Goal: Communication & Community: Answer question/provide support

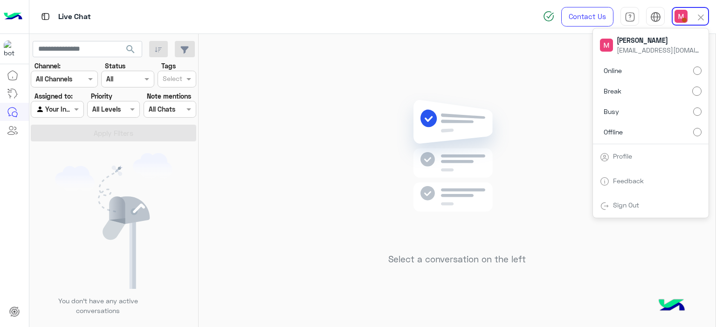
click at [684, 69] on label "Online" at bounding box center [651, 70] width 102 height 17
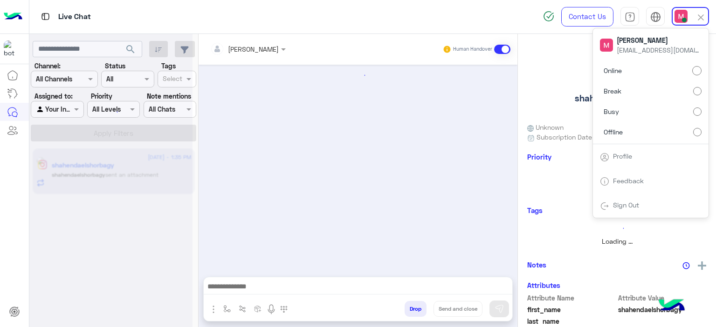
scroll to position [677, 0]
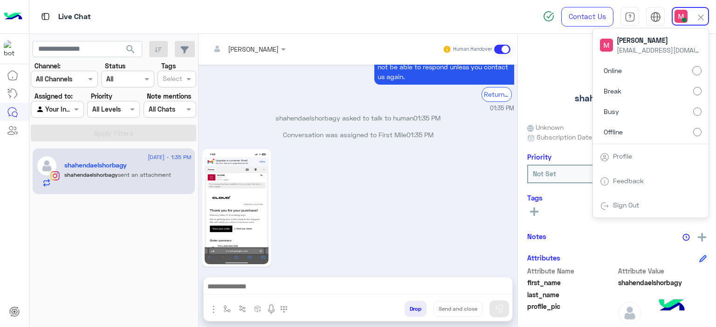
click at [346, 147] on div "01:35 PM" at bounding box center [358, 213] width 312 height 133
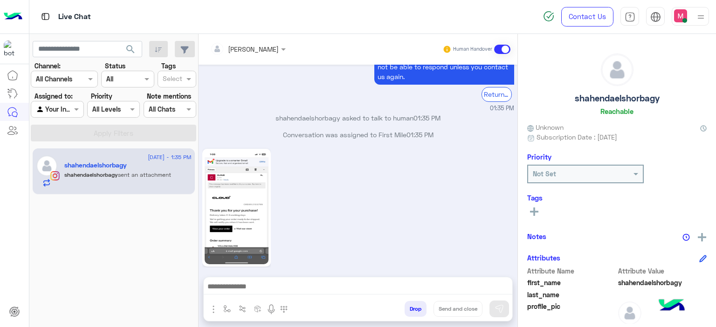
click at [254, 183] on img at bounding box center [236, 207] width 64 height 113
click at [253, 191] on img at bounding box center [236, 207] width 64 height 113
click at [231, 212] on img at bounding box center [236, 207] width 64 height 113
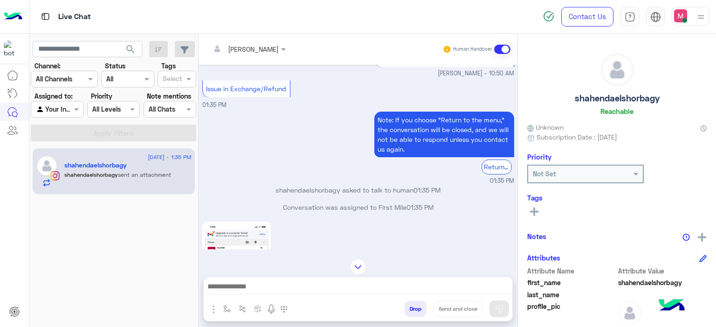
scroll to position [1844, 0]
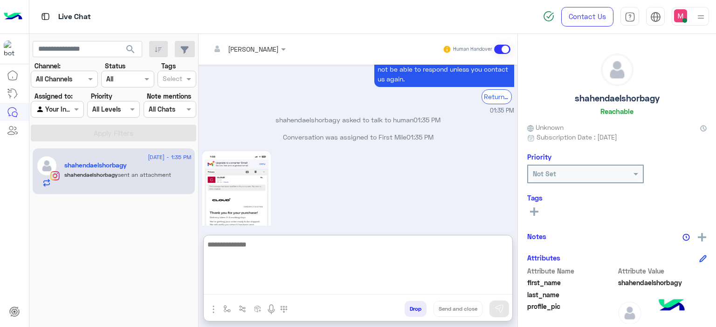
click at [227, 290] on textarea at bounding box center [358, 267] width 308 height 56
type textarea "**********"
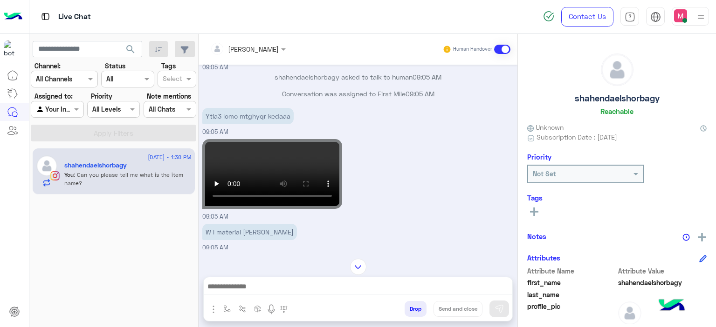
scroll to position [1931, 0]
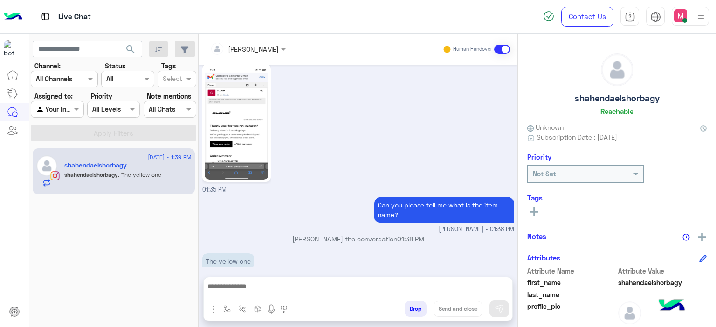
click at [266, 174] on div "01:35 PM" at bounding box center [358, 128] width 312 height 133
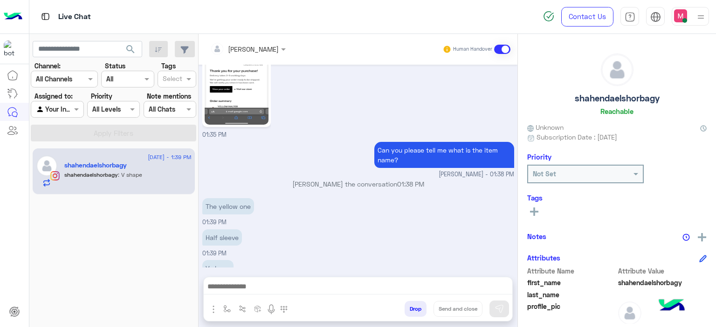
scroll to position [1993, 0]
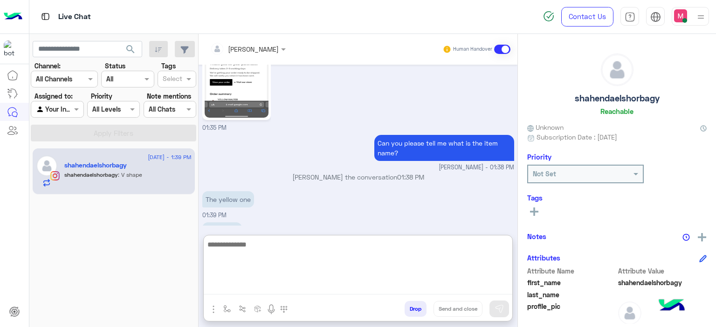
drag, startPoint x: 249, startPoint y: 290, endPoint x: 270, endPoint y: 181, distance: 111.0
click at [270, 181] on div "Mariam Ahmed Human Handover Aug 12, 2025 09:04 AM Hey shahendaelshorbagy! To he…" at bounding box center [357, 182] width 319 height 297
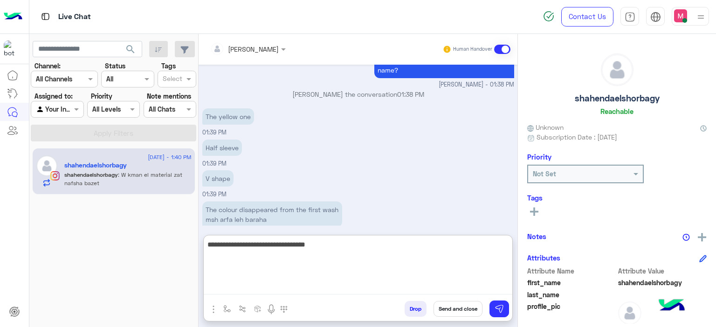
scroll to position [2076, 0]
type textarea "**********"
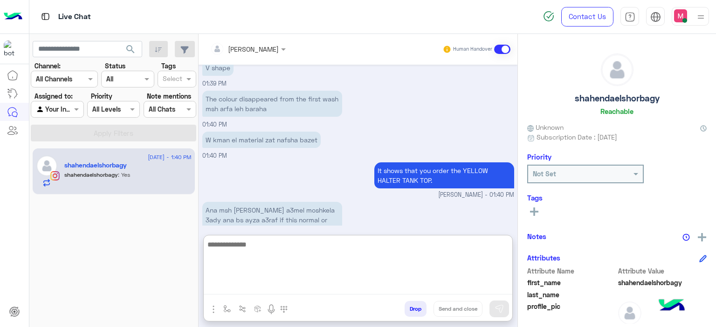
scroll to position [2243, 0]
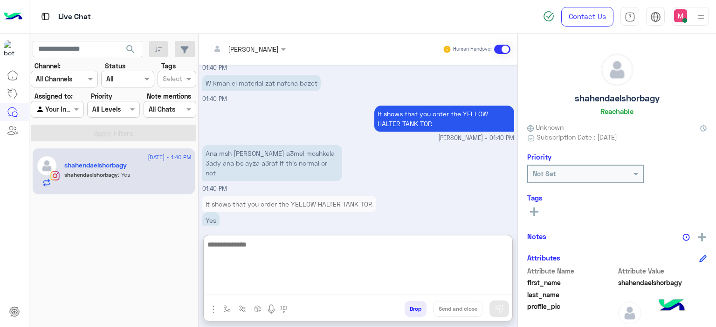
click at [267, 249] on textarea at bounding box center [358, 267] width 308 height 56
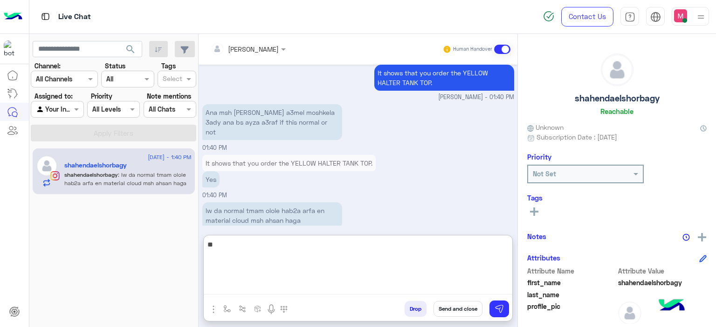
type textarea "*"
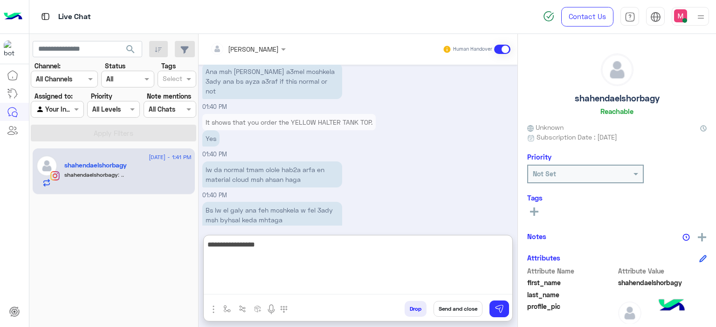
scroll to position [2426, 0]
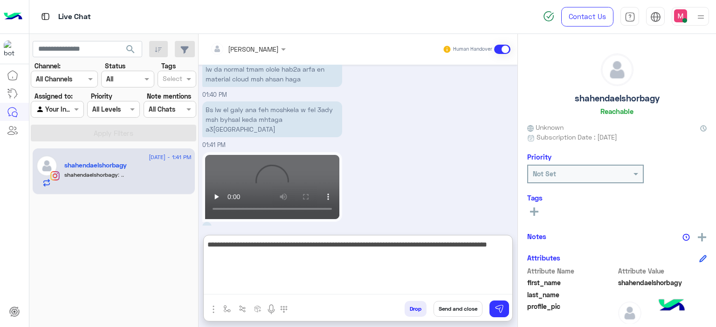
type textarea "**********"
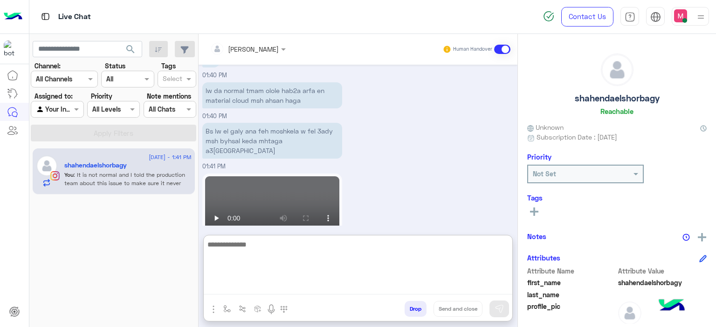
scroll to position [2475, 0]
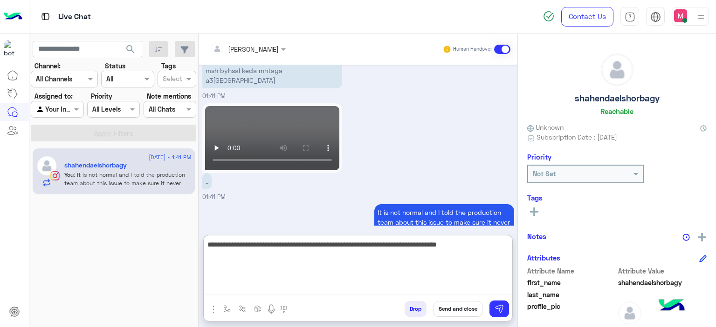
type textarea "**********"
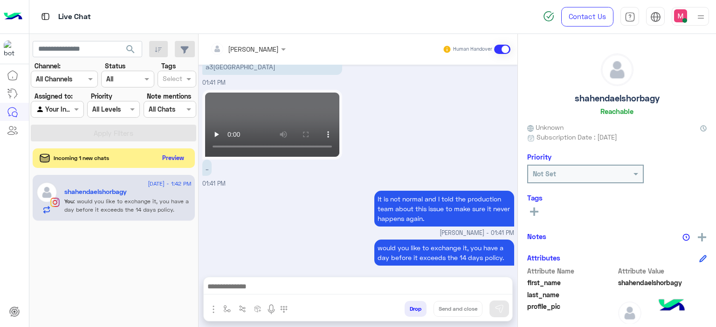
click at [175, 159] on button "Preview" at bounding box center [173, 158] width 29 height 13
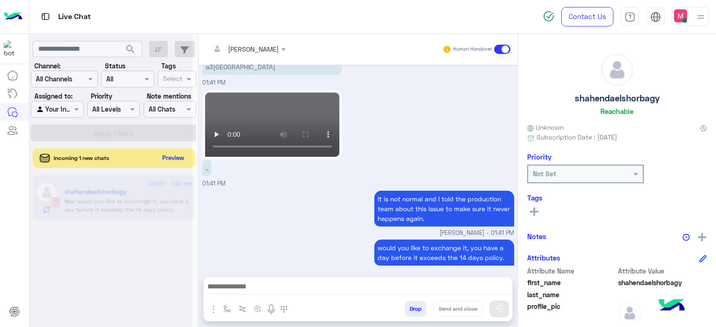
scroll to position [2473, 0]
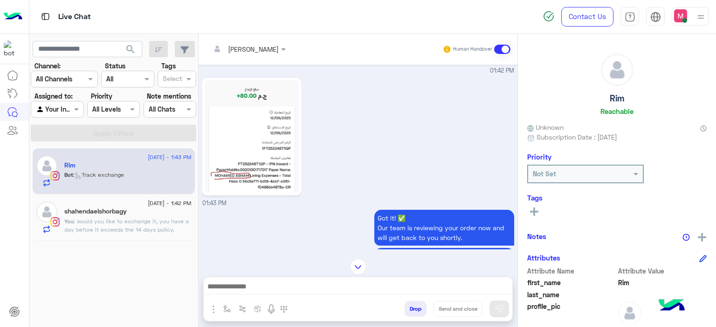
scroll to position [1074, 0]
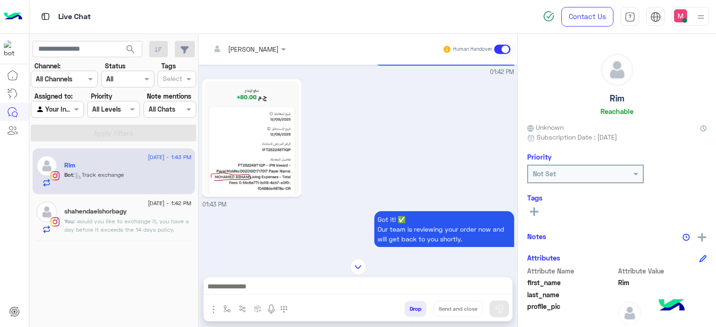
click at [253, 152] on img at bounding box center [251, 138] width 95 height 113
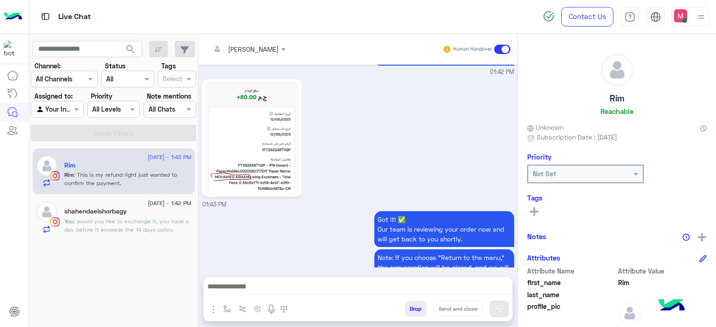
scroll to position [1320, 0]
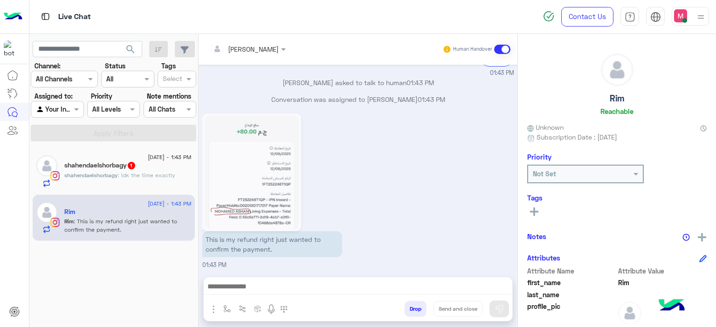
click at [170, 177] on span ": Idk the time exactly" at bounding box center [146, 175] width 57 height 7
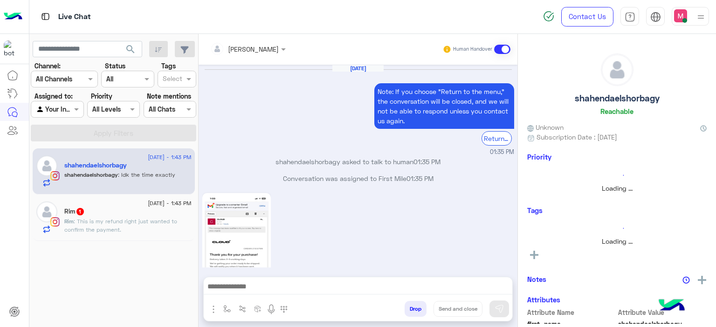
scroll to position [715, 0]
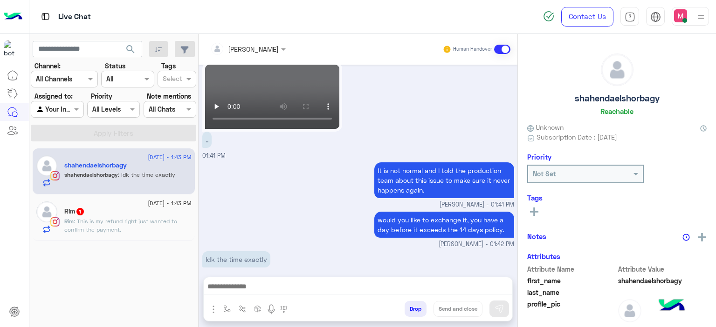
click at [153, 214] on div "Rim 1" at bounding box center [127, 213] width 127 height 10
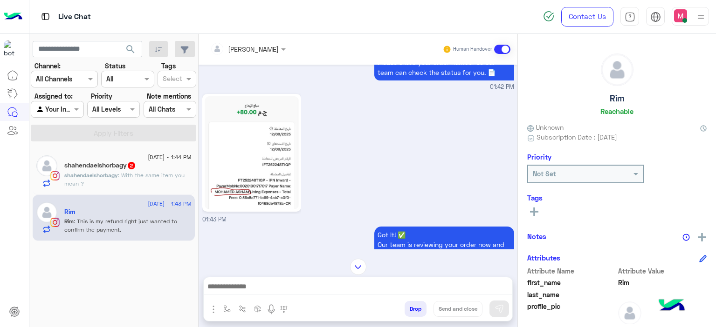
scroll to position [1032, 0]
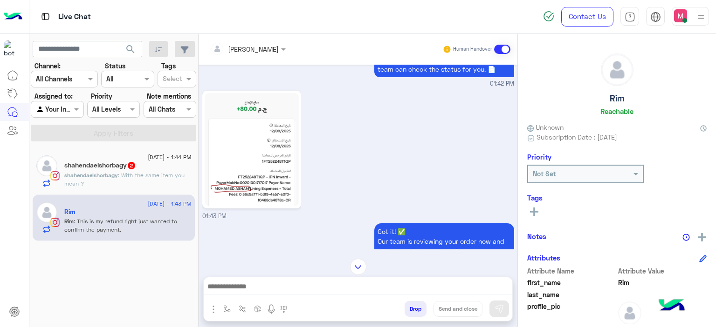
click at [259, 170] on img at bounding box center [251, 149] width 95 height 113
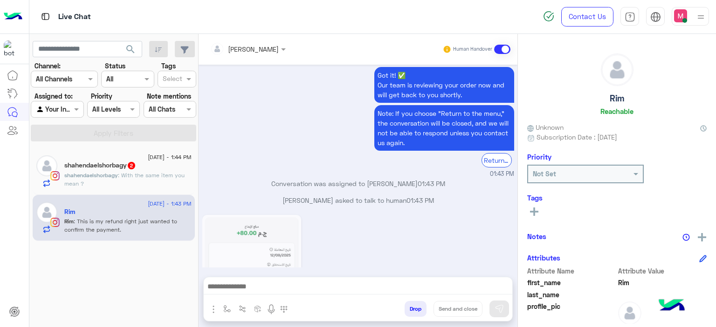
scroll to position [1290, 0]
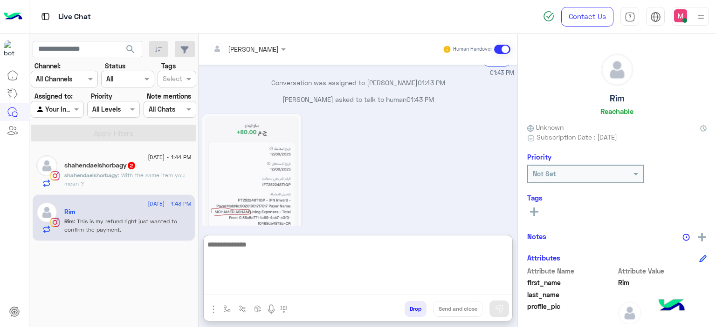
drag, startPoint x: 263, startPoint y: 288, endPoint x: 268, endPoint y: 201, distance: 87.8
click at [268, 201] on div "Mariam Ahmed Human Handover Aug 8, 2025 Hi Order#118068 I’m following up about …" at bounding box center [357, 182] width 319 height 297
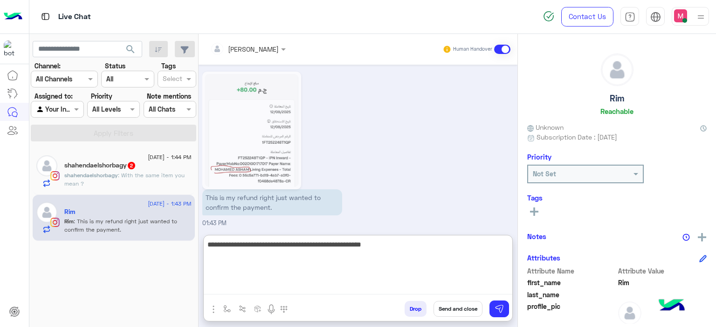
type textarea "**********"
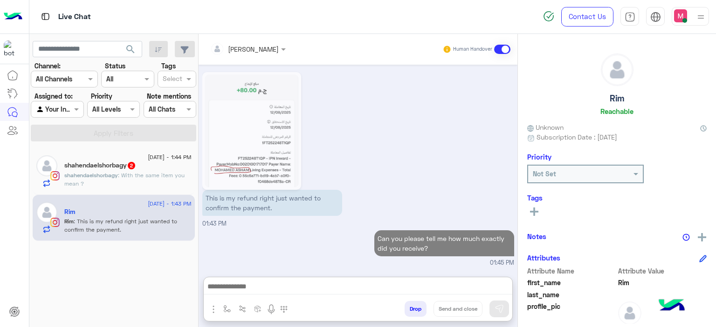
scroll to position [1350, 0]
click at [136, 171] on p "shahendaelshorbagy : With the same item you mean ?" at bounding box center [127, 179] width 127 height 17
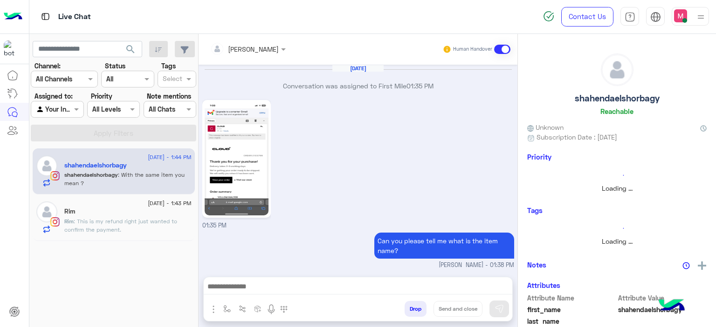
scroll to position [684, 0]
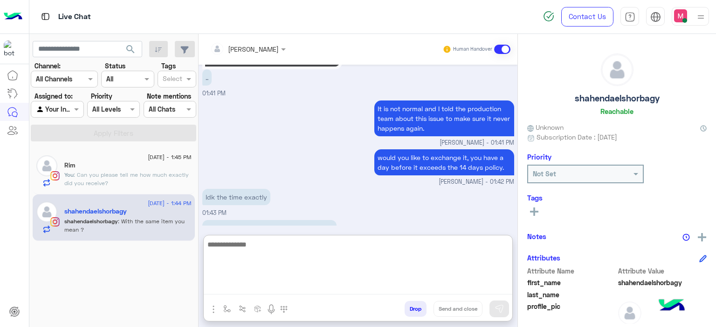
click at [254, 283] on textarea at bounding box center [358, 267] width 308 height 56
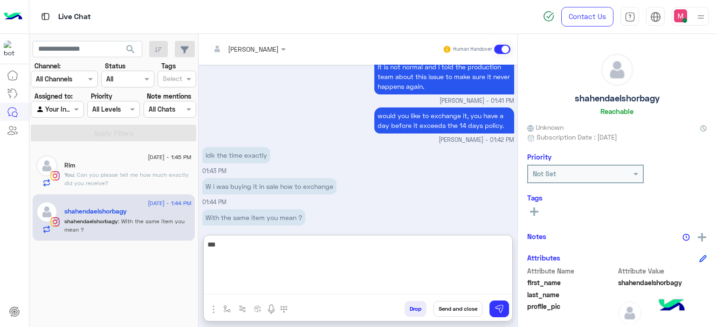
type textarea "****"
drag, startPoint x: 240, startPoint y: 243, endPoint x: 204, endPoint y: 244, distance: 35.4
click at [204, 244] on textarea "****" at bounding box center [358, 267] width 308 height 56
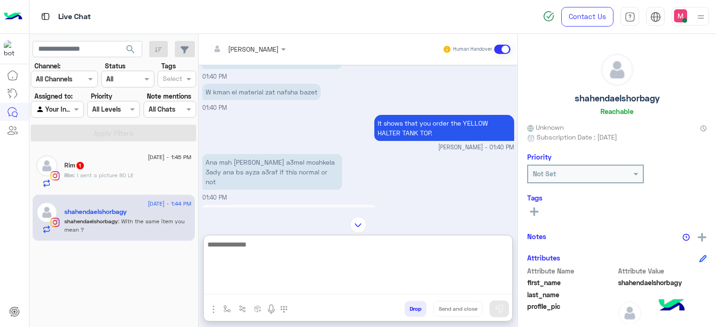
scroll to position [329, 0]
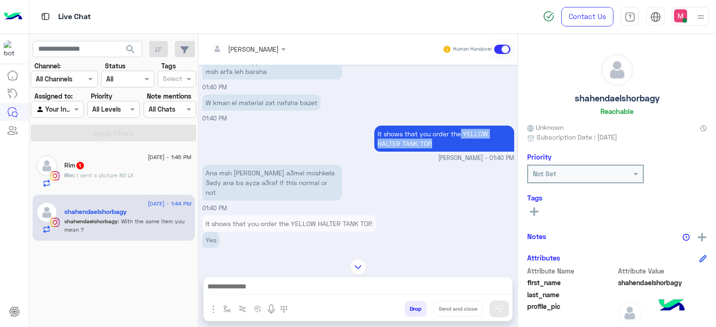
drag, startPoint x: 429, startPoint y: 139, endPoint x: 459, endPoint y: 128, distance: 32.4
click at [459, 128] on p "It shows that you order the YELLOW HALTER TANK TOP." at bounding box center [444, 139] width 140 height 26
copy p "YELLOW HALTER TANK TOP."
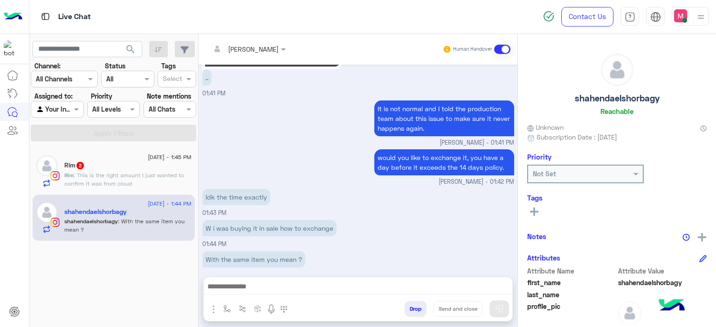
scroll to position [683, 0]
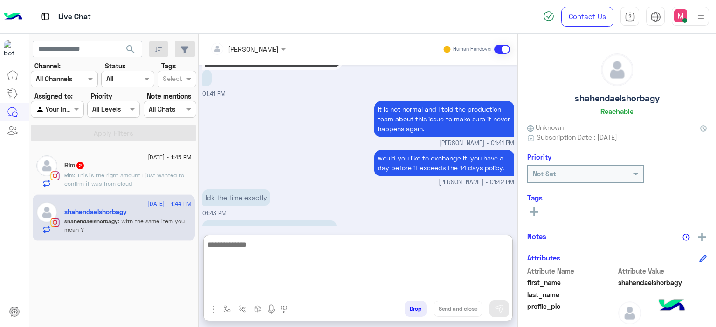
drag, startPoint x: 243, startPoint y: 285, endPoint x: 250, endPoint y: 232, distance: 53.2
click at [250, 232] on div "Mariam Ahmed Human Handover Aug 12, 2025 Conversation was assigned to First Mil…" at bounding box center [357, 182] width 319 height 297
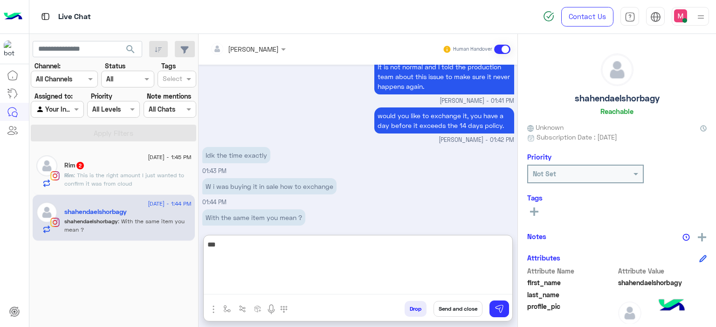
type textarea "****"
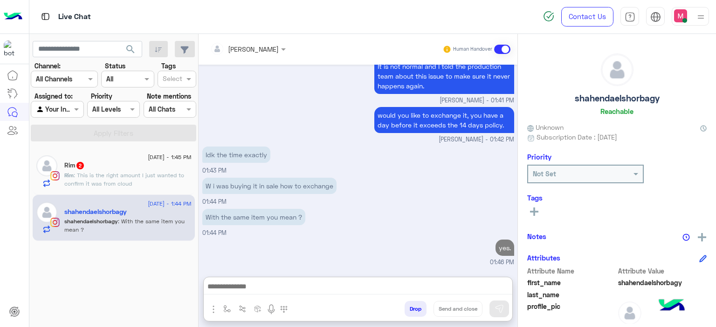
scroll to position [734, 0]
click at [164, 183] on p "Rim : This is the right amount I just wanted to confirm it was from cloud" at bounding box center [127, 179] width 127 height 17
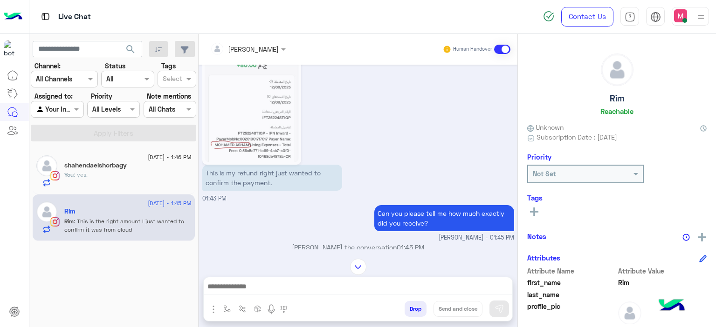
scroll to position [988, 0]
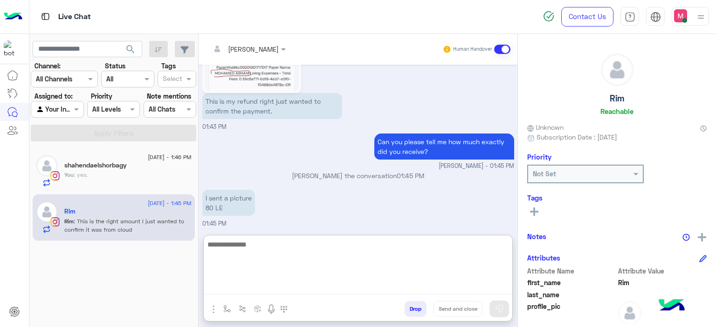
click at [263, 284] on textarea at bounding box center [358, 267] width 308 height 56
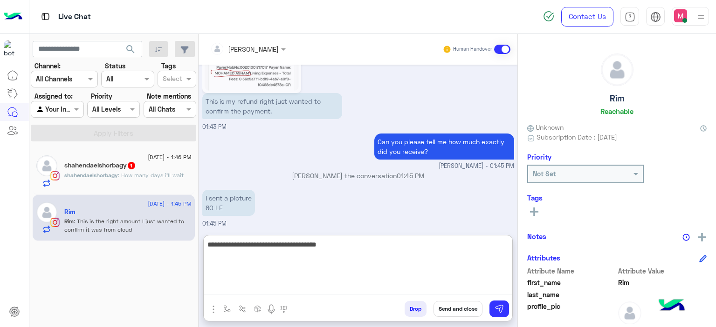
type textarea "**********"
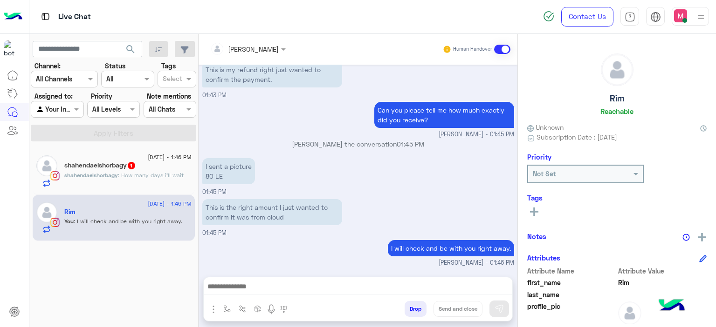
scroll to position [1033, 0]
click at [170, 177] on span ": How many days i’ll wait" at bounding box center [151, 175] width 66 height 7
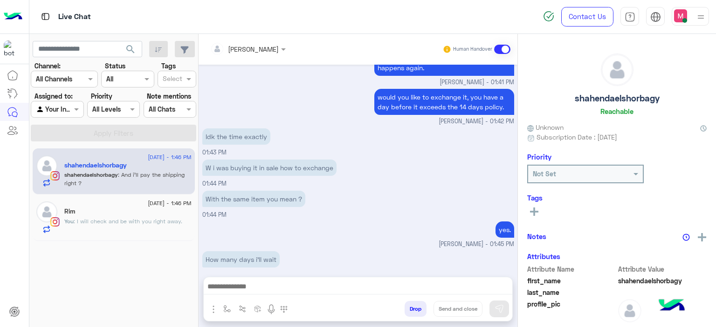
scroll to position [626, 0]
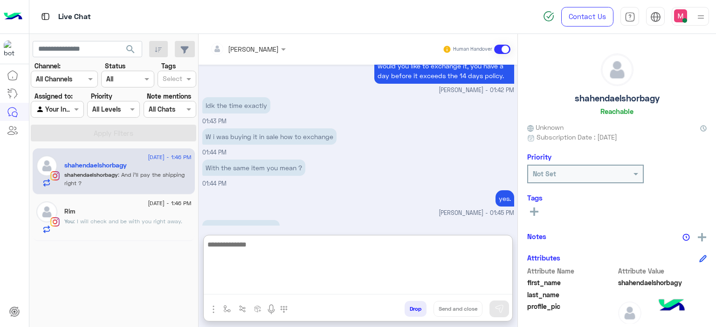
drag, startPoint x: 250, startPoint y: 286, endPoint x: 253, endPoint y: 204, distance: 82.5
click at [253, 204] on div "Mariam Ahmed Human Handover Aug 12, 2025 Can you please tell me what is the ite…" at bounding box center [357, 182] width 319 height 297
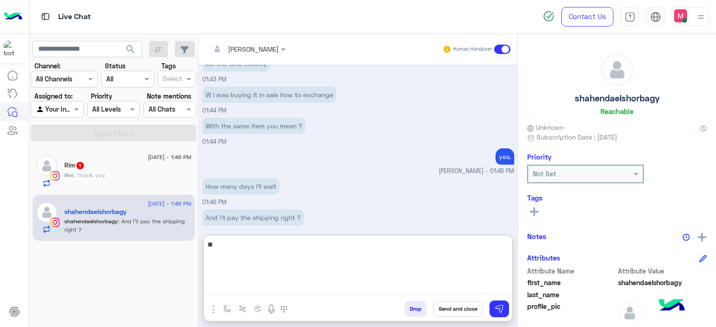
type textarea "*"
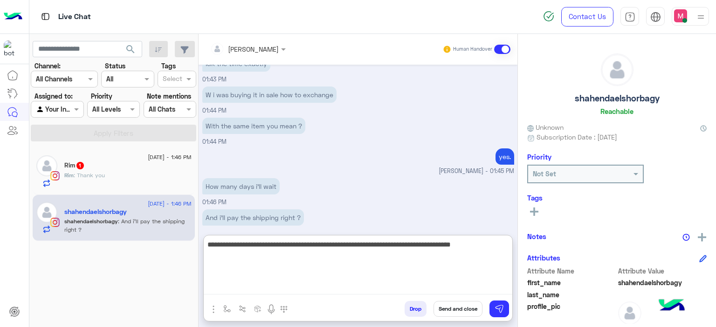
type textarea "**********"
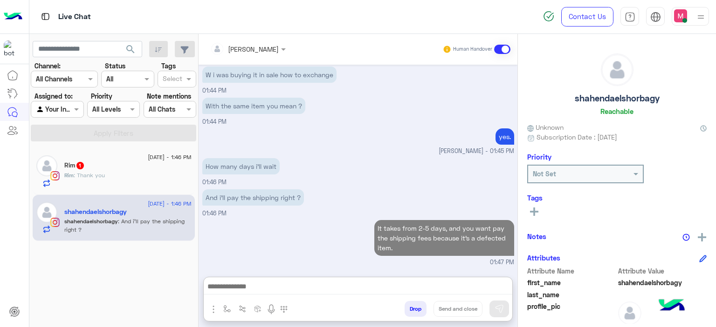
scroll to position [695, 0]
click at [141, 170] on div "Rim 1" at bounding box center [127, 167] width 127 height 10
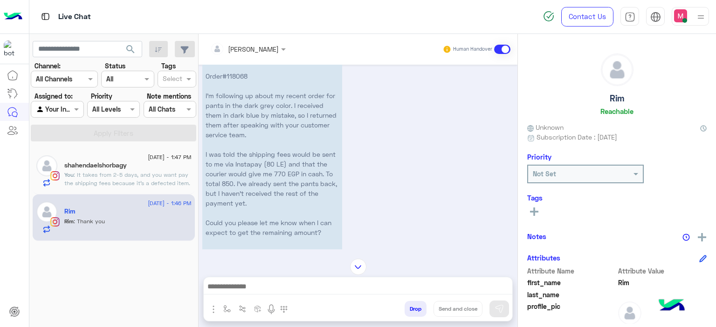
scroll to position [837, 0]
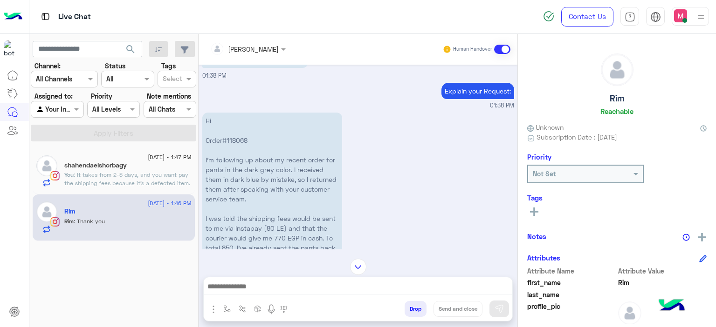
click at [237, 147] on p "Hi Order#118068 I’m following up about my recent order for pants in the dark gr…" at bounding box center [272, 233] width 140 height 241
copy p "118068"
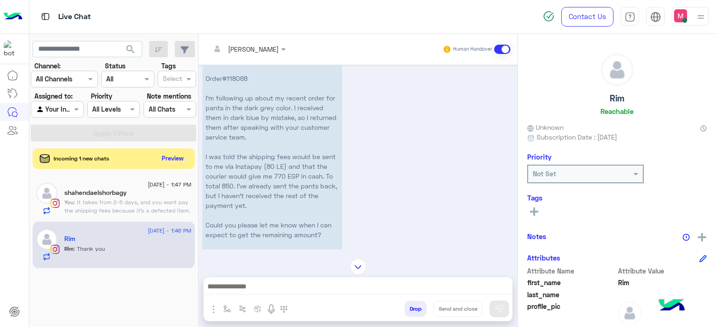
click at [391, 155] on div "Hi Order#118068 I’m following up about my recent order for pants in the dark gr…" at bounding box center [358, 176] width 312 height 256
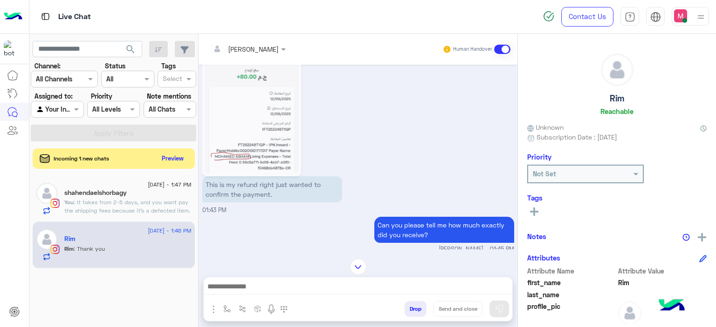
scroll to position [2363, 0]
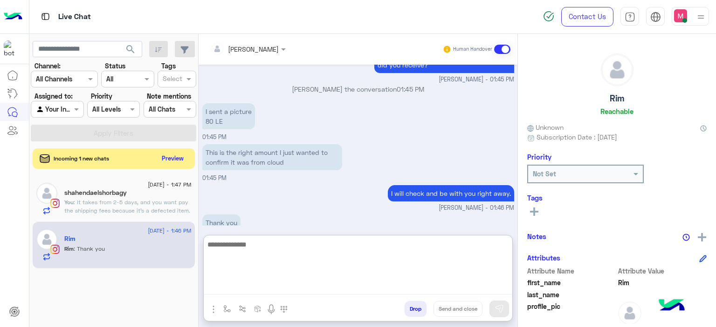
click at [242, 286] on textarea at bounding box center [358, 267] width 308 height 56
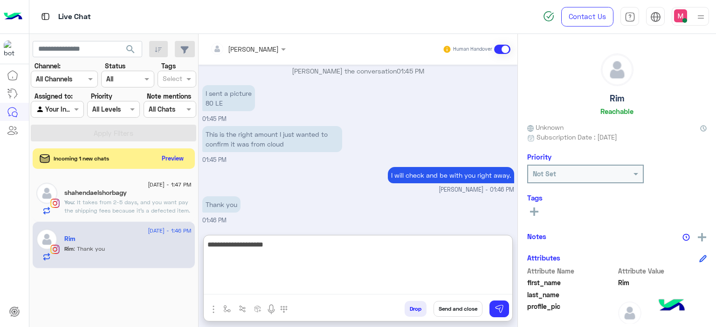
type textarea "**********"
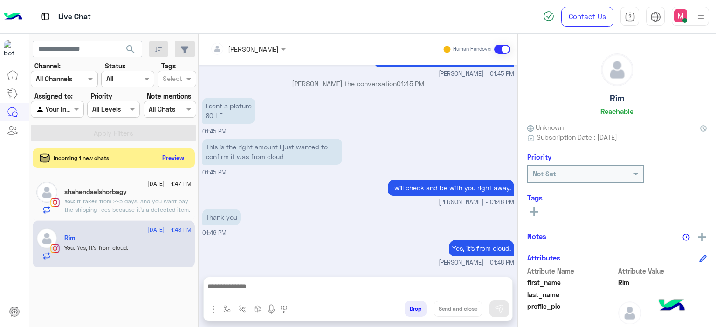
scroll to position [2392, 0]
click at [174, 157] on button "Preview" at bounding box center [173, 158] width 29 height 13
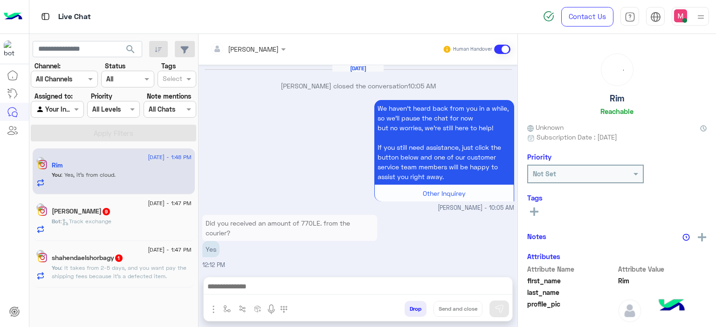
scroll to position [982, 0]
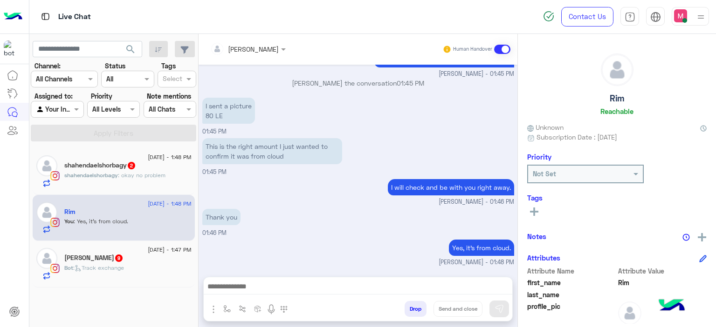
click at [161, 262] on div "Youssef Muhammad 9" at bounding box center [127, 259] width 127 height 10
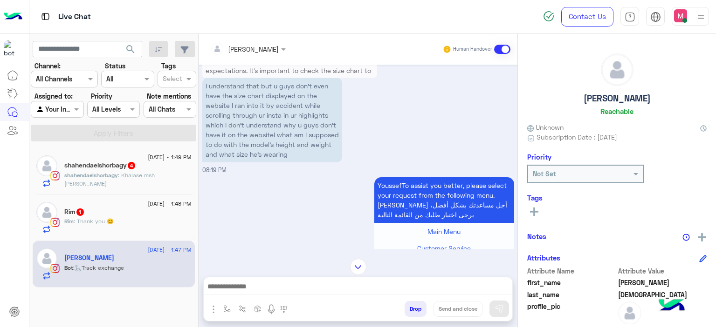
scroll to position [41, 0]
click at [151, 173] on span ": Khalase msh ayzah yane" at bounding box center [109, 179] width 90 height 15
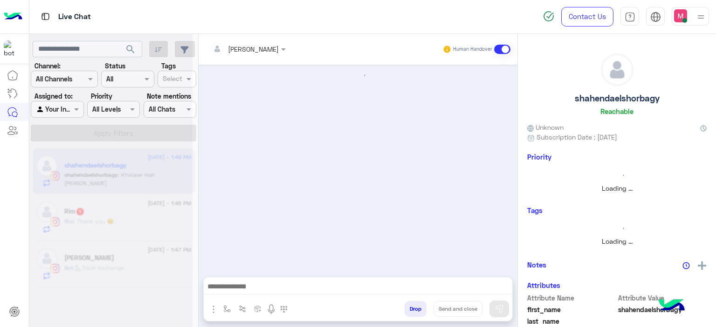
scroll to position [619, 0]
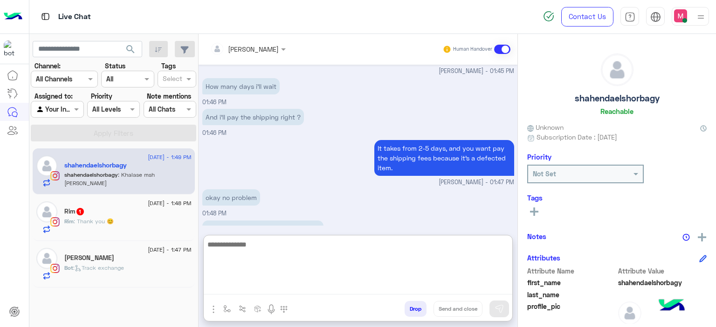
click at [237, 284] on textarea at bounding box center [358, 267] width 308 height 56
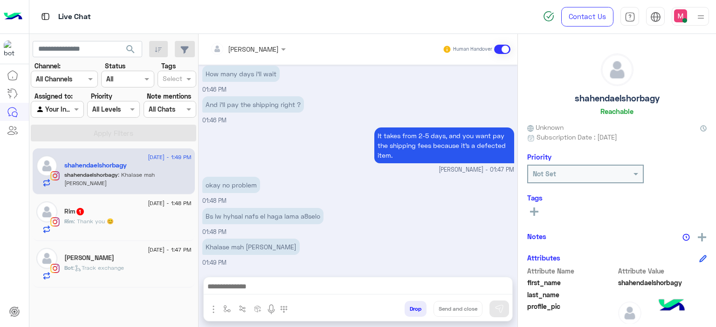
scroll to position [639, 0]
click at [123, 210] on div "Rim 1" at bounding box center [127, 213] width 127 height 10
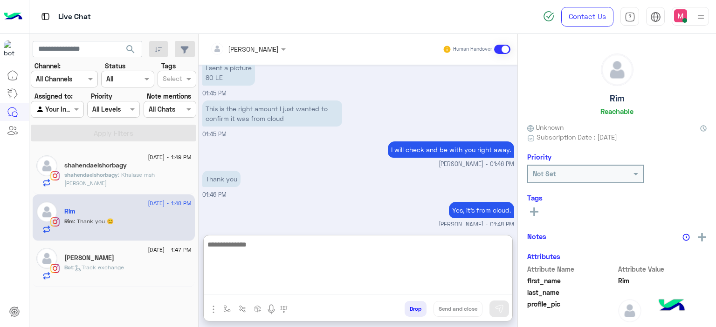
click at [242, 288] on textarea at bounding box center [358, 267] width 308 height 56
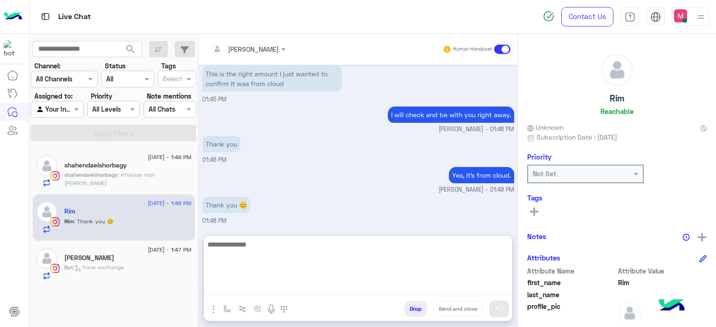
type textarea "*"
type textarea "**********"
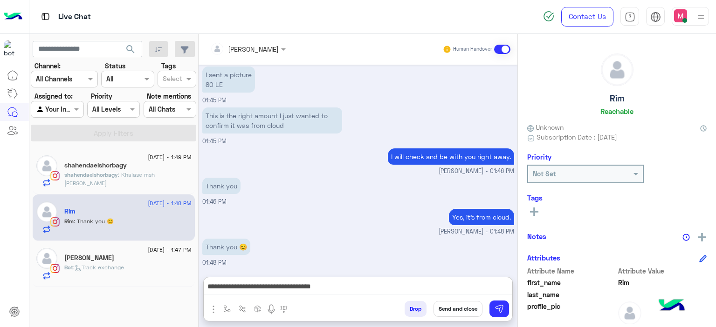
click at [461, 309] on button "Send and close" at bounding box center [457, 309] width 49 height 16
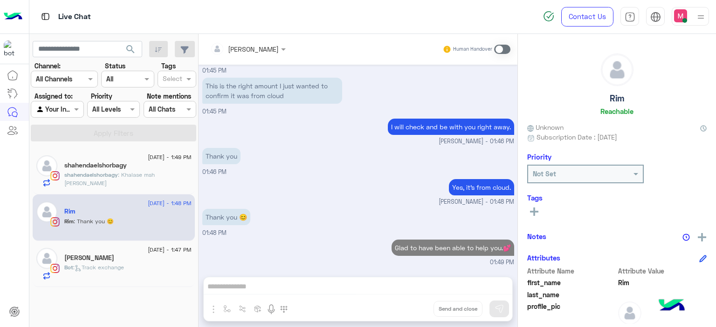
scroll to position [1042, 0]
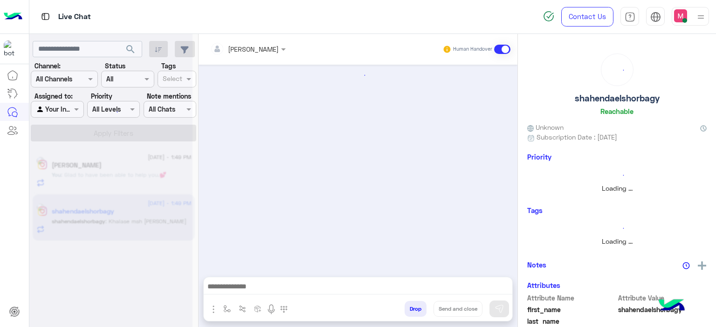
click at [161, 171] on div at bounding box center [110, 167] width 163 height 327
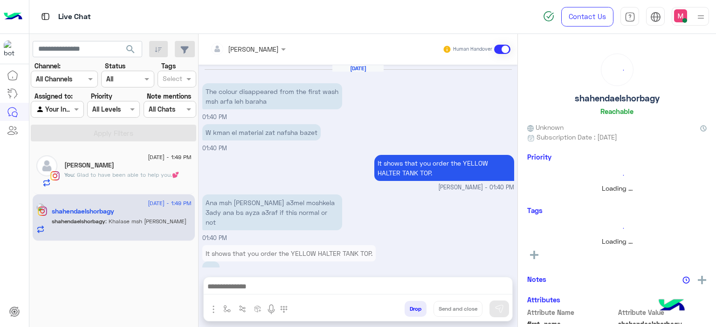
scroll to position [619, 0]
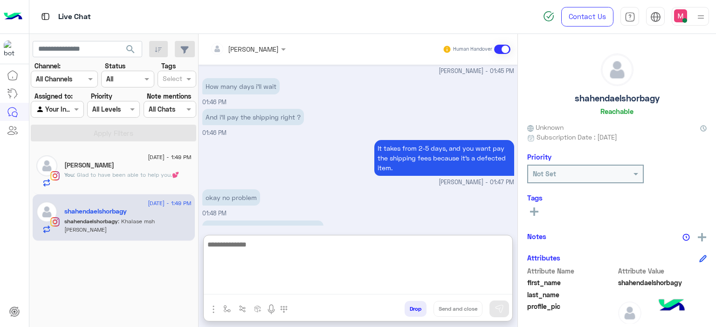
click at [255, 285] on textarea at bounding box center [358, 267] width 308 height 56
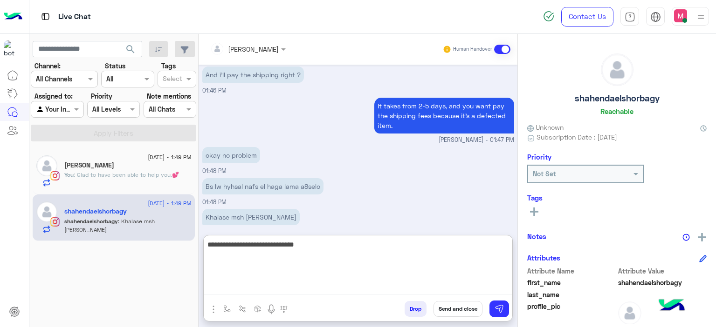
type textarea "**********"
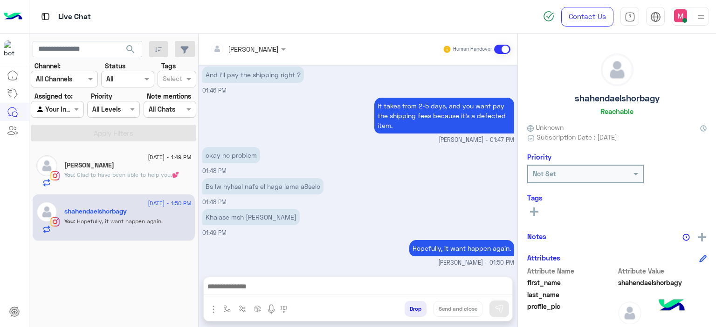
scroll to position [648, 0]
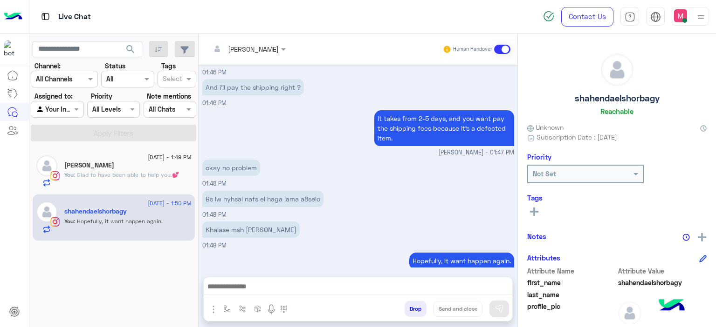
drag, startPoint x: 114, startPoint y: 169, endPoint x: 342, endPoint y: 196, distance: 230.3
click at [342, 196] on mat-drawer-container "search Channel: Channel All Channels Status Channel All Tags Select Assigned to…" at bounding box center [372, 182] width 687 height 297
click at [343, 219] on div "Khalase msh ayzah yane 01:49 PM" at bounding box center [358, 234] width 312 height 31
click at [124, 171] on span ": Glad to have been able to help you.💕" at bounding box center [126, 174] width 105 height 7
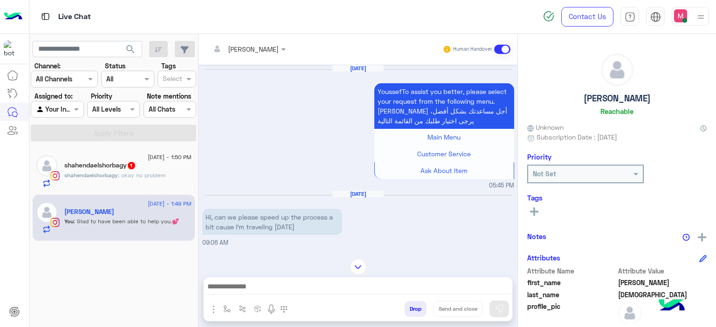
scroll to position [1068, 0]
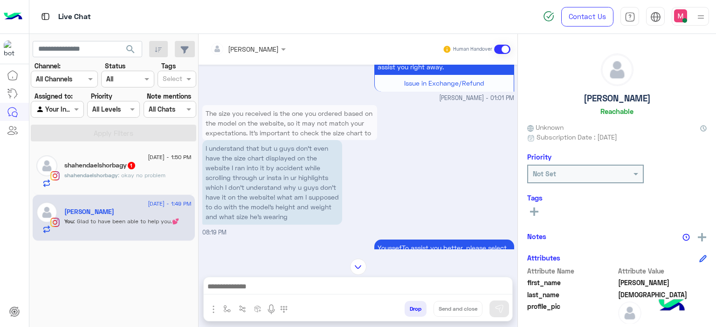
click at [158, 171] on p "shahendaelshorbagy : okay no problem" at bounding box center [114, 175] width 101 height 8
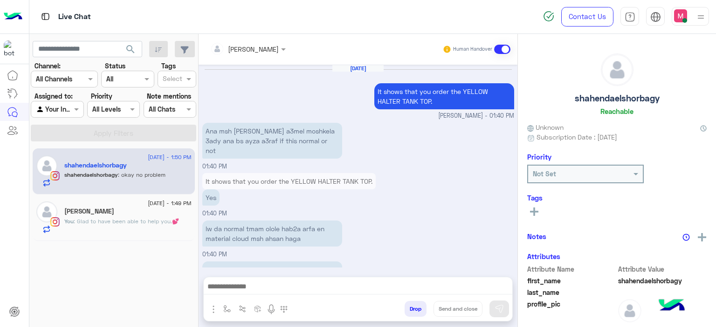
scroll to position [607, 0]
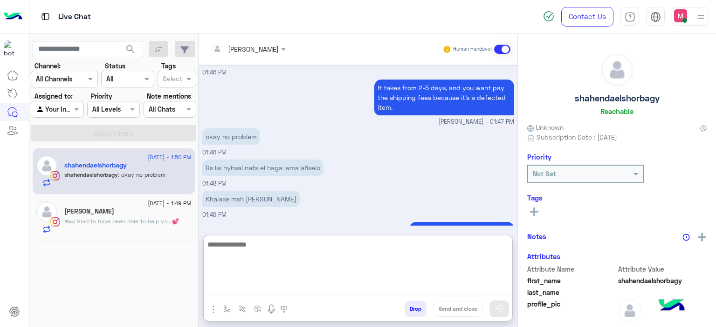
click at [263, 285] on textarea at bounding box center [358, 267] width 308 height 56
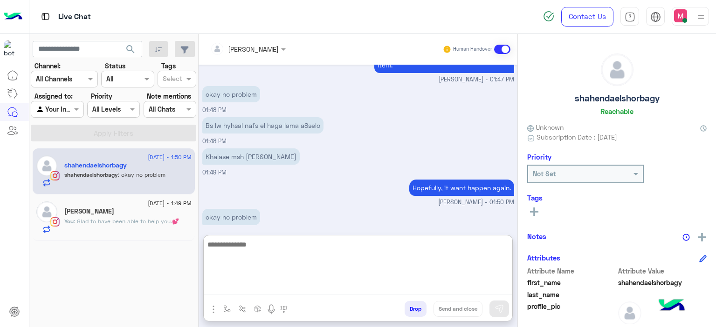
click at [254, 242] on textarea at bounding box center [358, 267] width 308 height 56
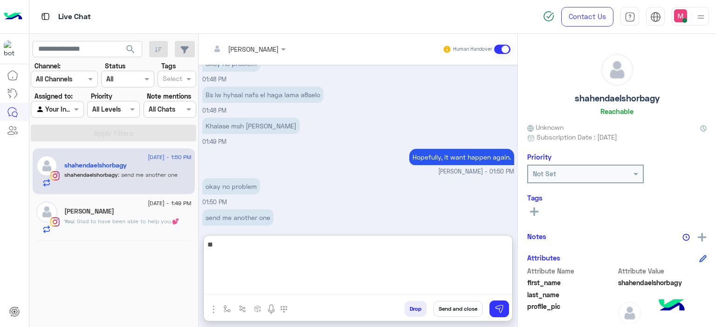
type textarea "*"
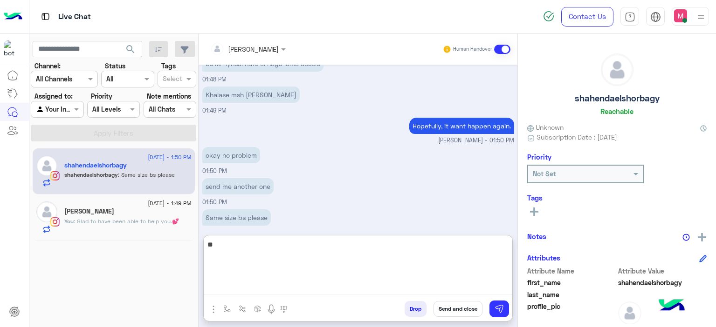
type textarea "*"
drag, startPoint x: 237, startPoint y: 285, endPoint x: 241, endPoint y: 213, distance: 72.3
click at [241, 213] on div "Mariam Ahmed Human Handover Aug 12, 2025 It shows that you order the YELLOW HAL…" at bounding box center [357, 182] width 319 height 297
type textarea "*"
type textarea "**********"
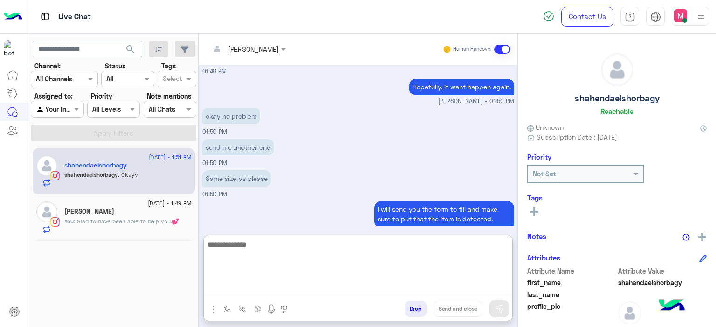
scroll to position [782, 0]
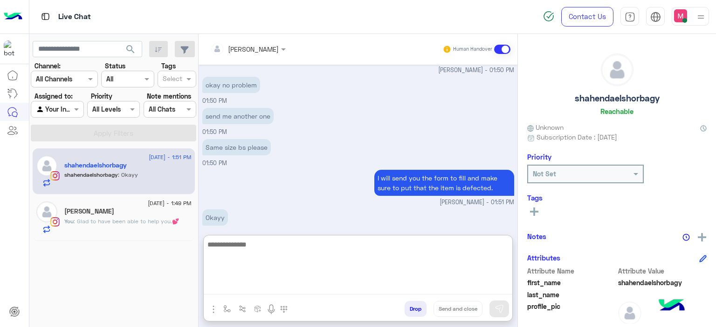
click at [251, 242] on textarea at bounding box center [358, 267] width 308 height 56
paste textarea "**********"
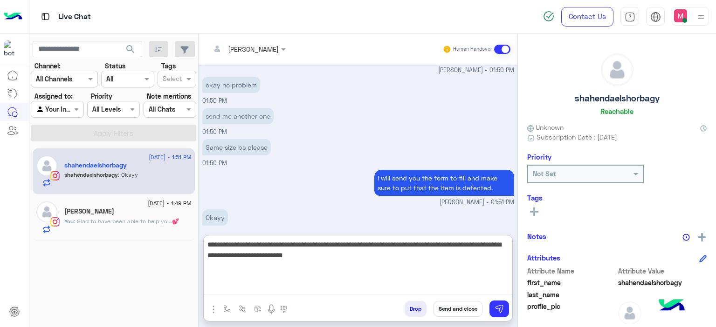
click at [391, 257] on textarea "**********" at bounding box center [358, 267] width 308 height 56
type textarea "**********"
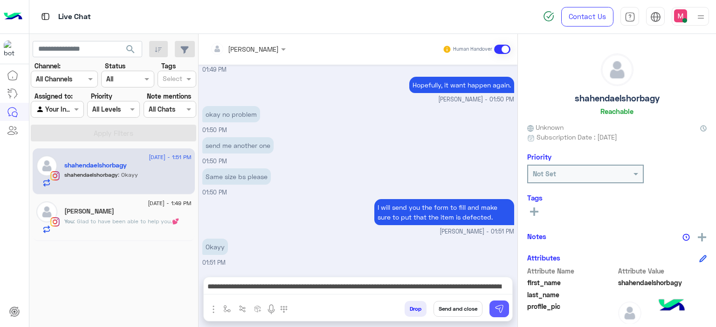
click at [505, 314] on button at bounding box center [499, 309] width 20 height 17
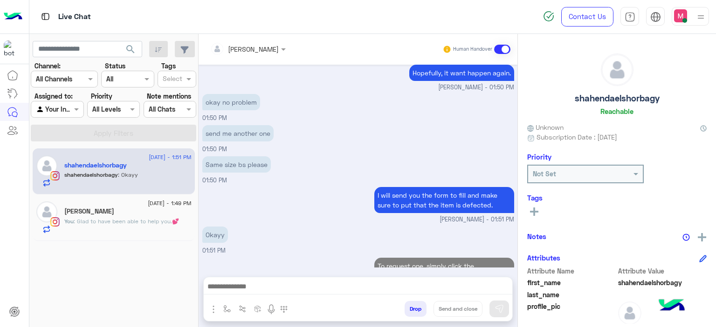
scroll to position [799, 0]
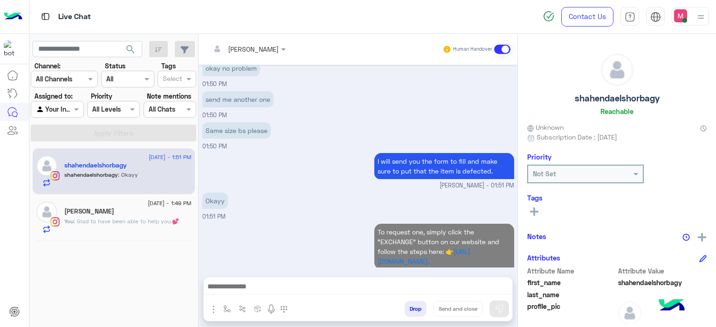
click at [149, 218] on p "You : Glad to have been able to help you.💕" at bounding box center [121, 222] width 115 height 8
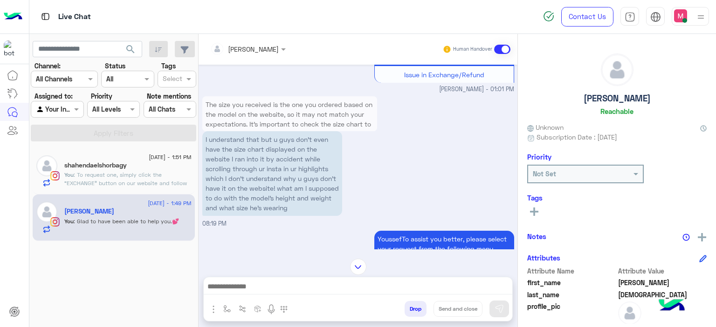
scroll to position [2225, 0]
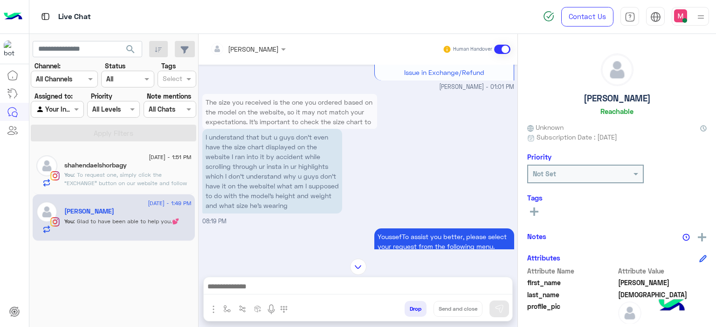
click at [166, 168] on div "shahendaelshorbagy" at bounding box center [127, 167] width 127 height 10
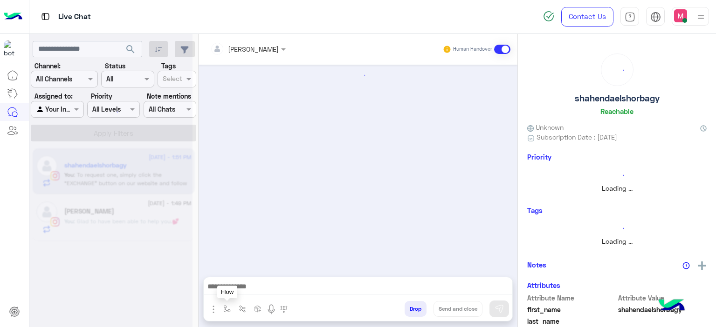
click at [224, 306] on img "button" at bounding box center [226, 309] width 7 height 7
click at [238, 290] on input "text" at bounding box center [244, 289] width 38 height 11
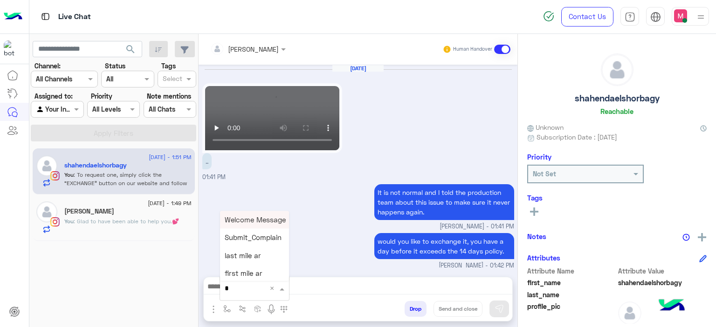
scroll to position [580, 0]
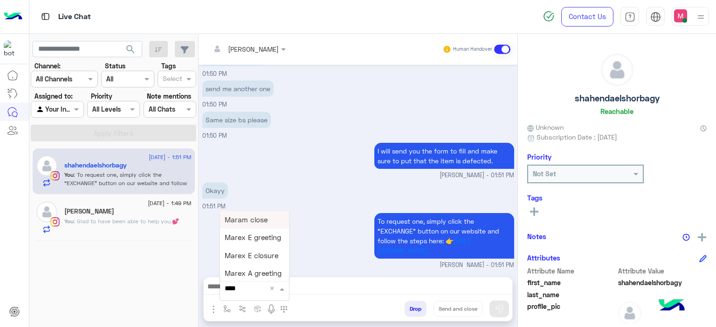
type input "*****"
click at [275, 241] on span "Mariam E closure" at bounding box center [253, 238] width 57 height 8
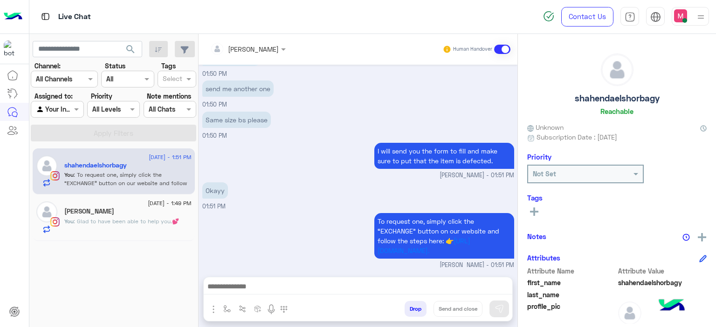
type textarea "**********"
click at [473, 308] on button "Send and close" at bounding box center [457, 309] width 49 height 16
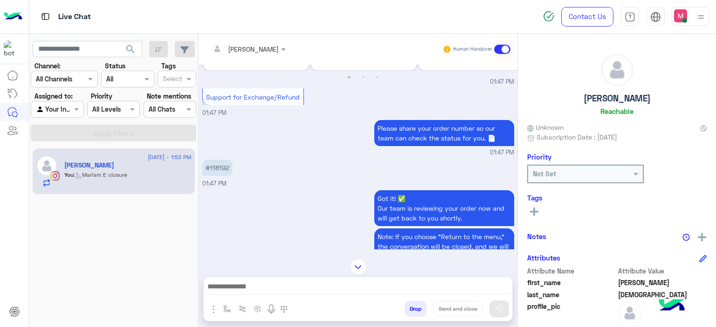
scroll to position [1168, 0]
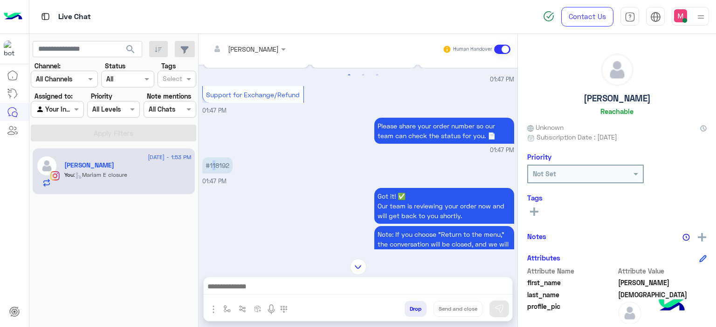
drag, startPoint x: 211, startPoint y: 178, endPoint x: 216, endPoint y: 174, distance: 6.3
click at [216, 174] on p "#118192" at bounding box center [217, 165] width 30 height 16
copy p "118192"
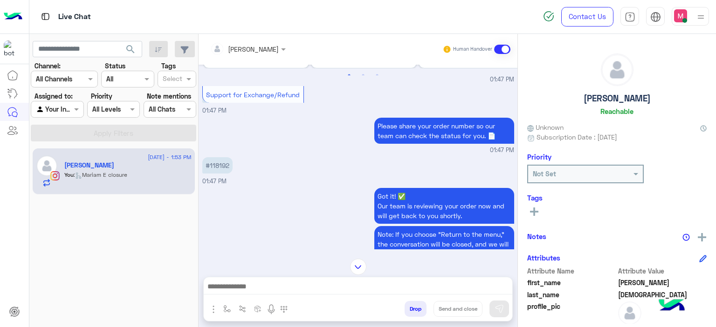
click at [302, 155] on small "01:47 PM" at bounding box center [358, 150] width 312 height 9
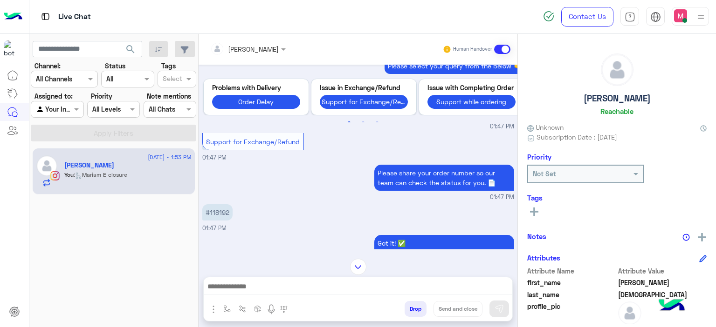
scroll to position [1122, 0]
click at [221, 220] on p "#118192" at bounding box center [217, 212] width 30 height 16
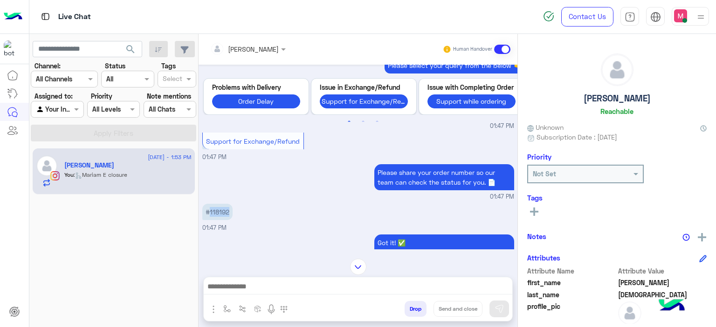
click at [221, 220] on p "#118192" at bounding box center [217, 212] width 30 height 16
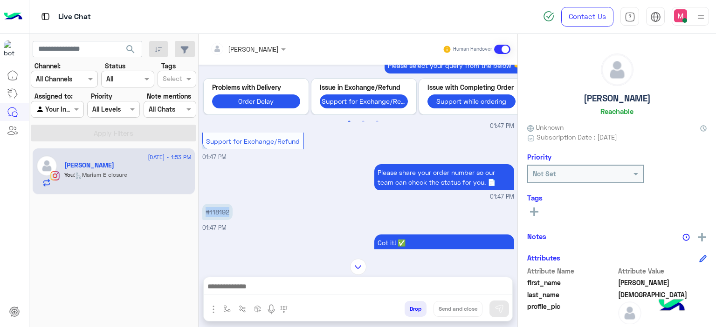
click at [221, 220] on p "#118192" at bounding box center [217, 212] width 30 height 16
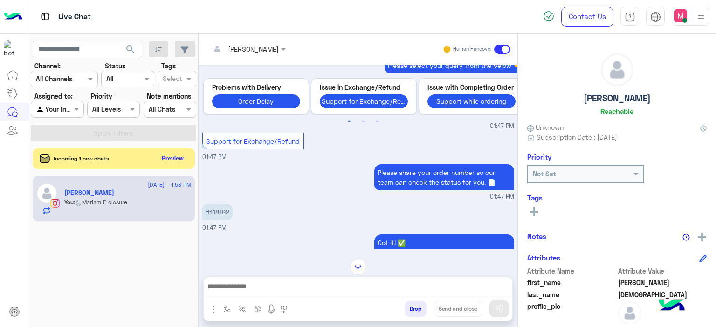
click at [251, 196] on div "Please share your order number so our team can check the status for you. 📄 01:4…" at bounding box center [358, 182] width 312 height 40
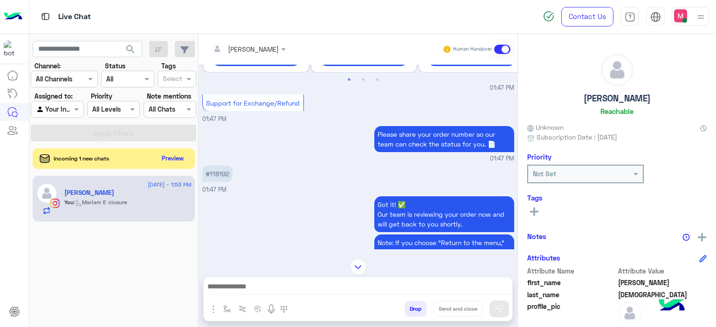
scroll to position [1242, 0]
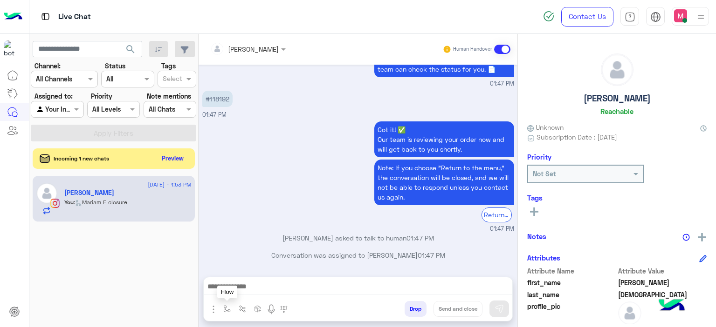
click at [227, 305] on button "button" at bounding box center [226, 308] width 15 height 15
click at [239, 286] on input "text" at bounding box center [244, 289] width 38 height 11
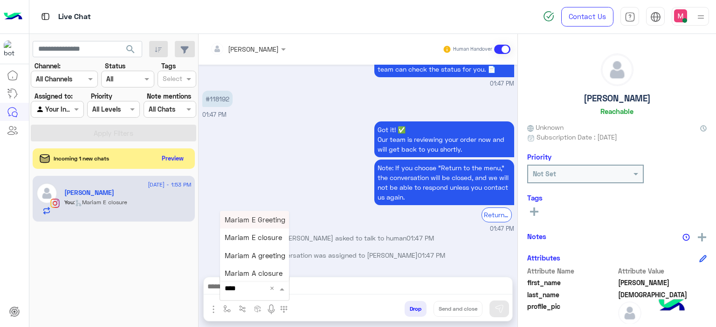
type input "*****"
click at [261, 223] on span "Mariam E Greeting" at bounding box center [255, 220] width 61 height 8
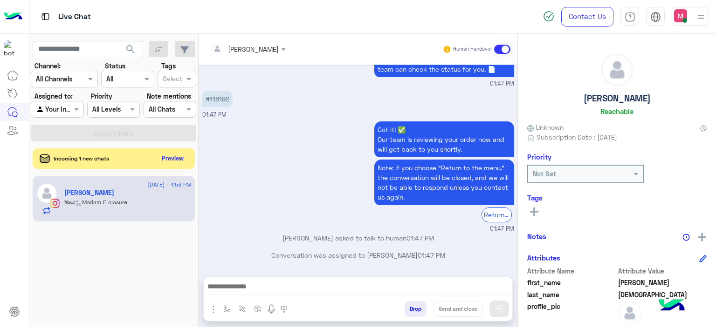
type textarea "**********"
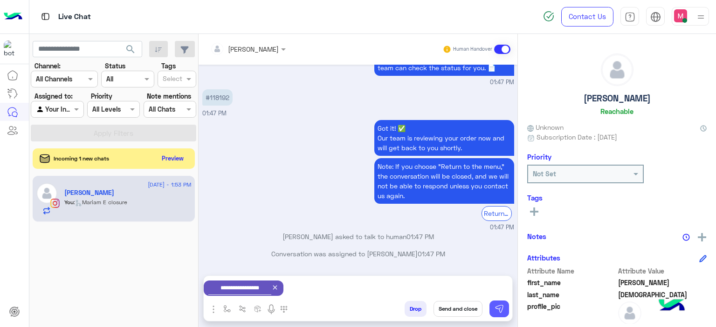
click at [503, 312] on img at bounding box center [498, 309] width 9 height 9
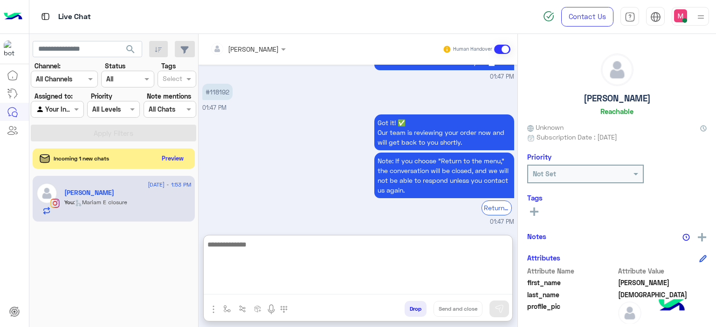
click at [341, 285] on textarea at bounding box center [358, 267] width 308 height 56
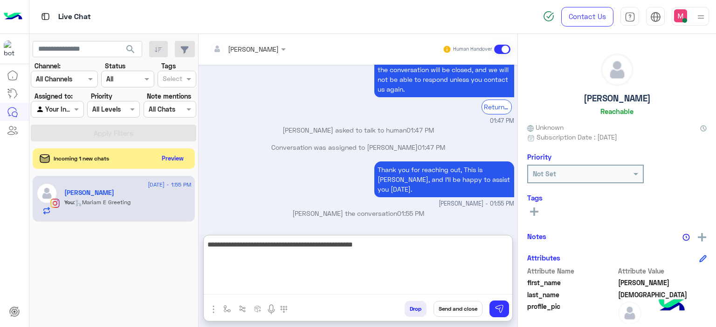
type textarea "**********"
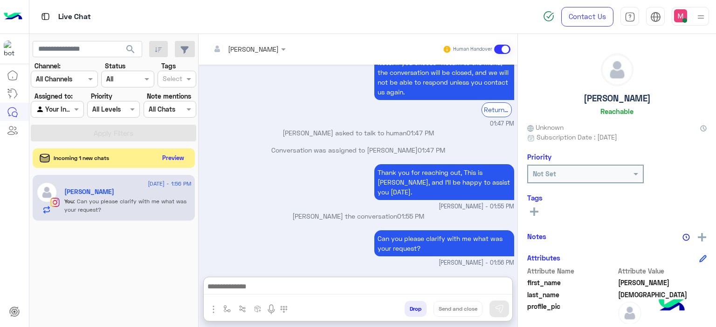
click at [172, 159] on button "Preview" at bounding box center [173, 158] width 29 height 13
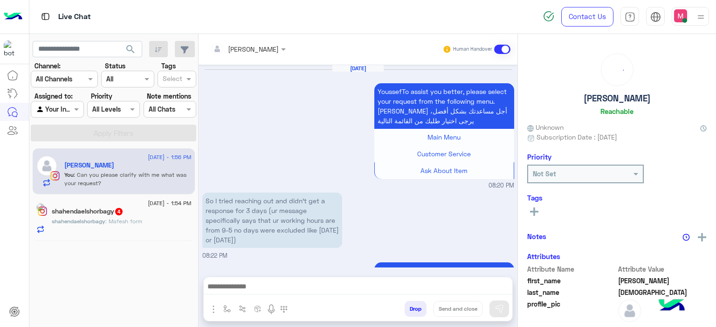
scroll to position [1053, 0]
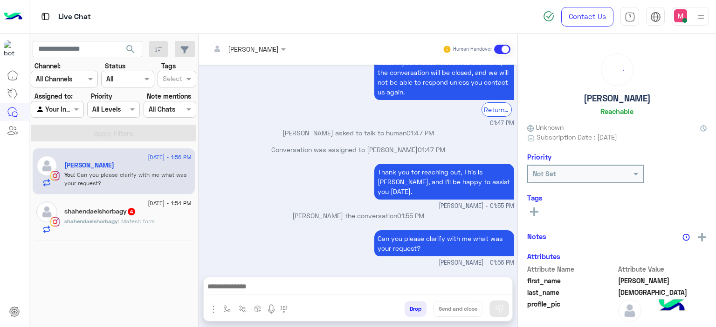
click at [140, 225] on p "shahendaelshorbagy : Mafesh form" at bounding box center [109, 222] width 90 height 8
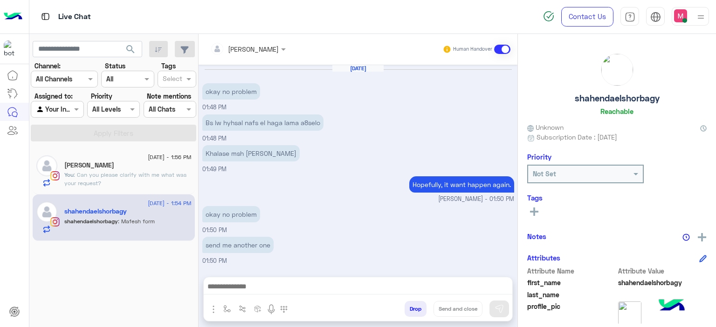
scroll to position [828, 0]
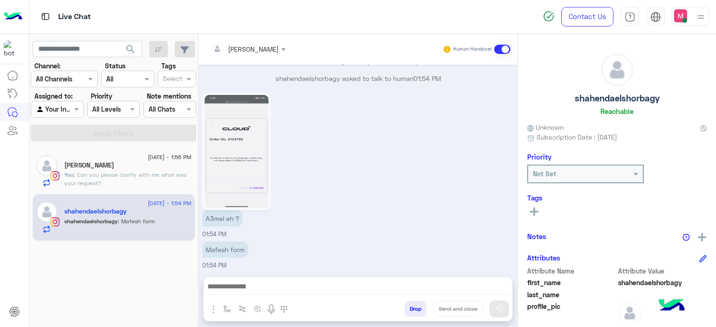
click at [257, 177] on img at bounding box center [236, 151] width 64 height 113
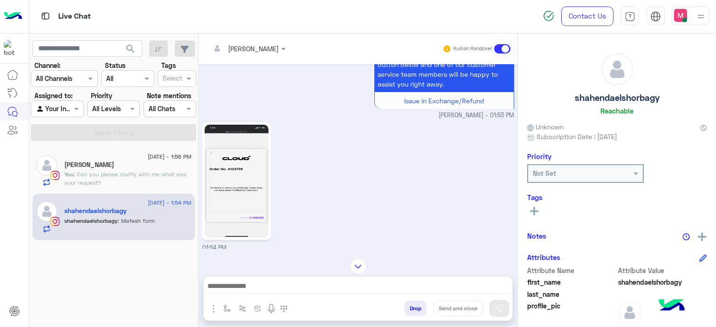
scroll to position [1254, 0]
click at [222, 168] on img at bounding box center [236, 182] width 64 height 113
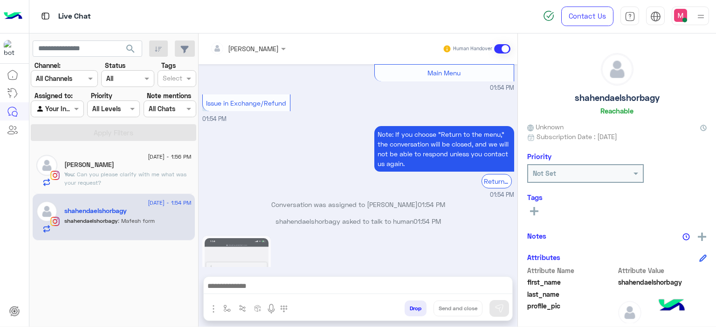
scroll to position [2483, 0]
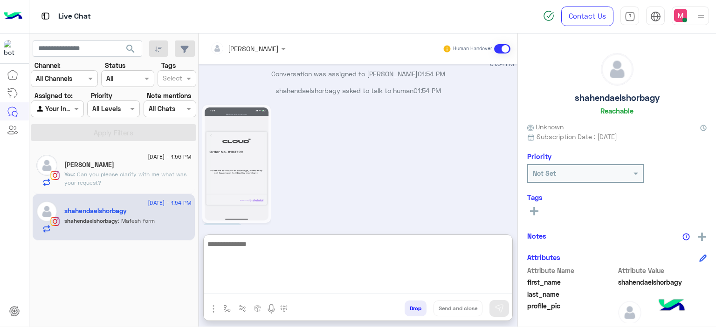
drag, startPoint x: 232, startPoint y: 285, endPoint x: 249, endPoint y: 201, distance: 85.6
click at [249, 201] on div "Mariam Ahmed Human Handover Aug 12, 2025 Thank you for reaching out, This is Ma…" at bounding box center [357, 182] width 319 height 297
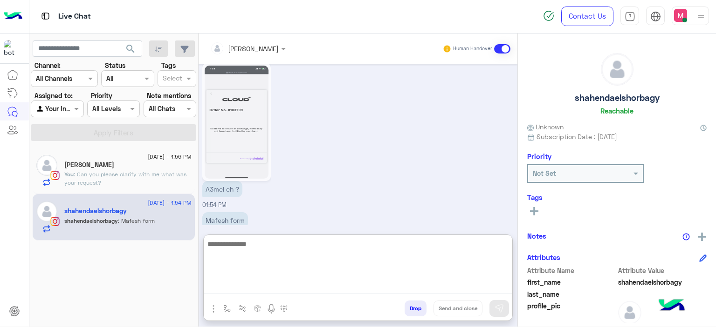
type textarea "*"
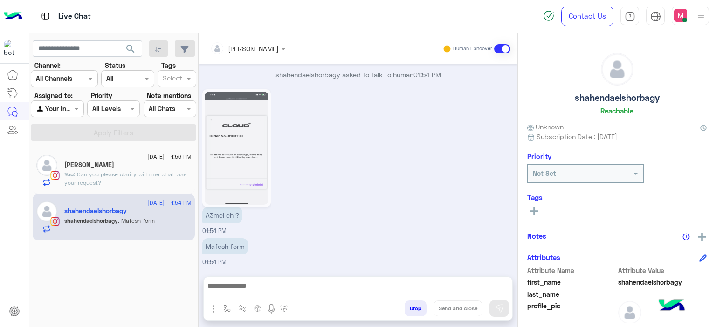
scroll to position [2503, 0]
click at [163, 170] on p "You : Can you please clarify with me what was your request?" at bounding box center [127, 178] width 127 height 17
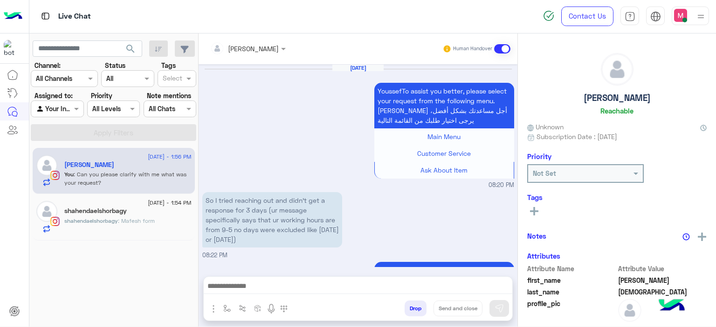
scroll to position [1053, 0]
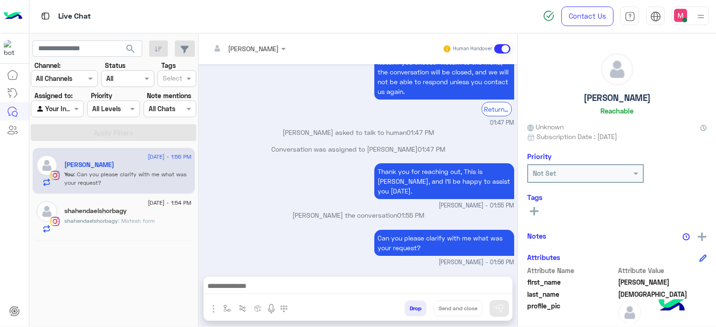
click at [533, 207] on rect at bounding box center [534, 211] width 2 height 8
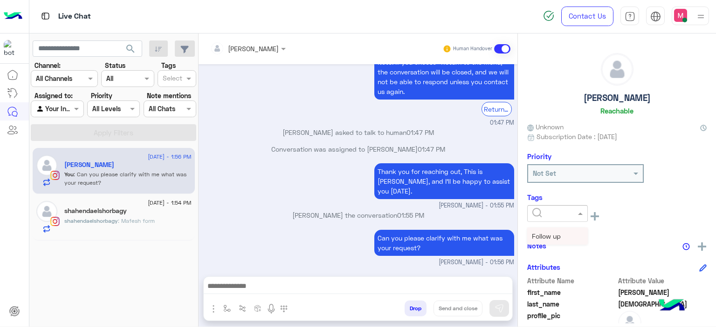
click at [577, 214] on span at bounding box center [581, 214] width 12 height 10
click at [559, 236] on span "Follow up" at bounding box center [546, 236] width 29 height 8
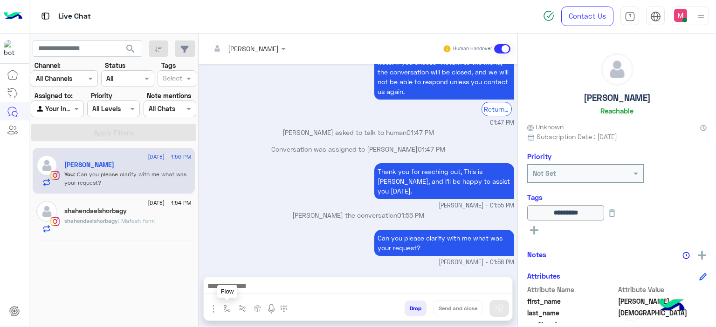
drag, startPoint x: 223, startPoint y: 311, endPoint x: 244, endPoint y: 290, distance: 30.0
click at [223, 310] on img "button" at bounding box center [226, 308] width 7 height 7
click at [252, 282] on div "enter flow name" at bounding box center [255, 288] width 70 height 17
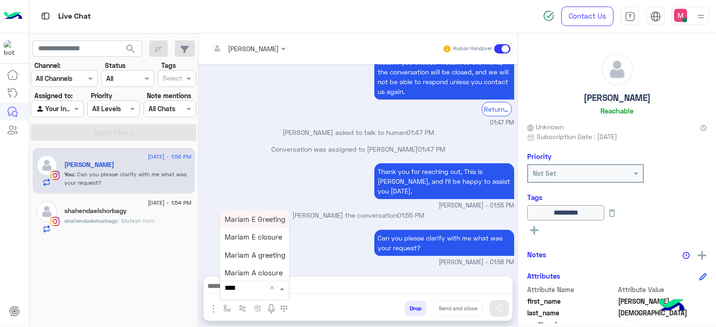
type input "*****"
click at [252, 237] on span "Mariam E closure" at bounding box center [253, 237] width 57 height 8
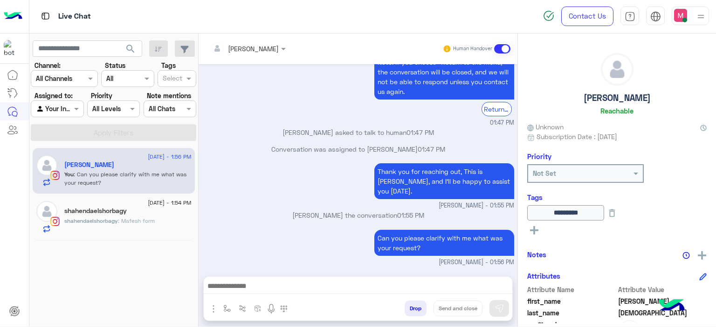
type textarea "**********"
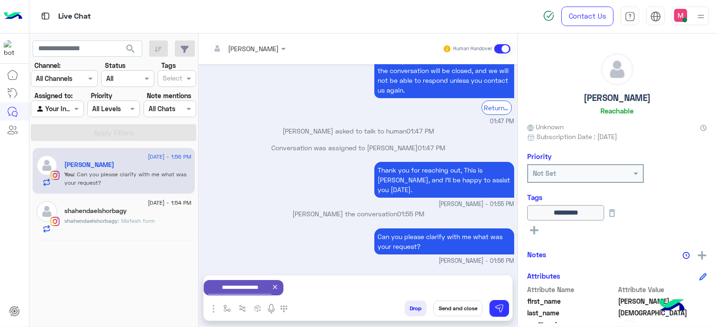
click at [459, 302] on button "Send and close" at bounding box center [457, 309] width 49 height 16
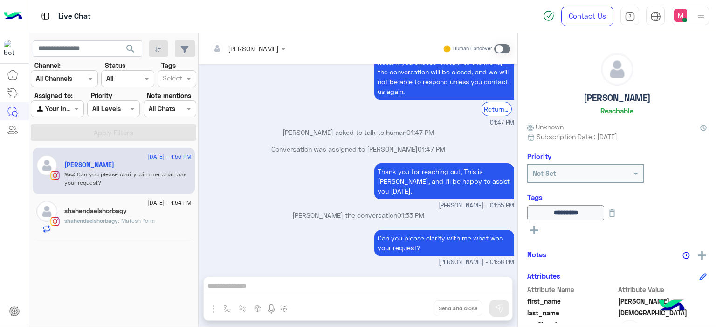
scroll to position [1070, 0]
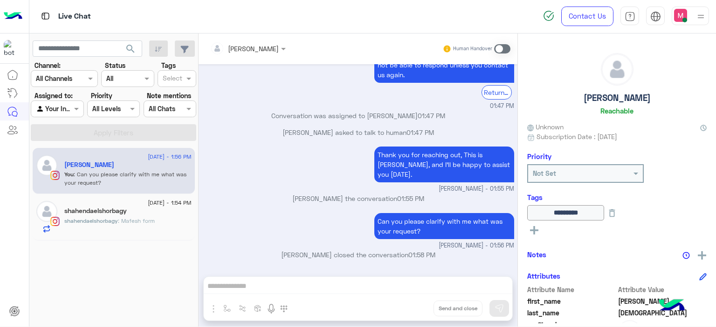
click at [160, 226] on div "shahendaelshorbagy : Mafesh form" at bounding box center [127, 225] width 127 height 16
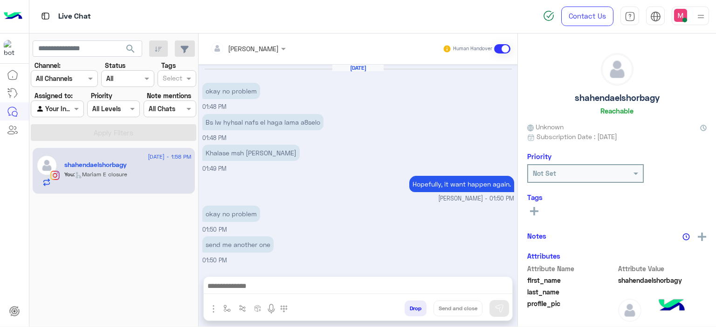
scroll to position [828, 0]
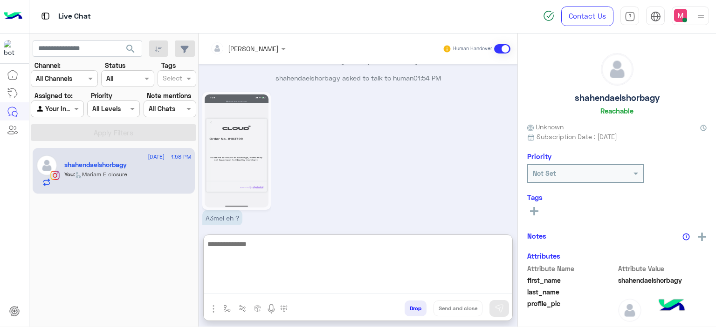
drag, startPoint x: 235, startPoint y: 286, endPoint x: 248, endPoint y: 216, distance: 71.1
click at [248, 216] on div "Mariam Ahmed Human Handover Aug 12, 2025 okay no problem 01:48 PM Bs lw hyhsal …" at bounding box center [357, 182] width 319 height 297
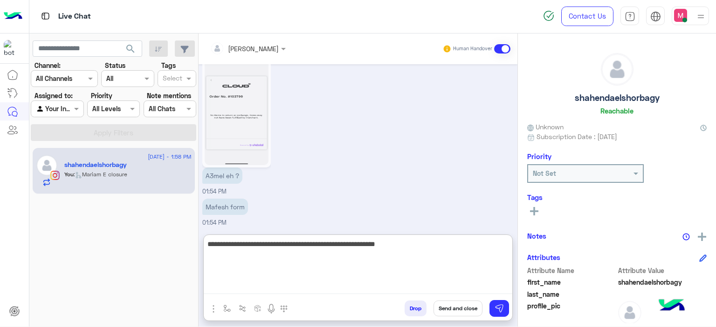
type textarea "**********"
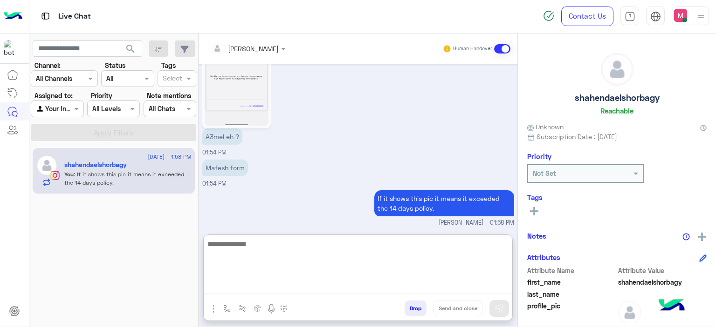
scroll to position [927, 0]
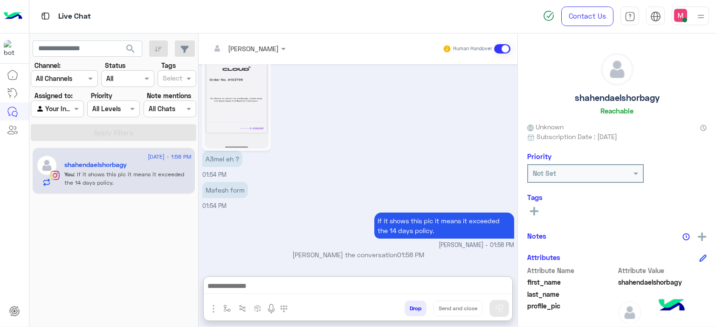
click at [534, 212] on rect at bounding box center [534, 211] width 2 height 8
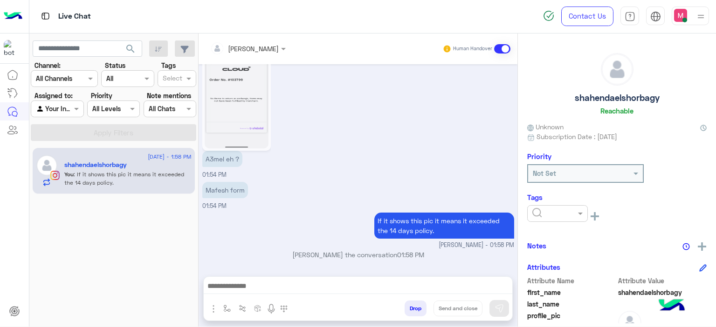
scroll to position [885, 0]
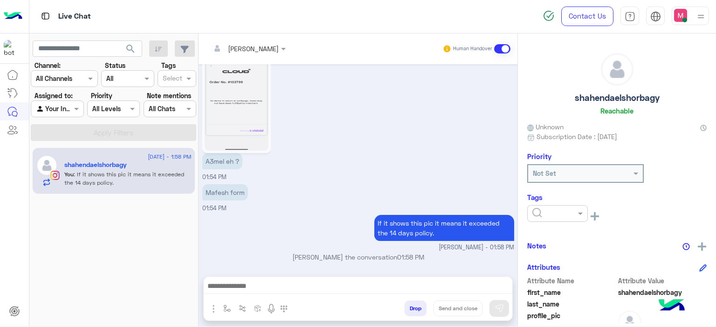
click at [545, 212] on input "text" at bounding box center [546, 214] width 28 height 10
click at [564, 236] on div "Follow up" at bounding box center [557, 236] width 61 height 17
click at [223, 306] on img "button" at bounding box center [226, 308] width 7 height 7
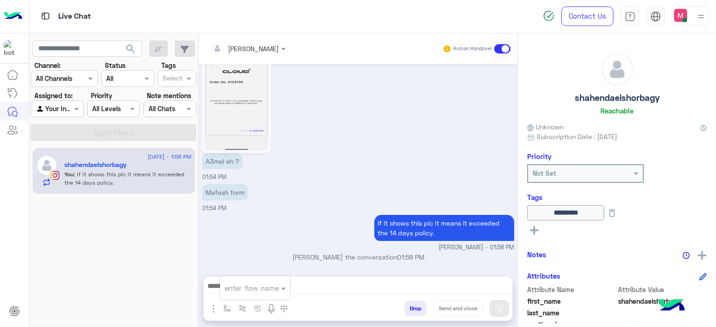
click at [237, 286] on input "text" at bounding box center [244, 288] width 38 height 11
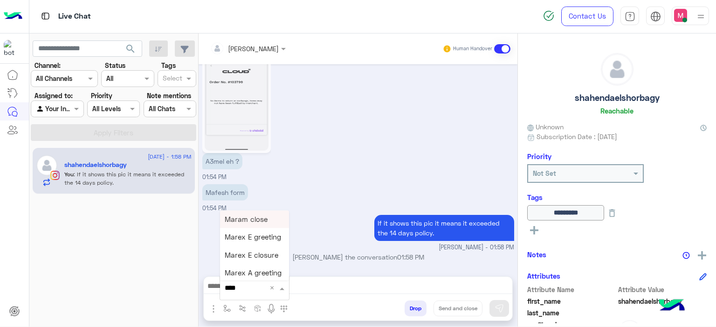
type input "*****"
click at [254, 234] on span "Mariam E closure" at bounding box center [253, 237] width 57 height 8
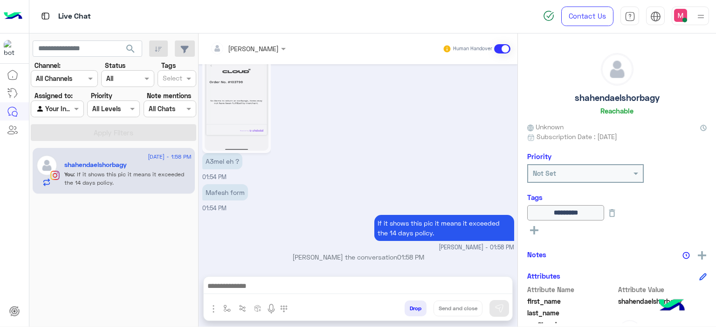
type textarea "**********"
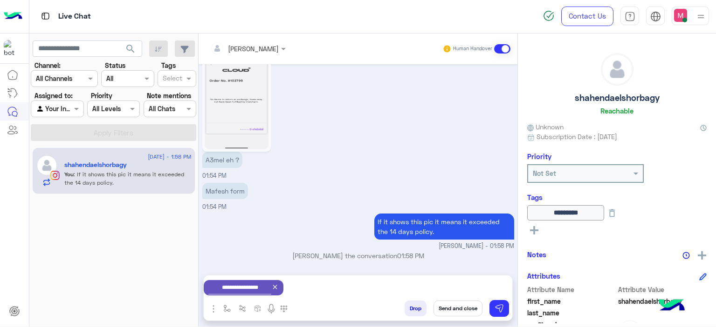
click at [459, 306] on button "Send and close" at bounding box center [457, 309] width 49 height 16
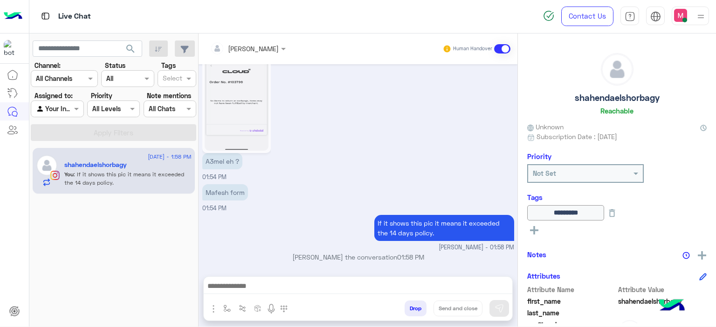
scroll to position [901, 0]
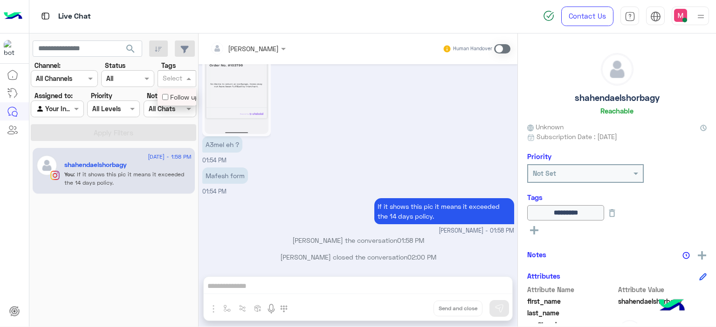
click at [185, 81] on span at bounding box center [190, 79] width 12 height 10
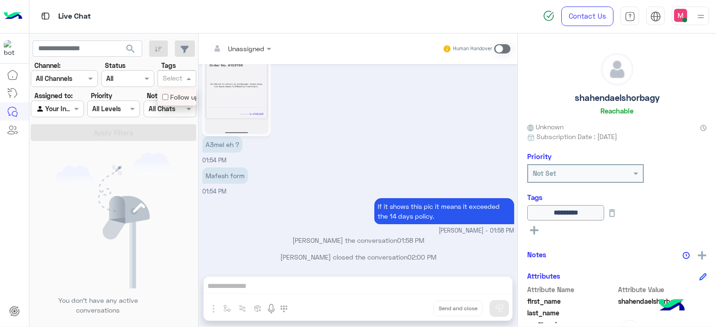
scroll to position [1016, 0]
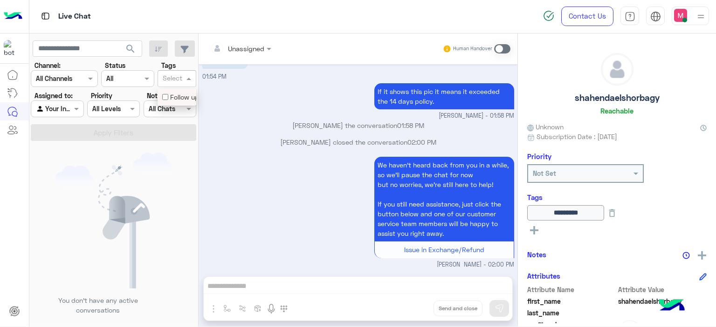
click at [181, 93] on div "Follow up" at bounding box center [176, 97] width 29 height 10
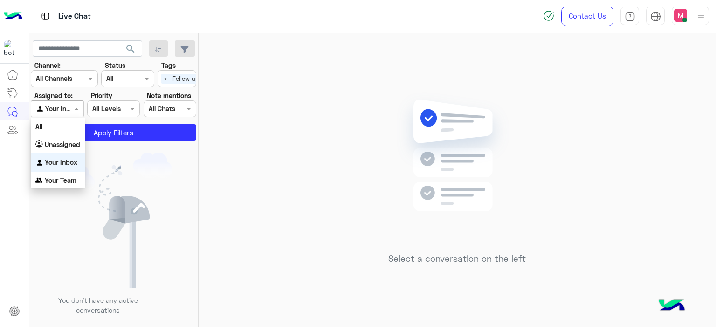
click at [74, 107] on span at bounding box center [78, 109] width 12 height 10
click at [73, 150] on div "Unassigned" at bounding box center [58, 145] width 54 height 18
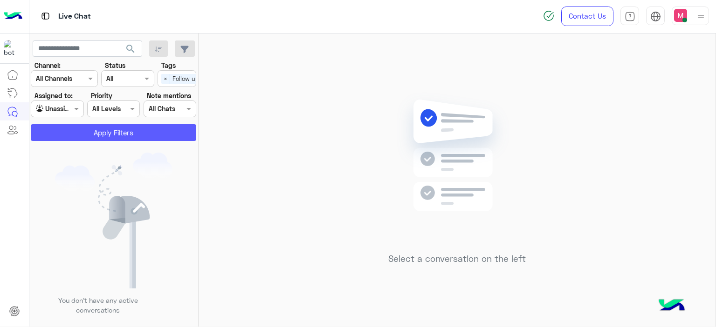
click at [116, 134] on button "Apply Filters" at bounding box center [113, 132] width 165 height 17
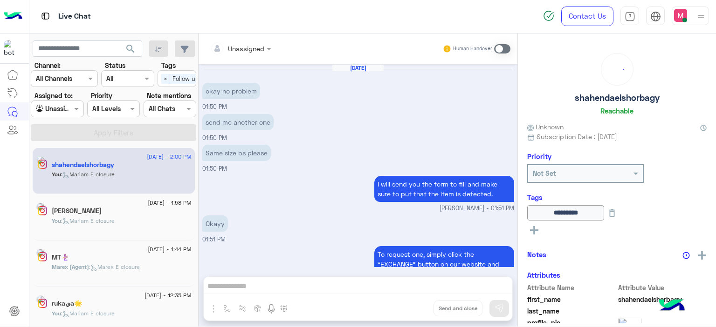
scroll to position [894, 0]
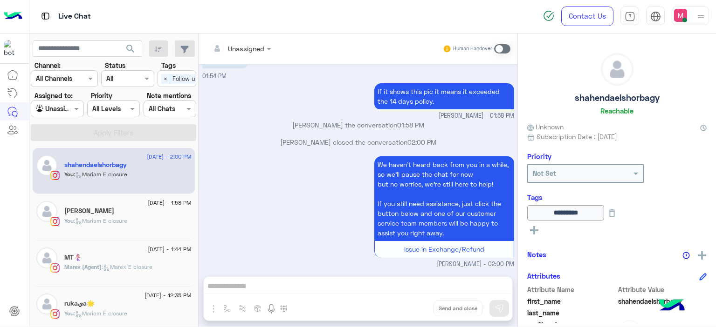
click at [142, 225] on div "You : [PERSON_NAME] closure" at bounding box center [127, 225] width 127 height 16
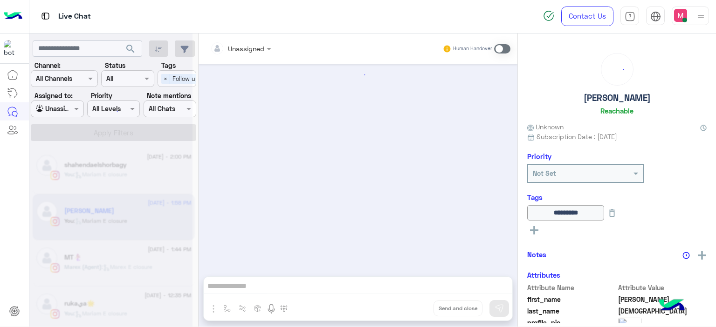
scroll to position [1006, 0]
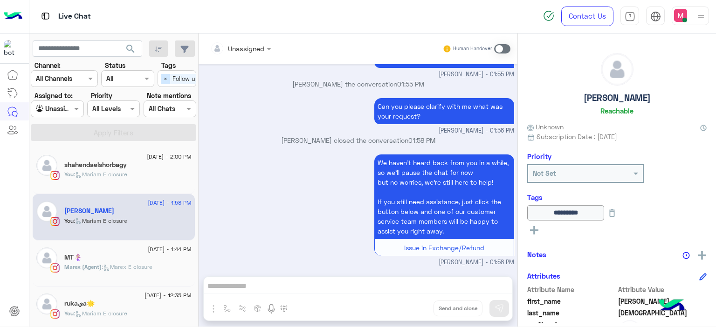
click at [162, 76] on span "×" at bounding box center [165, 79] width 9 height 10
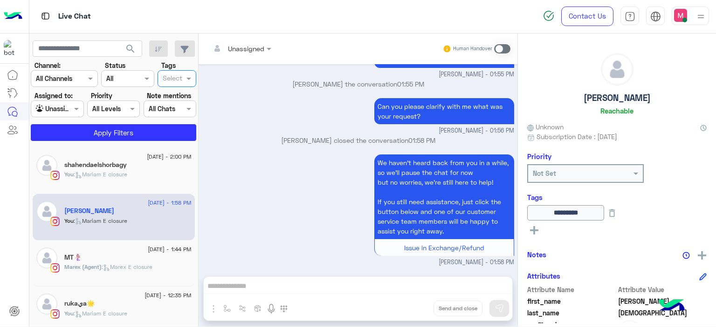
scroll to position [0, 0]
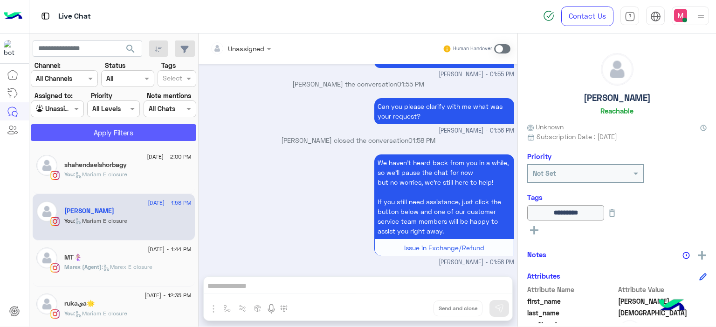
click at [86, 132] on button "Apply Filters" at bounding box center [113, 132] width 165 height 17
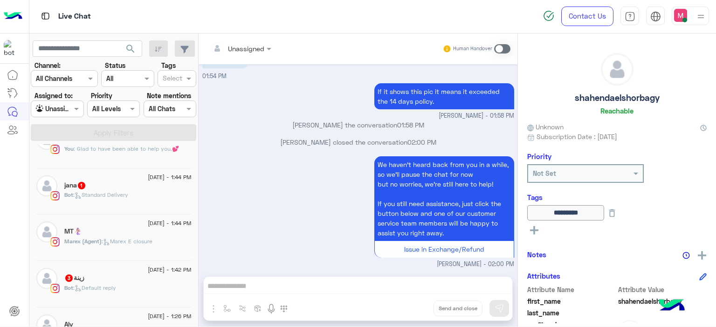
scroll to position [257, 0]
click at [134, 201] on div "Bot : Standard Delivery" at bounding box center [127, 200] width 127 height 16
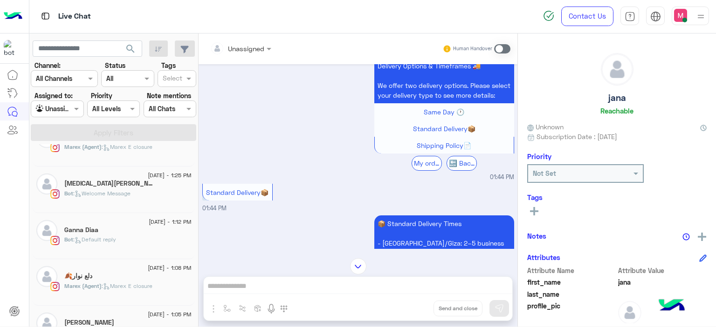
scroll to position [445, 0]
click at [130, 193] on span ": Welcome Message" at bounding box center [101, 194] width 57 height 7
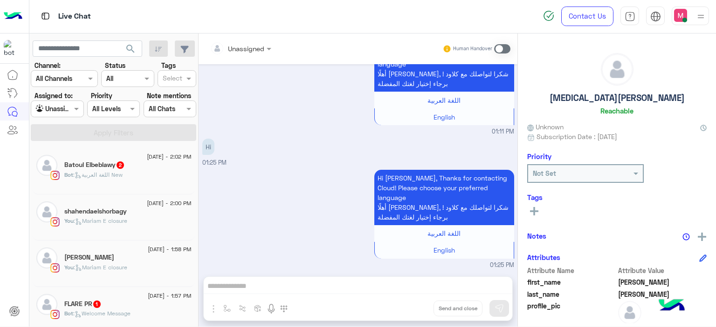
click at [139, 181] on div "Bot : اللغة العربية New" at bounding box center [127, 179] width 127 height 16
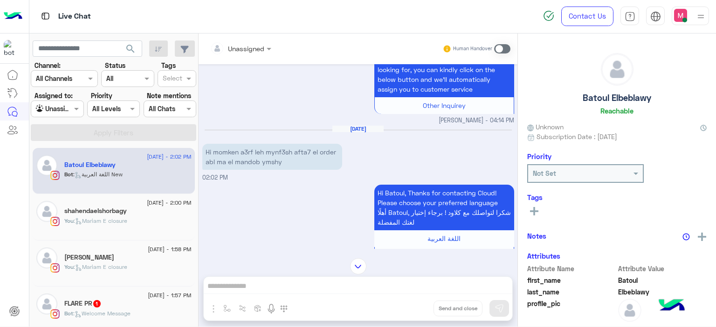
scroll to position [780, 0]
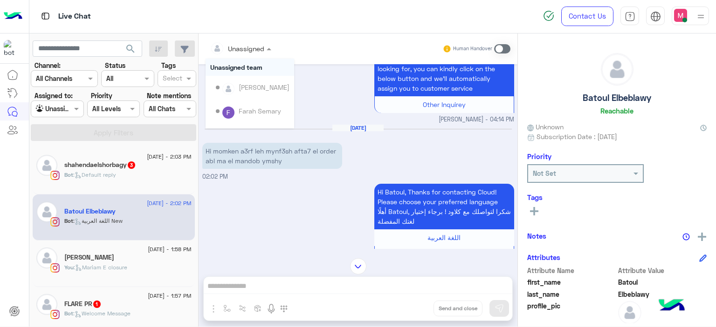
click at [266, 50] on span at bounding box center [270, 49] width 12 height 10
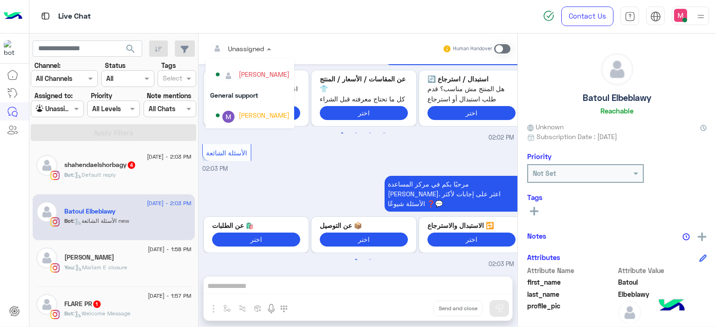
scroll to position [159, 0]
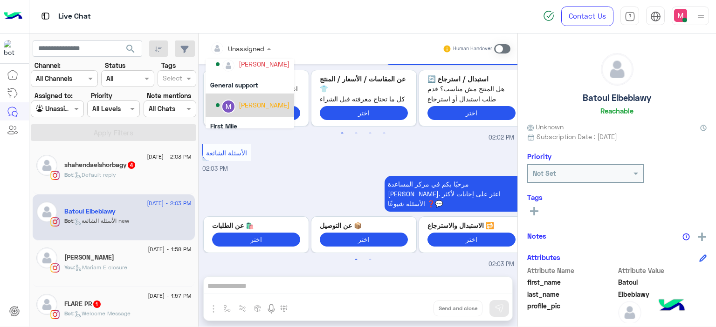
click at [254, 105] on div "Marex George" at bounding box center [264, 105] width 51 height 10
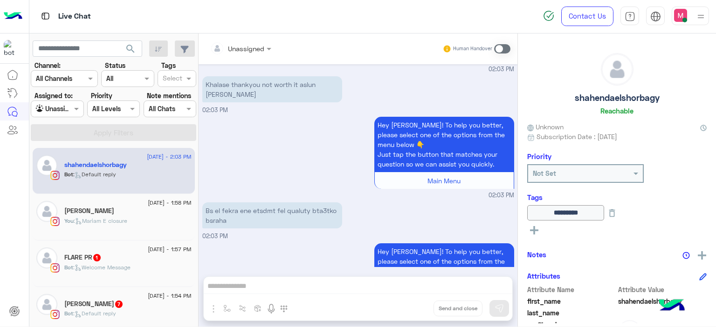
scroll to position [1168, 0]
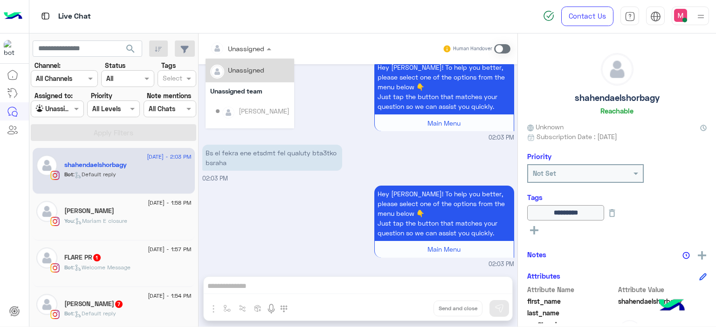
click at [258, 48] on div at bounding box center [240, 48] width 70 height 11
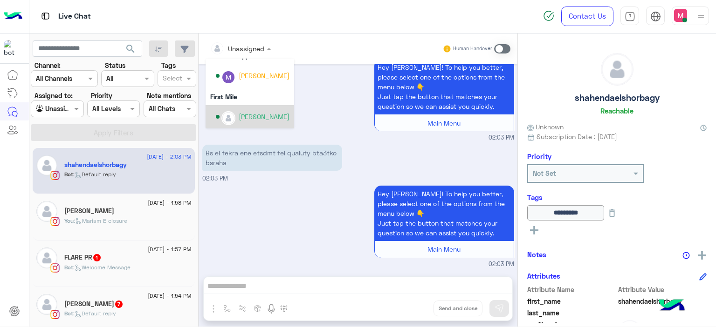
scroll to position [188, 0]
click at [255, 121] on div "[PERSON_NAME]" at bounding box center [264, 117] width 51 height 10
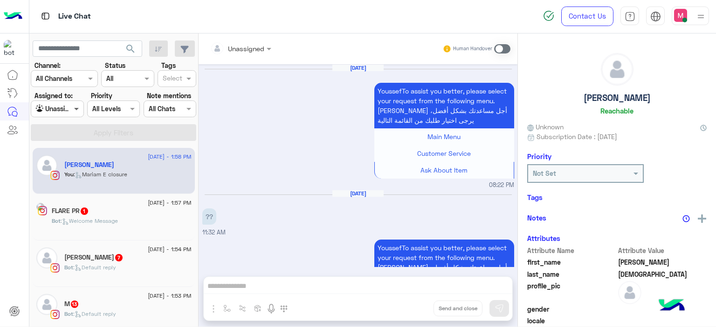
scroll to position [1006, 0]
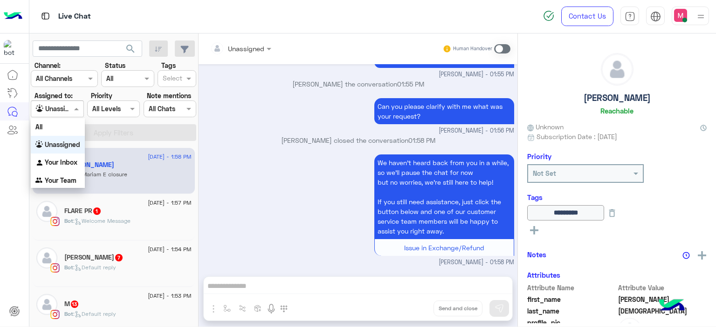
click at [73, 108] on span at bounding box center [78, 109] width 12 height 10
click at [64, 167] on div "Your Inbox" at bounding box center [58, 163] width 54 height 18
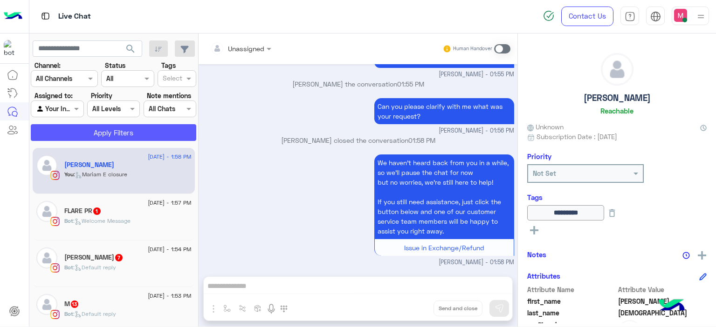
click at [141, 134] on button "Apply Filters" at bounding box center [113, 132] width 165 height 17
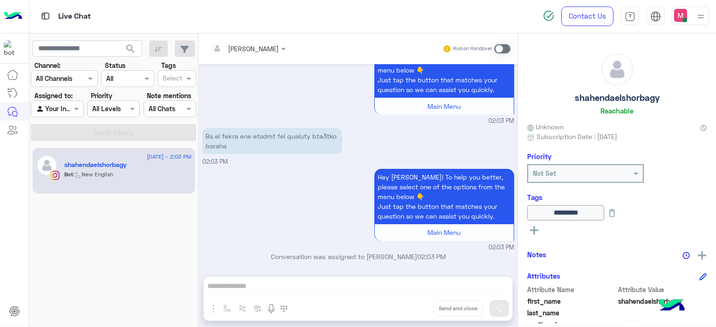
scroll to position [1082, 0]
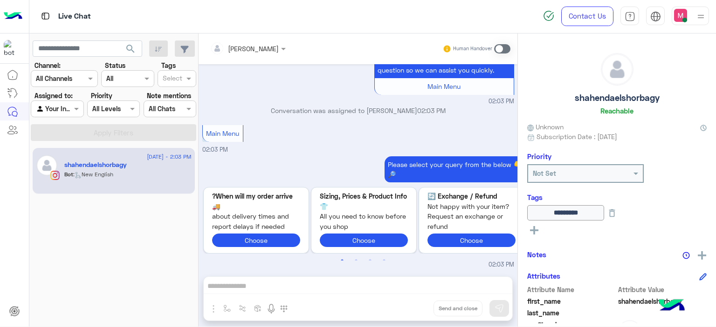
click at [499, 45] on span at bounding box center [502, 48] width 16 height 9
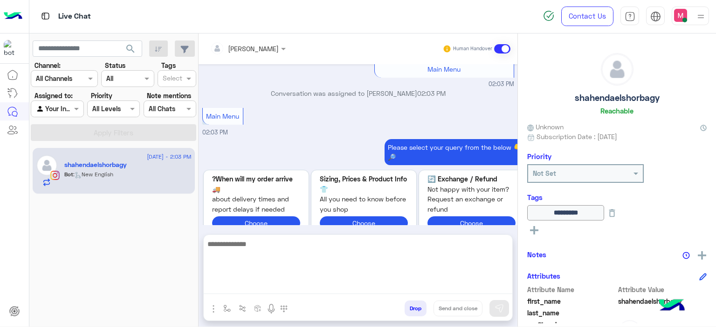
scroll to position [1130, 0]
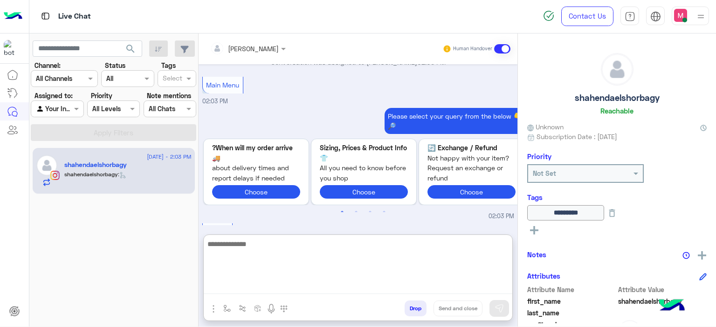
click at [233, 284] on textarea at bounding box center [358, 267] width 308 height 56
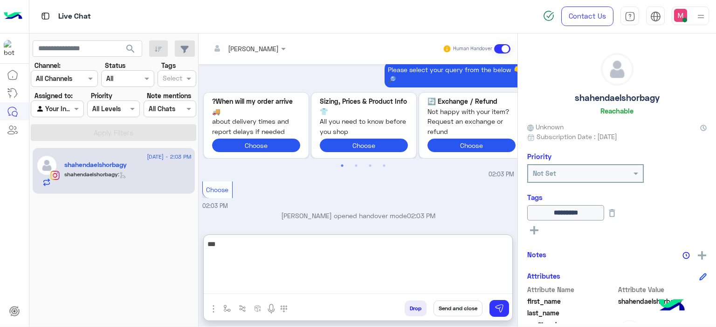
scroll to position [1204, 0]
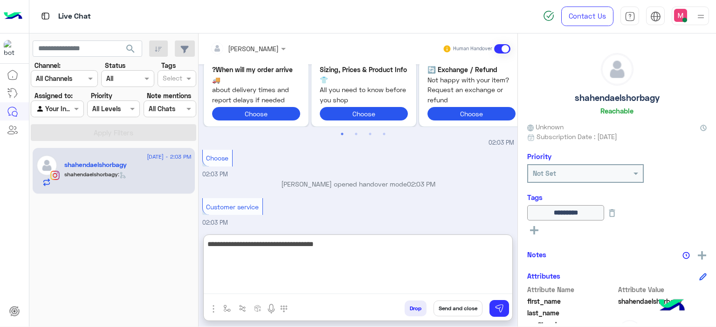
click at [315, 246] on textarea "**********" at bounding box center [358, 267] width 308 height 56
click at [330, 243] on textarea "**********" at bounding box center [358, 267] width 308 height 56
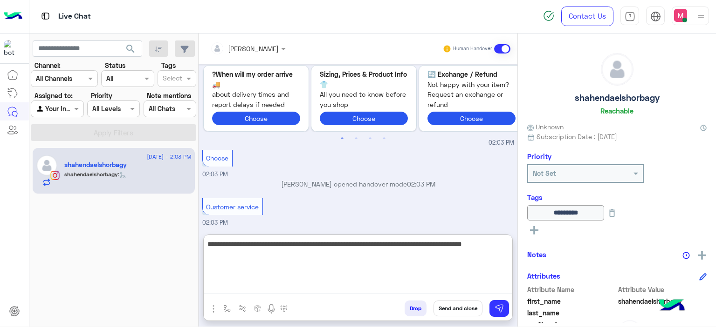
type textarea "**********"
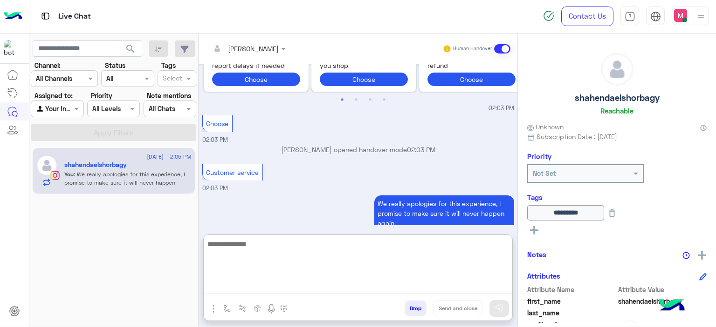
scroll to position [1270, 0]
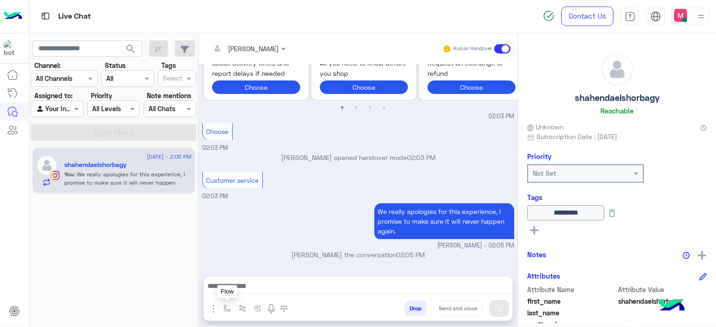
click at [221, 306] on button "button" at bounding box center [226, 308] width 15 height 15
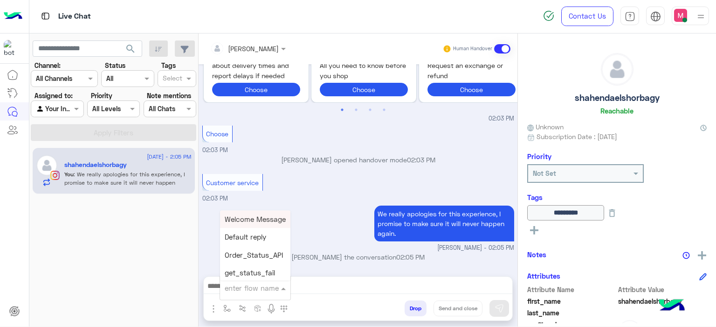
click at [240, 290] on input "text" at bounding box center [244, 288] width 38 height 11
type input "******"
click at [272, 239] on span "Mariam E closure" at bounding box center [253, 237] width 57 height 8
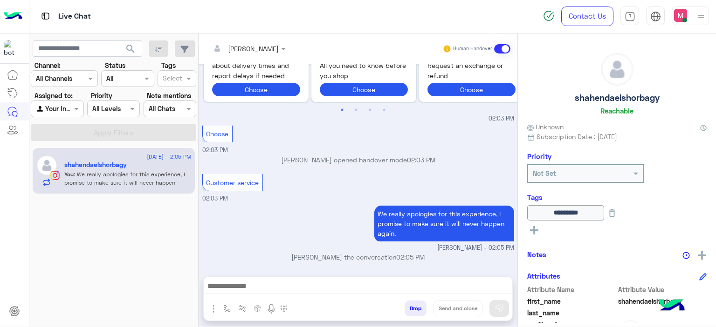
type textarea "**********"
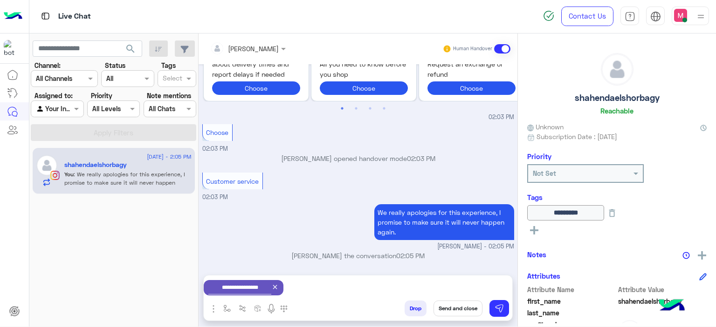
click at [449, 308] on button "Send and close" at bounding box center [457, 309] width 49 height 16
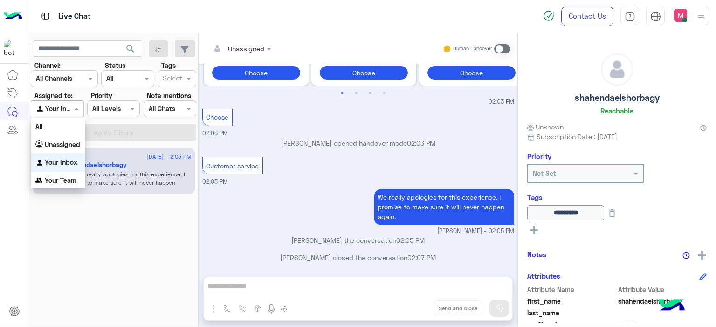
scroll to position [1360, 0]
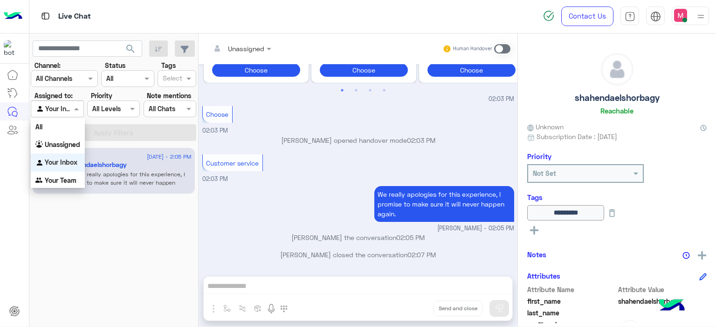
click at [77, 105] on span at bounding box center [78, 109] width 12 height 10
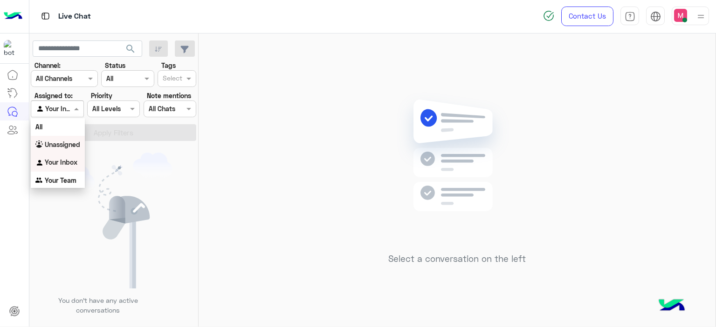
click at [76, 141] on b "Unassigned" at bounding box center [62, 145] width 35 height 8
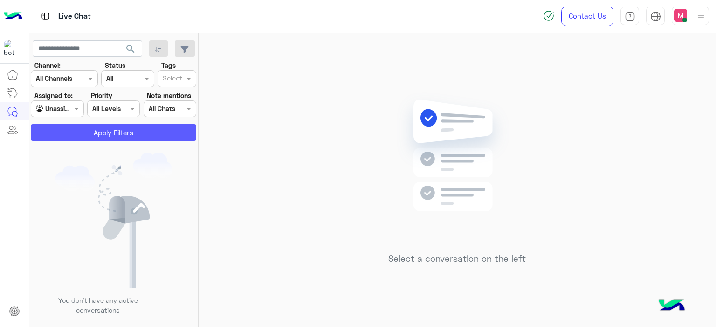
click at [104, 136] on button "Apply Filters" at bounding box center [113, 132] width 165 height 17
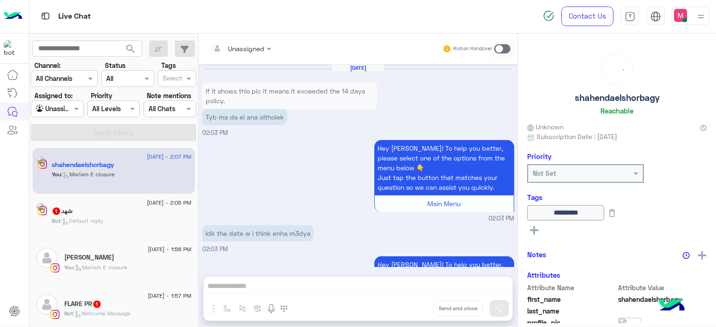
scroll to position [882, 0]
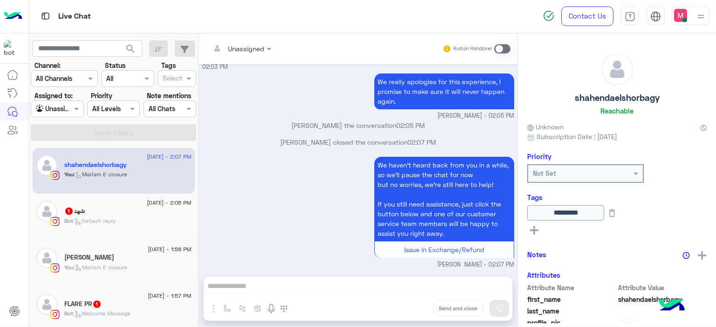
click at [119, 217] on div "Bot : Default reply" at bounding box center [127, 225] width 127 height 16
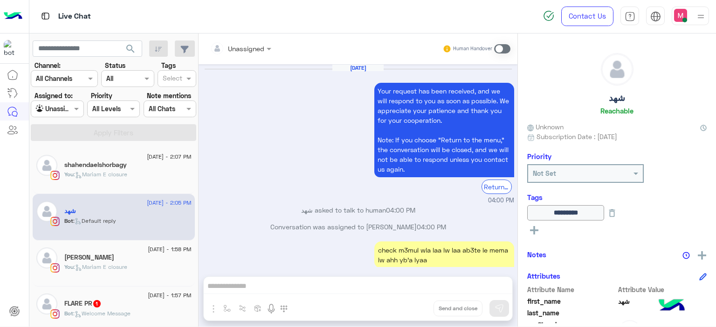
scroll to position [662, 0]
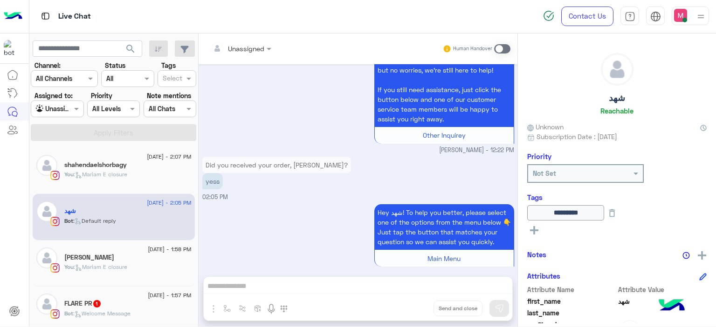
click at [114, 259] on h5 "[PERSON_NAME]" at bounding box center [89, 258] width 50 height 8
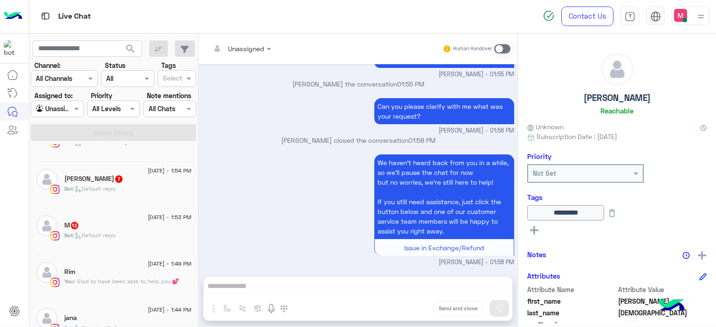
scroll to position [171, 0]
click at [143, 191] on div "Bot : Default reply" at bounding box center [127, 193] width 127 height 16
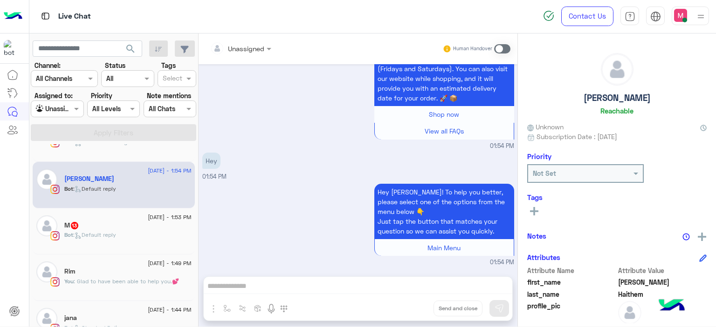
scroll to position [3344, 0]
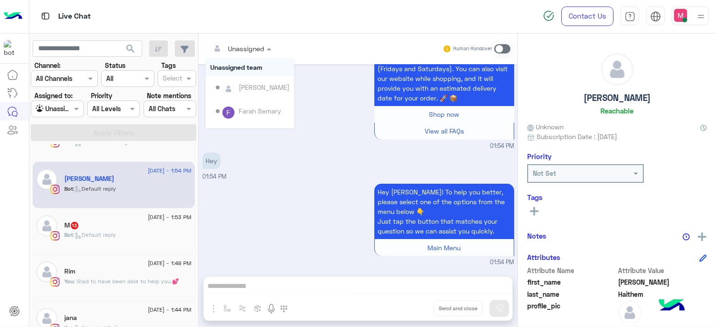
click at [263, 50] on div at bounding box center [240, 48] width 70 height 11
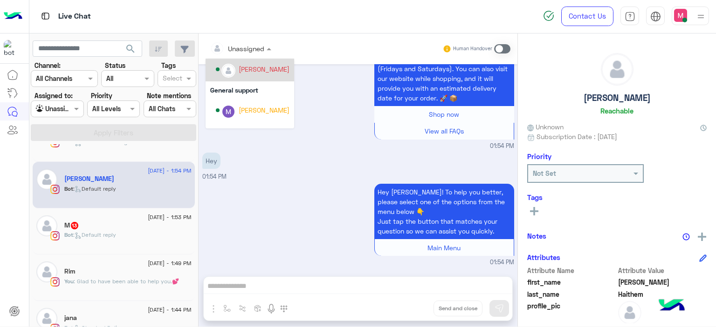
click at [262, 72] on div "Jana Aboelseoud" at bounding box center [264, 69] width 51 height 10
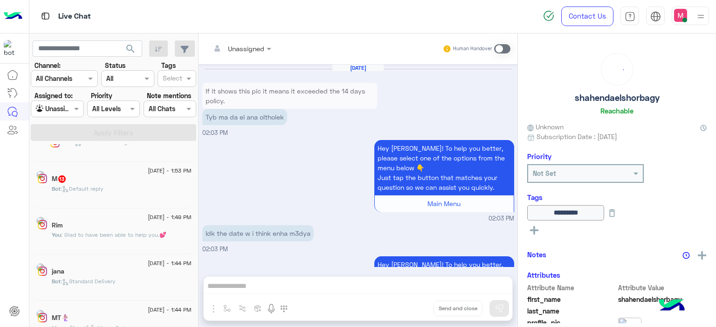
scroll to position [882, 0]
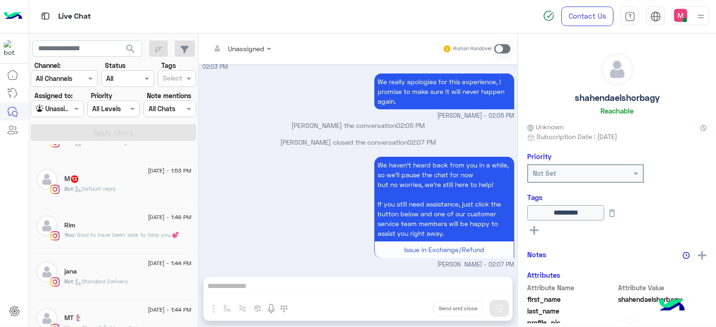
click at [131, 189] on div "Bot : Default reply" at bounding box center [127, 193] width 127 height 16
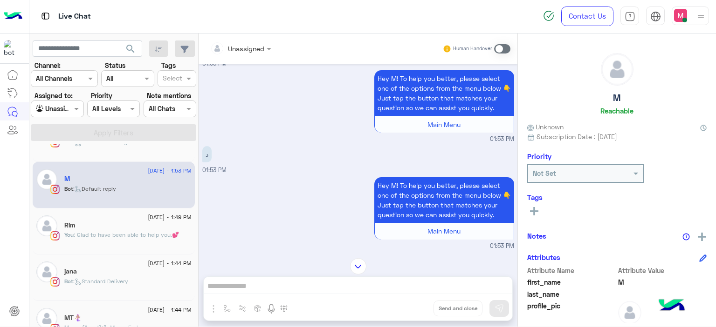
scroll to position [981, 0]
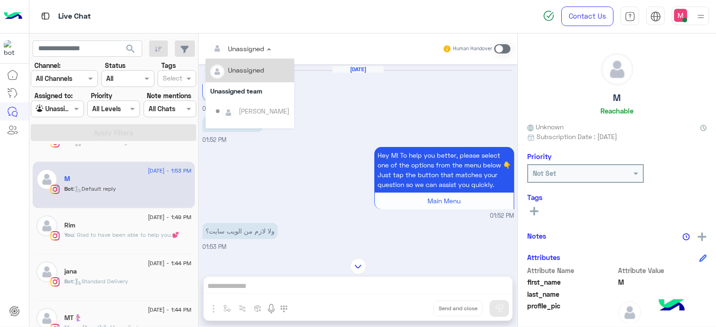
click at [259, 48] on div at bounding box center [240, 48] width 70 height 11
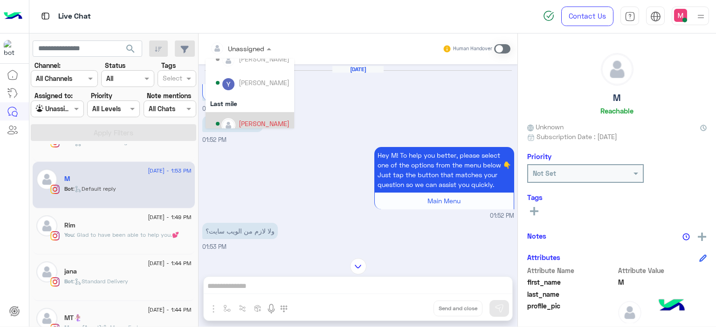
scroll to position [153, 0]
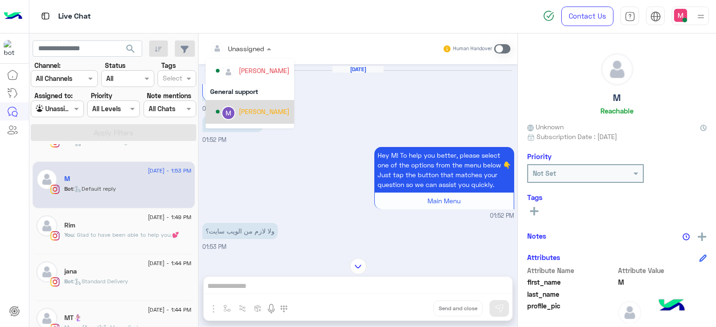
click at [264, 113] on div "Marex George" at bounding box center [264, 112] width 51 height 10
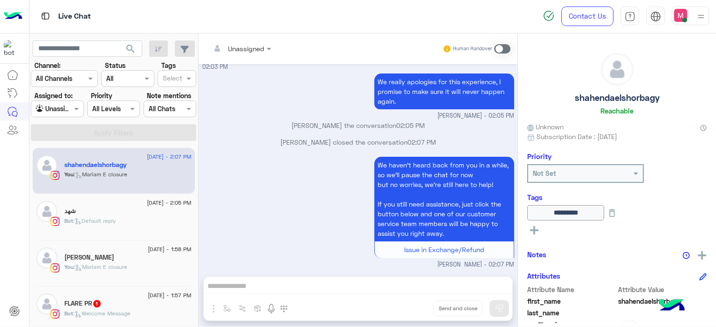
click at [111, 299] on div "12 August - 1:57 PM" at bounding box center [127, 297] width 127 height 6
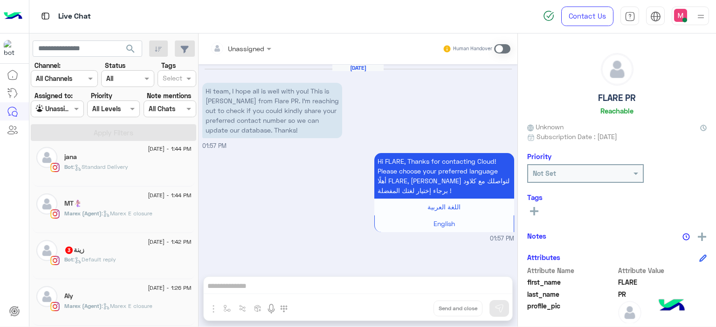
scroll to position [240, 0]
click at [134, 253] on div "زينة 3" at bounding box center [127, 250] width 127 height 10
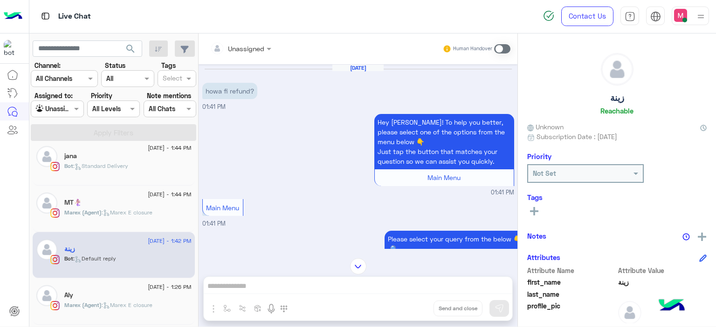
scroll to position [192, 0]
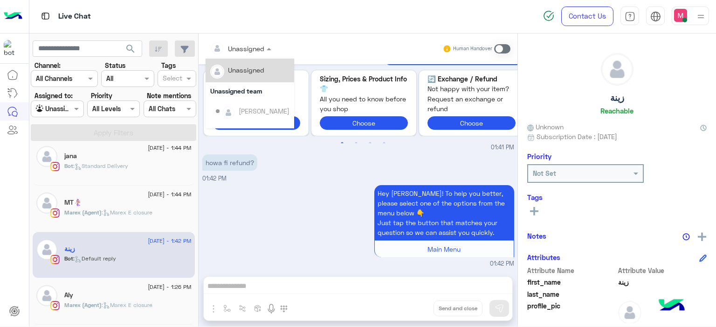
click at [267, 50] on span at bounding box center [270, 49] width 12 height 10
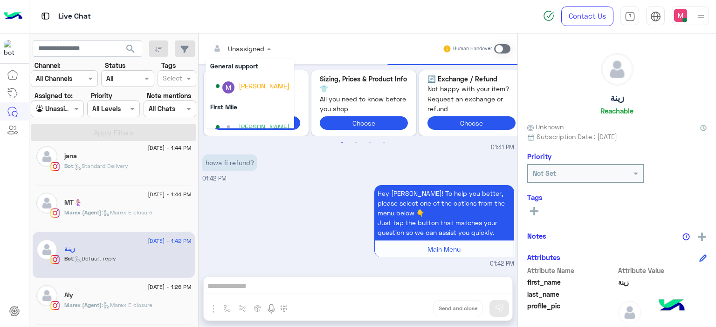
scroll to position [179, 0]
click at [255, 89] on div "Marex George" at bounding box center [264, 86] width 51 height 10
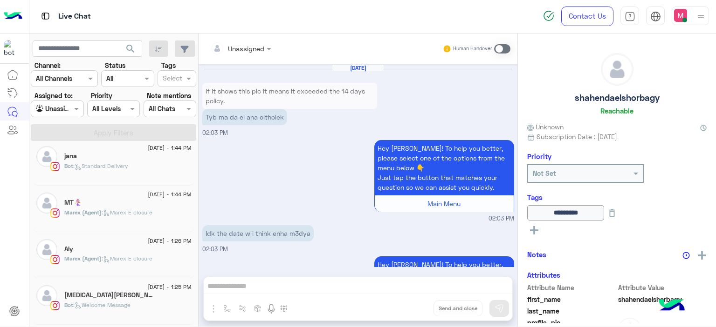
scroll to position [881, 0]
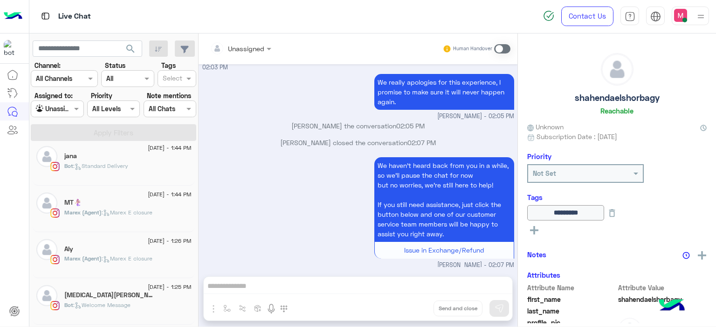
click at [126, 253] on div "Aly" at bounding box center [127, 250] width 127 height 10
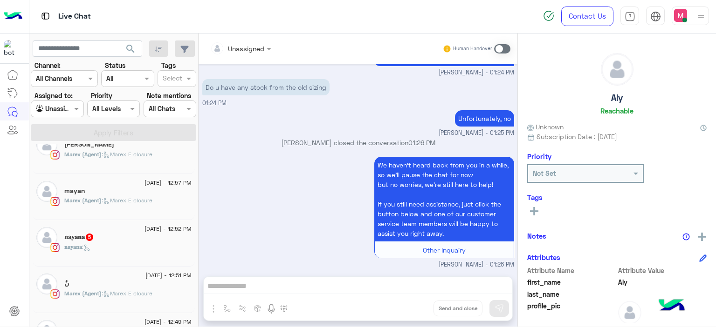
scroll to position [606, 0]
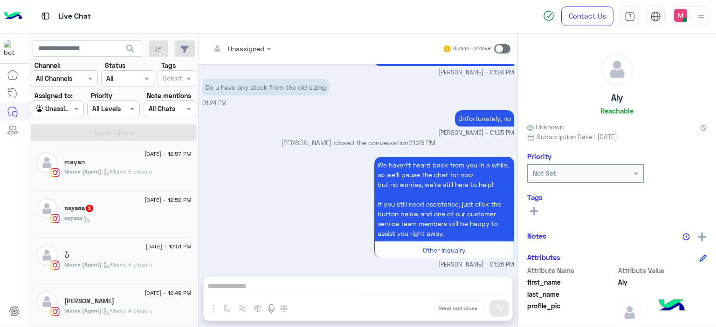
click at [125, 217] on div "𝐧𝐚𝐲𝐚𝐧𝐚 :" at bounding box center [127, 222] width 127 height 16
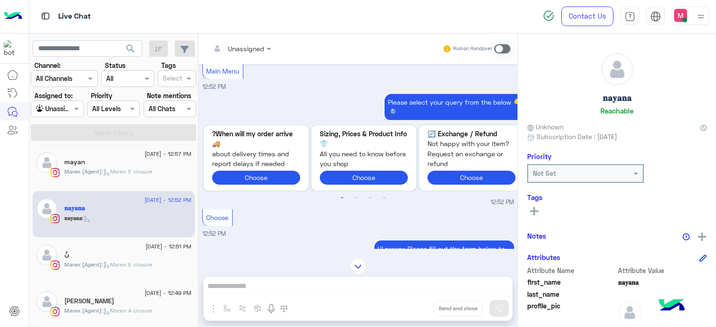
scroll to position [1037, 0]
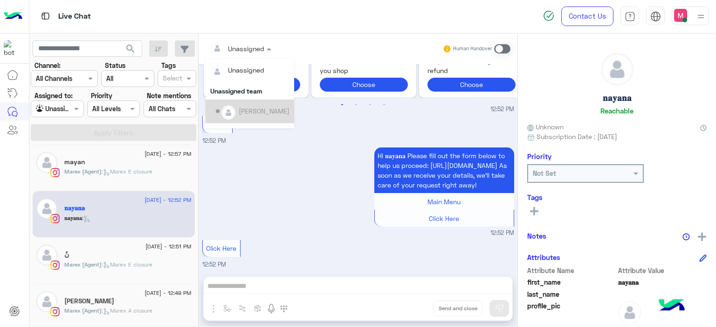
drag, startPoint x: 263, startPoint y: 46, endPoint x: 248, endPoint y: 131, distance: 86.1
click at [248, 131] on div "Unassigned Unassigned Unassigned team Heba Elmahdy Farah Semary Maram Ahmed Yas…" at bounding box center [357, 182] width 319 height 297
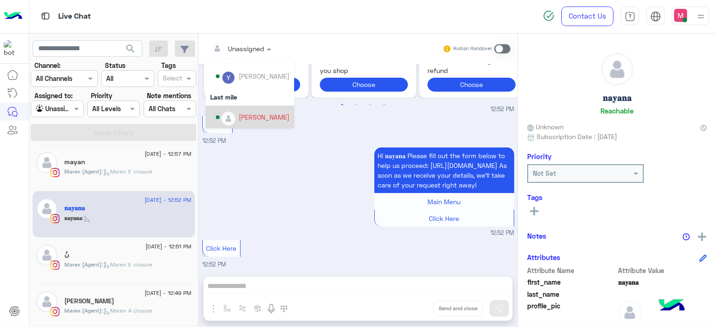
scroll to position [150, 0]
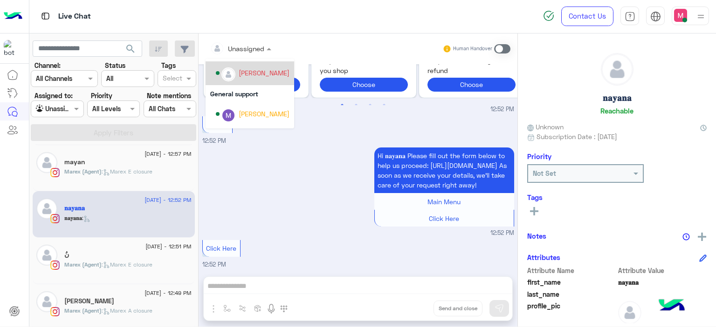
click at [262, 74] on div "Jana Aboelseoud" at bounding box center [264, 73] width 51 height 10
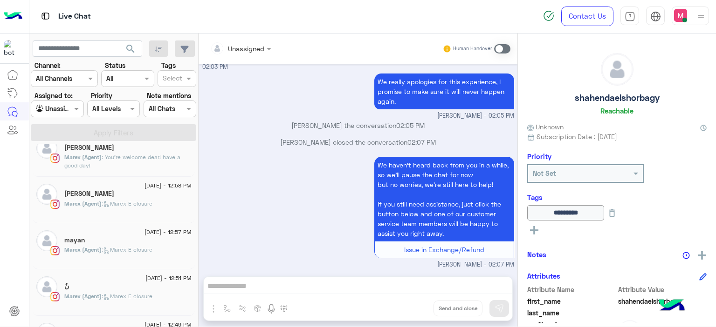
scroll to position [661, 0]
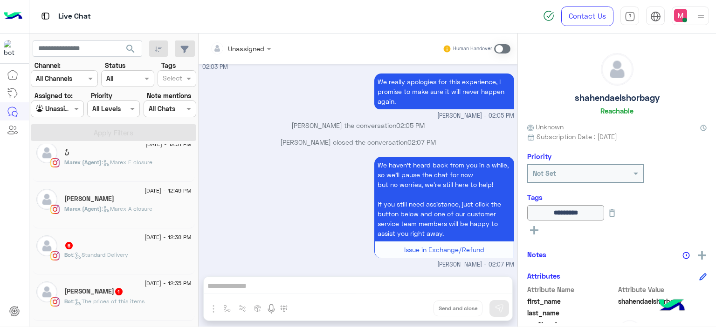
click at [108, 162] on icon at bounding box center [106, 163] width 4 height 3
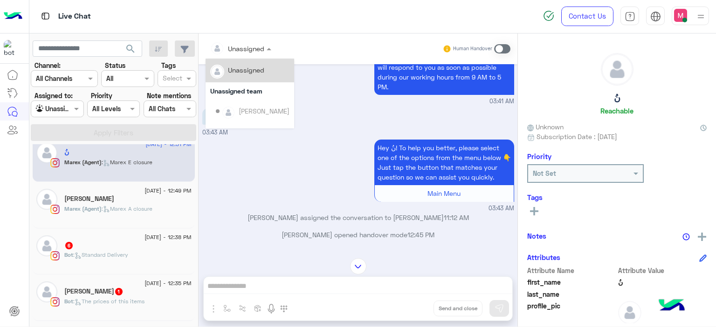
click at [259, 51] on div at bounding box center [240, 48] width 70 height 11
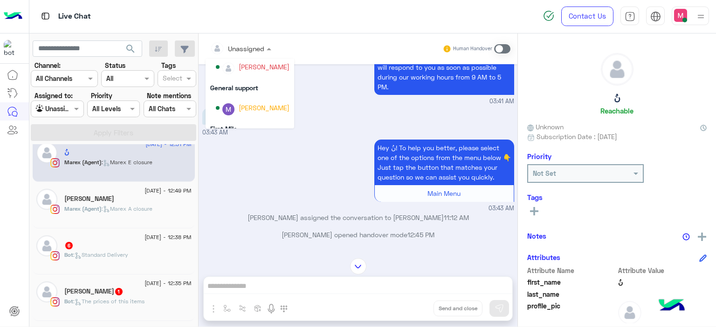
scroll to position [189, 0]
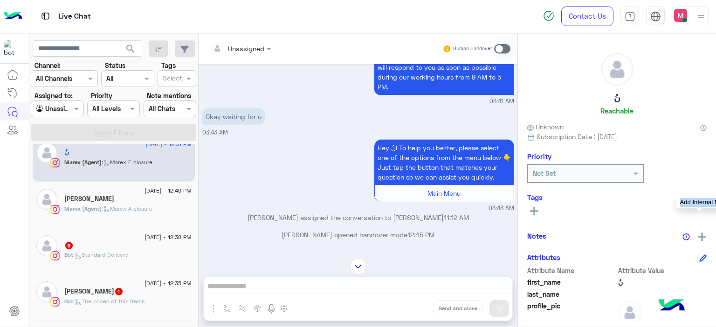
drag, startPoint x: 692, startPoint y: 236, endPoint x: 698, endPoint y: 236, distance: 6.1
click at [698, 236] on div "Add Internal Note" at bounding box center [694, 236] width 25 height 12
click at [698, 236] on img at bounding box center [701, 237] width 8 height 8
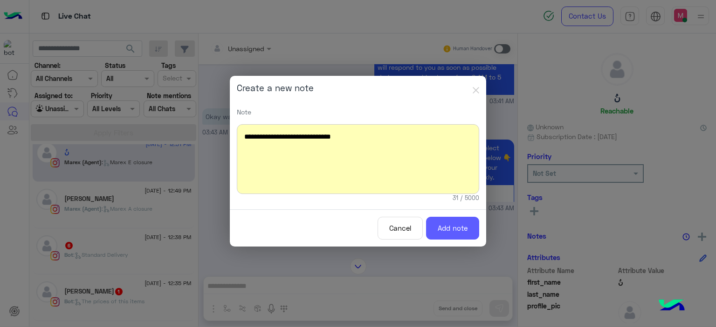
click at [458, 232] on button "Add note" at bounding box center [452, 228] width 53 height 23
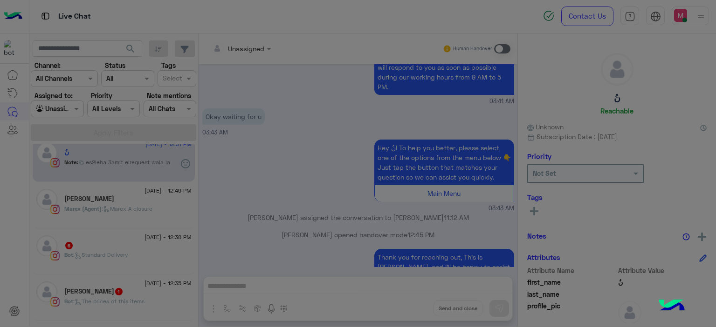
scroll to position [976, 0]
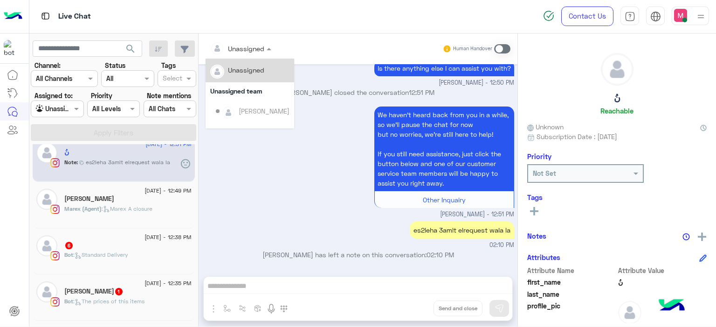
click at [258, 46] on div at bounding box center [240, 48] width 70 height 11
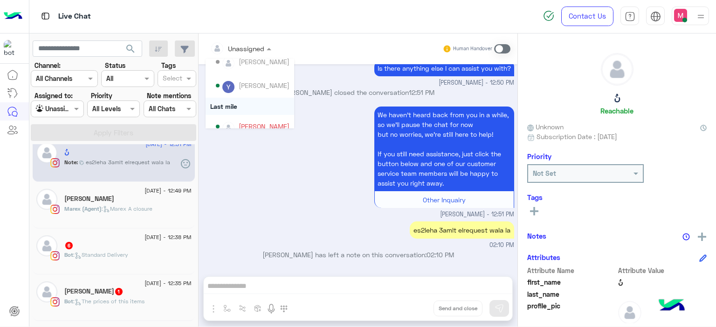
scroll to position [188, 0]
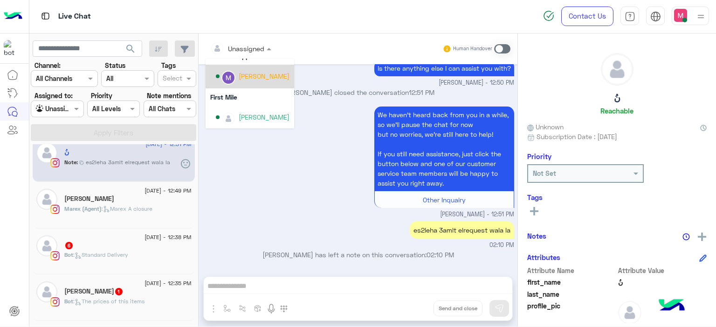
click at [254, 80] on div "Marex George" at bounding box center [264, 76] width 51 height 10
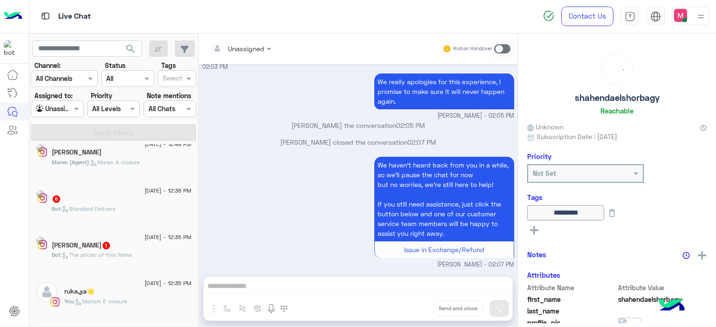
scroll to position [661, 0]
click at [123, 254] on span ": The prices of this items" at bounding box center [108, 255] width 71 height 7
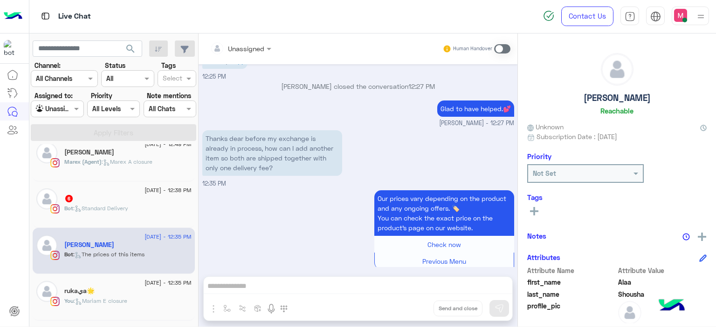
scroll to position [1038, 0]
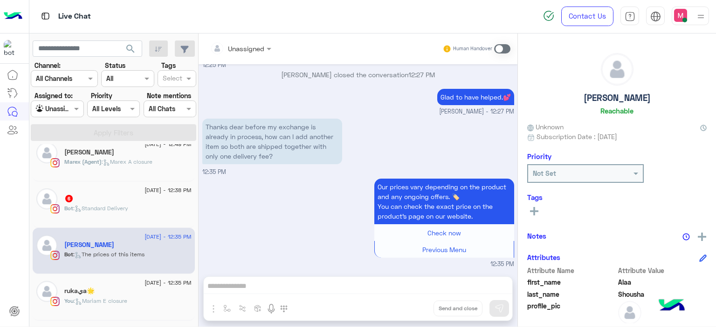
click at [142, 201] on div "6" at bounding box center [127, 200] width 127 height 10
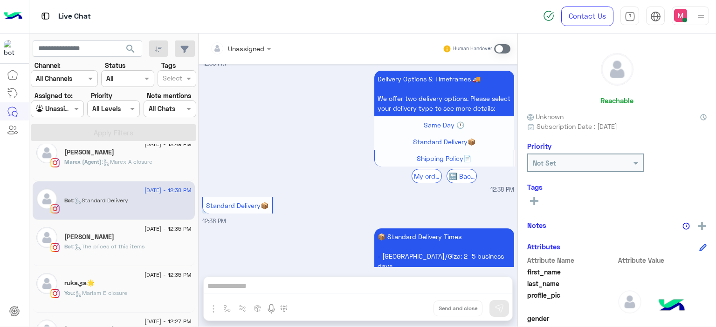
scroll to position [732, 0]
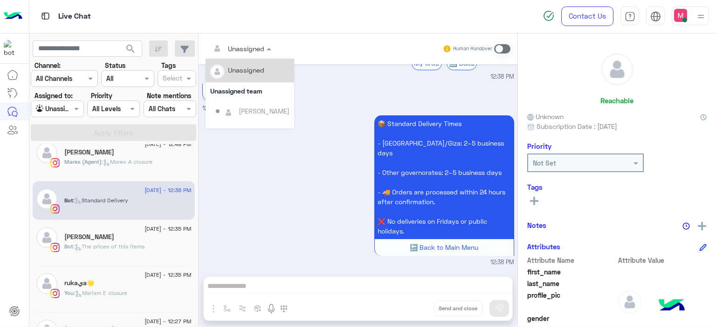
click at [262, 46] on div at bounding box center [240, 48] width 70 height 11
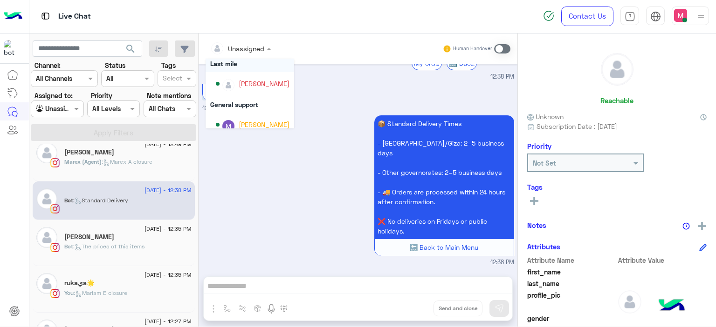
scroll to position [141, 0]
click at [256, 121] on div "Marex George" at bounding box center [264, 124] width 51 height 10
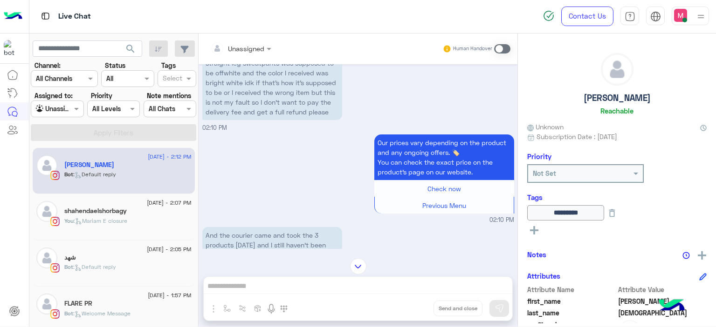
scroll to position [1009, 0]
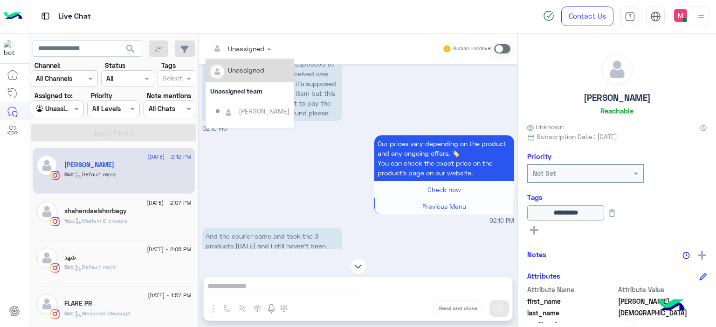
click at [263, 43] on div at bounding box center [240, 48] width 70 height 11
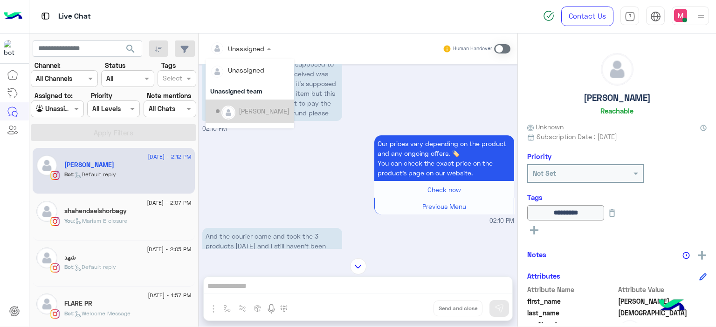
scroll to position [189, 0]
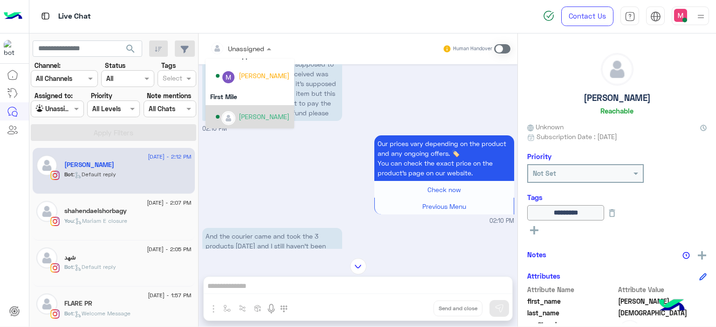
click at [245, 119] on div "[PERSON_NAME]" at bounding box center [264, 117] width 51 height 10
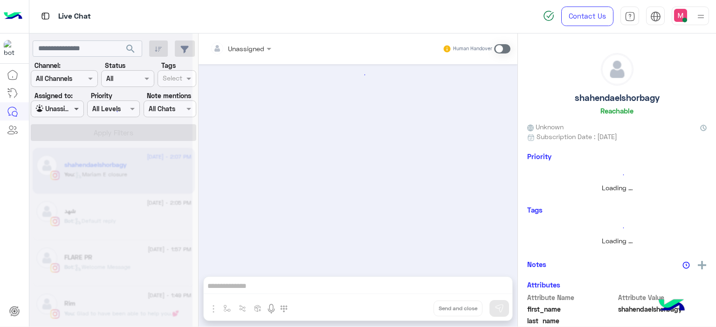
scroll to position [882, 0]
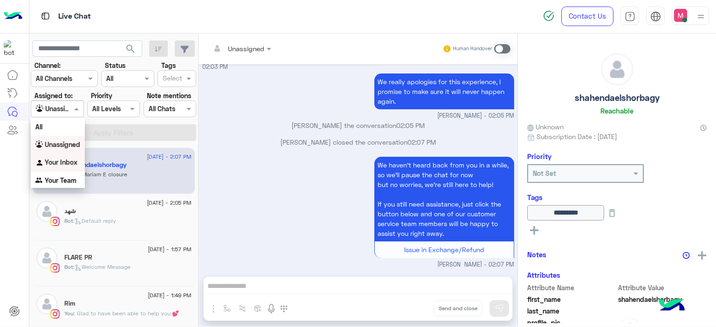
drag, startPoint x: 78, startPoint y: 108, endPoint x: 61, endPoint y: 166, distance: 61.2
click at [61, 166] on body "Live Chat Contact Us Help Center عربي English search Channel: Channel All Chann…" at bounding box center [358, 163] width 716 height 327
click at [61, 166] on b "Your Inbox" at bounding box center [61, 162] width 33 height 8
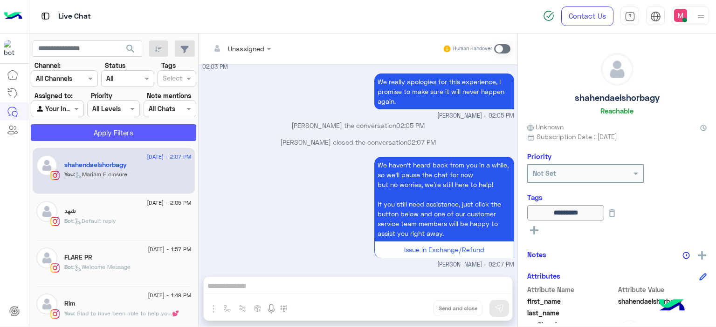
click at [130, 136] on button "Apply Filters" at bounding box center [113, 132] width 165 height 17
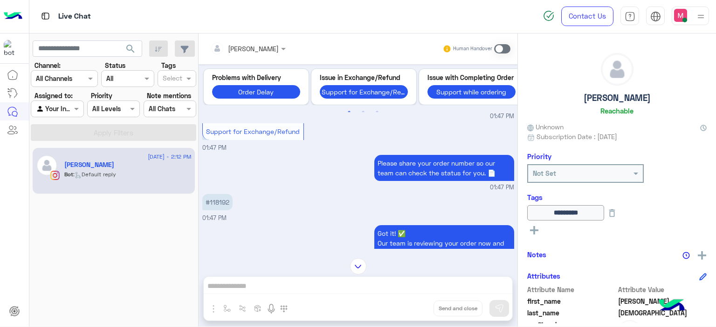
scroll to position [224, 0]
click at [215, 209] on p "#118192" at bounding box center [217, 202] width 30 height 16
copy p "118192"
click at [272, 223] on div "#118192 01:47 PM" at bounding box center [358, 207] width 312 height 31
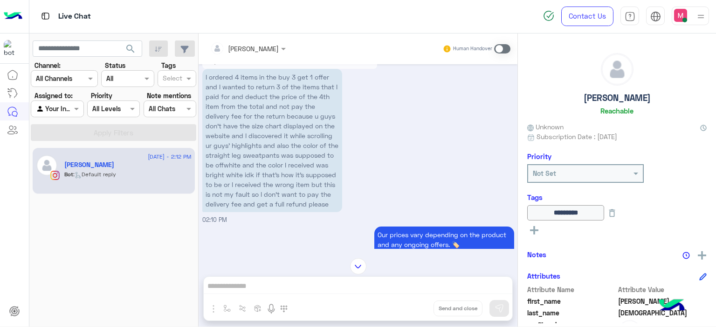
scroll to position [1002, 0]
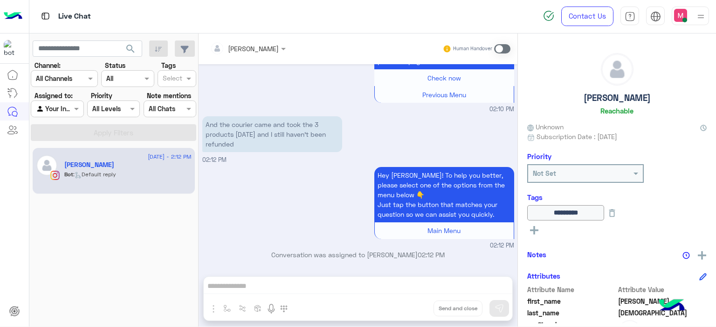
click at [498, 48] on span at bounding box center [502, 48] width 16 height 9
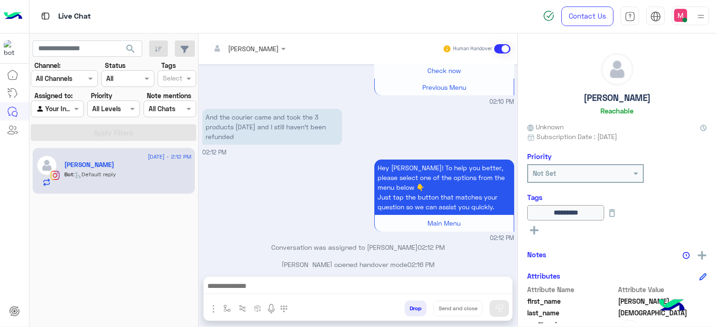
scroll to position [1020, 0]
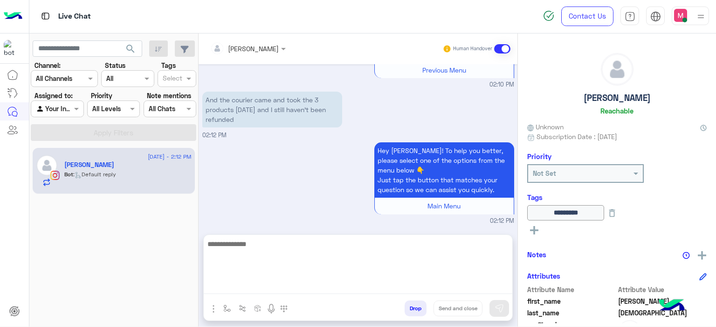
click at [226, 282] on textarea at bounding box center [358, 267] width 308 height 56
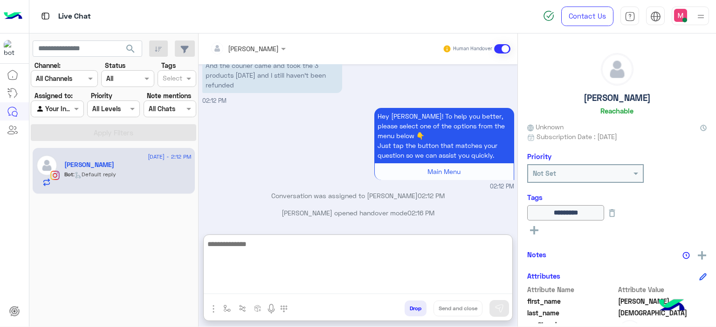
click at [257, 246] on textarea at bounding box center [358, 267] width 308 height 56
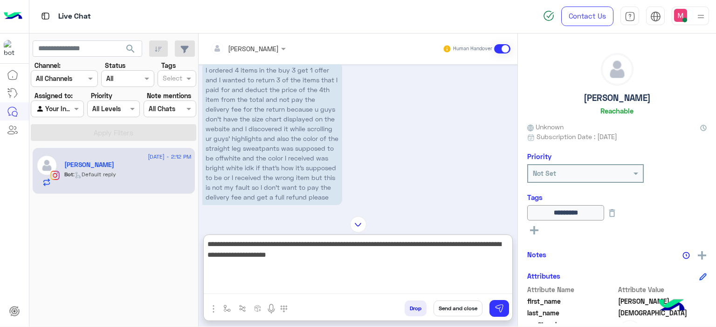
scroll to position [798, 0]
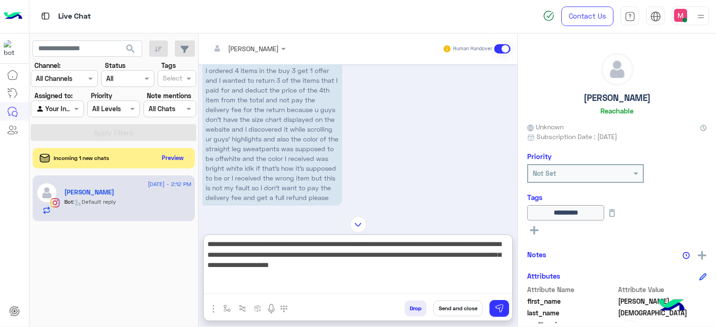
type textarea "**********"
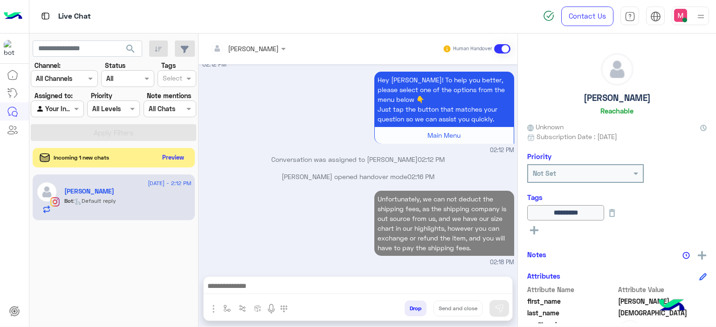
scroll to position [1098, 0]
click at [174, 158] on button "Preview" at bounding box center [173, 157] width 29 height 13
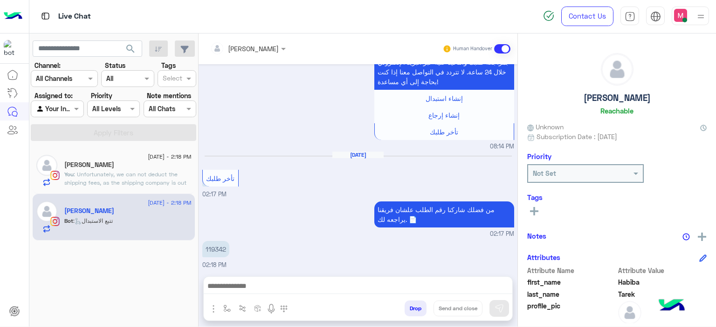
scroll to position [498, 0]
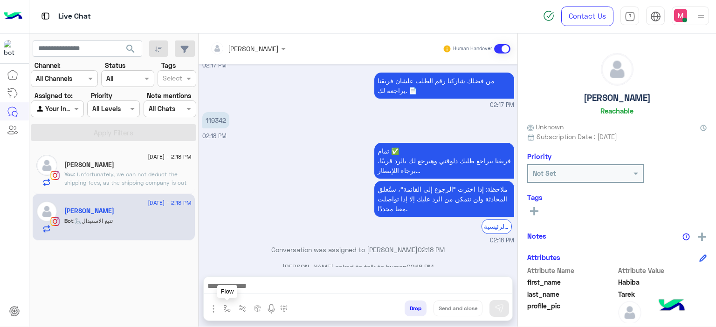
click at [226, 307] on img "button" at bounding box center [226, 308] width 7 height 7
click at [241, 294] on div "enter flow name" at bounding box center [255, 288] width 70 height 17
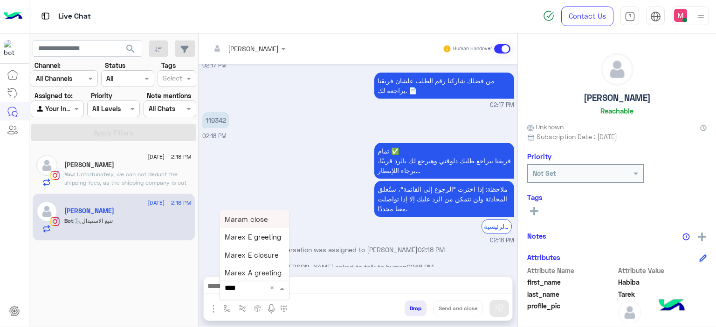
type input "*****"
click at [264, 253] on span "Mariam A greeting" at bounding box center [255, 255] width 61 height 8
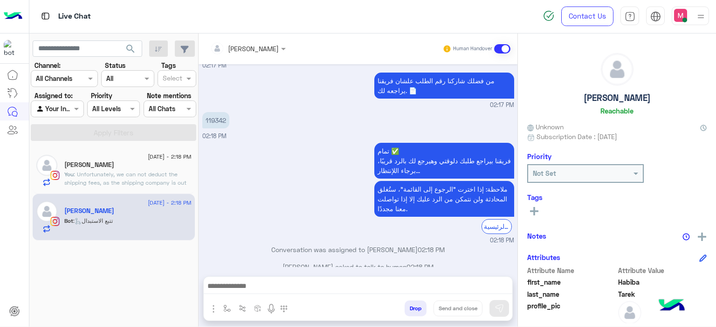
type textarea "**********"
click at [494, 304] on img at bounding box center [498, 308] width 9 height 9
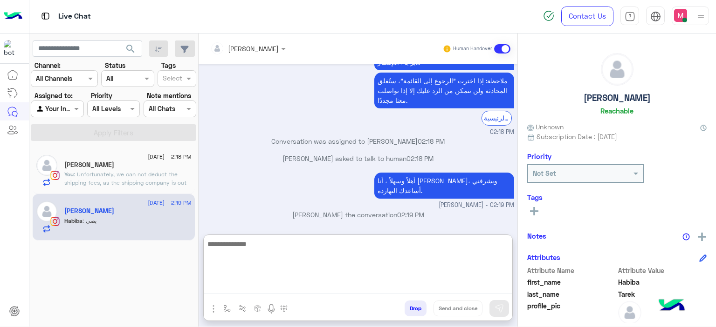
click at [229, 286] on textarea at bounding box center [358, 267] width 308 height 56
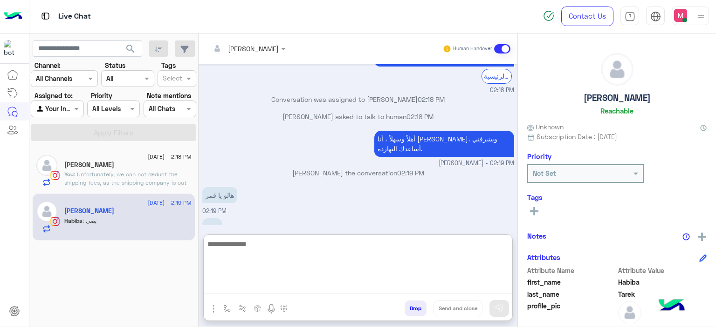
paste textarea "******"
type textarea "*"
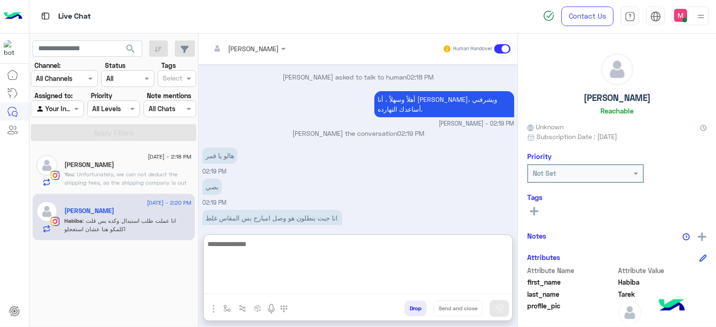
scroll to position [730, 0]
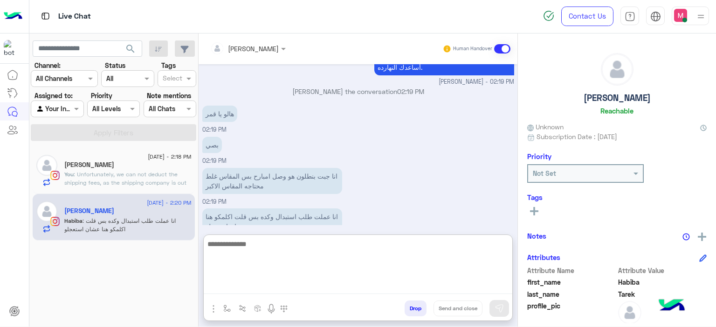
click at [257, 244] on textarea at bounding box center [358, 267] width 308 height 56
type textarea "**********"
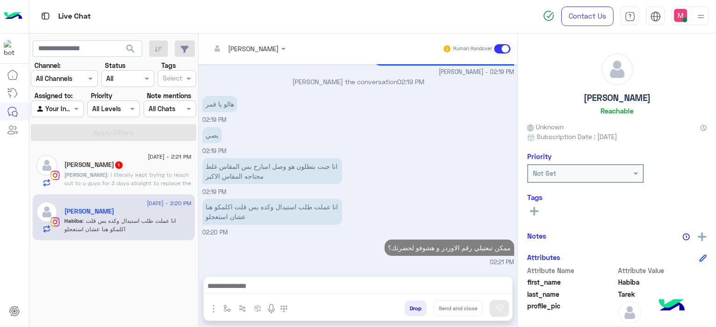
scroll to position [739, 0]
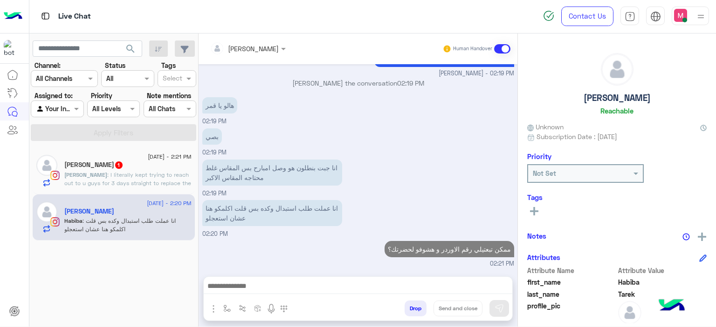
click at [165, 176] on span ": I literally kept trying to reach out to u guys for 3 days straight to replace…" at bounding box center [127, 191] width 127 height 41
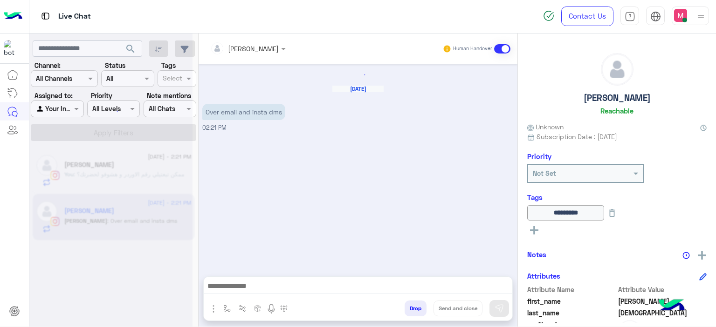
scroll to position [921, 0]
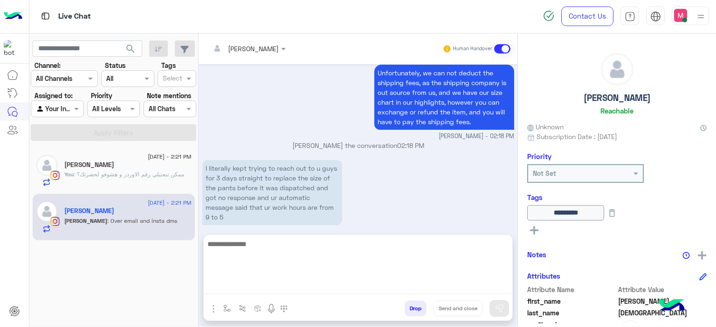
drag, startPoint x: 253, startPoint y: 290, endPoint x: 253, endPoint y: 283, distance: 7.0
click at [253, 285] on textarea at bounding box center [358, 267] width 308 height 56
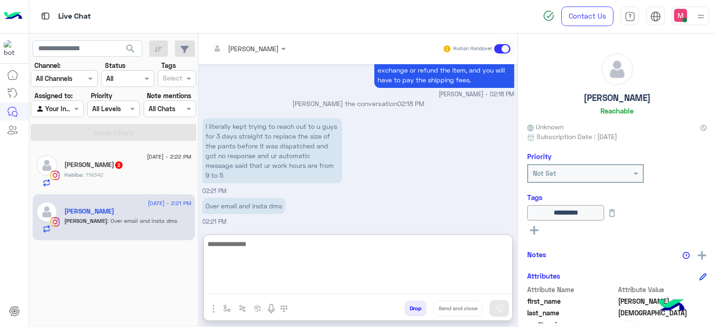
click at [252, 243] on textarea at bounding box center [358, 267] width 308 height 56
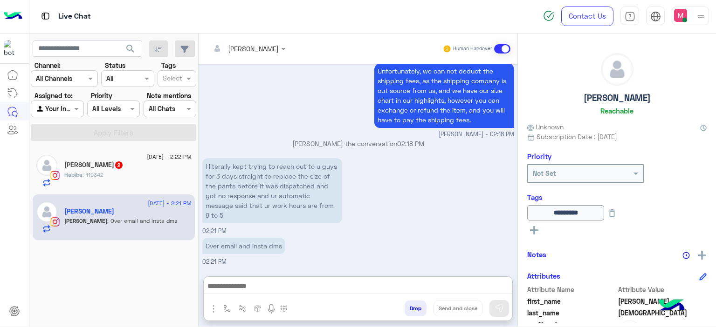
scroll to position [937, 0]
click at [114, 168] on span "2" at bounding box center [118, 165] width 9 height 8
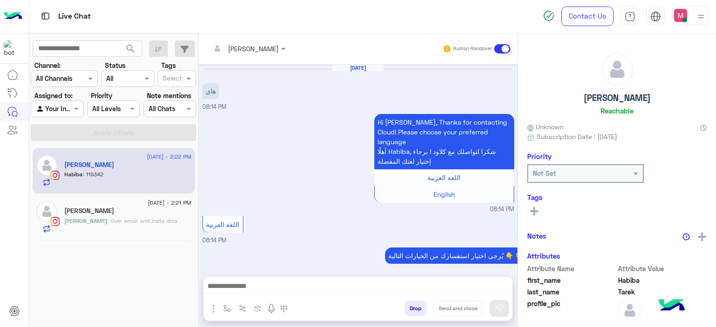
scroll to position [749, 0]
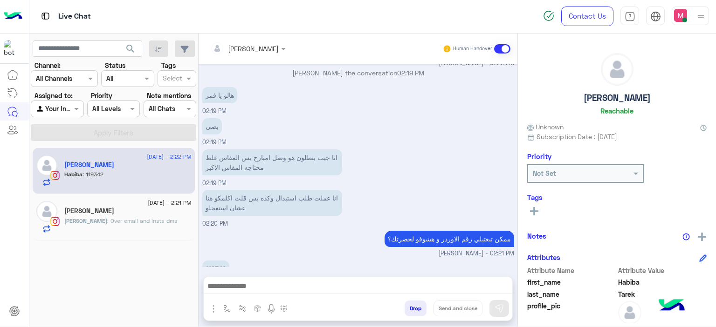
click at [216, 261] on p "119342" at bounding box center [215, 269] width 27 height 16
copy p "119342"
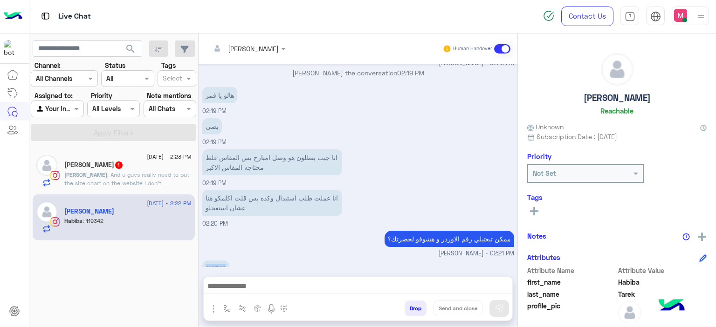
click at [268, 259] on div "119342 02:22 PM" at bounding box center [358, 274] width 312 height 31
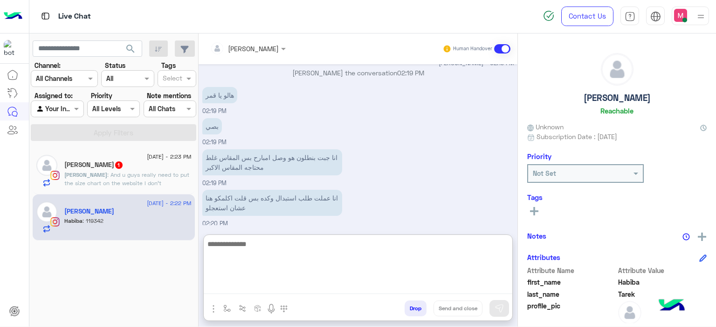
click at [248, 283] on textarea at bounding box center [358, 267] width 308 height 56
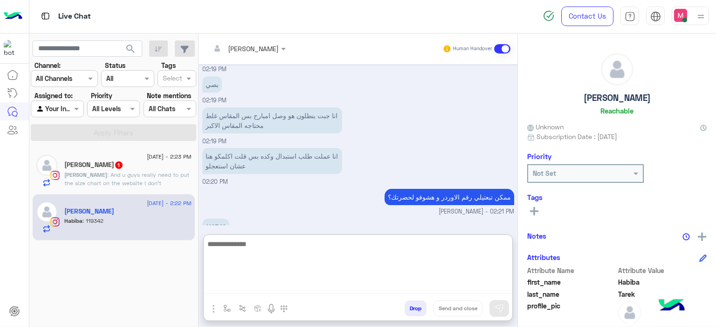
type textarea "*"
type textarea "**********"
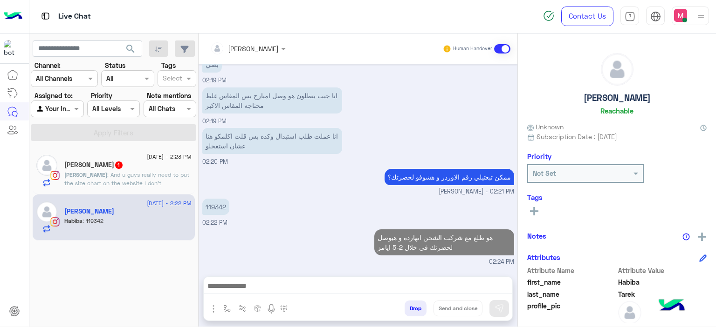
scroll to position [809, 0]
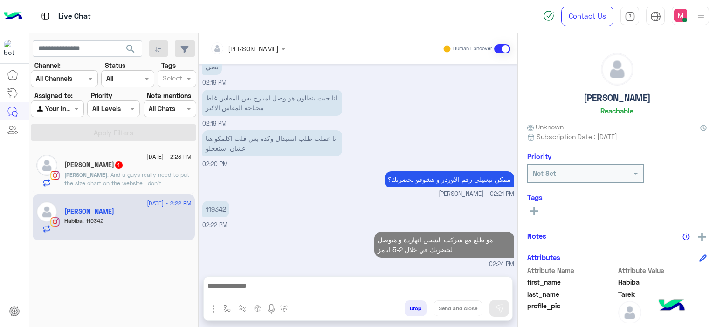
click at [143, 172] on span ": And u guys really need to put the size chart on the website I don't understan…" at bounding box center [126, 191] width 125 height 41
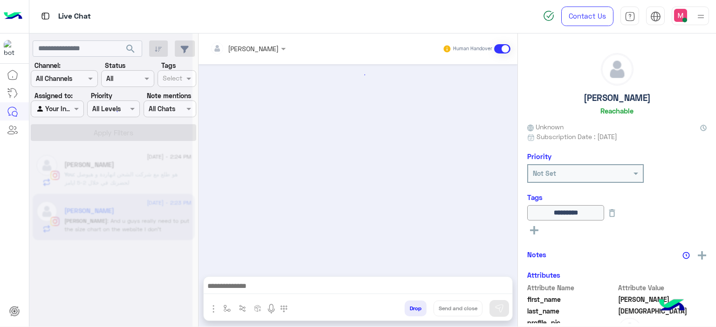
scroll to position [952, 0]
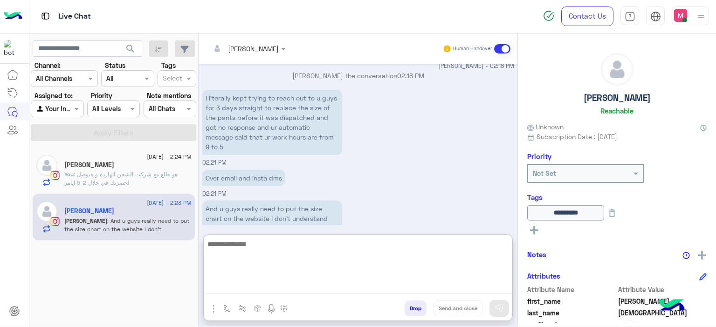
click at [255, 282] on textarea at bounding box center [358, 267] width 308 height 56
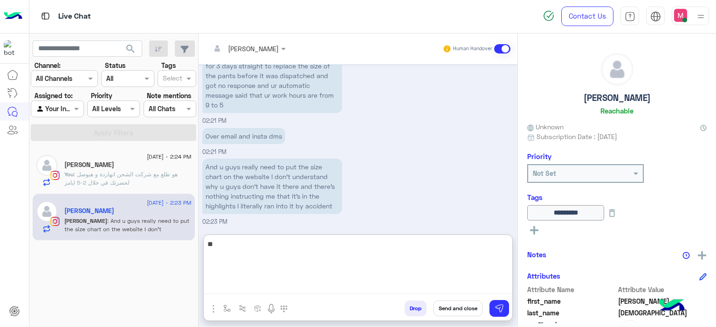
type textarea "*"
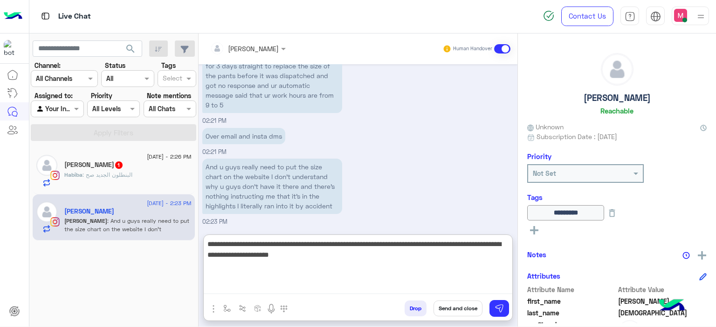
click at [298, 255] on textarea "**********" at bounding box center [358, 267] width 308 height 56
click at [409, 262] on textarea "**********" at bounding box center [358, 267] width 308 height 56
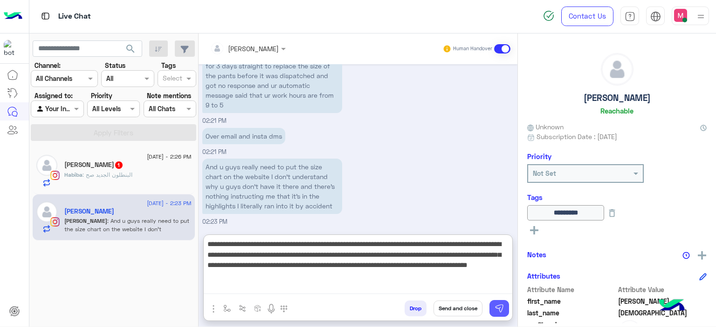
type textarea "**********"
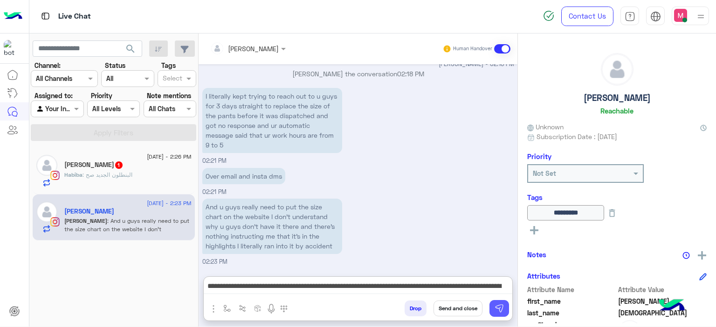
click at [504, 303] on button at bounding box center [499, 308] width 20 height 17
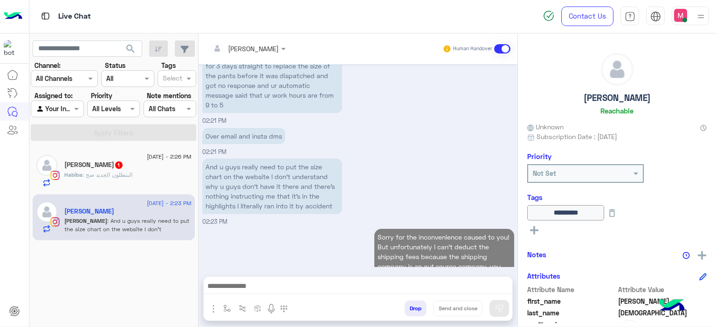
scroll to position [1050, 0]
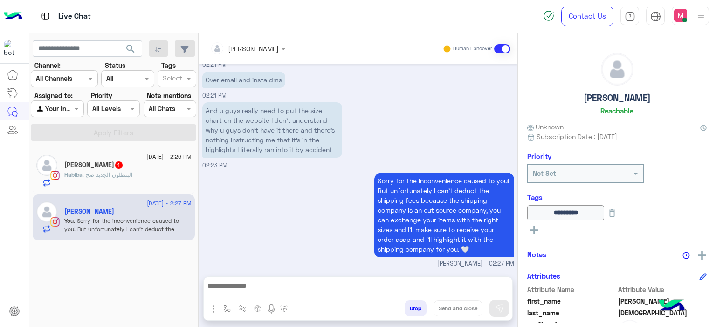
click at [161, 173] on div "Habiba : البنطلون الجديد صح" at bounding box center [127, 179] width 127 height 16
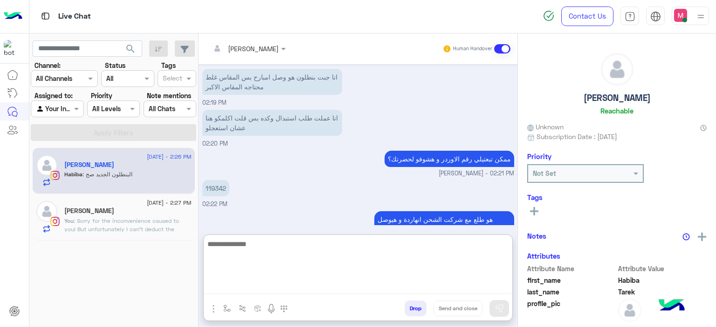
drag, startPoint x: 255, startPoint y: 285, endPoint x: 249, endPoint y: 200, distance: 85.0
click at [249, 200] on div "Mariam Ahmed Human Handover Aug 11, 2025 اللغة العربية 08:14 PM يُرجى اختيار اس…" at bounding box center [357, 182] width 319 height 297
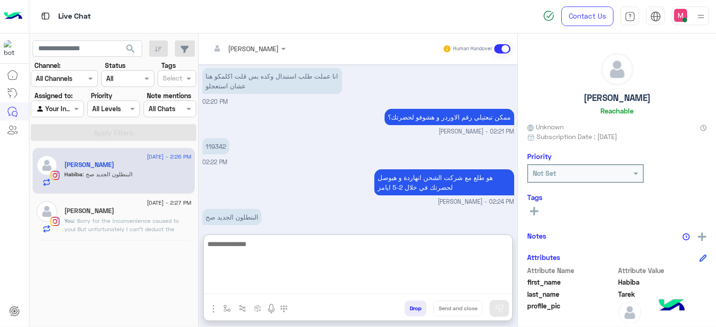
type textarea "*"
type textarea "**********"
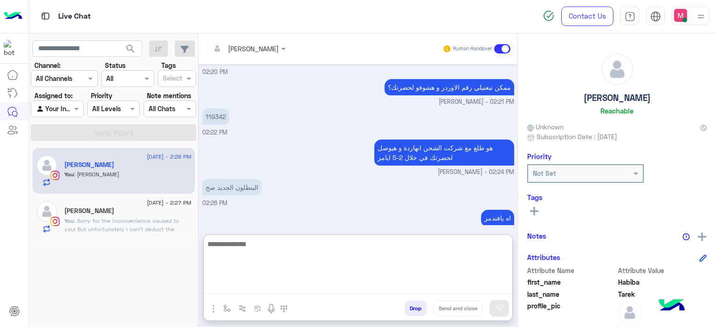
type textarea "*"
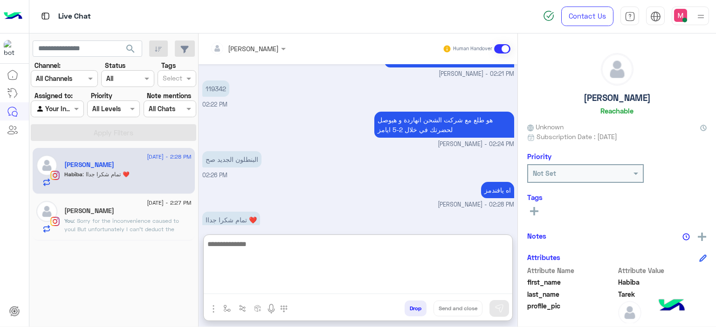
scroll to position [799, 0]
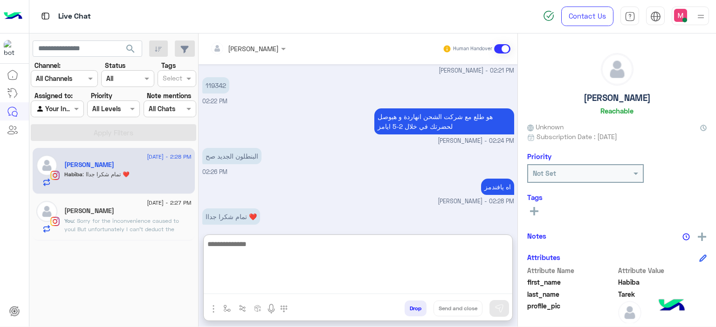
paste textarea "**********"
type textarea "**********"
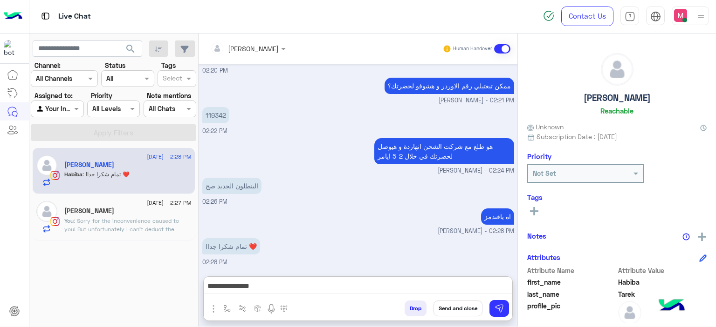
click at [452, 307] on button "Send and close" at bounding box center [457, 309] width 49 height 16
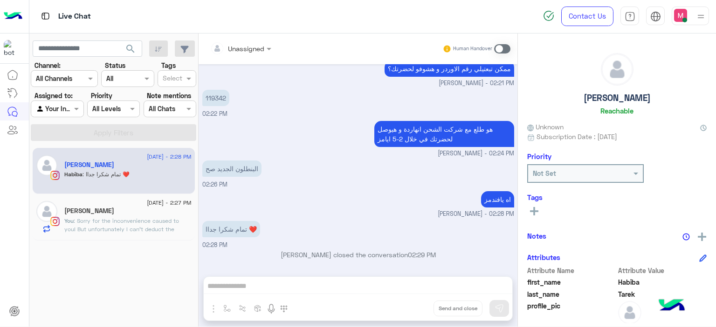
scroll to position [803, 0]
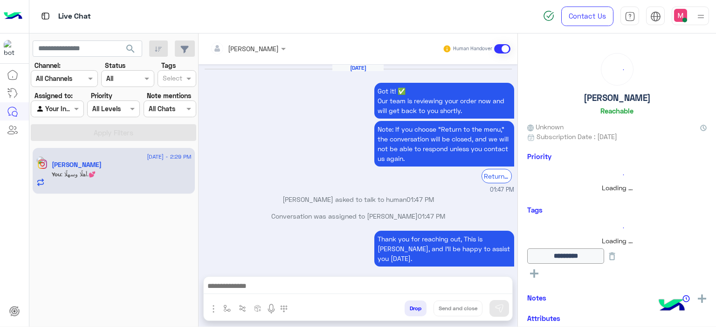
scroll to position [1019, 0]
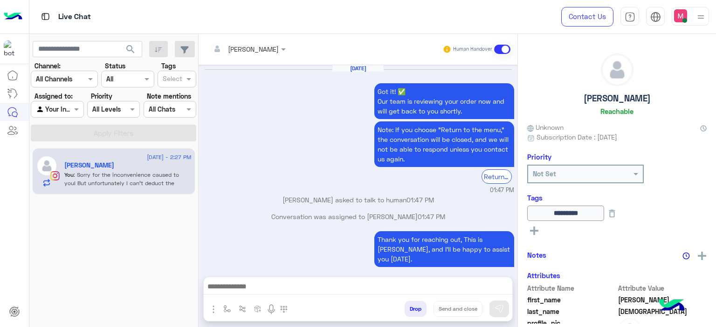
scroll to position [1019, 0]
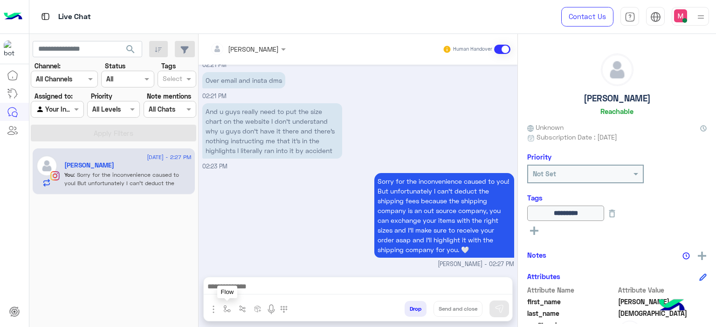
click at [228, 307] on img "button" at bounding box center [226, 309] width 7 height 7
click at [259, 288] on input "text" at bounding box center [244, 289] width 38 height 11
type input "*"
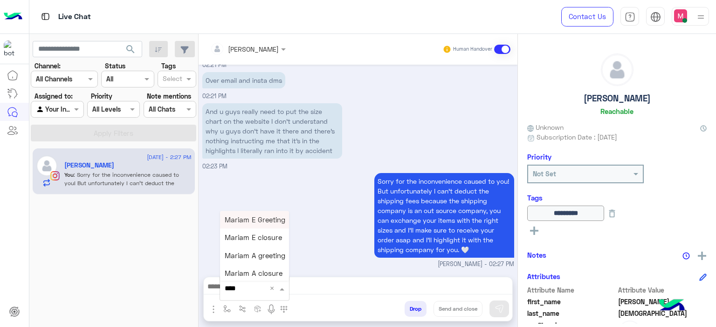
type input "*****"
click at [261, 239] on span "Mariam E closure" at bounding box center [253, 238] width 57 height 8
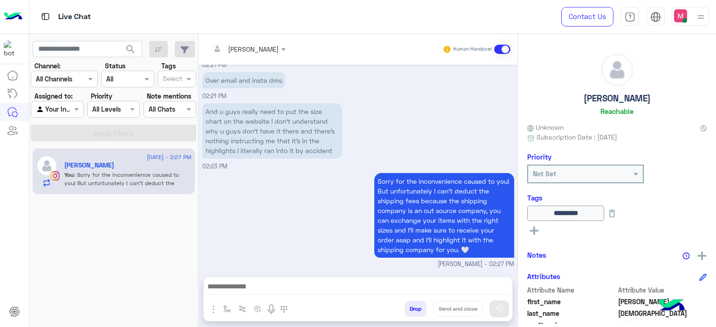
type textarea "**********"
click at [449, 305] on button "Send and close" at bounding box center [457, 309] width 49 height 16
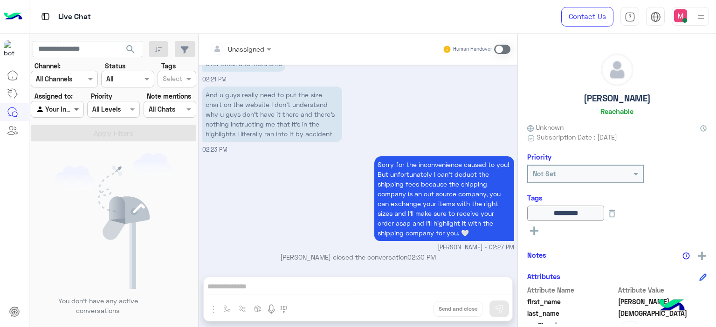
scroll to position [1152, 0]
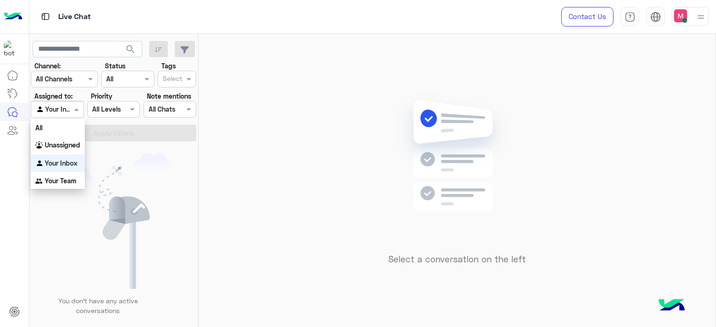
click at [73, 113] on span at bounding box center [78, 109] width 12 height 10
click at [68, 144] on b "Unassigned" at bounding box center [62, 145] width 35 height 8
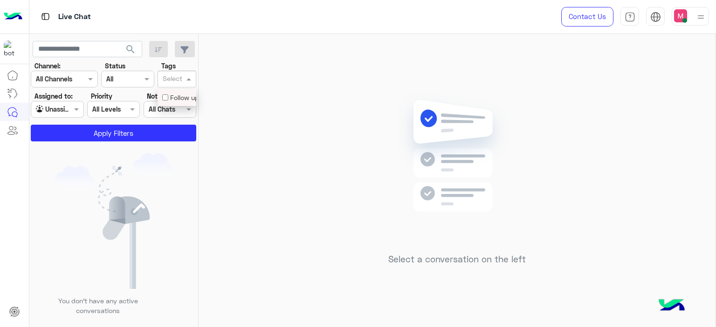
click at [177, 86] on div at bounding box center [172, 80] width 23 height 12
click at [173, 99] on div "Follow up" at bounding box center [176, 98] width 29 height 10
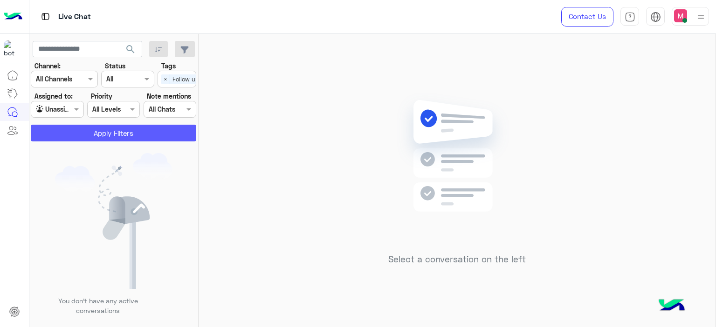
click at [158, 132] on button "Apply Filters" at bounding box center [113, 133] width 165 height 17
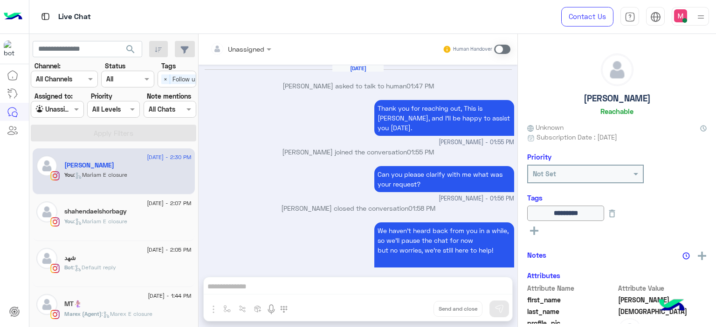
scroll to position [1020, 0]
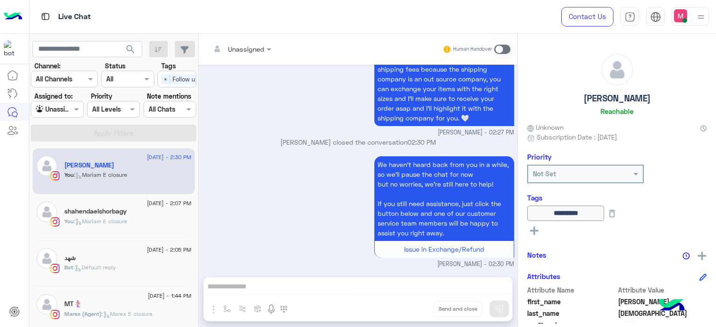
click at [119, 221] on span ": [PERSON_NAME] E closure" at bounding box center [101, 221] width 54 height 7
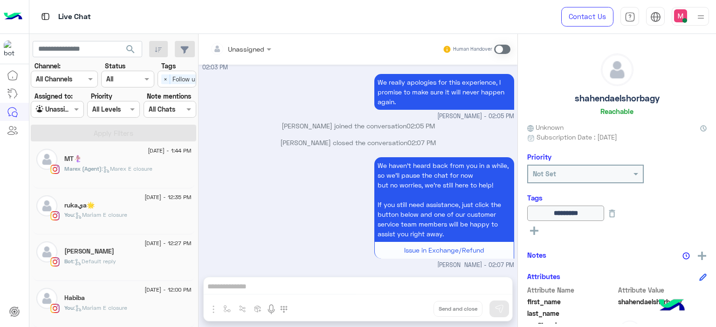
scroll to position [145, 0]
click at [136, 203] on div "rukaيa🌟" at bounding box center [127, 207] width 127 height 10
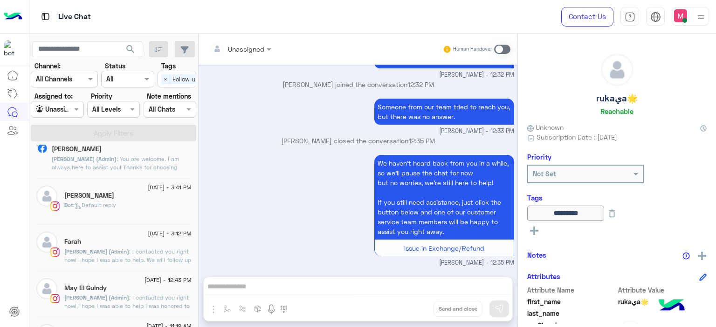
scroll to position [711, 0]
click at [116, 216] on div "11 August - 3:41 PM Retage mohamed Bot : Default reply" at bounding box center [114, 202] width 162 height 47
click at [138, 203] on div "Bot : Default reply" at bounding box center [127, 210] width 127 height 16
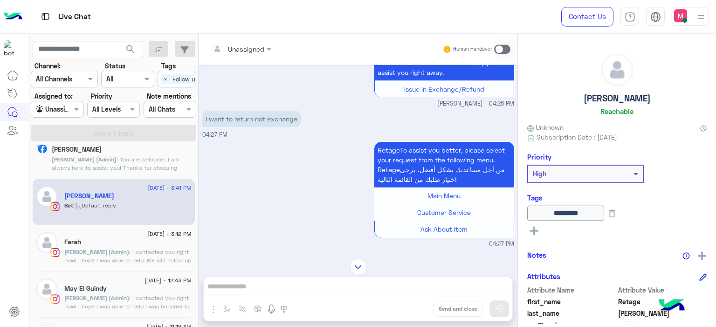
scroll to position [106, 0]
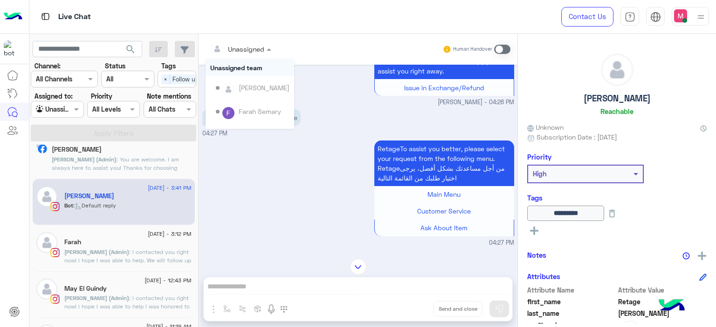
click at [259, 48] on div at bounding box center [240, 48] width 70 height 11
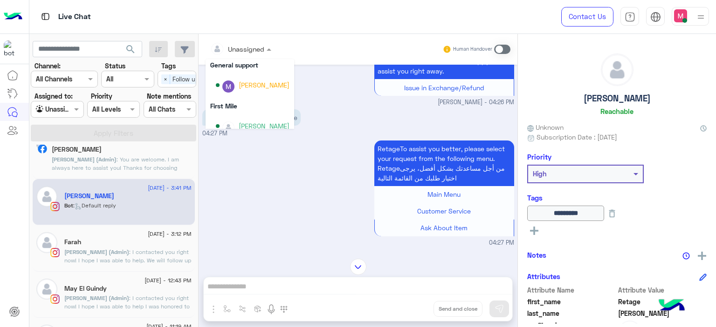
scroll to position [189, 0]
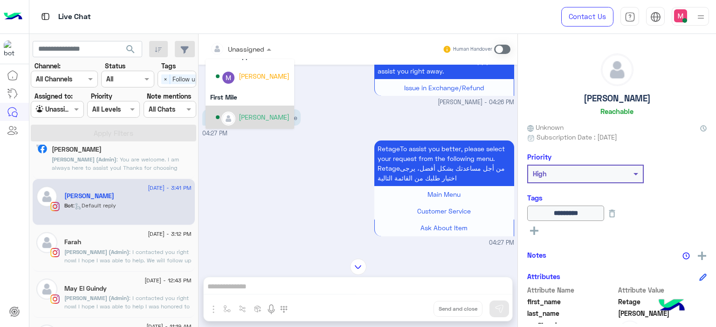
click at [256, 118] on div "[PERSON_NAME]" at bounding box center [264, 117] width 51 height 10
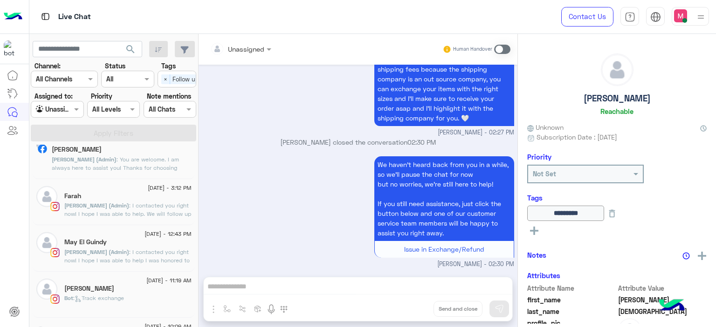
scroll to position [5, 0]
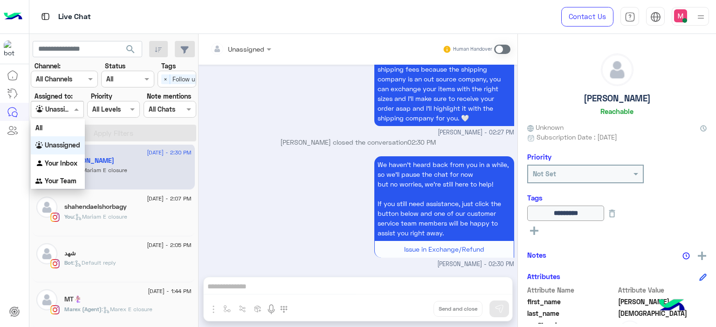
click at [77, 106] on span at bounding box center [78, 109] width 12 height 10
click at [62, 157] on div "Your Inbox" at bounding box center [58, 164] width 54 height 18
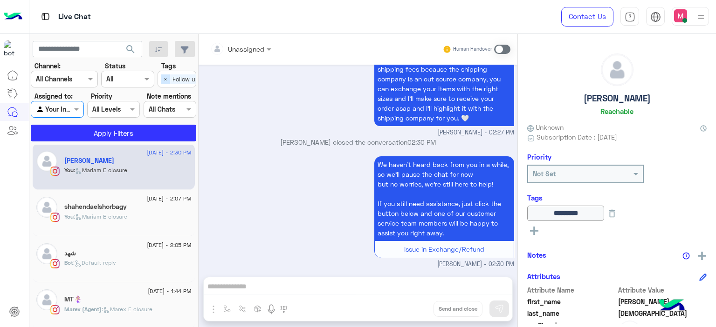
click at [166, 83] on span "×" at bounding box center [165, 80] width 9 height 10
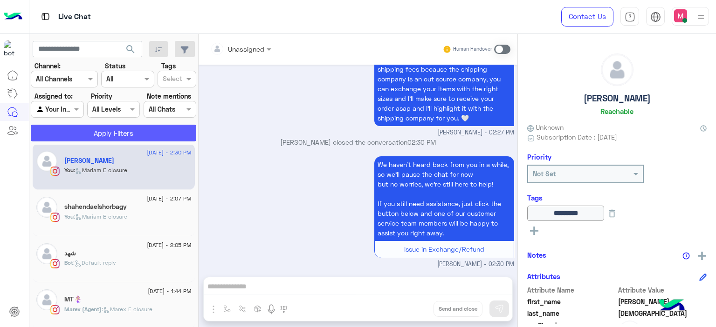
click at [158, 132] on button "Apply Filters" at bounding box center [113, 133] width 165 height 17
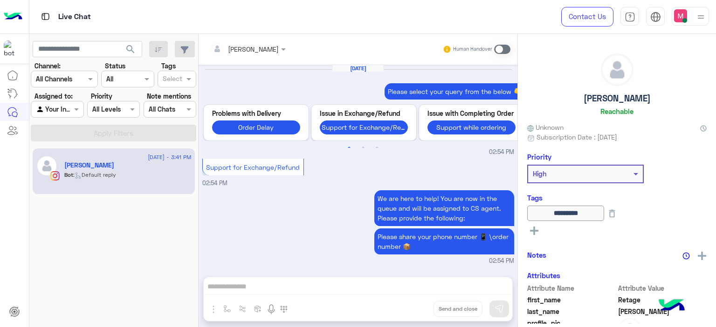
scroll to position [742, 0]
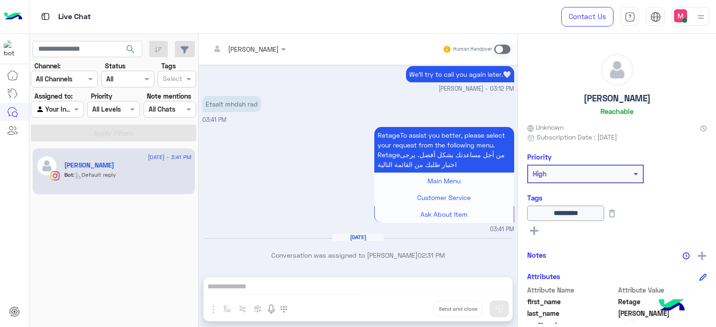
click at [499, 48] on span at bounding box center [502, 49] width 16 height 9
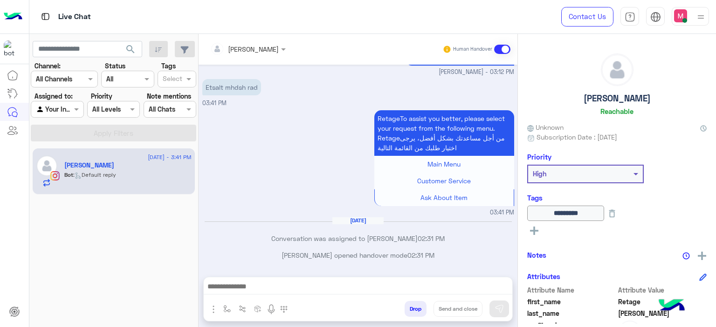
scroll to position [759, 0]
click at [223, 313] on button "button" at bounding box center [226, 308] width 15 height 15
click at [232, 287] on input "text" at bounding box center [244, 289] width 38 height 11
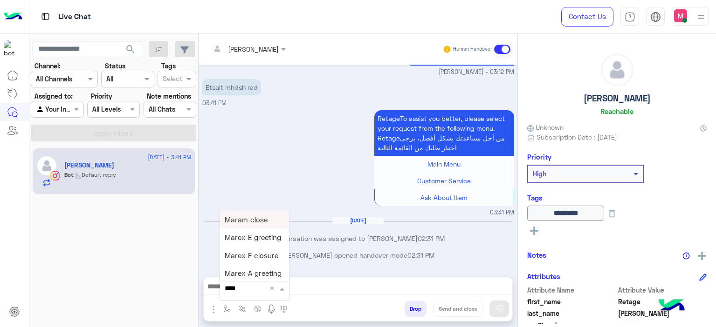
type input "*****"
click at [266, 222] on span "Mariam E Greeting" at bounding box center [255, 220] width 61 height 8
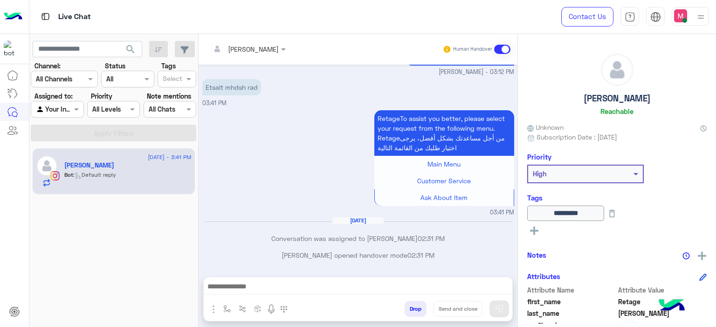
type textarea "**********"
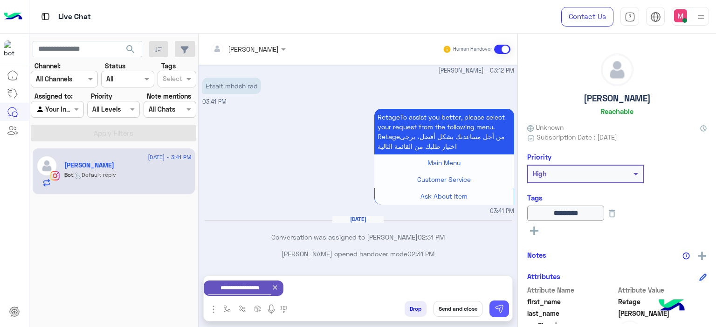
click at [494, 303] on button at bounding box center [499, 309] width 20 height 17
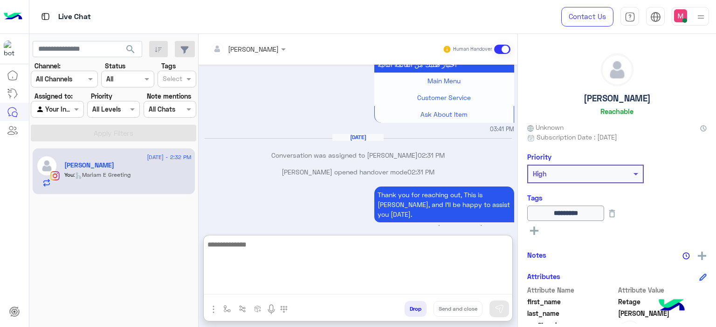
scroll to position [827, 0]
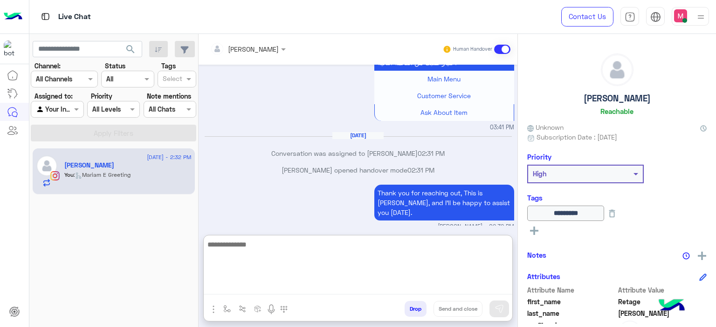
click at [237, 288] on textarea at bounding box center [358, 267] width 308 height 56
type textarea "**********"
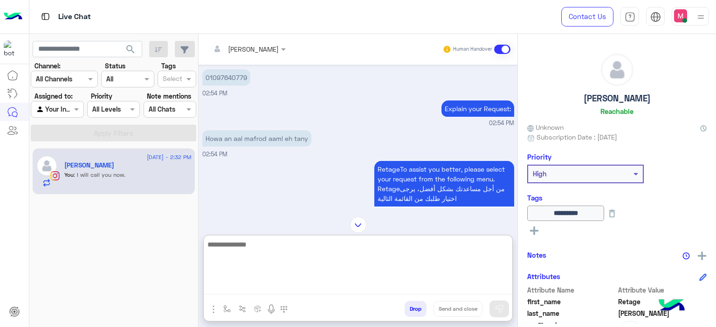
scroll to position [1192, 0]
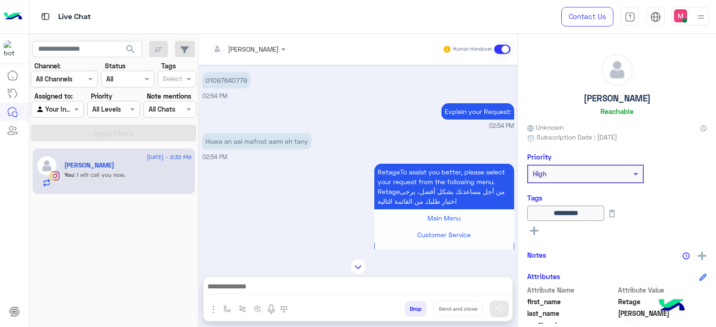
click at [236, 87] on p "01097640779" at bounding box center [226, 80] width 48 height 16
copy p "01097640779"
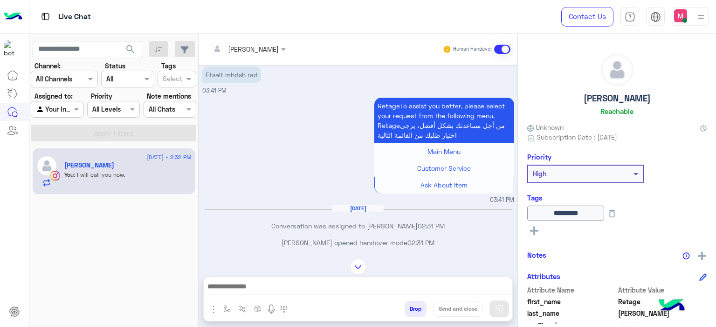
scroll to position [1832, 0]
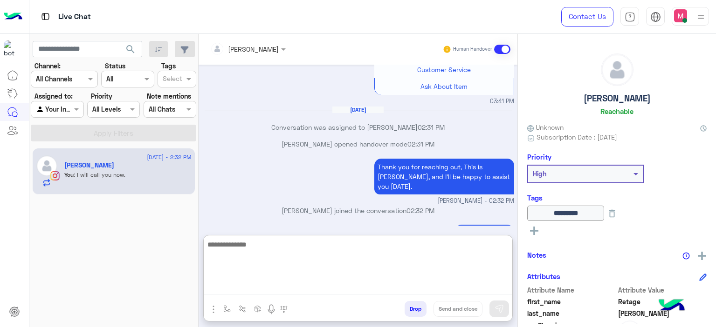
drag, startPoint x: 232, startPoint y: 285, endPoint x: 227, endPoint y: 251, distance: 33.9
click at [227, 251] on textarea at bounding box center [358, 267] width 308 height 56
paste textarea "**********"
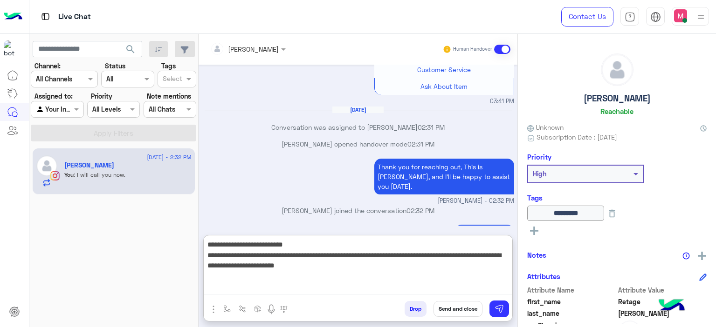
click at [300, 245] on textarea "**********" at bounding box center [358, 267] width 308 height 56
paste textarea "******"
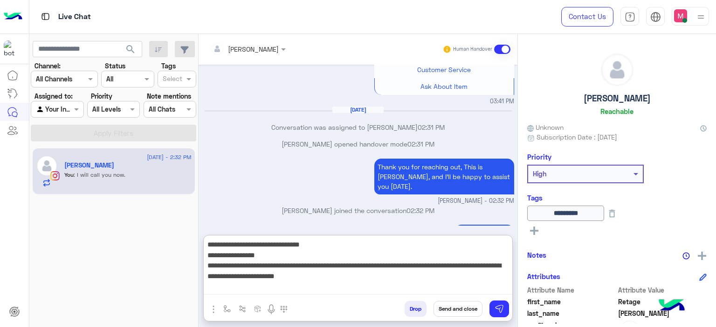
paste textarea "**********"
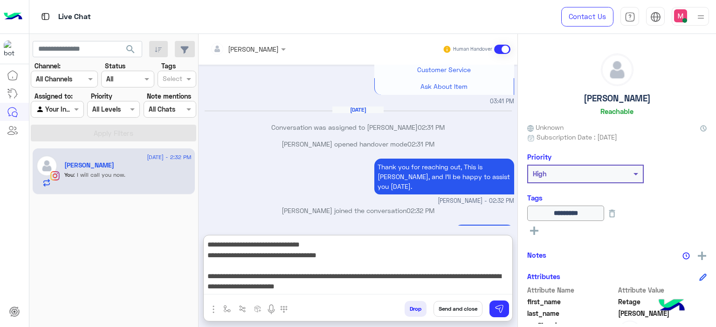
click at [392, 286] on textarea "**********" at bounding box center [358, 267] width 308 height 56
type textarea "**********"
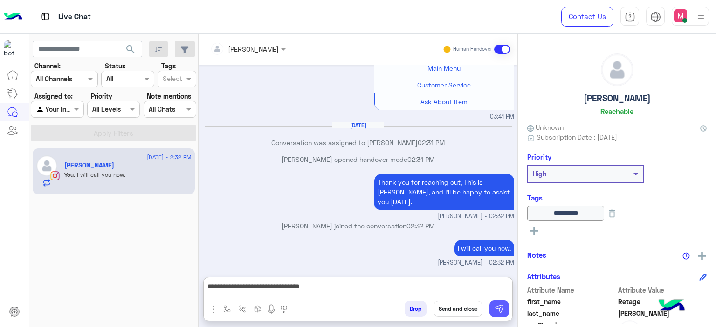
click at [499, 308] on img at bounding box center [498, 309] width 9 height 9
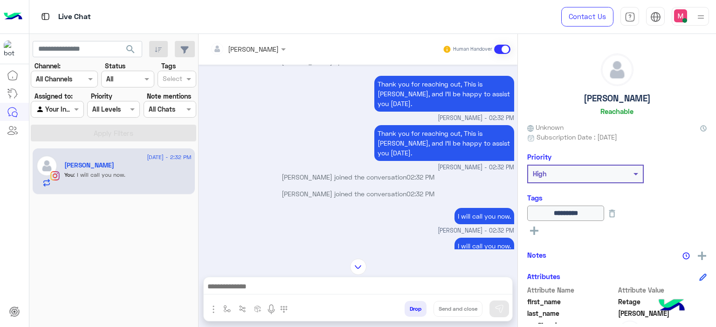
scroll to position [2023, 0]
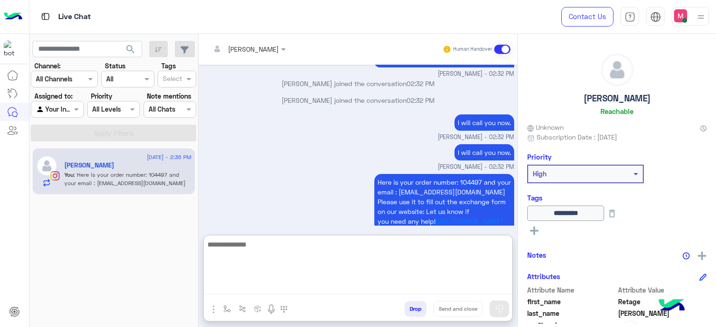
click at [232, 283] on textarea at bounding box center [358, 267] width 308 height 56
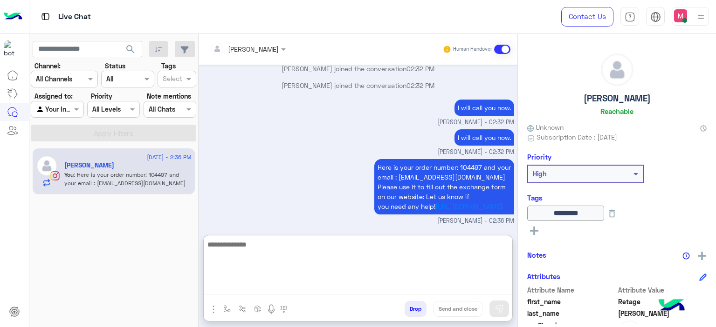
type textarea "*"
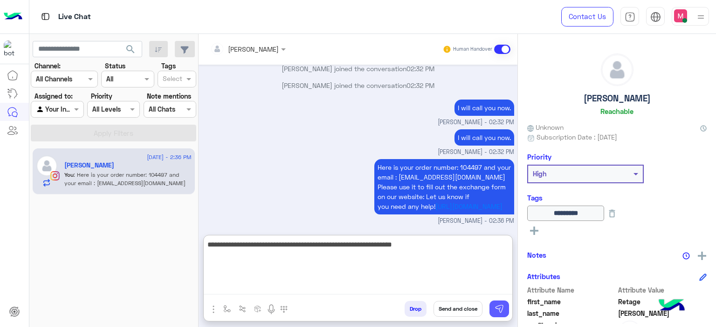
type textarea "**********"
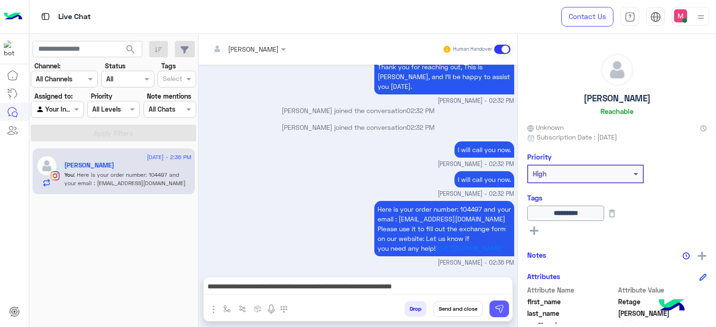
click at [497, 304] on button at bounding box center [499, 309] width 20 height 17
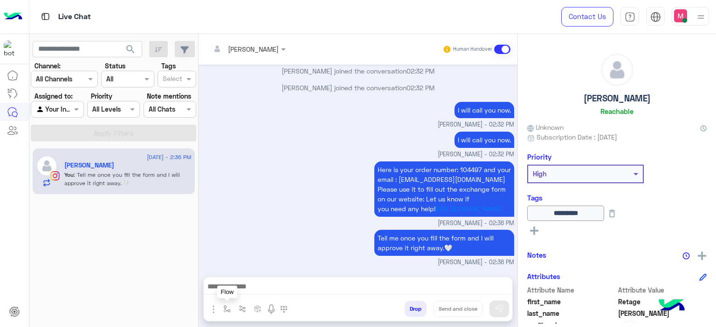
click at [224, 312] on img "button" at bounding box center [226, 309] width 7 height 7
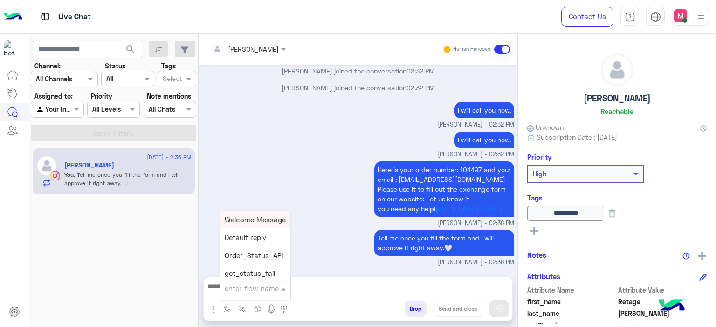
click at [237, 290] on input "text" at bounding box center [244, 289] width 38 height 11
type input "******"
click at [266, 238] on span "Mariam E closure" at bounding box center [253, 238] width 57 height 8
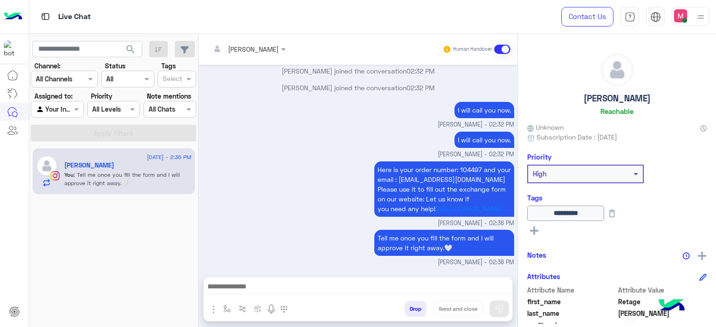
type textarea "**********"
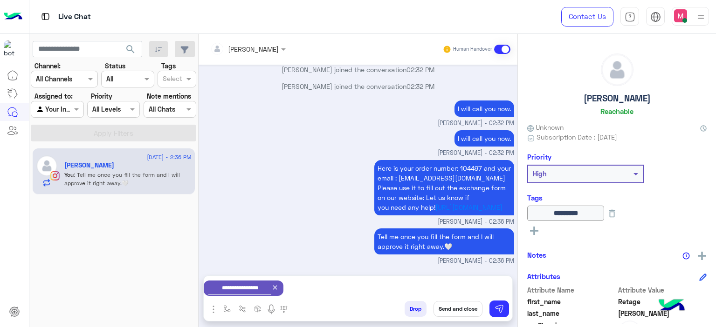
click at [461, 308] on button "Send and close" at bounding box center [457, 309] width 49 height 16
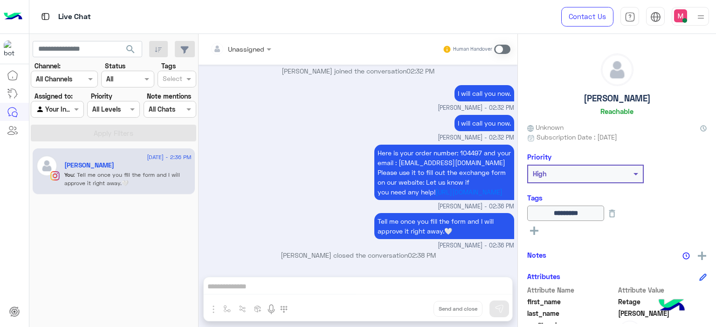
scroll to position [2079, 0]
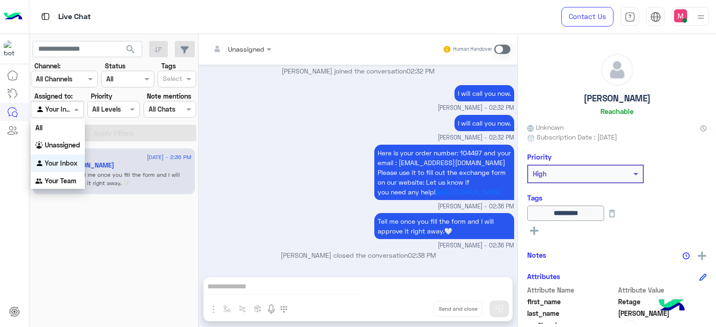
click at [75, 106] on span at bounding box center [78, 109] width 12 height 10
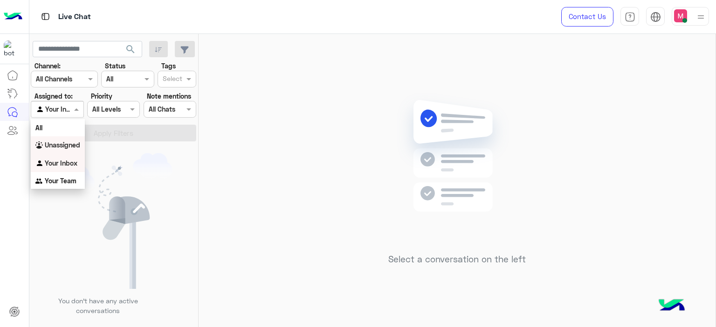
click at [184, 79] on div "Select" at bounding box center [176, 79] width 39 height 17
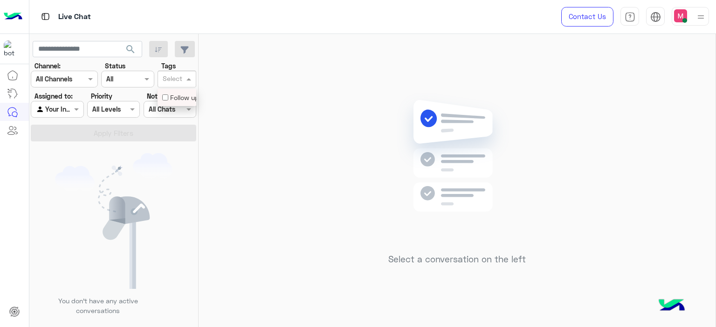
click at [183, 95] on div "Follow up" at bounding box center [176, 98] width 29 height 10
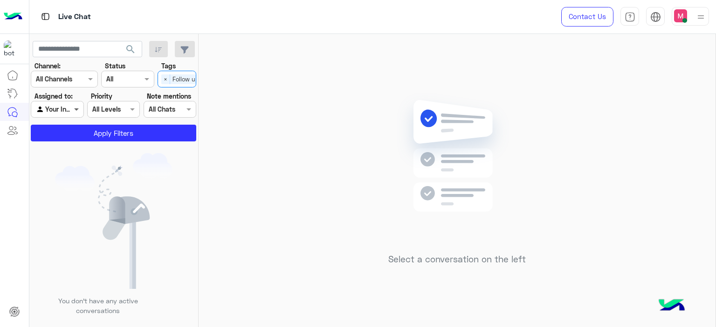
click at [72, 106] on span at bounding box center [78, 109] width 12 height 10
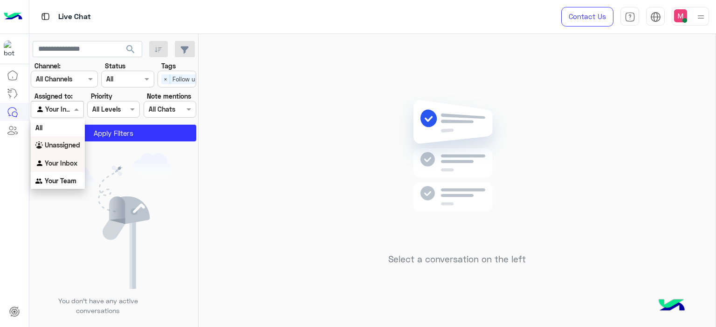
click at [67, 148] on b "Unassigned" at bounding box center [62, 145] width 35 height 8
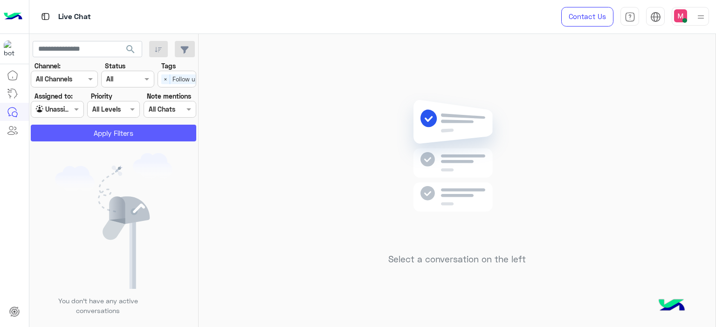
click at [108, 131] on button "Apply Filters" at bounding box center [113, 133] width 165 height 17
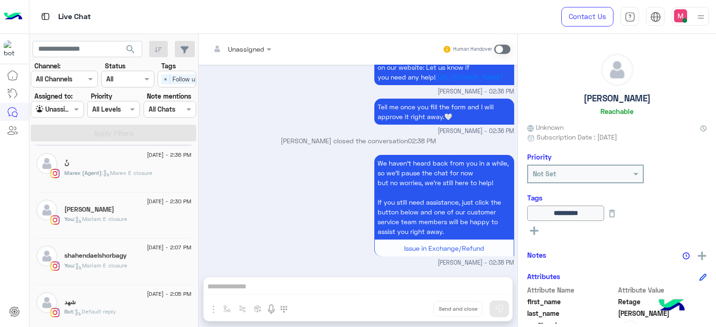
scroll to position [47, 0]
click at [125, 225] on div "You : [PERSON_NAME] closure" at bounding box center [127, 225] width 127 height 16
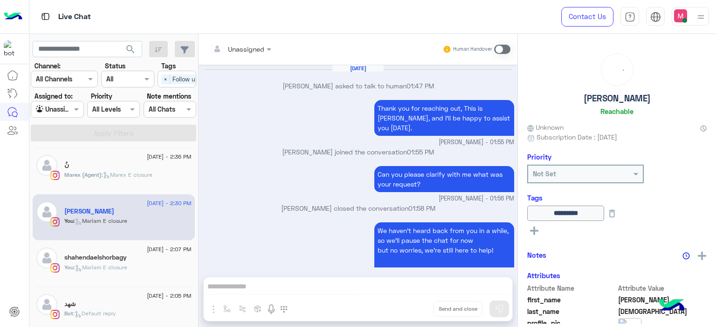
scroll to position [1020, 0]
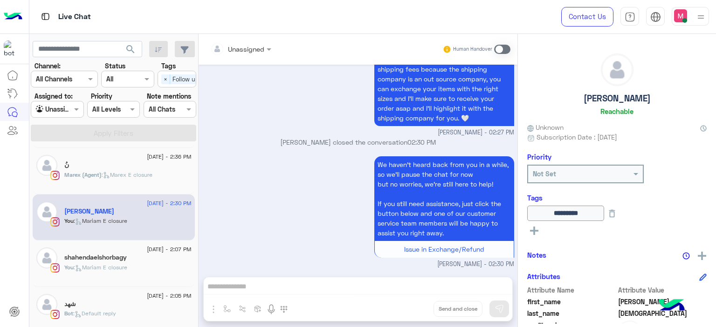
click at [274, 204] on div "We haven’t heard back from you in a while, so we’ll pause the chat for now but …" at bounding box center [358, 211] width 312 height 115
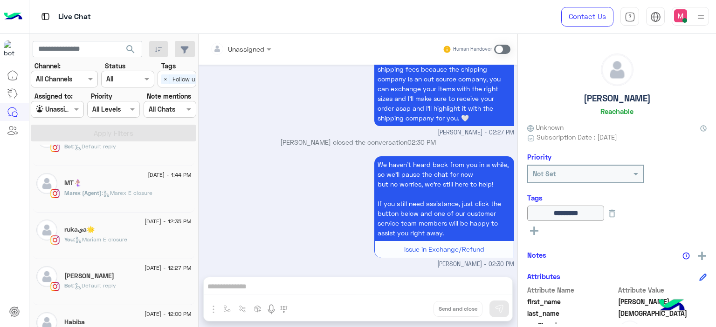
scroll to position [276, 0]
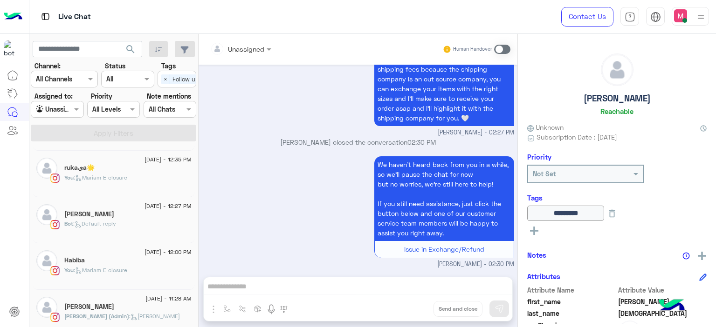
click at [115, 228] on div "Bot : Default reply" at bounding box center [127, 228] width 127 height 16
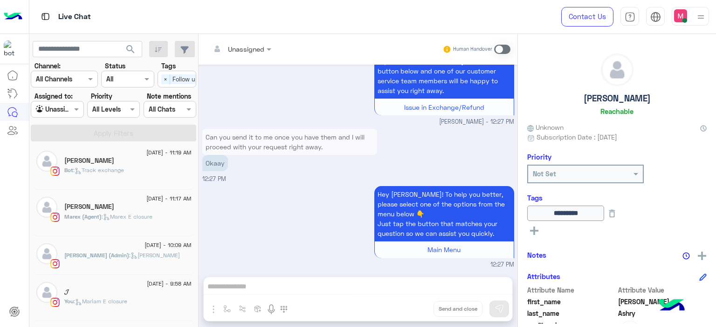
scroll to position [86, 0]
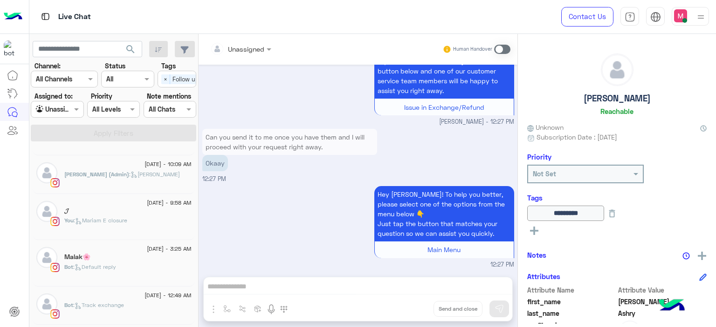
click at [118, 225] on div "You : [PERSON_NAME] closure" at bounding box center [127, 225] width 127 height 16
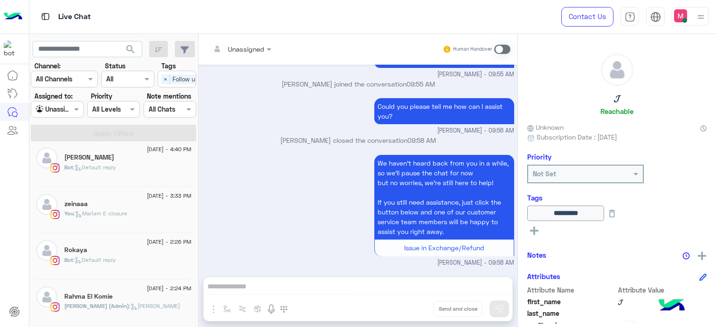
scroll to position [317, 0]
click at [122, 212] on span ": [PERSON_NAME] E closure" at bounding box center [101, 213] width 54 height 7
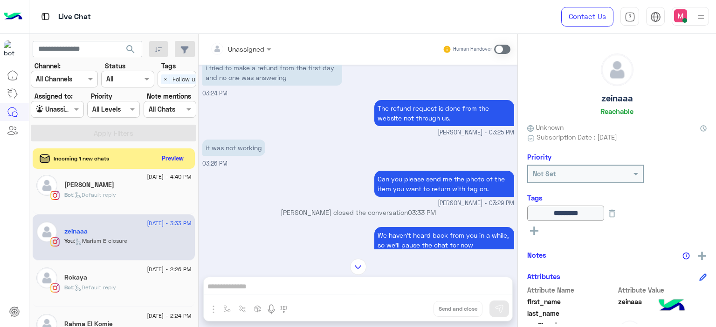
scroll to position [693, 0]
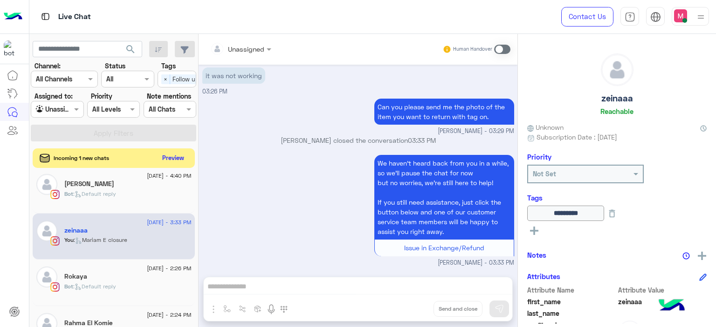
click at [170, 161] on button "Preview" at bounding box center [173, 158] width 29 height 13
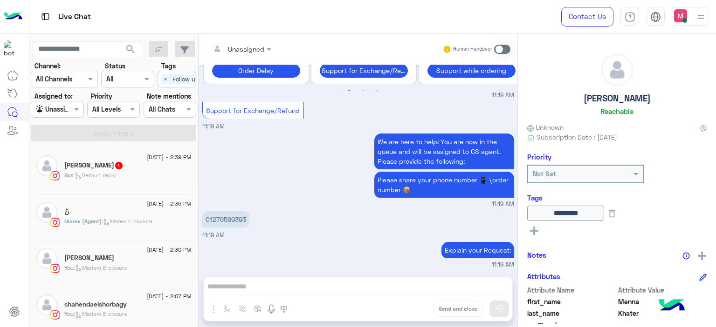
click at [123, 178] on div "Bot : Default reply" at bounding box center [127, 179] width 127 height 16
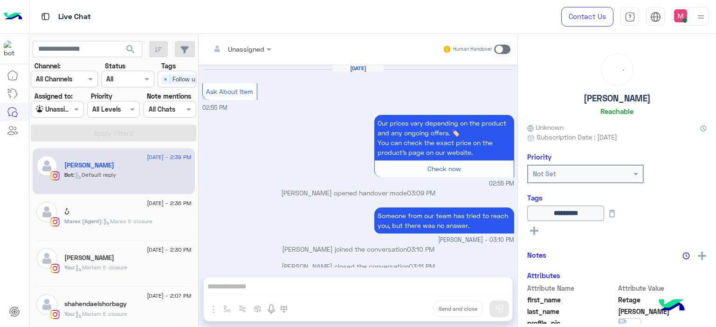
scroll to position [693, 0]
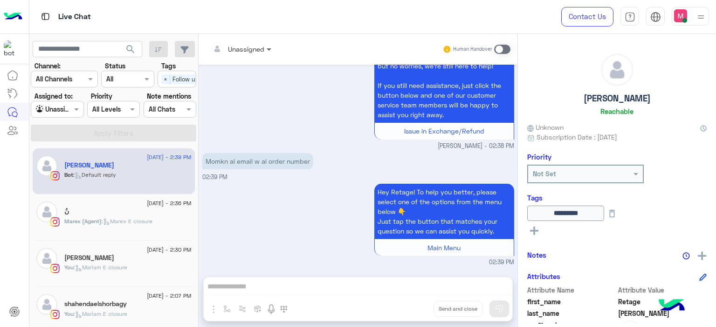
click at [265, 49] on span at bounding box center [270, 49] width 12 height 10
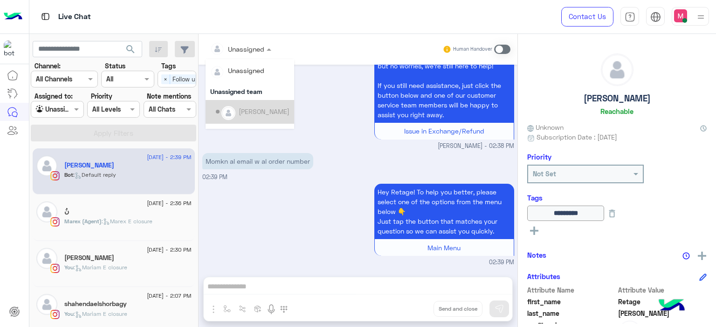
scroll to position [189, 0]
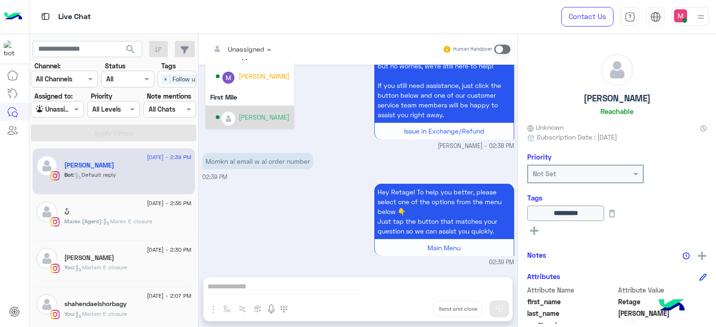
click at [259, 120] on div "[PERSON_NAME]" at bounding box center [264, 117] width 51 height 10
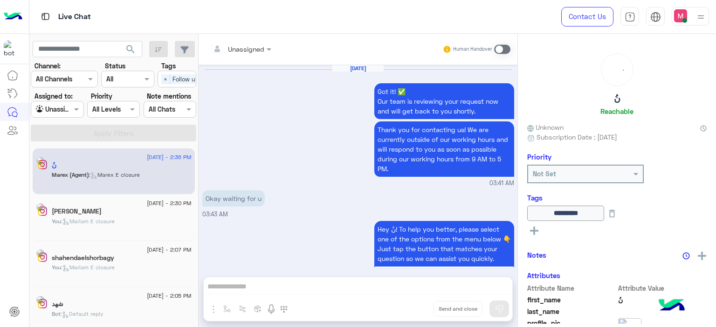
scroll to position [712, 0]
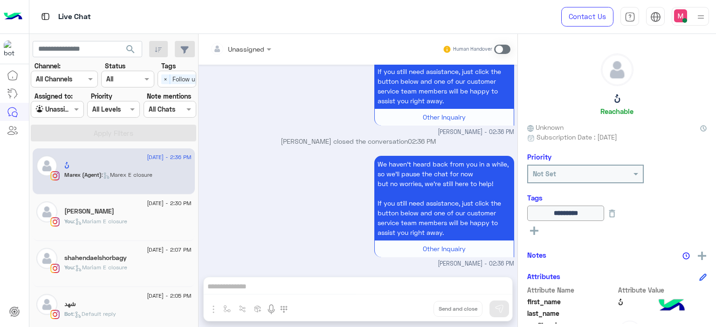
click at [165, 77] on span "×" at bounding box center [165, 80] width 9 height 10
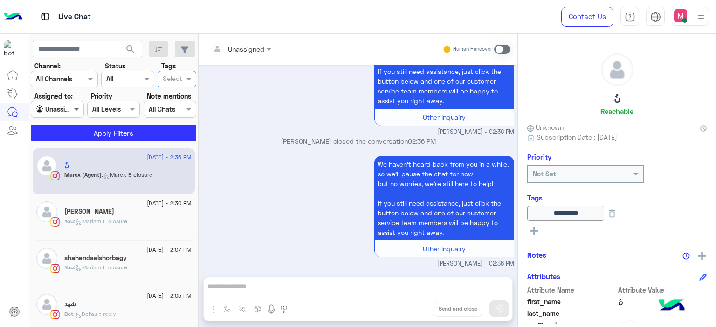
click at [79, 106] on span at bounding box center [78, 109] width 12 height 10
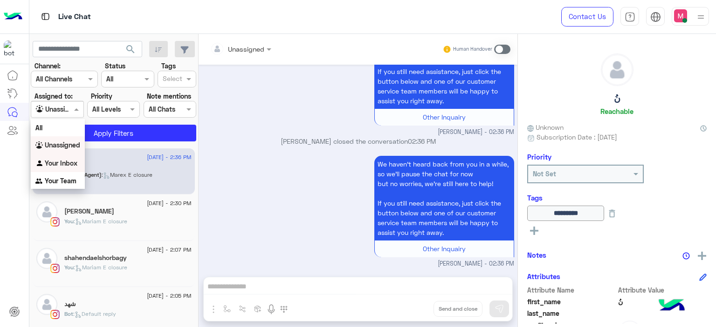
click at [74, 156] on div "Your Inbox" at bounding box center [58, 164] width 54 height 18
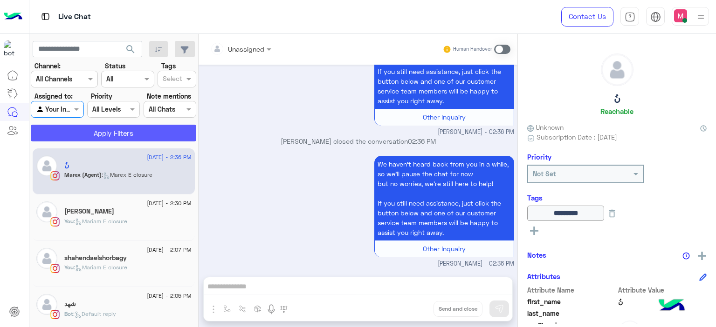
click at [102, 136] on button "Apply Filters" at bounding box center [113, 133] width 165 height 17
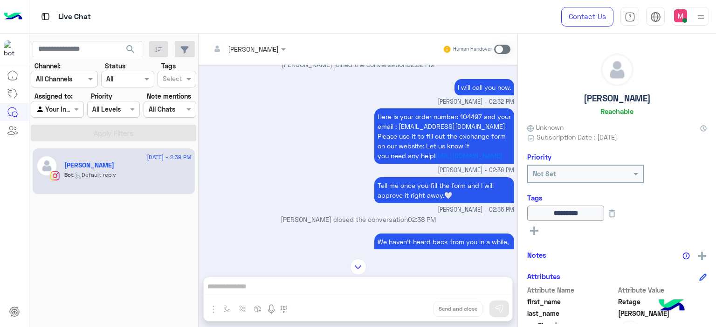
scroll to position [457, 0]
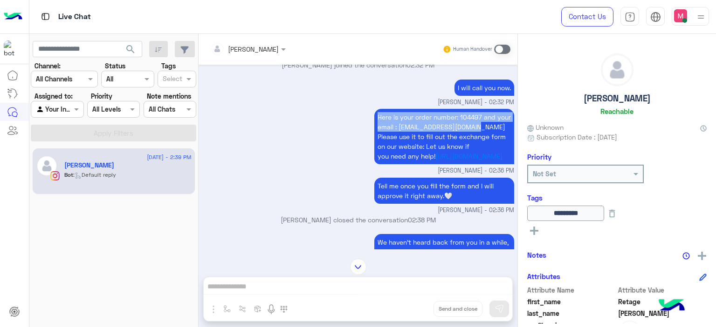
drag, startPoint x: 497, startPoint y: 127, endPoint x: 367, endPoint y: 111, distance: 130.5
click at [367, 111] on div "Here is your order number: 104497 and your email : omniafouad88@gmail.com Pleas…" at bounding box center [358, 141] width 312 height 69
copy span "Here is your order number: 104497 and your email : omniafouad88@gmail.com"
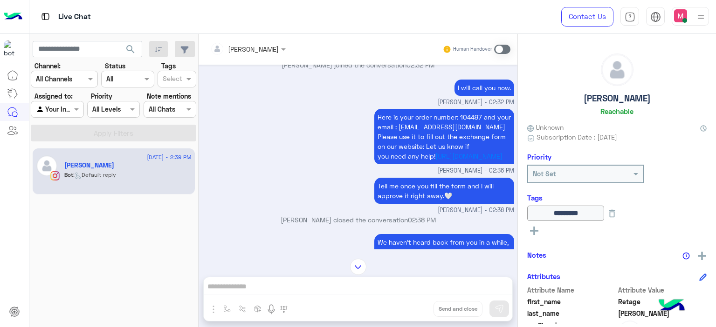
click at [499, 45] on span at bounding box center [502, 49] width 16 height 9
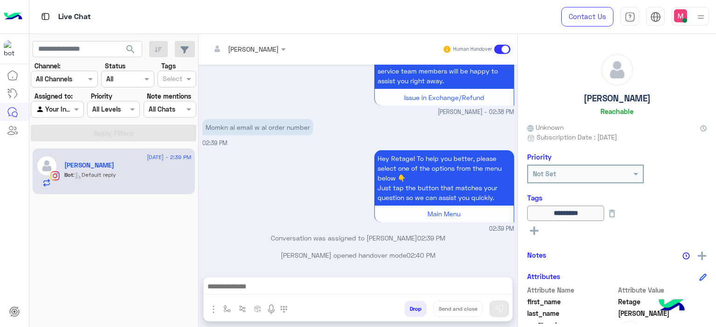
click at [499, 45] on span at bounding box center [502, 49] width 16 height 9
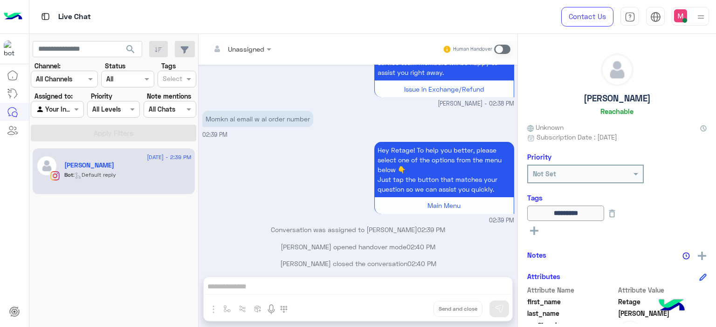
scroll to position [712, 0]
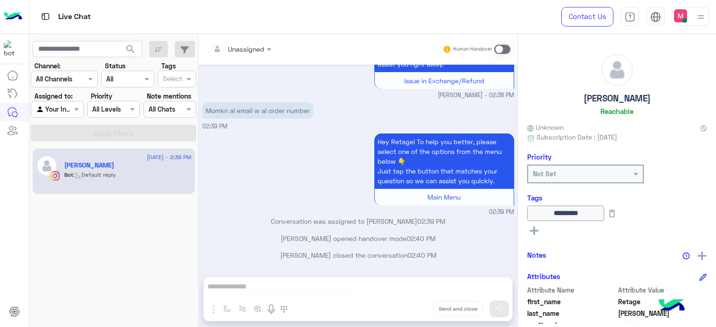
click at [498, 49] on span at bounding box center [502, 49] width 16 height 9
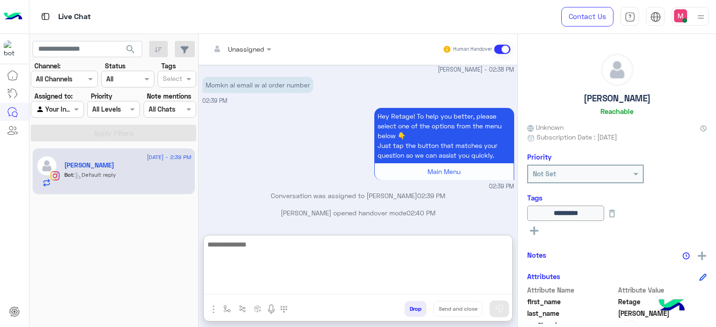
click at [237, 281] on textarea at bounding box center [358, 267] width 308 height 56
paste textarea "**********"
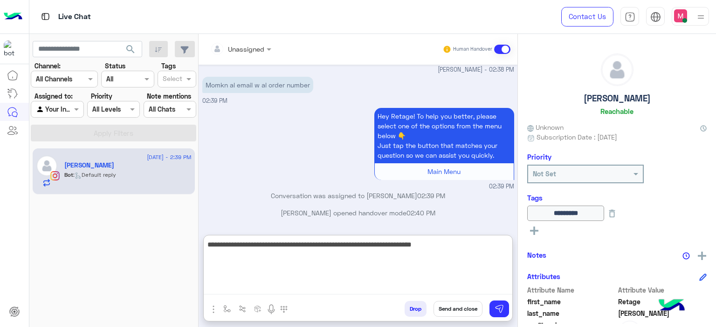
click at [335, 246] on textarea "**********" at bounding box center [358, 267] width 308 height 56
click at [333, 245] on textarea "**********" at bounding box center [358, 267] width 308 height 56
click at [320, 243] on textarea "**********" at bounding box center [358, 267] width 308 height 56
type textarea "**********"
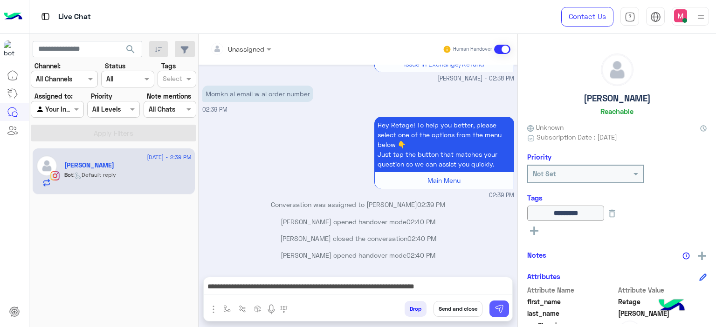
click at [494, 309] on button at bounding box center [499, 309] width 20 height 17
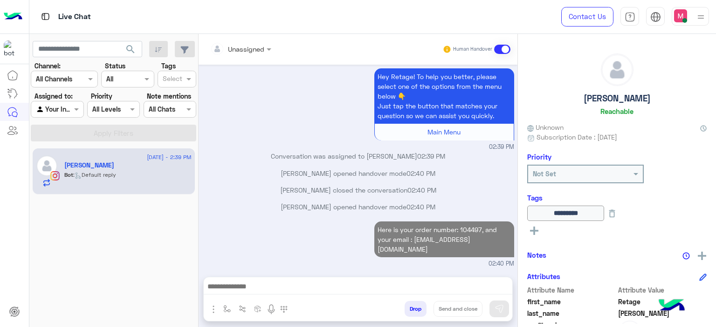
scroll to position [785, 0]
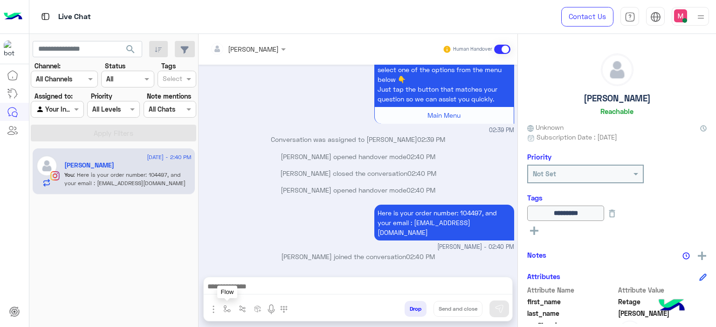
click at [225, 307] on img "button" at bounding box center [226, 309] width 7 height 7
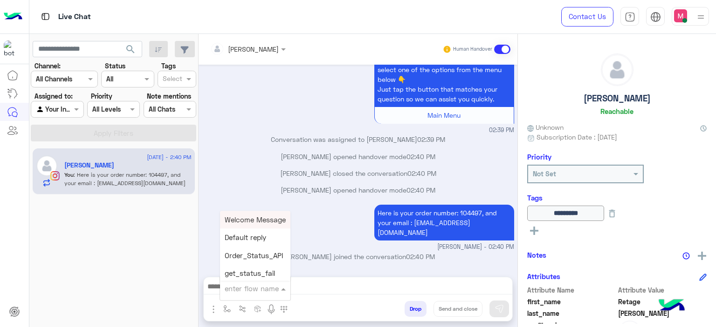
click at [249, 285] on input "text" at bounding box center [244, 289] width 38 height 11
type input "******"
click at [253, 242] on span "Mariam E closure" at bounding box center [253, 238] width 57 height 8
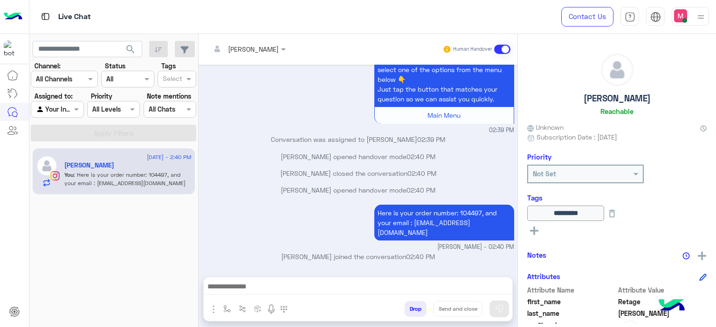
type textarea "**********"
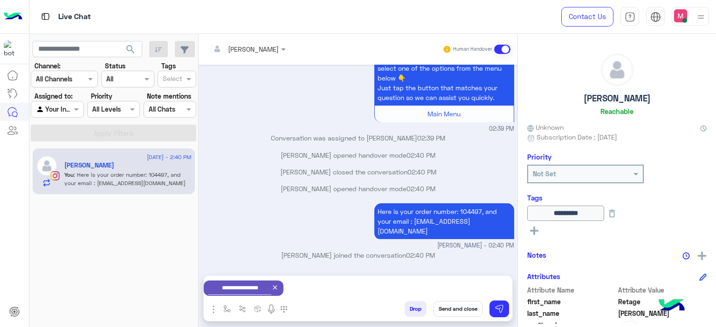
click at [453, 309] on button "Send and close" at bounding box center [457, 309] width 49 height 16
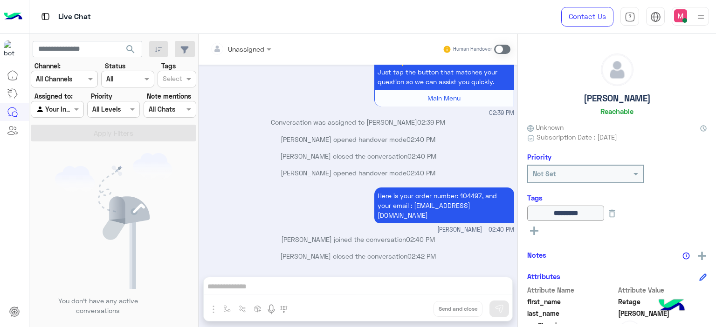
scroll to position [917, 0]
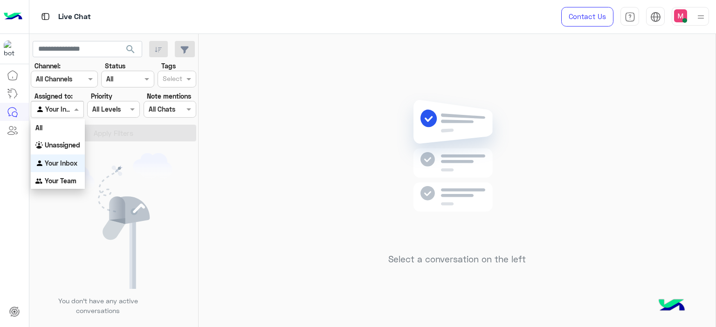
click at [70, 113] on div at bounding box center [57, 109] width 52 height 11
click at [75, 149] on b "Unassigned" at bounding box center [62, 145] width 35 height 8
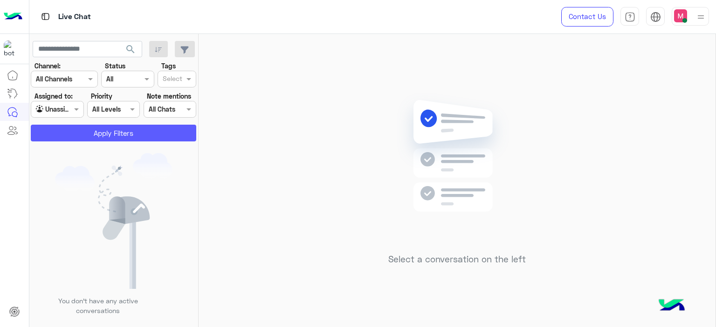
click at [108, 134] on button "Apply Filters" at bounding box center [113, 133] width 165 height 17
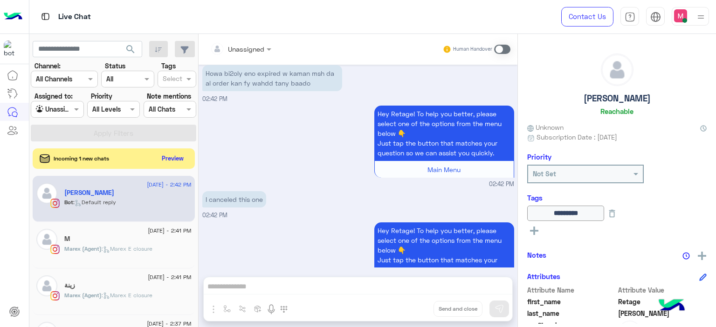
scroll to position [710, 0]
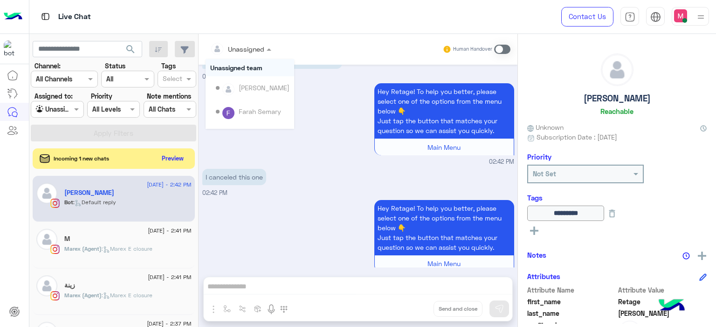
drag, startPoint x: 254, startPoint y: 48, endPoint x: 242, endPoint y: 131, distance: 83.3
click at [242, 131] on div "Unassigned Unassigned team Heba Elmahdy Farah Semary Maram Ahmed Yasmine Mohame…" at bounding box center [357, 182] width 319 height 297
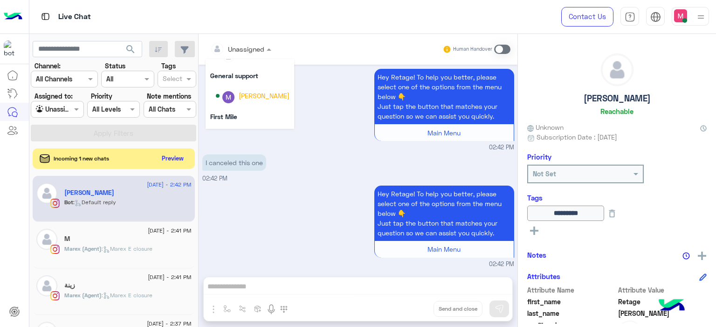
scroll to position [189, 0]
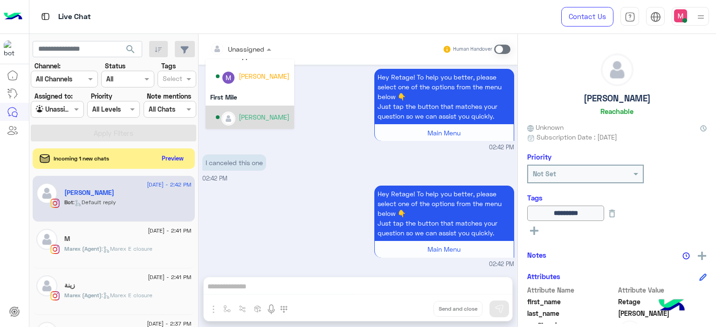
click at [252, 124] on div "[PERSON_NAME]" at bounding box center [253, 117] width 74 height 16
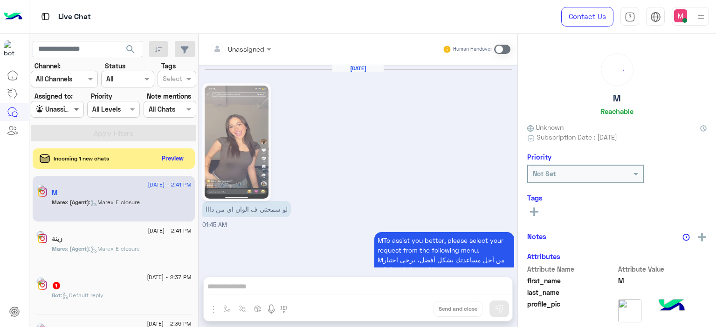
scroll to position [916, 0]
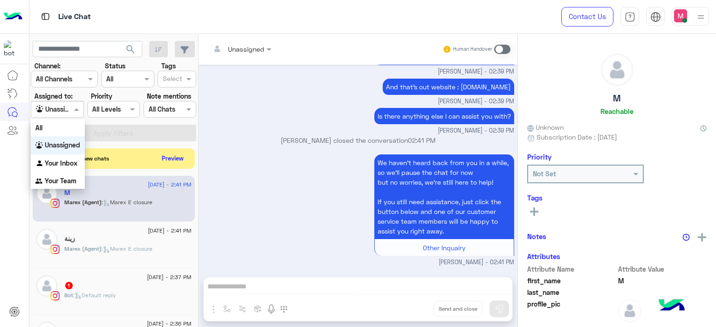
click at [75, 110] on span at bounding box center [78, 109] width 12 height 10
click at [68, 161] on b "Your Inbox" at bounding box center [61, 163] width 33 height 8
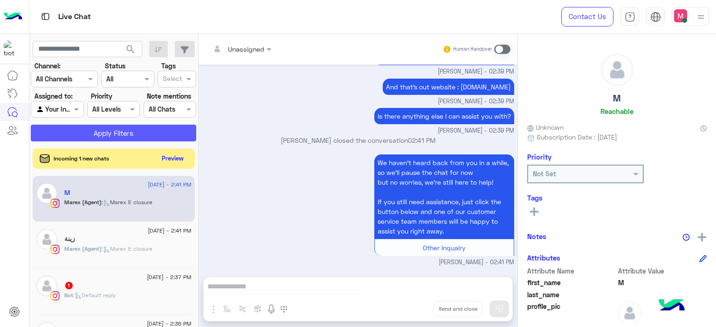
click at [122, 131] on button "Apply Filters" at bounding box center [113, 133] width 165 height 17
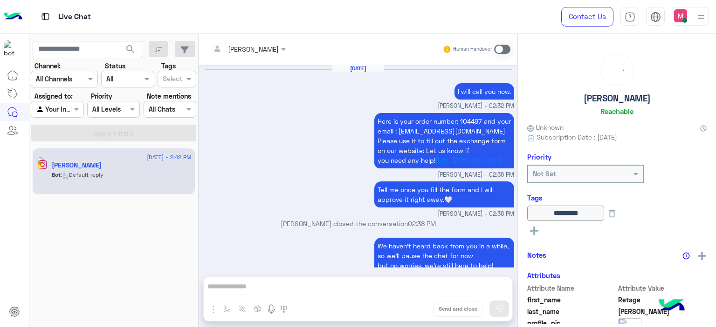
scroll to position [725, 0]
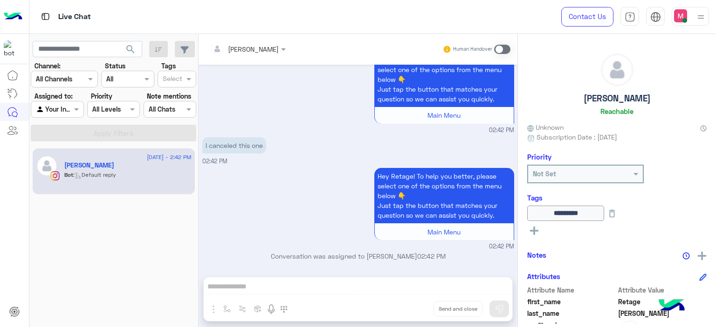
click at [498, 50] on span at bounding box center [502, 49] width 16 height 9
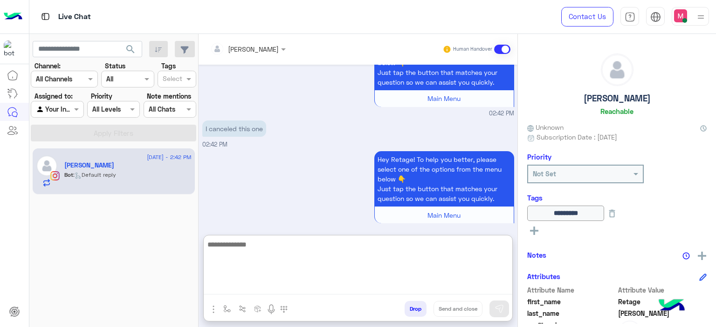
scroll to position [760, 0]
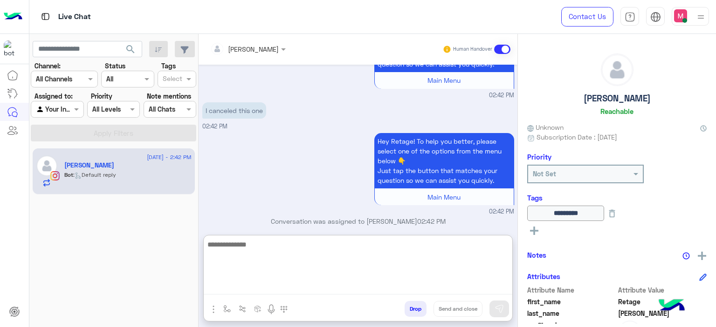
click at [243, 286] on textarea at bounding box center [358, 267] width 308 height 56
type textarea "**********"
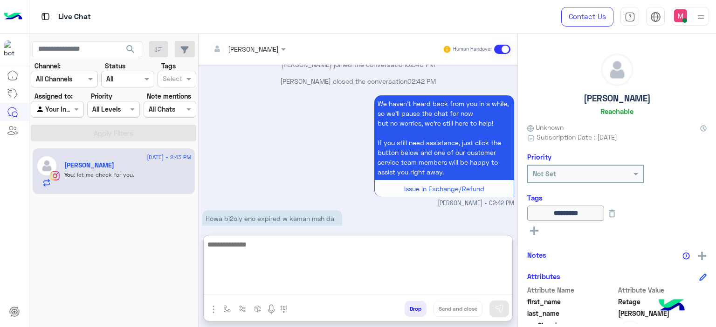
scroll to position [831, 0]
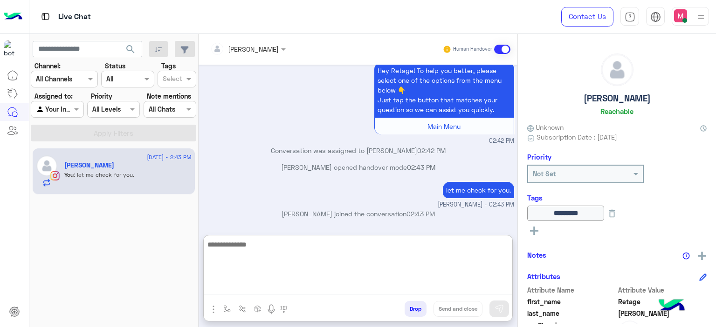
paste textarea "******"
type textarea "******"
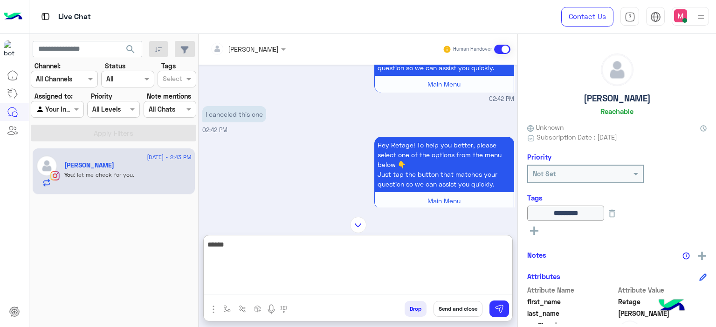
drag, startPoint x: 233, startPoint y: 242, endPoint x: 204, endPoint y: 242, distance: 28.9
click at [204, 242] on textarea "******" at bounding box center [358, 267] width 308 height 56
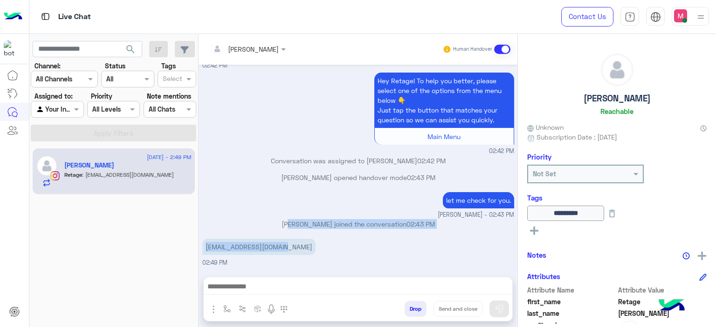
scroll to position [2692, 0]
drag, startPoint x: 287, startPoint y: 202, endPoint x: 256, endPoint y: 202, distance: 31.2
click at [255, 202] on div "Jul 31, 2025 We are here to help! You are now in the queue and will be assigned…" at bounding box center [357, 166] width 319 height 203
click at [304, 240] on div "Omniafouad83@gmail.com 02:49 PM" at bounding box center [358, 252] width 312 height 31
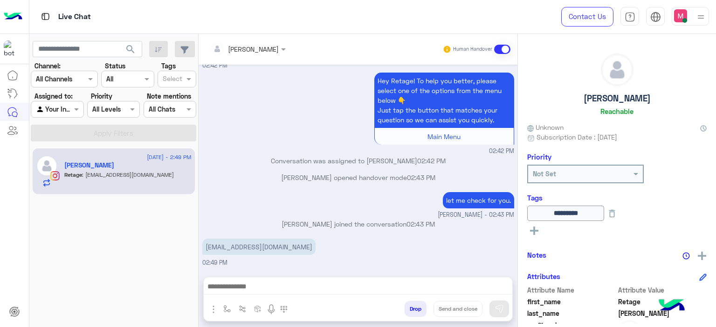
click at [284, 244] on p "Omniafouad83@gmail.com" at bounding box center [258, 247] width 113 height 16
copy app-message "Omniafouad83@gmail.com"
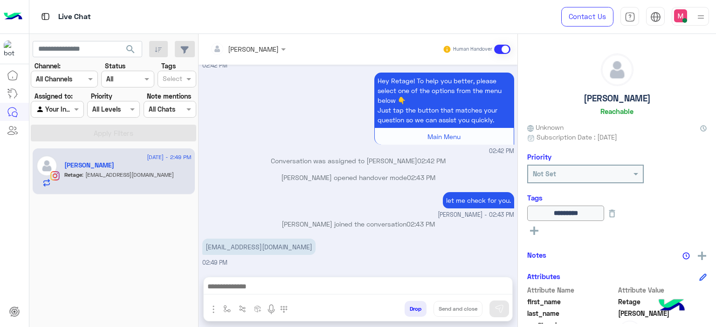
click at [239, 151] on small "02:42 PM" at bounding box center [358, 151] width 312 height 9
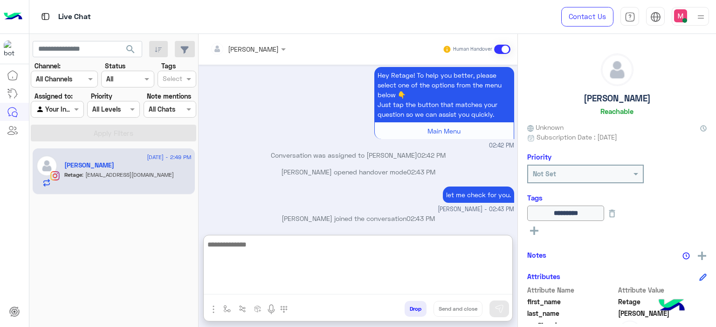
click at [232, 285] on textarea at bounding box center [358, 267] width 308 height 56
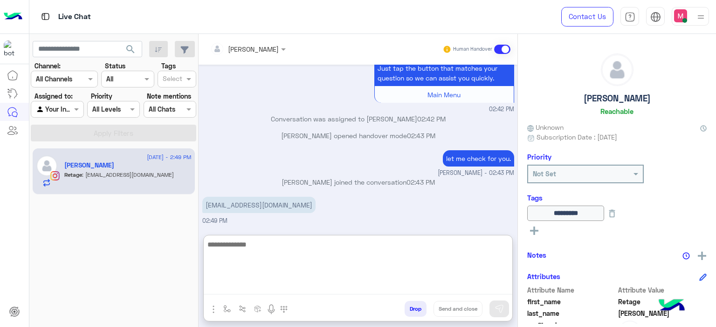
scroll to position [2734, 0]
paste textarea "**********"
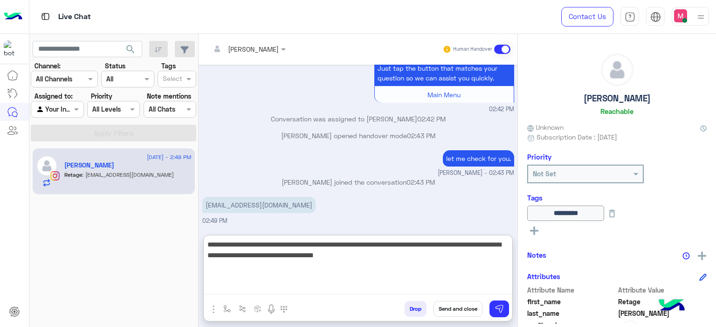
type textarea "**********"
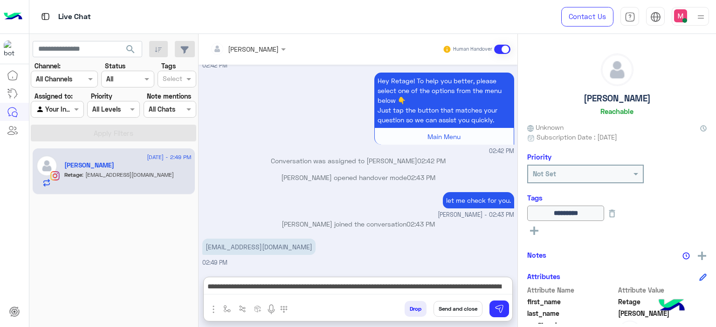
click at [443, 306] on button "Send and close" at bounding box center [457, 309] width 49 height 16
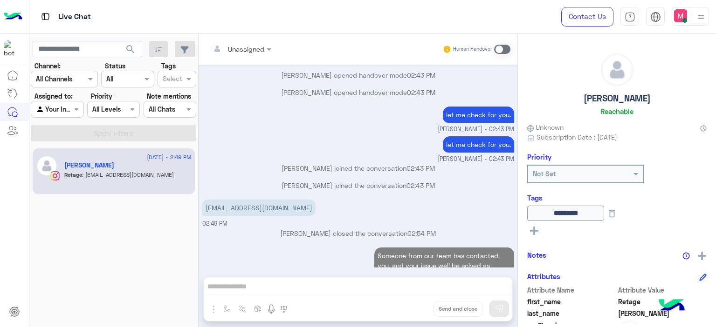
scroll to position [2831, 0]
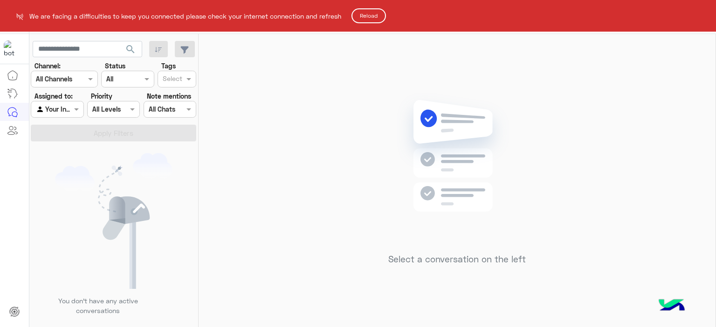
click at [372, 17] on button "Reload" at bounding box center [368, 15] width 34 height 15
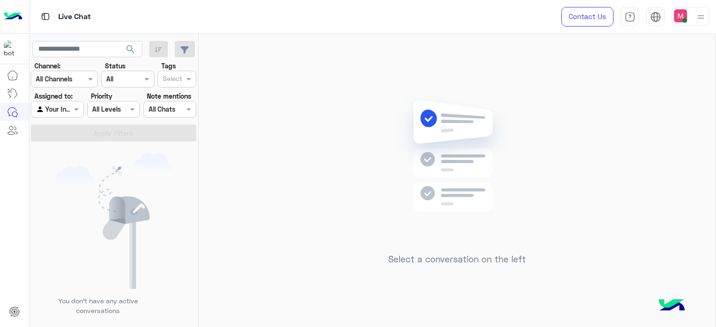
click at [702, 9] on div at bounding box center [701, 16] width 12 height 18
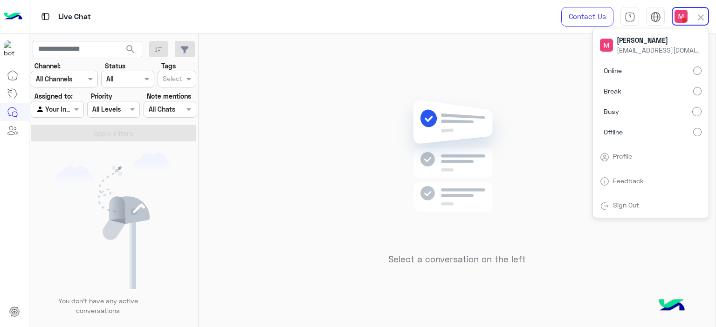
click at [649, 70] on label "Online" at bounding box center [651, 70] width 102 height 17
click at [72, 107] on div "Agent Filter Your Inbox" at bounding box center [57, 109] width 53 height 17
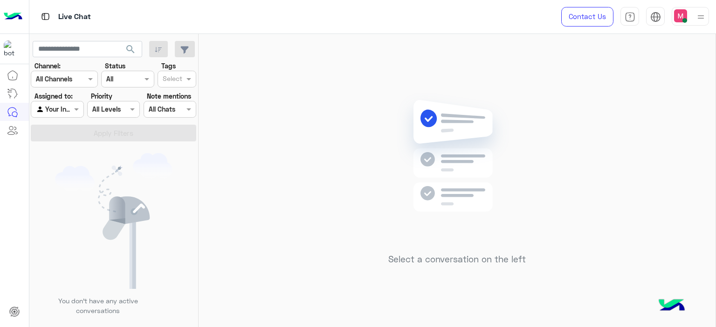
click at [137, 149] on div "You don’t have any active conversations" at bounding box center [113, 238] width 169 height 186
click at [76, 111] on span at bounding box center [78, 109] width 12 height 10
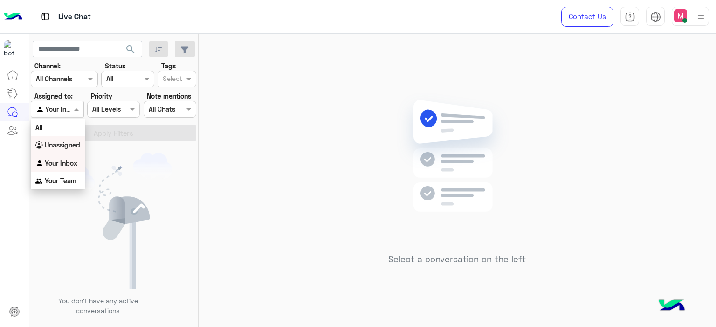
click at [73, 145] on b "Unassigned" at bounding box center [62, 145] width 35 height 8
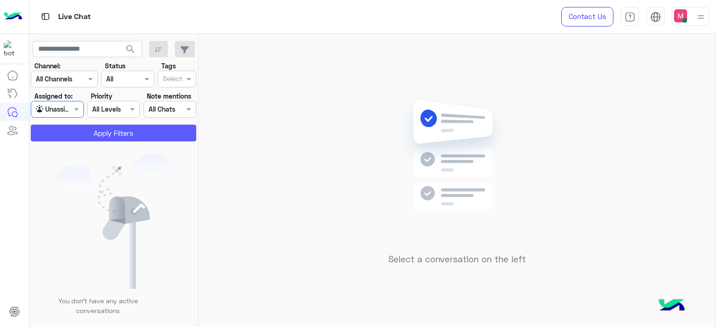
click at [102, 135] on button "Apply Filters" at bounding box center [113, 133] width 165 height 17
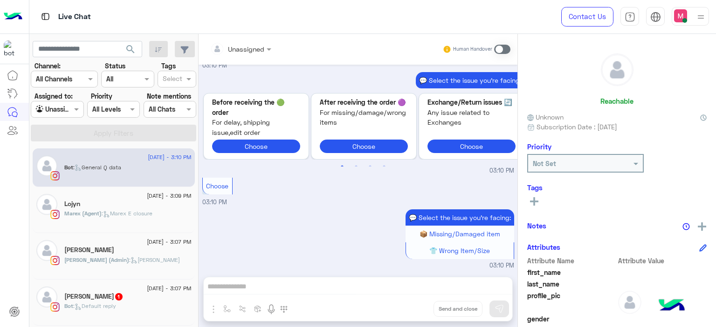
scroll to position [754, 0]
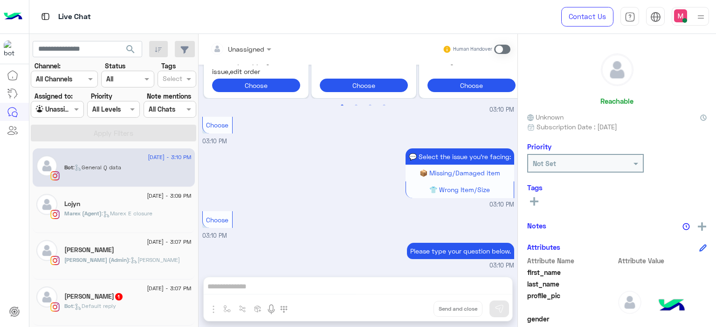
click at [123, 289] on div "[DATE] - 3:07 PM" at bounding box center [127, 290] width 127 height 6
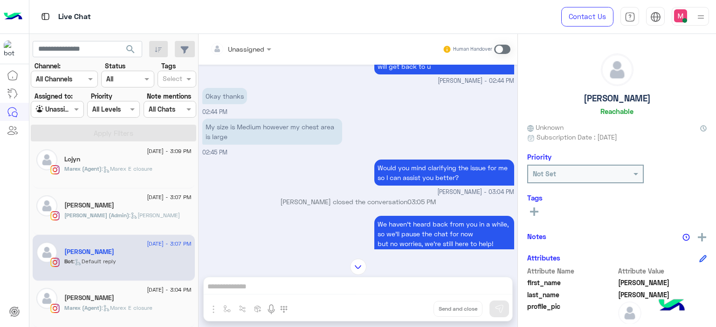
scroll to position [766, 0]
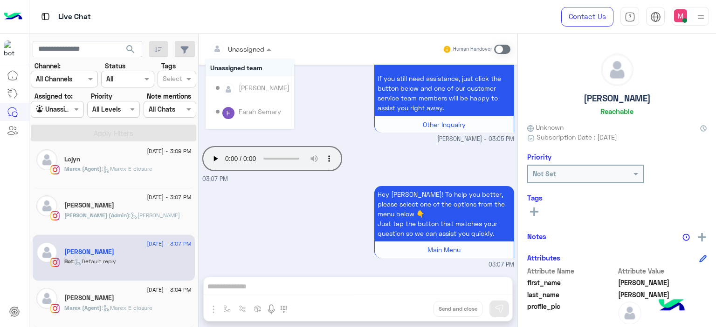
drag, startPoint x: 257, startPoint y: 48, endPoint x: 255, endPoint y: 94, distance: 46.2
click at [255, 58] on ng-select "Unassigned Unassigned team [PERSON_NAME] [PERSON_NAME] [PERSON_NAME] [PERSON_NA…" at bounding box center [240, 49] width 70 height 17
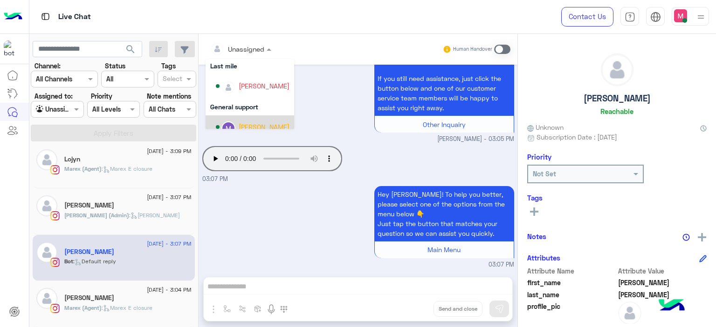
click at [255, 126] on div "[PERSON_NAME]" at bounding box center [264, 127] width 51 height 10
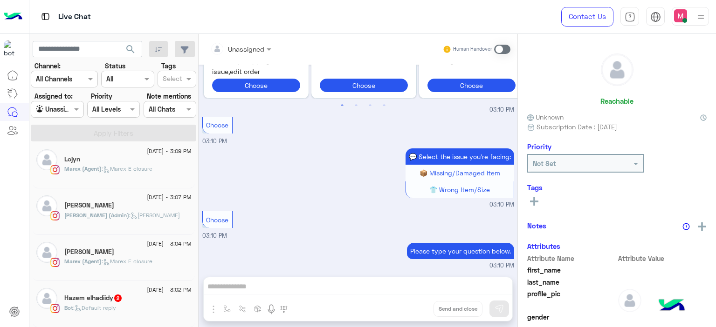
scroll to position [114, 0]
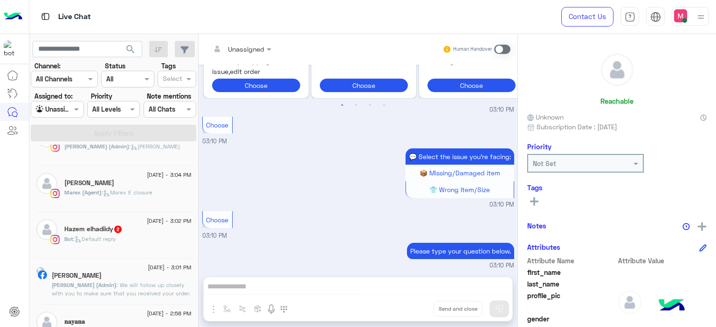
click at [136, 238] on div "Bot : Default reply" at bounding box center [127, 243] width 127 height 16
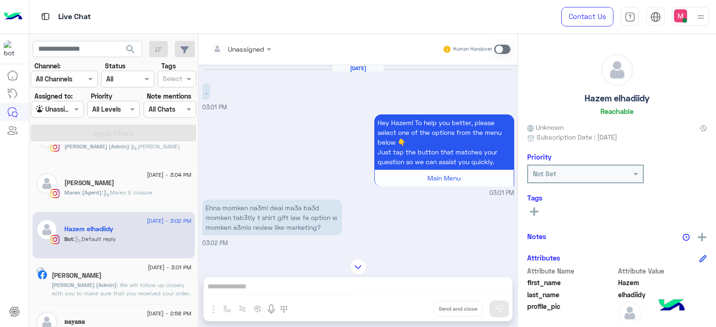
scroll to position [175, 0]
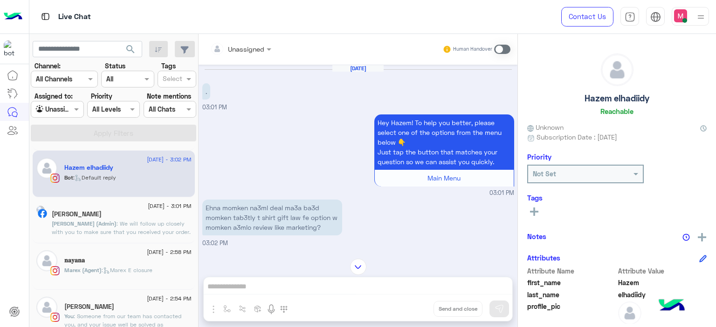
click at [117, 221] on span ": We will follow up closely with you to make sure that you received your order.🤍" at bounding box center [121, 232] width 139 height 24
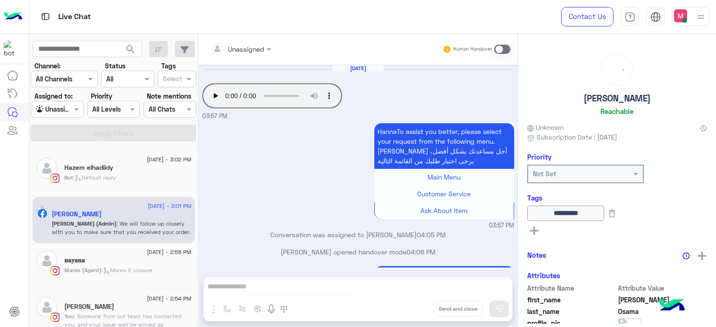
scroll to position [488, 0]
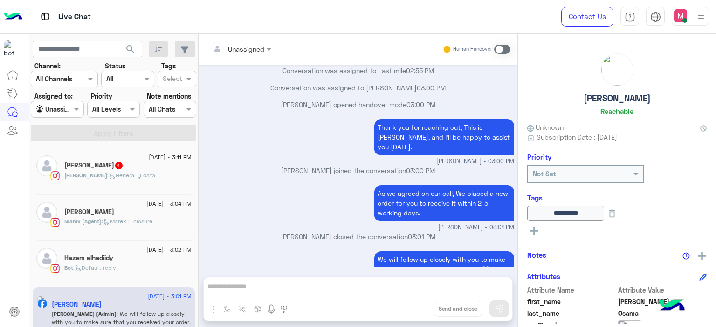
click at [132, 186] on div "[PERSON_NAME] : General Q data" at bounding box center [127, 179] width 127 height 16
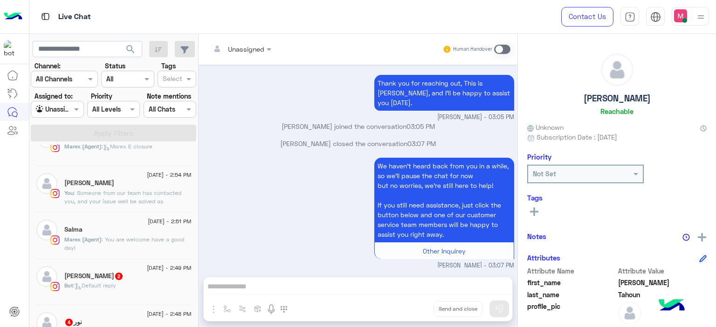
scroll to position [214, 0]
click at [105, 194] on span ": Someone from our team has contacted you, and your issue well be solved as soo…" at bounding box center [126, 206] width 124 height 32
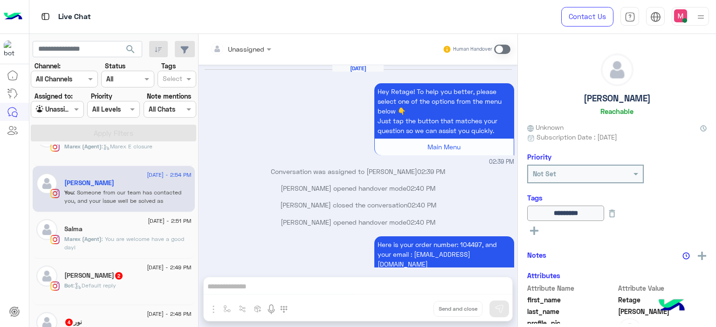
scroll to position [585, 0]
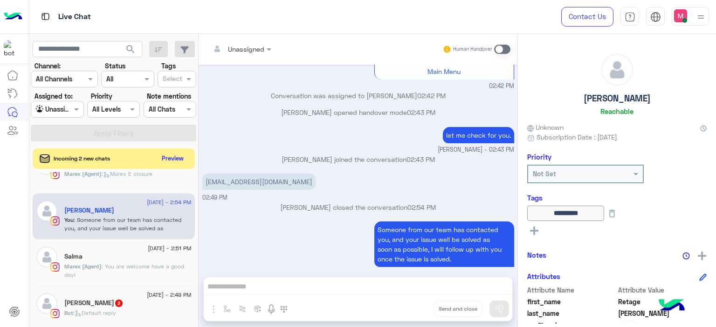
click at [124, 308] on div "[PERSON_NAME] 2" at bounding box center [127, 305] width 127 height 10
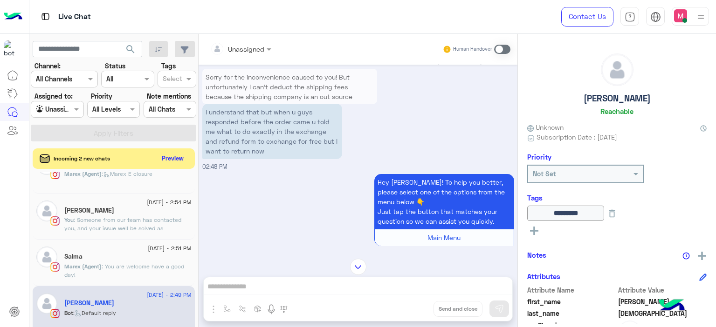
scroll to position [1099, 0]
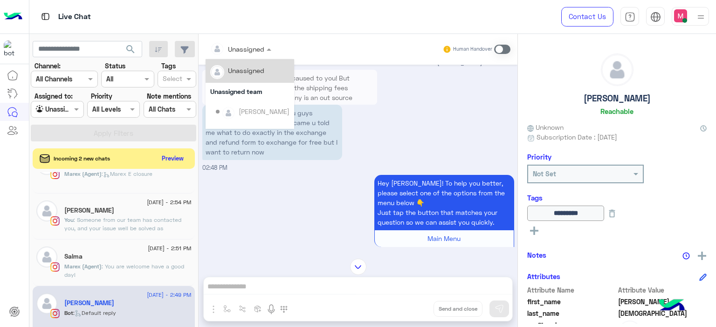
drag, startPoint x: 259, startPoint y: 52, endPoint x: 243, endPoint y: 109, distance: 58.9
click at [243, 58] on ng-select "Unassigned Unassigned Unassigned team [PERSON_NAME] [PERSON_NAME] [PERSON_NAME]…" at bounding box center [240, 49] width 70 height 17
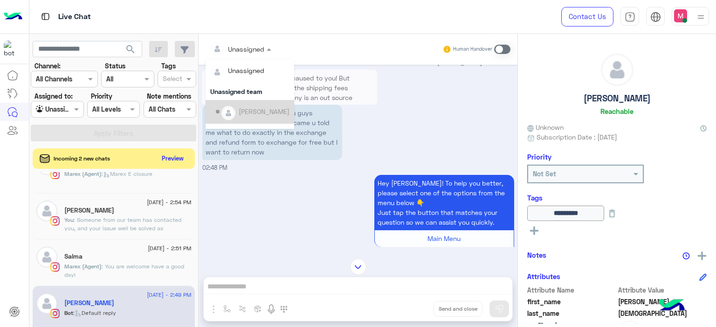
scroll to position [189, 0]
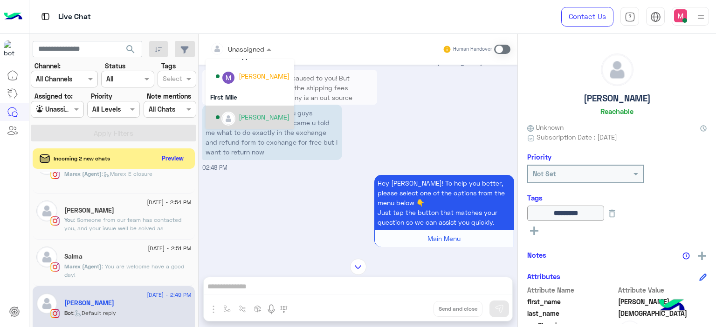
click at [252, 114] on div "[PERSON_NAME]" at bounding box center [264, 117] width 51 height 10
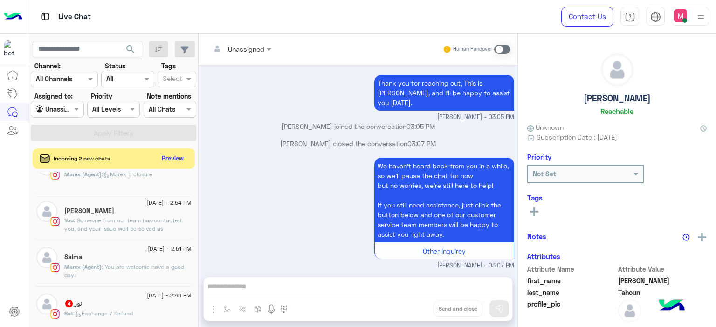
scroll to position [235, 0]
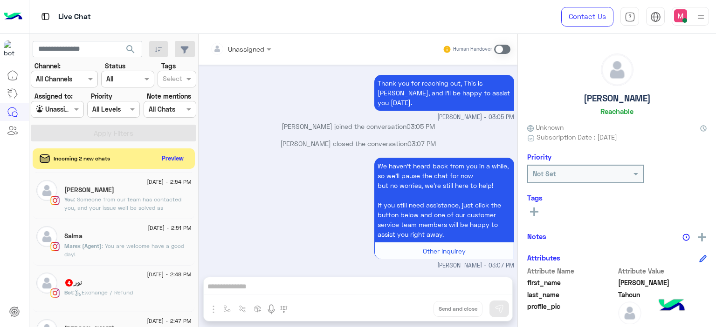
click at [127, 293] on span ": Exchange / Refund" at bounding box center [103, 292] width 60 height 7
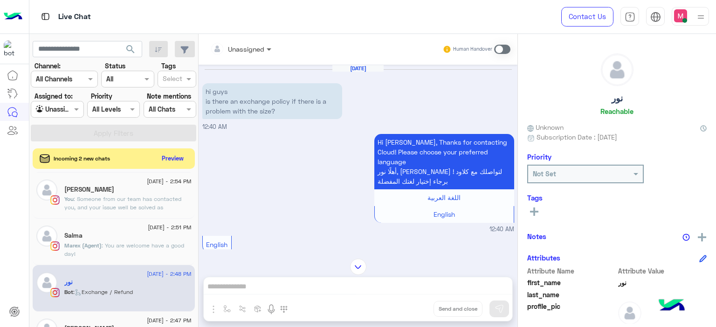
click at [265, 51] on span at bounding box center [270, 49] width 12 height 10
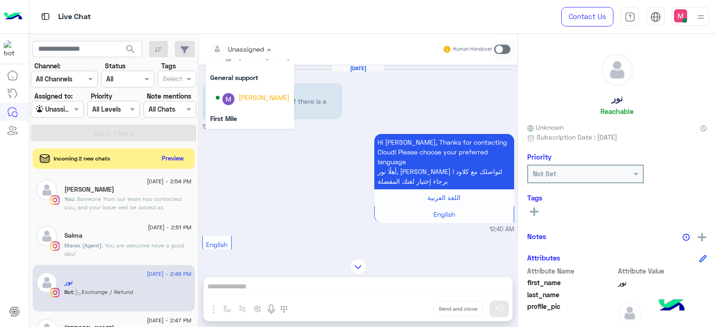
scroll to position [184, 0]
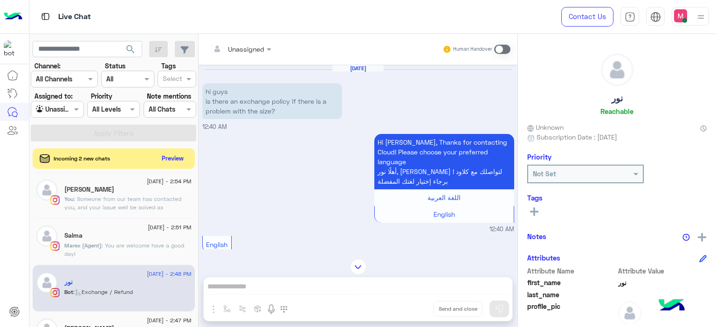
click at [277, 156] on div "Hi [PERSON_NAME], Thanks for contacting Cloud! Please choose your preferred lan…" at bounding box center [358, 183] width 312 height 102
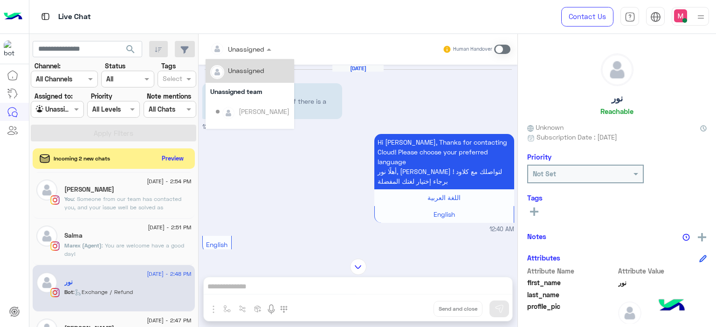
click at [262, 53] on span "Unassigned" at bounding box center [246, 49] width 36 height 8
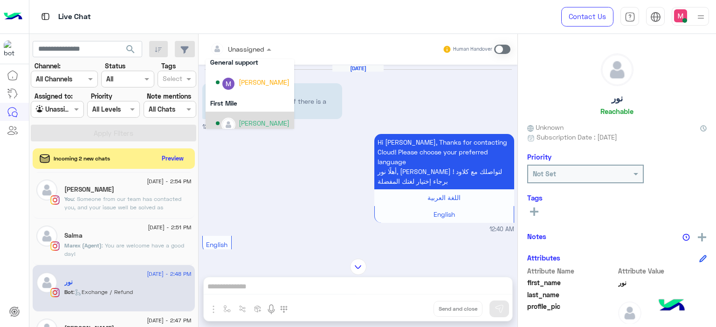
scroll to position [189, 0]
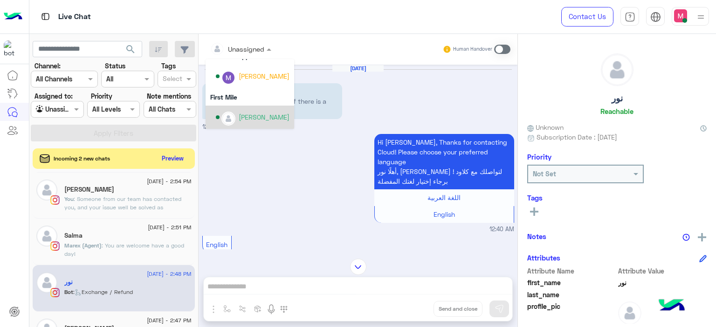
click at [260, 119] on div "[PERSON_NAME]" at bounding box center [264, 117] width 51 height 10
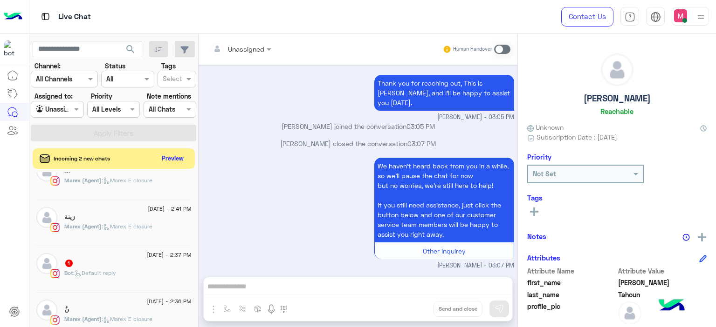
scroll to position [438, 0]
click at [111, 273] on span ": Default reply" at bounding box center [94, 275] width 43 height 7
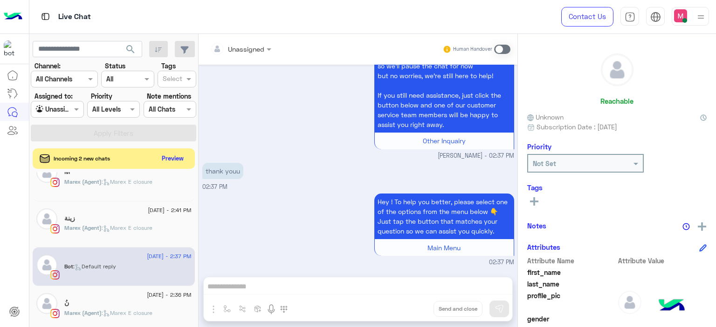
scroll to position [500, 0]
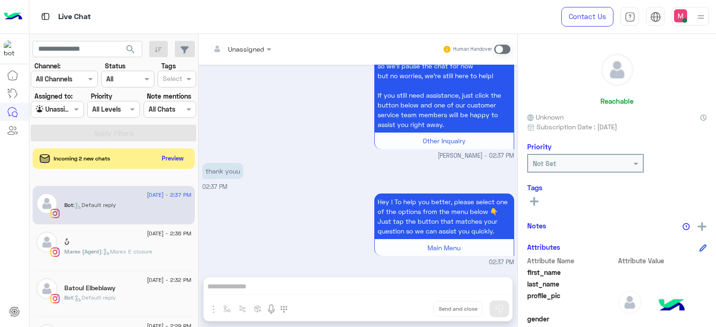
click at [124, 252] on span ": Marex E closure" at bounding box center [127, 251] width 51 height 7
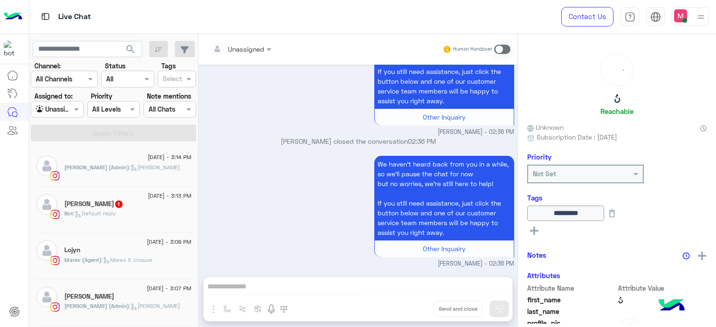
click at [141, 209] on div "[PERSON_NAME] 1" at bounding box center [127, 205] width 127 height 10
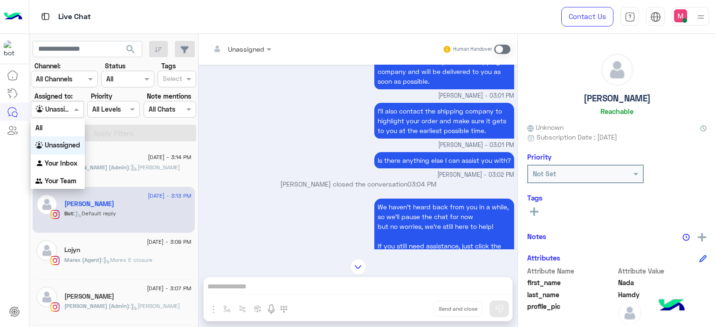
click at [80, 108] on span at bounding box center [78, 109] width 12 height 10
click at [61, 161] on b "Your Inbox" at bounding box center [61, 163] width 33 height 8
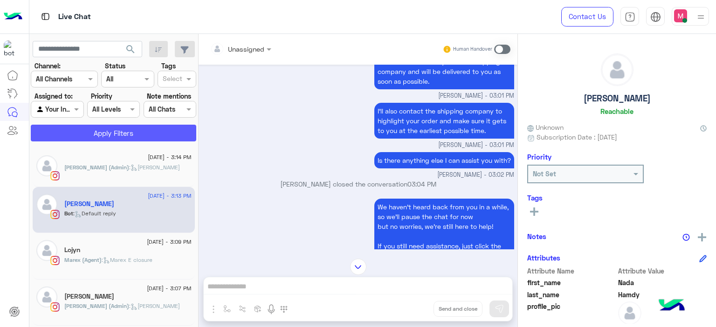
click at [115, 132] on button "Apply Filters" at bounding box center [113, 133] width 165 height 17
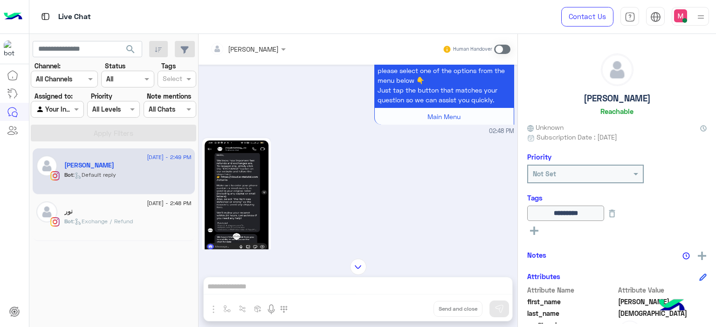
scroll to position [1204, 0]
click at [237, 178] on img at bounding box center [236, 198] width 64 height 113
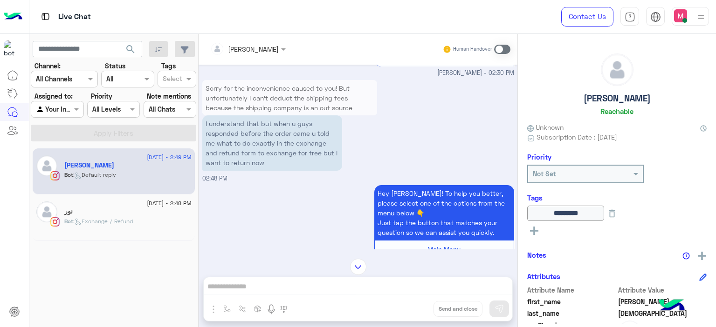
scroll to position [1072, 0]
click at [173, 212] on div "نور" at bounding box center [127, 213] width 127 height 10
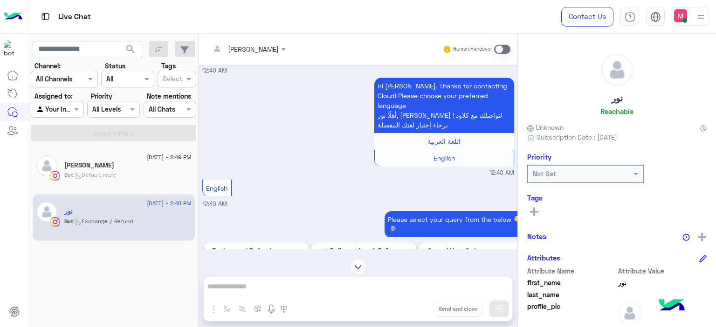
scroll to position [60, 0]
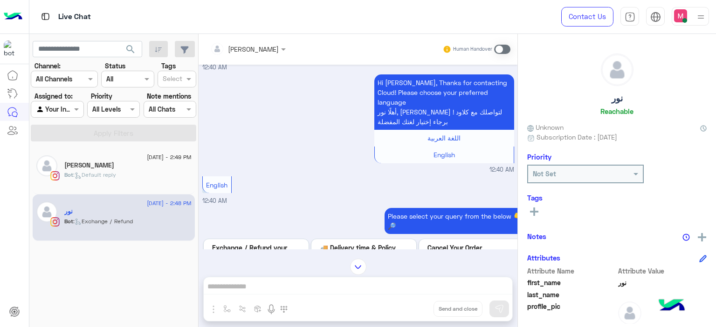
click at [160, 172] on div "Bot : Default reply" at bounding box center [127, 179] width 127 height 16
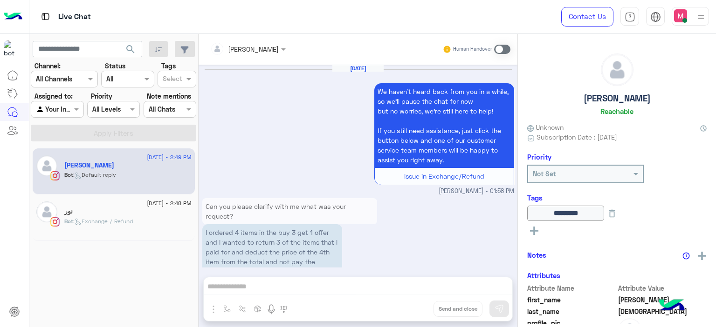
scroll to position [1307, 0]
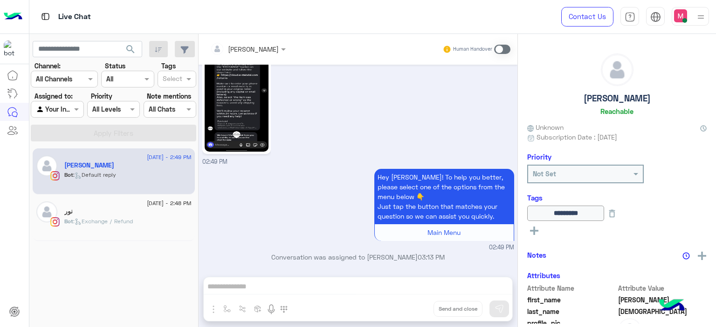
click at [259, 188] on div "Hey [PERSON_NAME]! To help you better, please select one of the options from th…" at bounding box center [358, 210] width 312 height 86
click at [235, 121] on img at bounding box center [236, 95] width 64 height 113
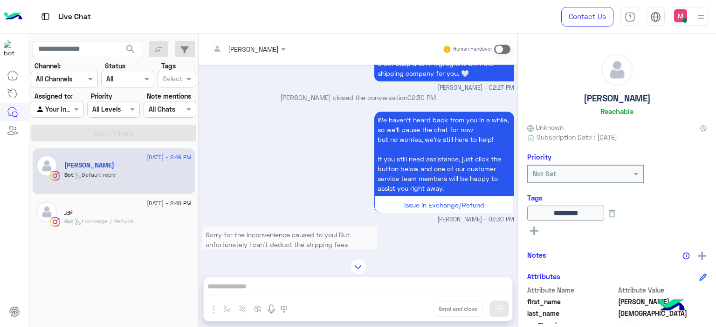
scroll to position [4886, 0]
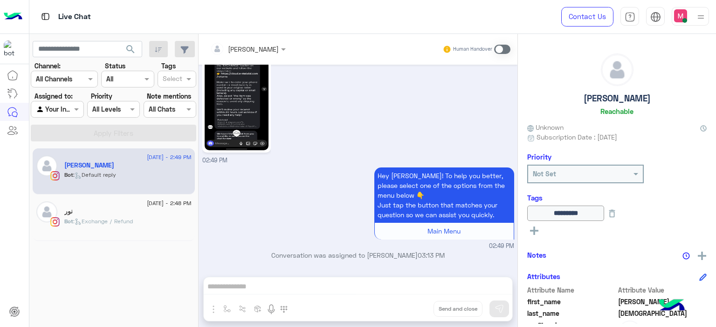
click at [254, 98] on img at bounding box center [236, 93] width 64 height 113
click at [501, 49] on span at bounding box center [502, 49] width 16 height 9
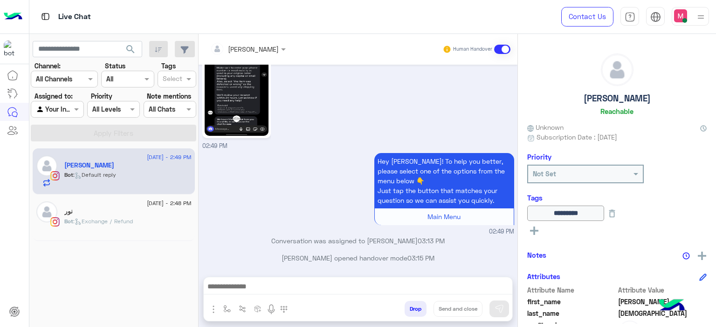
scroll to position [4903, 0]
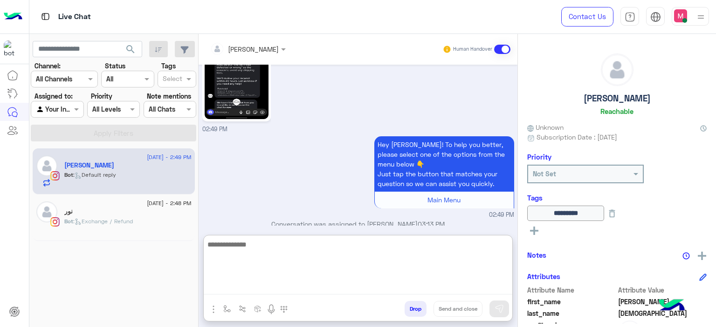
click at [249, 283] on textarea at bounding box center [358, 267] width 308 height 56
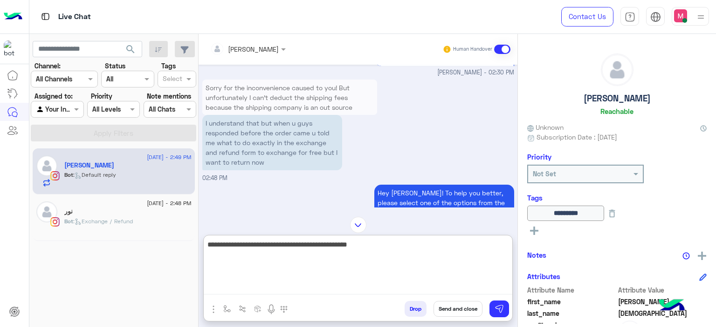
scroll to position [4666, 0]
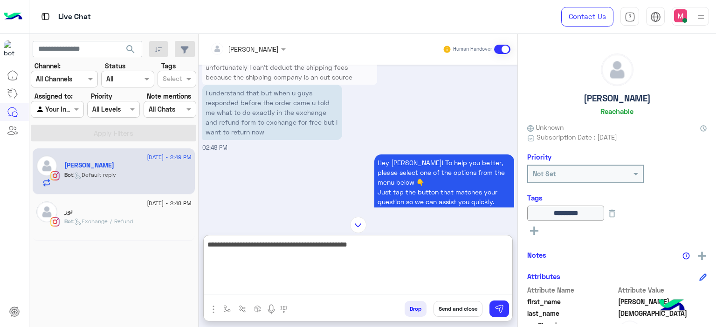
type textarea "**********"
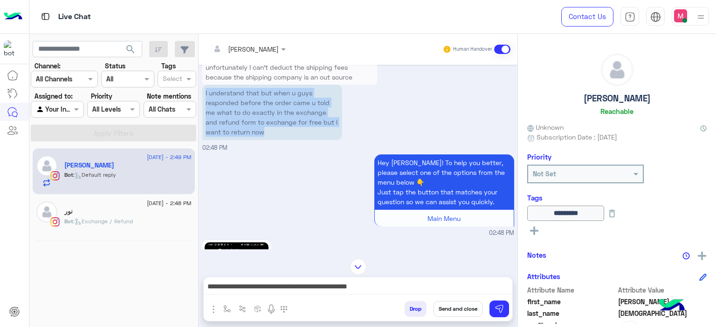
drag, startPoint x: 267, startPoint y: 148, endPoint x: 214, endPoint y: 113, distance: 63.3
click at [206, 106] on p "I understand that but when u guys responded before the order came u told me wha…" at bounding box center [272, 112] width 140 height 55
copy p "understand that but when u guys responded before the order came u told me what …"
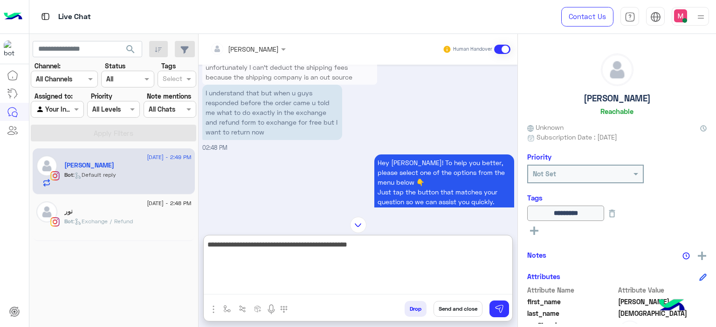
drag, startPoint x: 386, startPoint y: 286, endPoint x: 205, endPoint y: 251, distance: 184.5
click at [205, 251] on textarea "**********" at bounding box center [358, 267] width 308 height 56
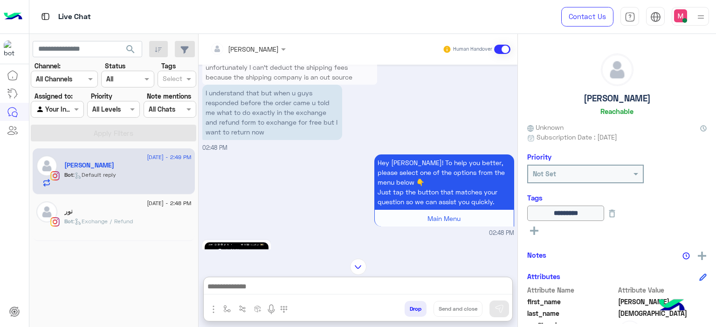
click at [101, 210] on div "نور" at bounding box center [127, 213] width 127 height 10
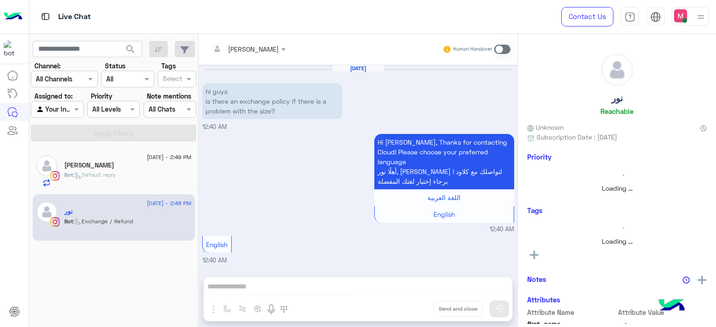
scroll to position [419, 0]
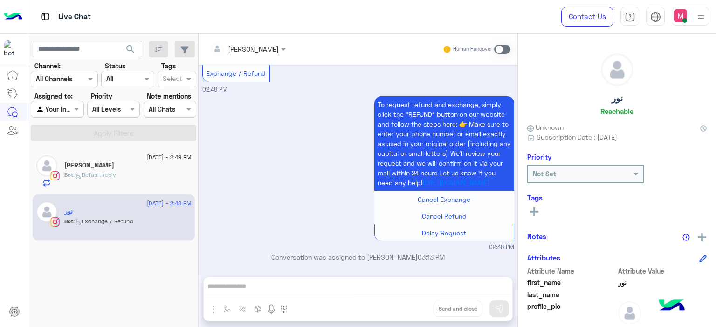
click at [502, 47] on span at bounding box center [502, 49] width 16 height 9
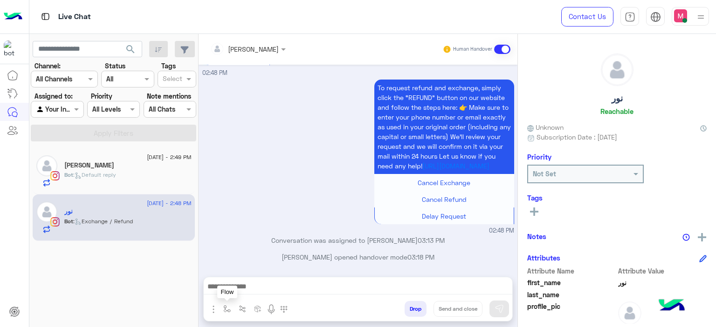
click at [226, 310] on img "button" at bounding box center [226, 309] width 7 height 7
click at [234, 288] on input "text" at bounding box center [244, 289] width 38 height 11
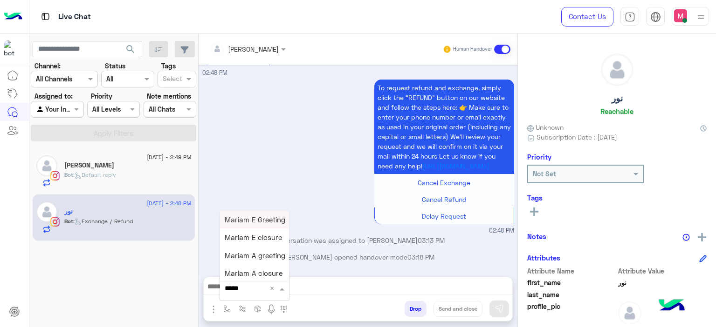
type input "******"
click at [250, 224] on span "Mariam E Greeting" at bounding box center [255, 220] width 61 height 8
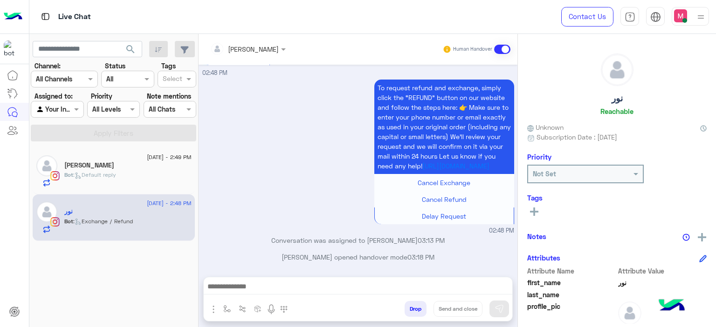
type textarea "**********"
click at [497, 311] on img at bounding box center [498, 309] width 9 height 9
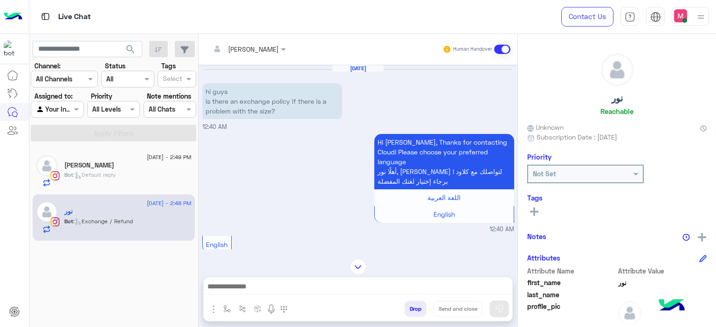
scroll to position [503, 0]
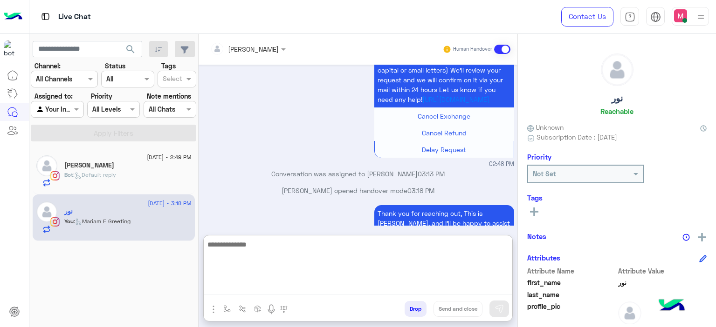
click at [248, 283] on textarea at bounding box center [358, 267] width 308 height 56
type textarea "*"
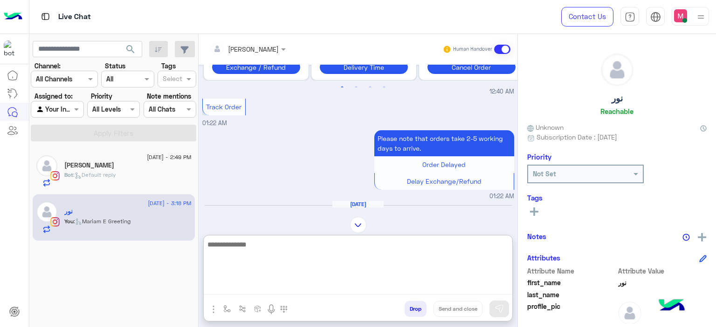
scroll to position [286, 0]
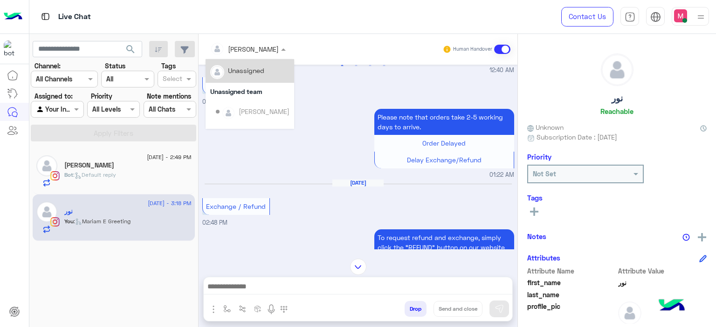
drag, startPoint x: 270, startPoint y: 42, endPoint x: 251, endPoint y: 105, distance: 65.4
click at [251, 58] on ng-select "[PERSON_NAME] Unassigned Unassigned team [PERSON_NAME] [PERSON_NAME] [PERSON_NA…" at bounding box center [247, 49] width 85 height 17
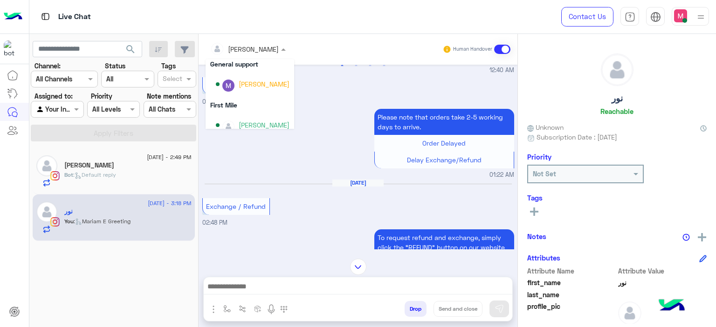
scroll to position [182, 0]
click at [259, 83] on div "[PERSON_NAME]" at bounding box center [264, 83] width 51 height 10
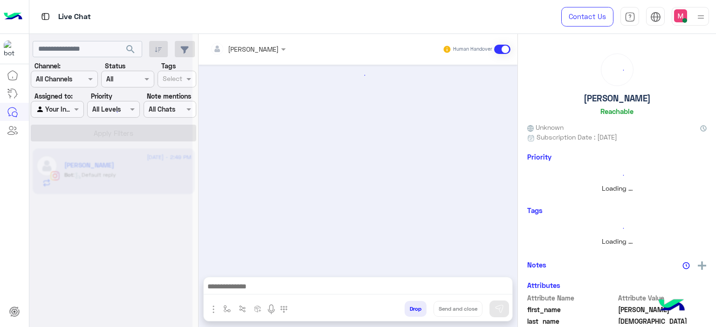
scroll to position [1209, 0]
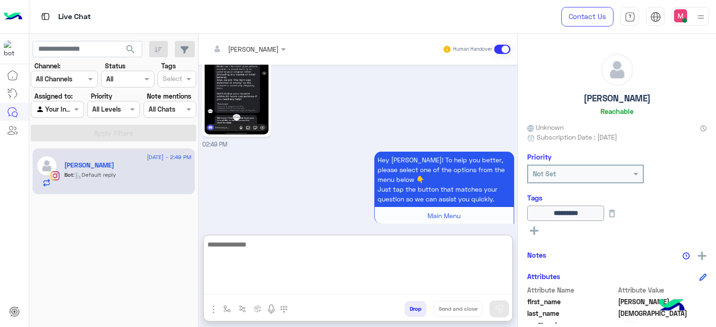
click at [239, 286] on textarea at bounding box center [358, 267] width 308 height 56
paste textarea "**********"
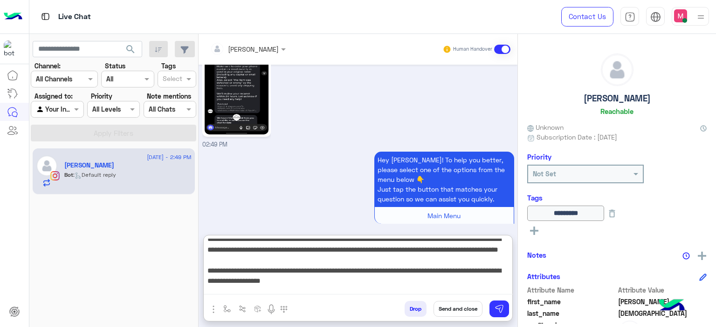
scroll to position [41, 0]
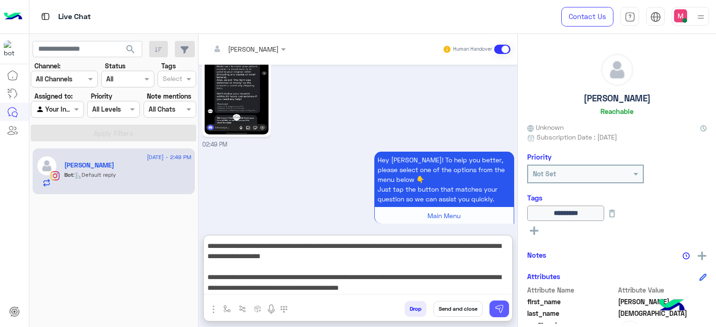
type textarea "**********"
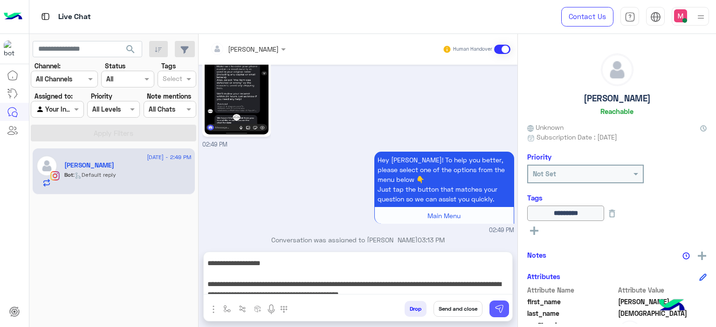
click at [498, 308] on img at bounding box center [498, 309] width 9 height 9
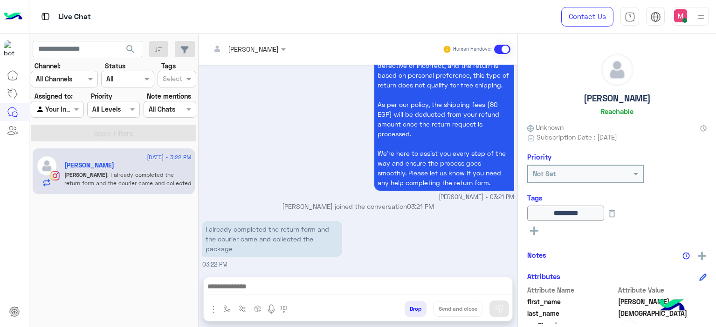
scroll to position [1483, 0]
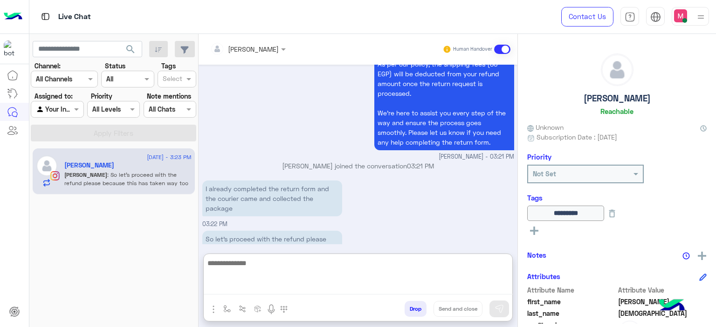
click at [252, 285] on textarea at bounding box center [358, 276] width 309 height 37
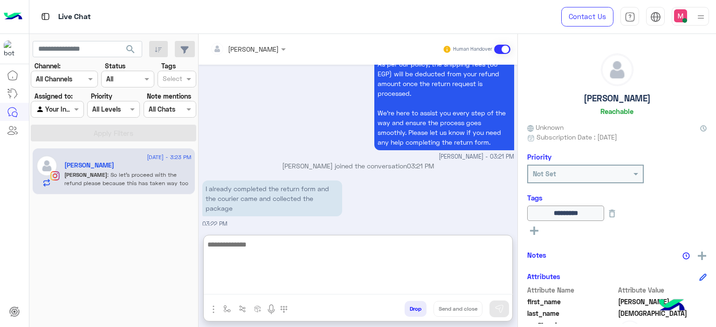
scroll to position [1526, 0]
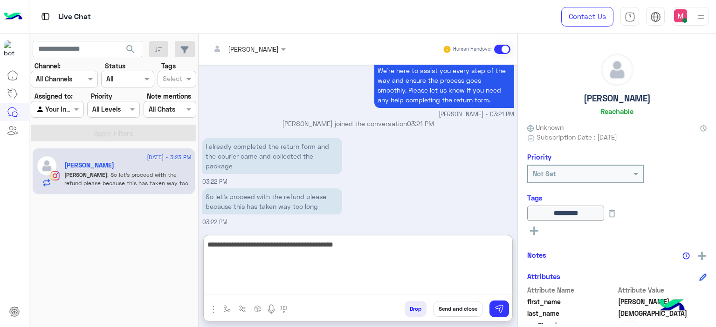
type textarea "**********"
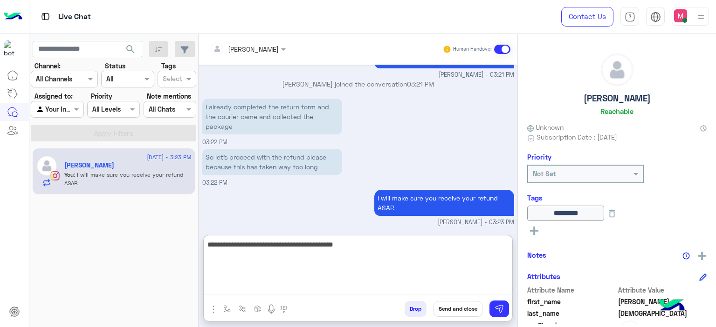
type textarea "**********"
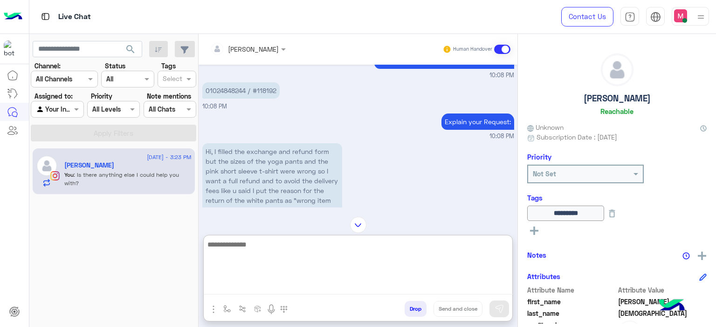
scroll to position [766, 0]
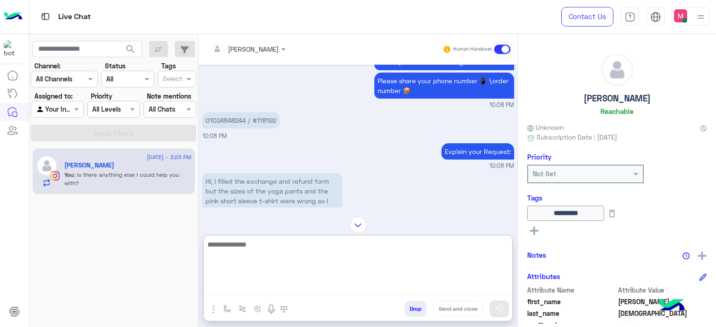
click at [261, 129] on p "01024848244 / #118192" at bounding box center [240, 120] width 77 height 16
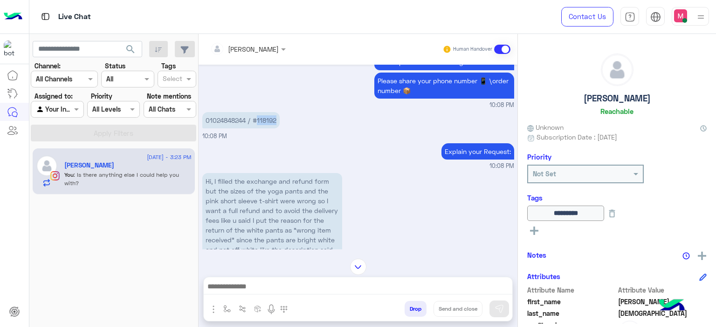
click at [261, 129] on p "01024848244 / #118192" at bounding box center [240, 120] width 77 height 16
copy p "118192"
click at [356, 265] on img at bounding box center [358, 267] width 16 height 16
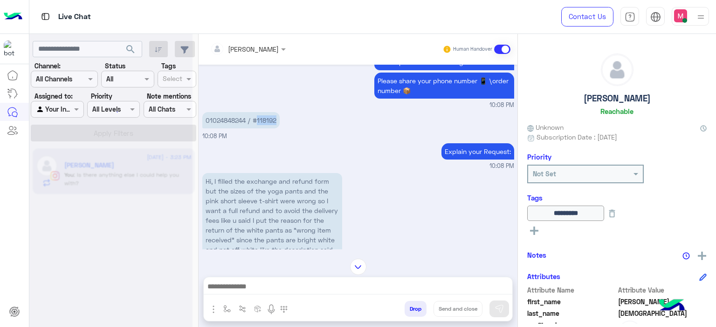
scroll to position [6364, 0]
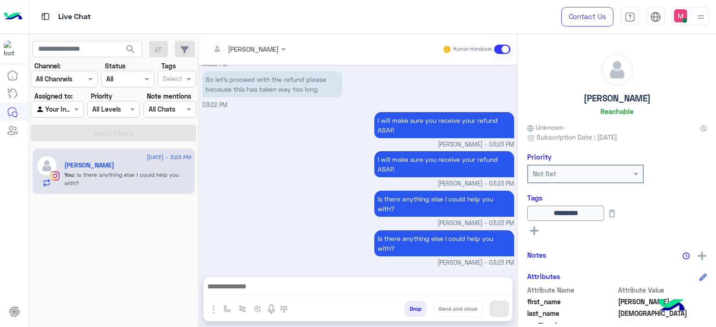
drag, startPoint x: 630, startPoint y: 211, endPoint x: 620, endPoint y: 211, distance: 10.2
click at [620, 211] on button at bounding box center [612, 213] width 16 height 15
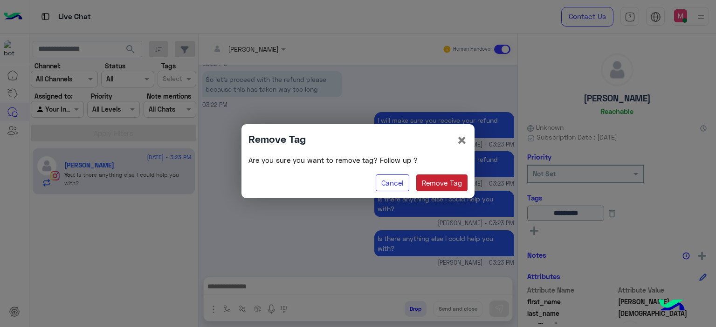
click at [460, 184] on button "Remove Tag" at bounding box center [442, 183] width 52 height 17
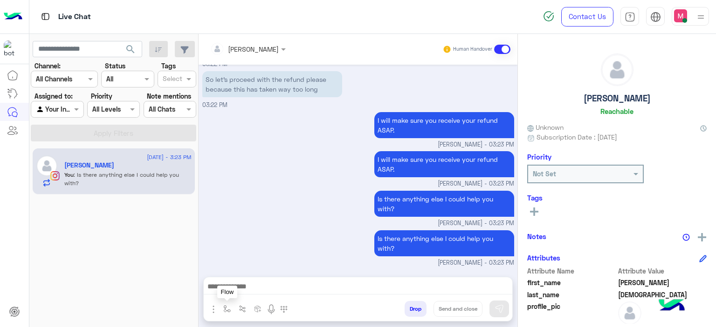
click at [222, 307] on button "button" at bounding box center [226, 308] width 15 height 15
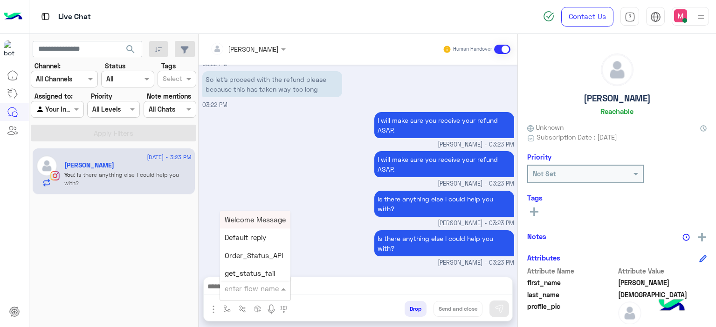
click at [237, 293] on input "text" at bounding box center [244, 289] width 38 height 11
type input "******"
click at [259, 242] on span "Mariam E closure" at bounding box center [253, 238] width 57 height 8
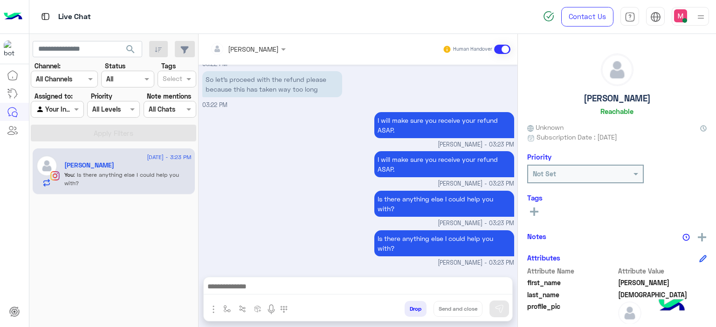
type textarea "**********"
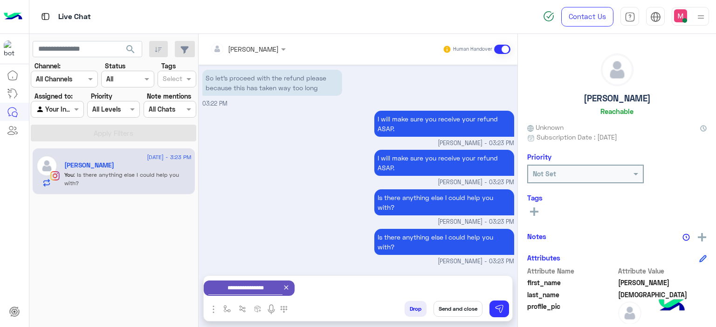
click at [462, 308] on button "Send and close" at bounding box center [457, 309] width 49 height 16
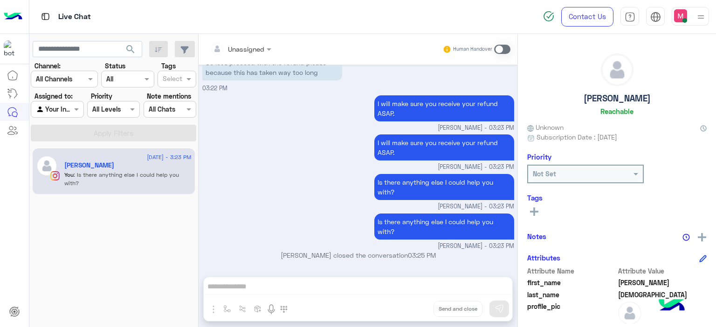
scroll to position [6495, 0]
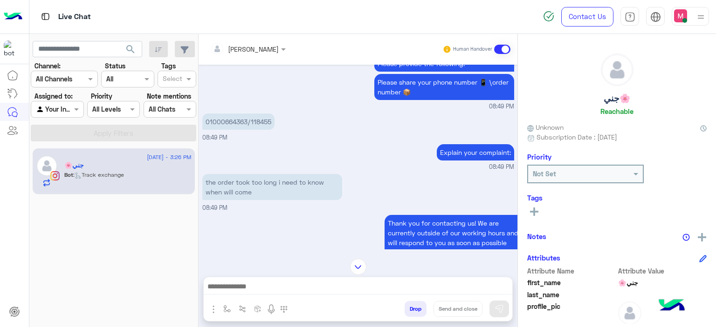
scroll to position [1043, 0]
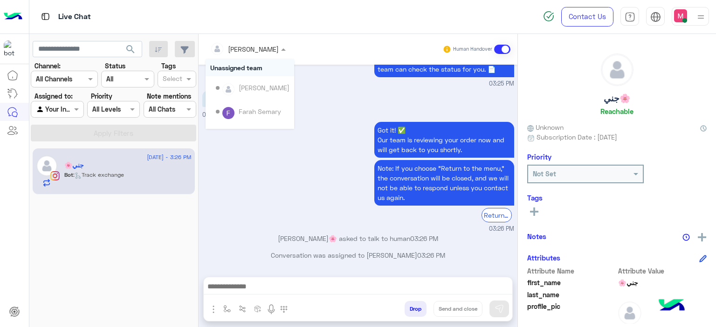
click at [259, 53] on div at bounding box center [247, 48] width 85 height 11
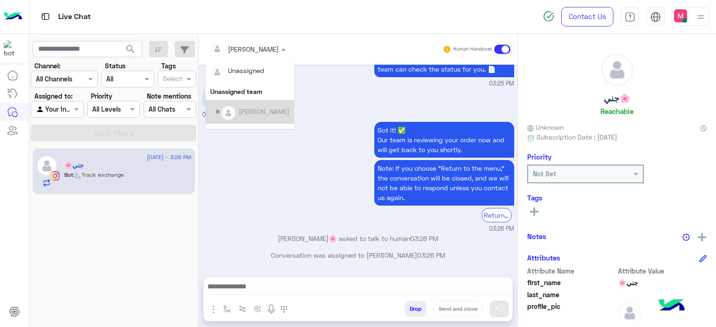
scroll to position [106, 0]
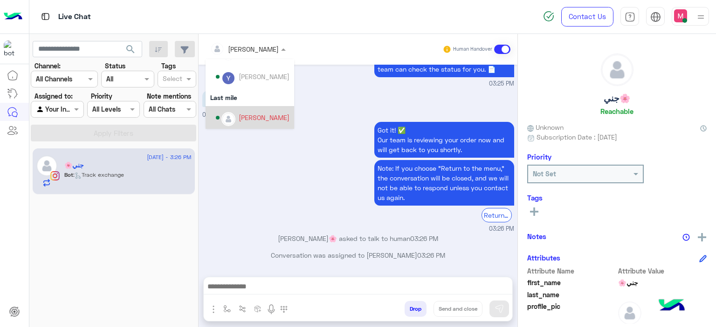
click at [255, 118] on div "[PERSON_NAME]" at bounding box center [264, 118] width 51 height 10
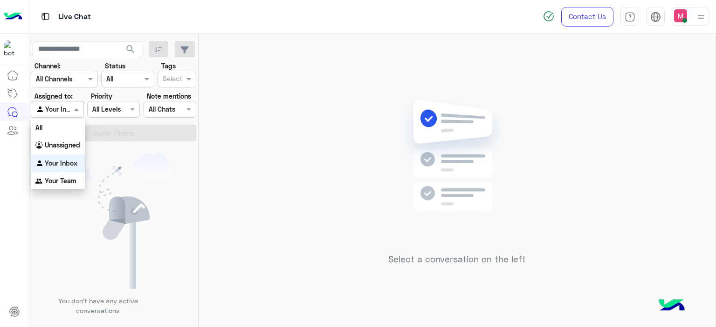
click at [73, 104] on span at bounding box center [78, 109] width 12 height 10
click at [73, 147] on b "Unassigned" at bounding box center [62, 145] width 35 height 8
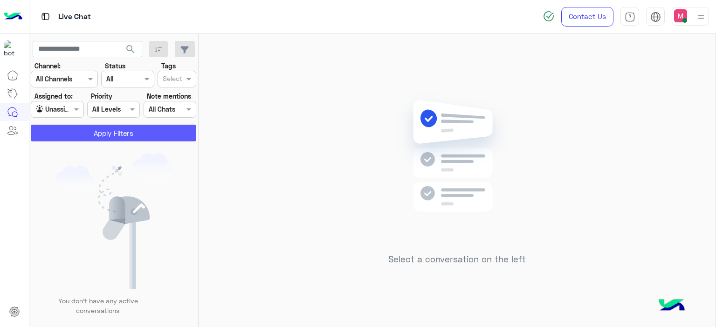
click at [105, 131] on button "Apply Filters" at bounding box center [113, 133] width 165 height 17
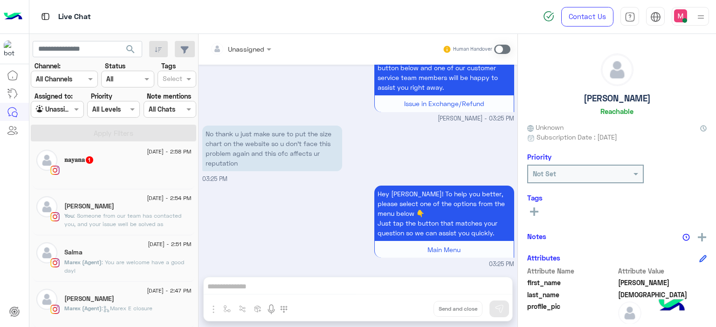
scroll to position [453, 0]
click at [119, 215] on span ": Someone from our team has contacted you, and your issue well be solved as soo…" at bounding box center [126, 229] width 124 height 32
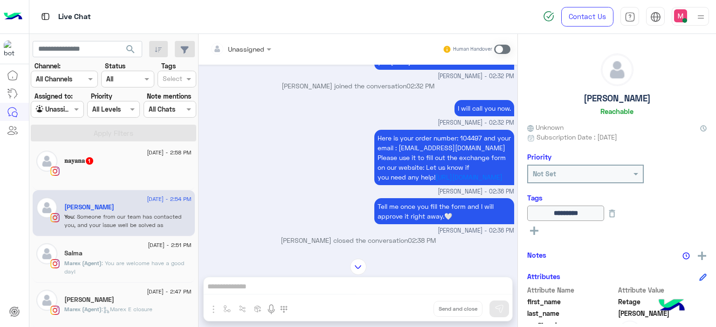
scroll to position [545, 0]
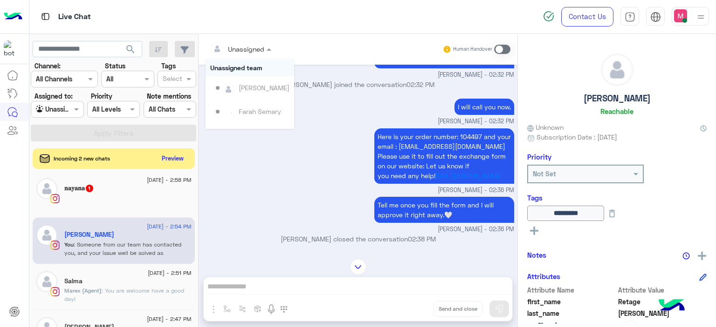
click at [270, 48] on span at bounding box center [270, 49] width 12 height 10
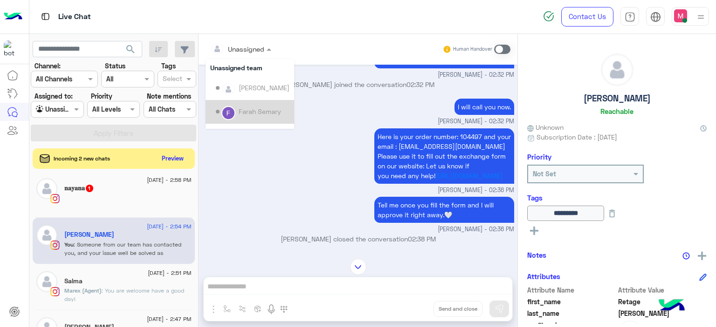
scroll to position [165, 0]
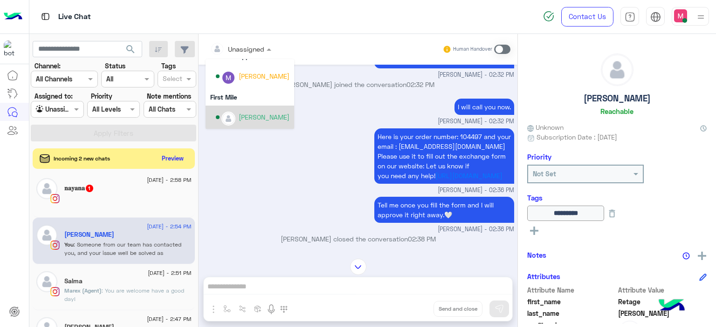
click at [254, 123] on div "[PERSON_NAME]" at bounding box center [253, 117] width 74 height 16
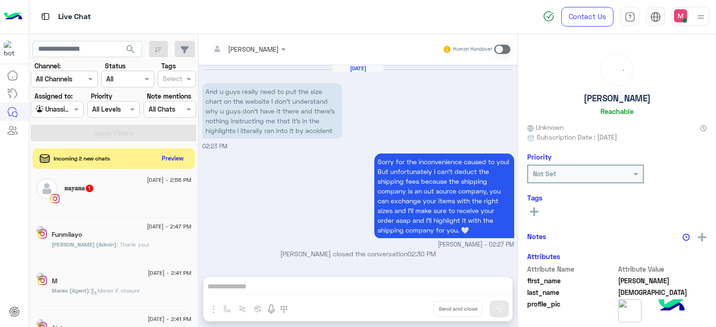
scroll to position [1187, 0]
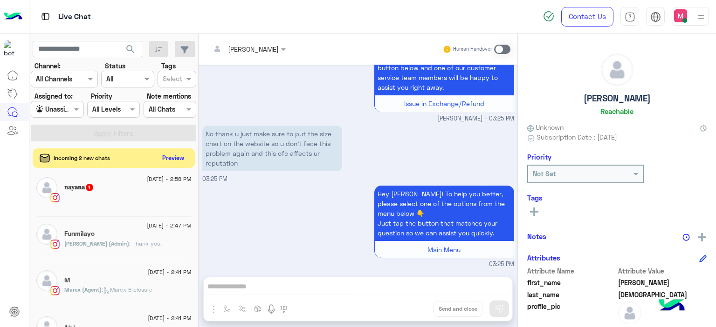
click at [169, 160] on button "Preview" at bounding box center [173, 158] width 29 height 13
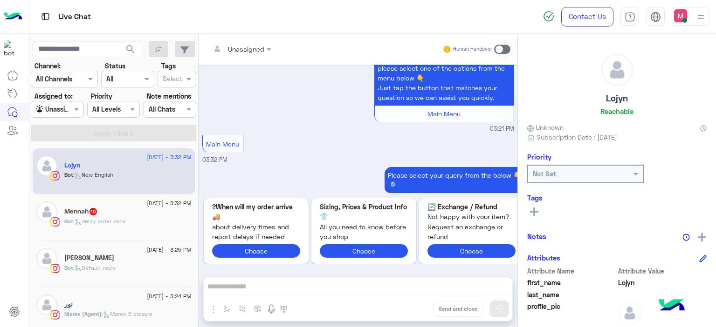
click at [114, 264] on p "Bot : Default reply" at bounding box center [90, 268] width 52 height 8
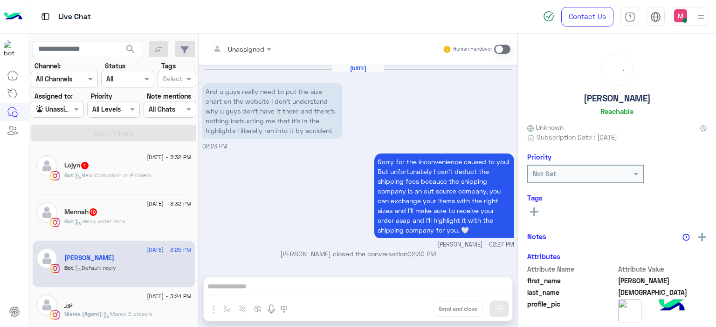
scroll to position [1187, 0]
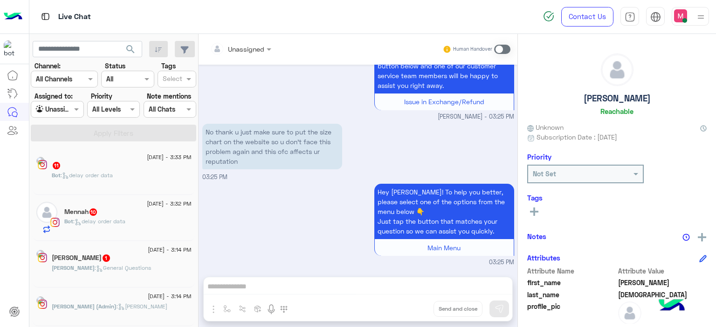
scroll to position [1102, 0]
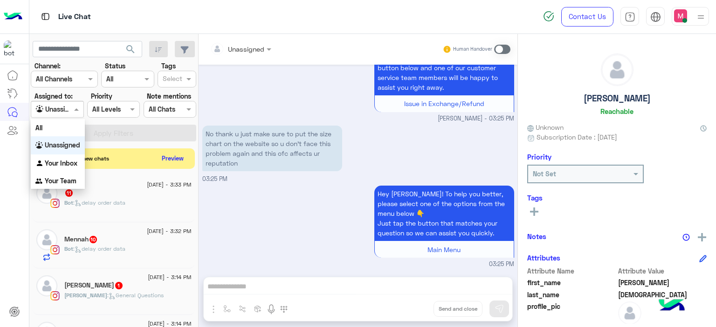
click at [75, 106] on span at bounding box center [78, 109] width 12 height 10
click at [66, 162] on b "Your Inbox" at bounding box center [61, 163] width 33 height 8
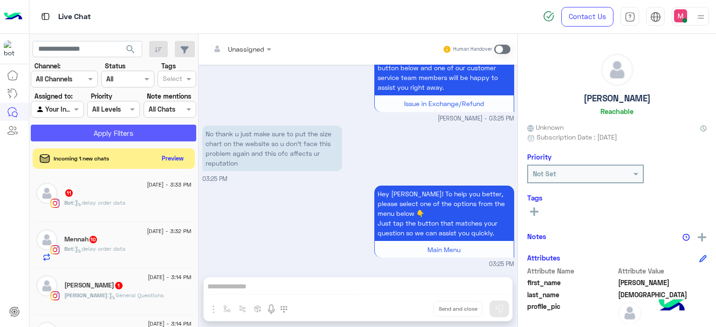
click at [124, 135] on button "Apply Filters" at bounding box center [113, 133] width 165 height 17
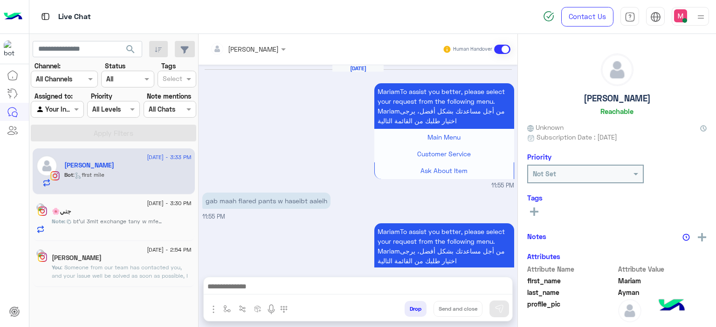
scroll to position [857, 0]
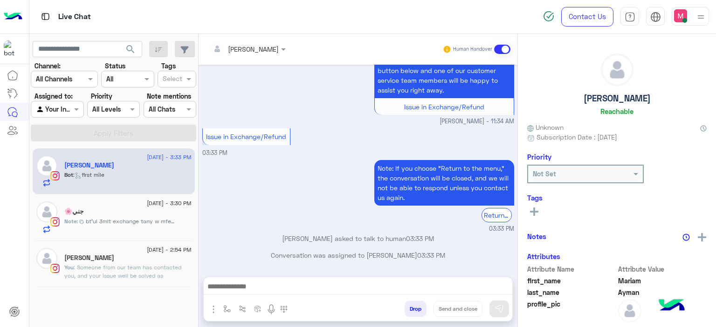
click at [136, 213] on div "جني🌸" at bounding box center [127, 213] width 127 height 10
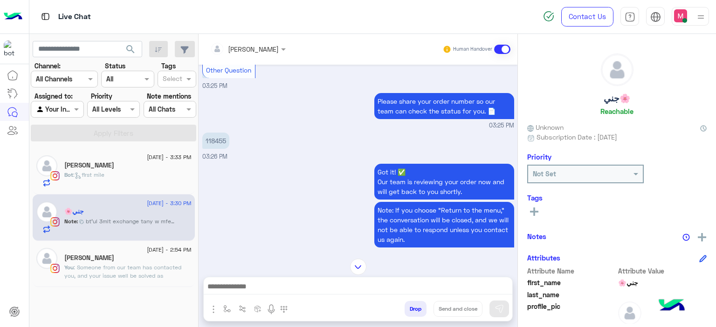
scroll to position [262, 0]
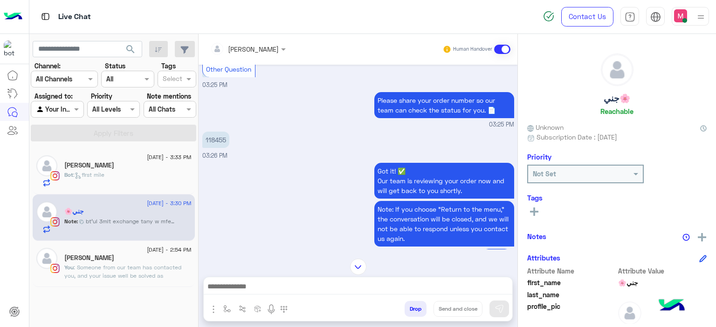
click at [220, 148] on p "118455" at bounding box center [215, 140] width 27 height 16
copy p "118455"
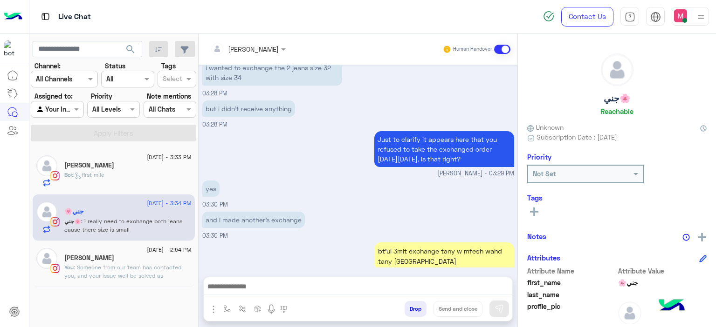
scroll to position [4079, 0]
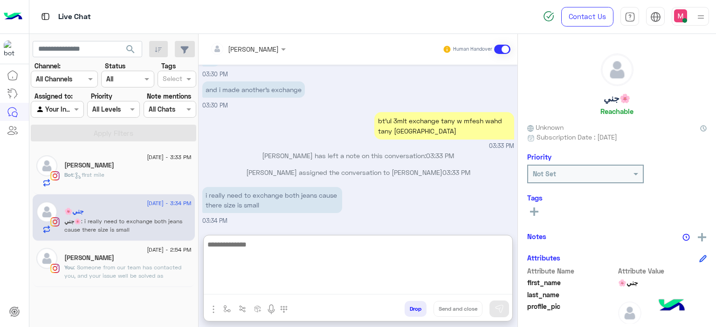
click at [238, 286] on textarea at bounding box center [358, 267] width 308 height 56
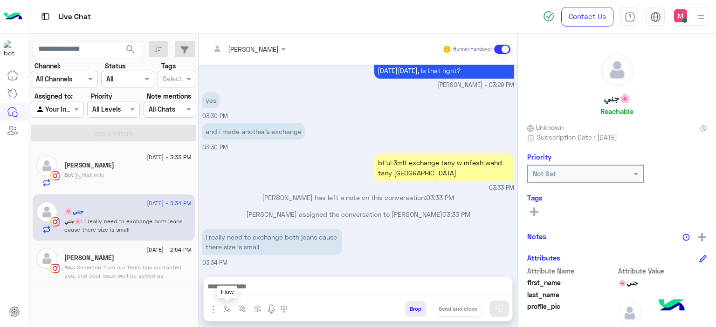
click at [223, 312] on img "button" at bounding box center [226, 309] width 7 height 7
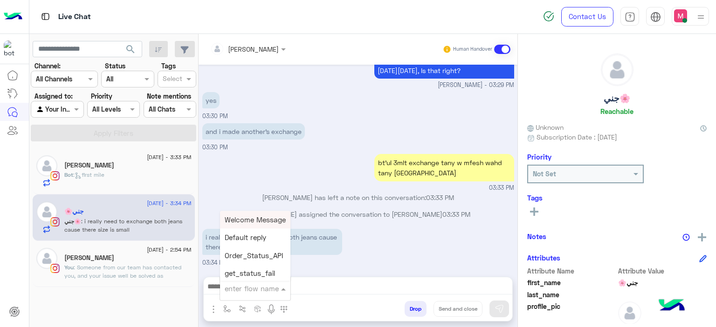
click at [237, 291] on input "text" at bounding box center [244, 289] width 38 height 11
type input "******"
click at [259, 239] on span "Mariam E closure" at bounding box center [253, 238] width 57 height 8
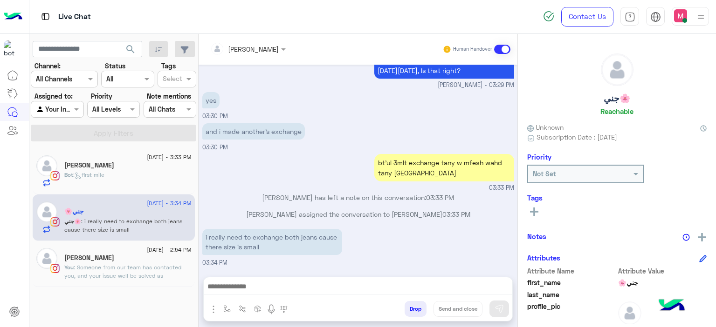
type textarea "**********"
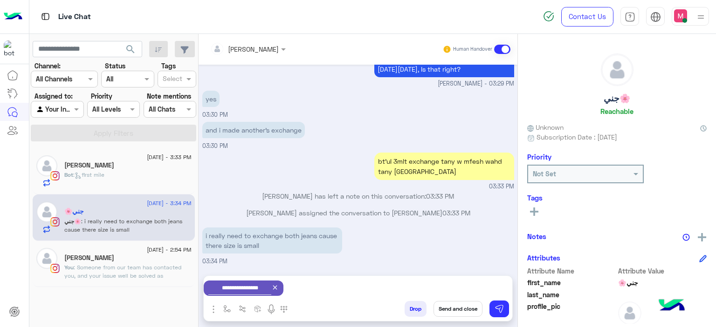
click at [279, 290] on icon at bounding box center [274, 287] width 7 height 7
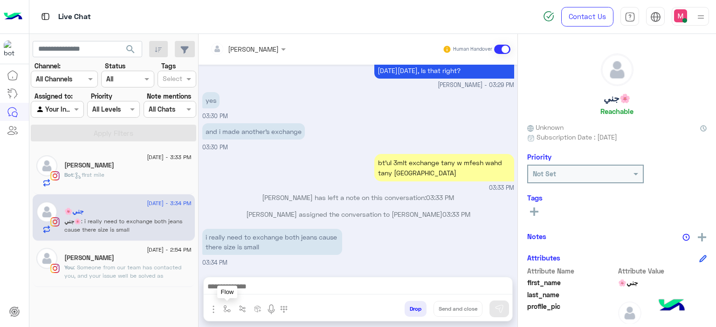
click at [225, 309] on img "button" at bounding box center [226, 309] width 7 height 7
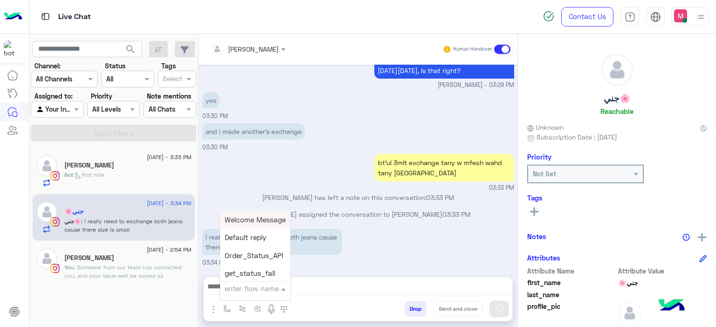
click at [234, 286] on input "text" at bounding box center [244, 289] width 38 height 11
type input "******"
click at [256, 216] on div "Mariam E Greeting" at bounding box center [254, 220] width 69 height 18
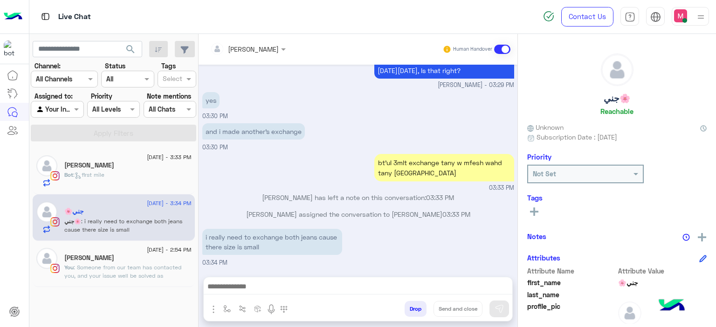
type textarea "**********"
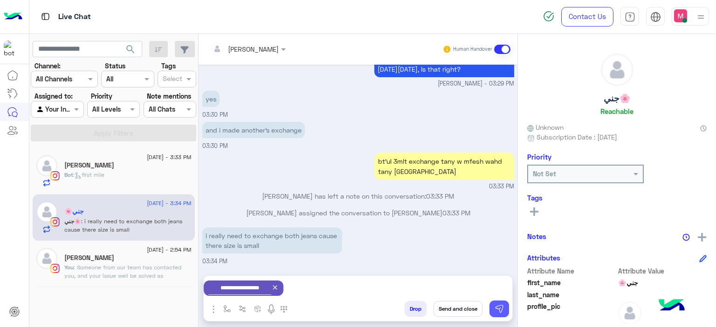
click at [498, 306] on img at bounding box center [498, 309] width 9 height 9
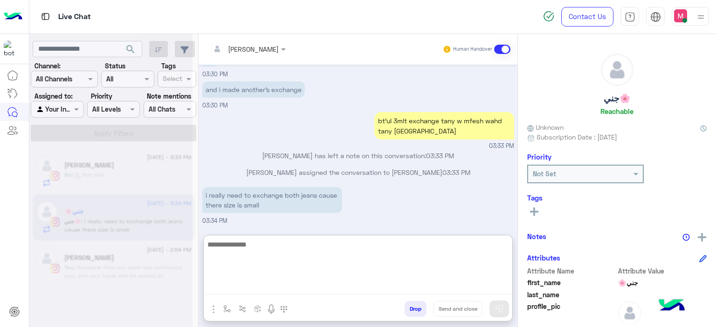
click at [337, 287] on textarea at bounding box center [358, 267] width 308 height 56
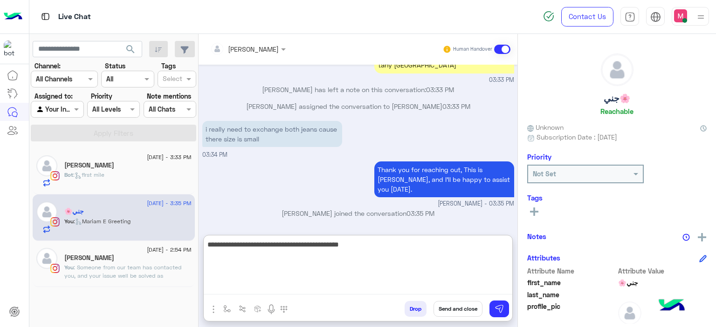
scroll to position [4219, 0]
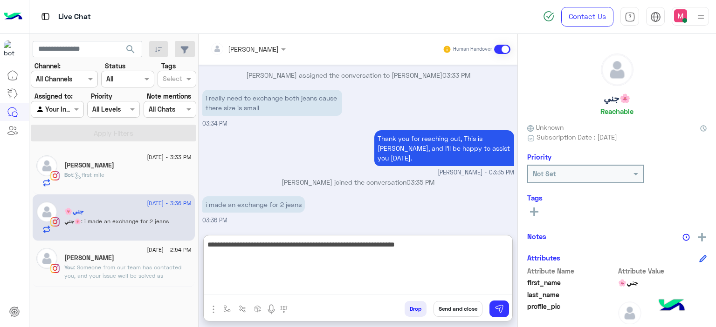
type textarea "**********"
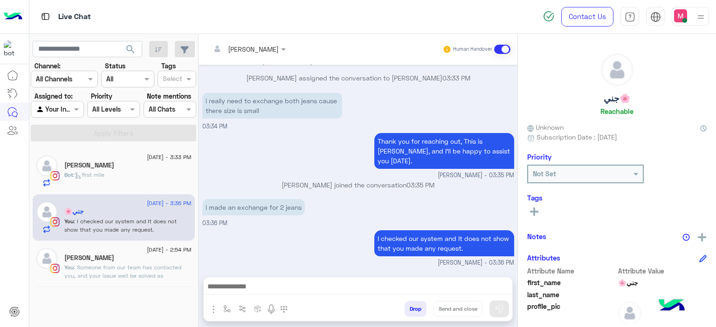
scroll to position [4236, 0]
click at [104, 169] on h5 "[PERSON_NAME]" at bounding box center [89, 166] width 50 height 8
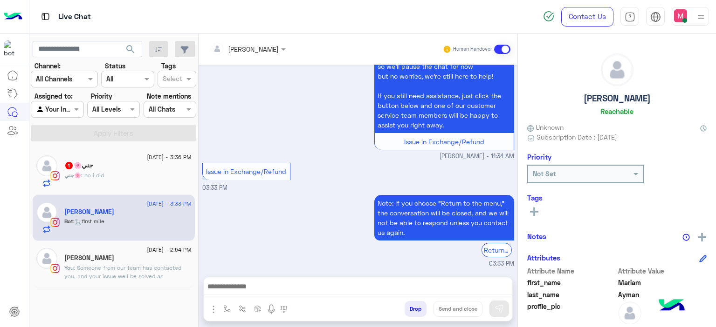
scroll to position [857, 0]
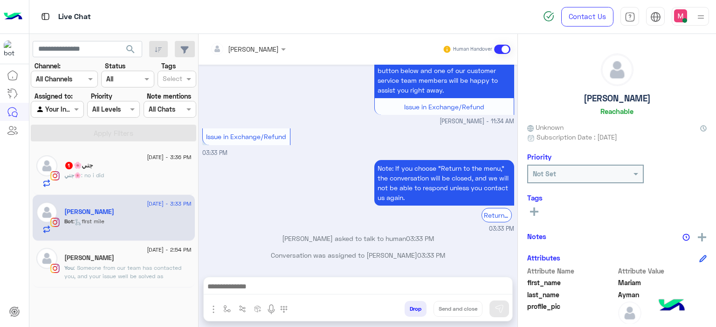
click at [138, 177] on div "جني🌸 : no i did" at bounding box center [127, 179] width 127 height 16
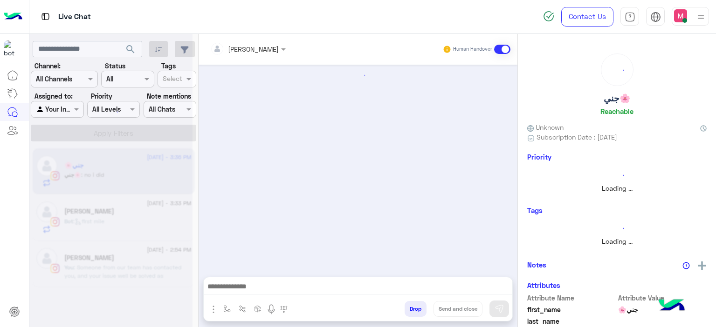
scroll to position [416, 0]
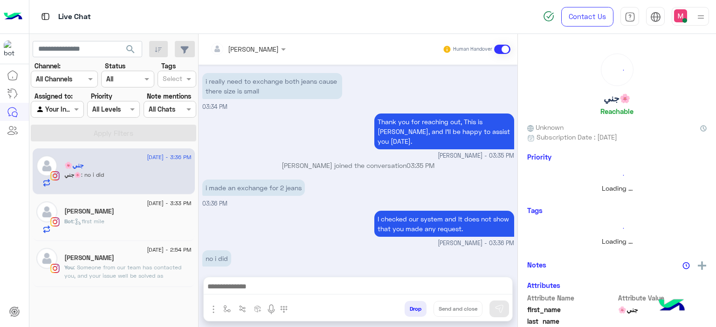
click at [134, 267] on span ": Someone from our team has contacted you, and your issue well be solved as soo…" at bounding box center [126, 280] width 124 height 32
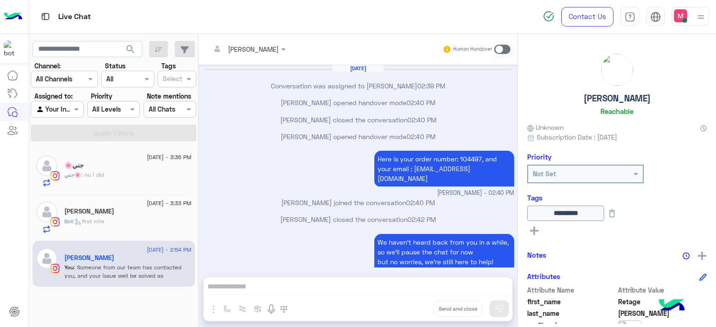
scroll to position [516, 0]
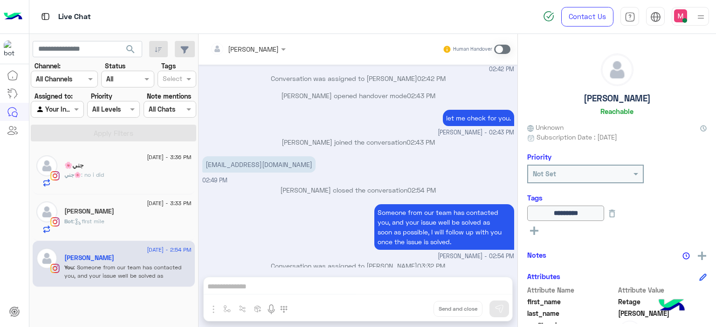
click at [140, 177] on div "جني🌸 : no i did" at bounding box center [127, 179] width 127 height 16
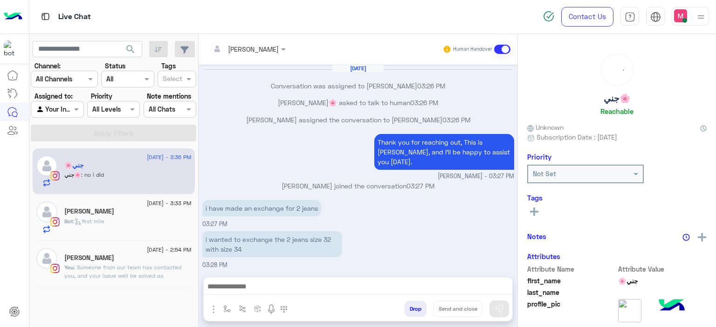
scroll to position [416, 0]
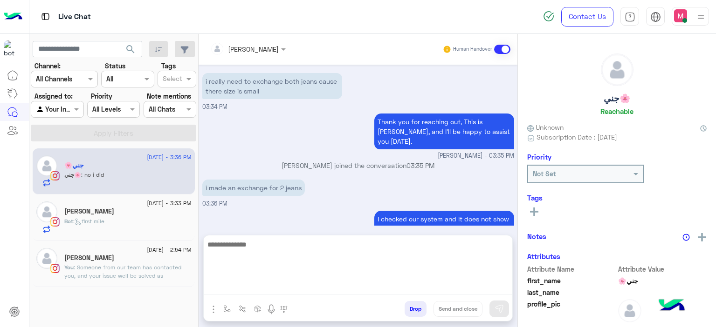
click at [245, 284] on textarea at bounding box center [358, 267] width 308 height 56
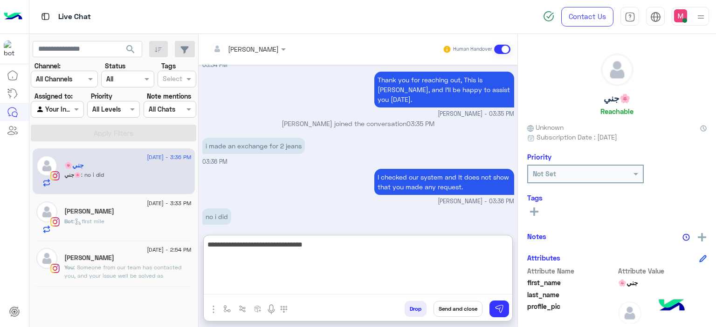
scroll to position [499, 0]
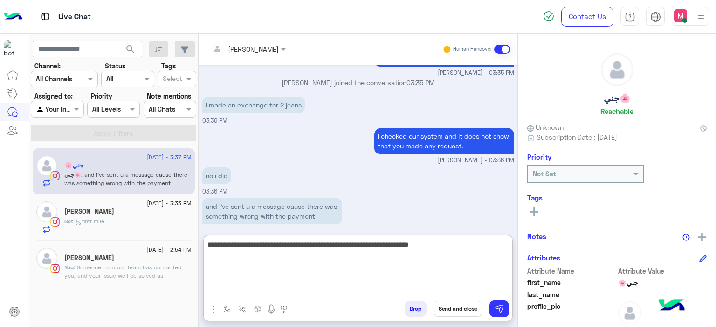
type textarea "**********"
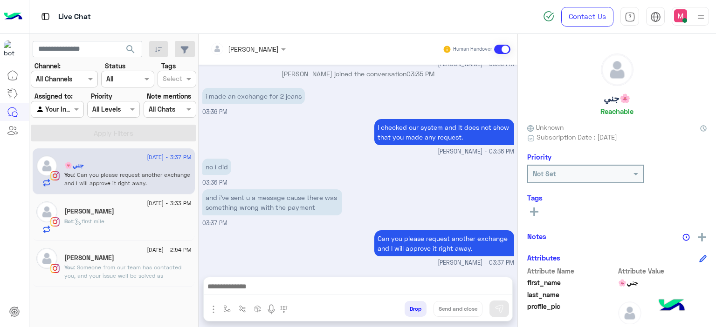
scroll to position [508, 0]
click at [116, 266] on span ": Someone from our team has contacted you, and your issue well be solved as soo…" at bounding box center [126, 280] width 124 height 32
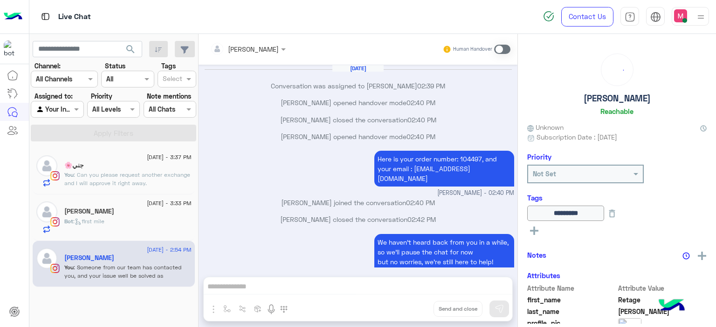
scroll to position [516, 0]
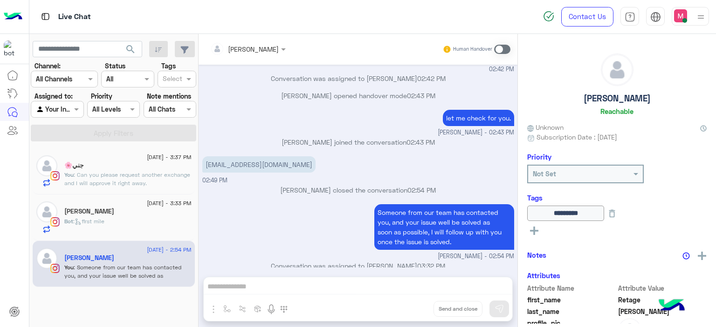
click at [501, 47] on span at bounding box center [502, 49] width 16 height 9
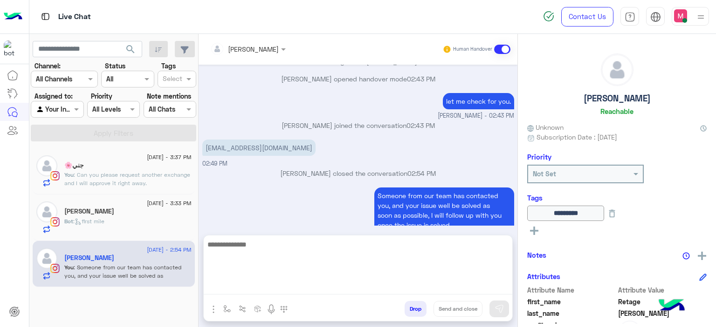
click at [262, 286] on textarea at bounding box center [358, 267] width 308 height 56
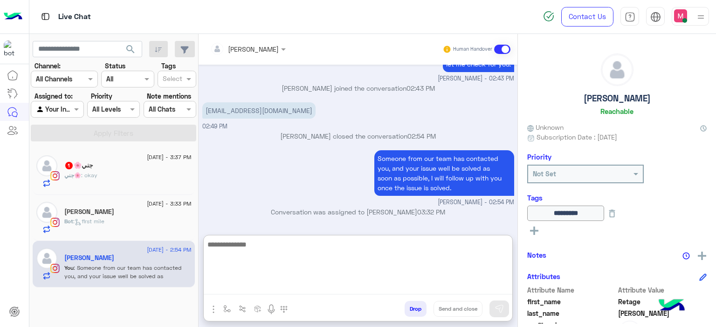
scroll to position [575, 0]
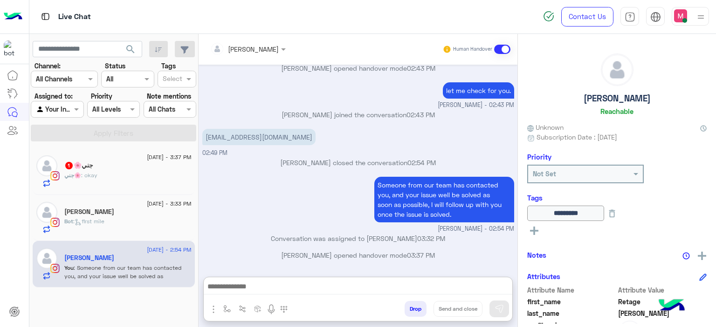
click at [170, 175] on div "جني🌸 : okay" at bounding box center [127, 179] width 127 height 16
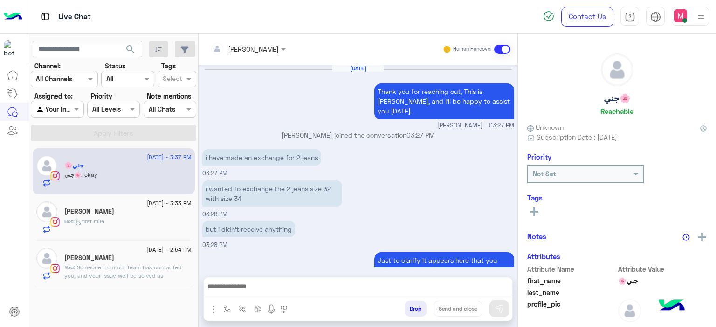
scroll to position [477, 0]
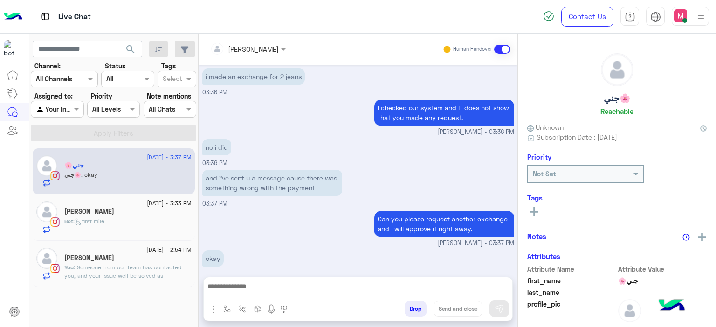
click at [140, 262] on div "[PERSON_NAME]" at bounding box center [127, 259] width 127 height 10
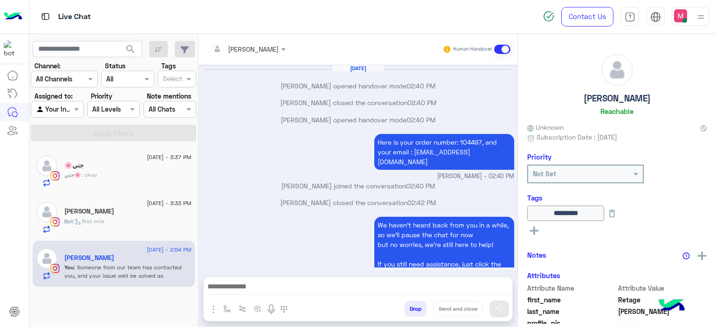
scroll to position [516, 0]
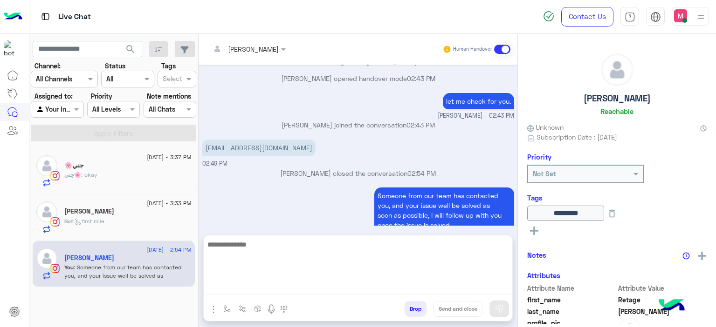
click at [229, 285] on textarea at bounding box center [358, 267] width 308 height 56
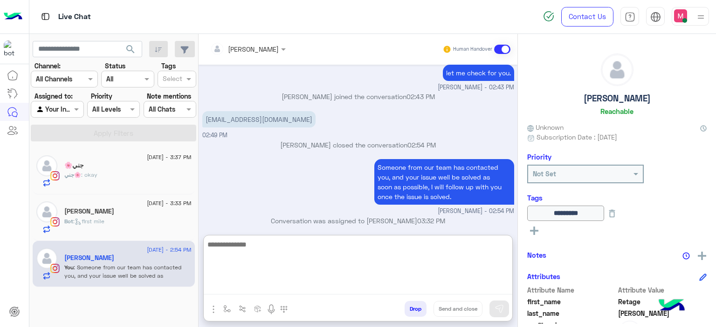
scroll to position [558, 0]
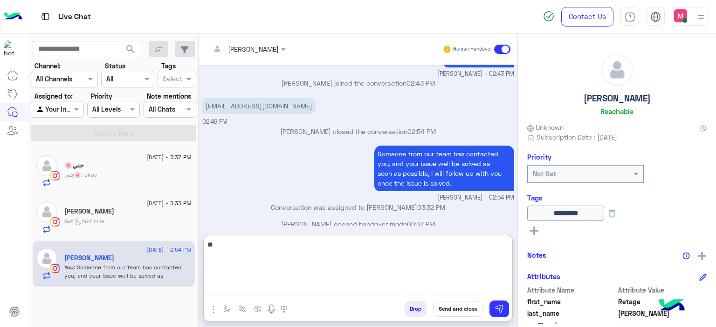
type textarea "*"
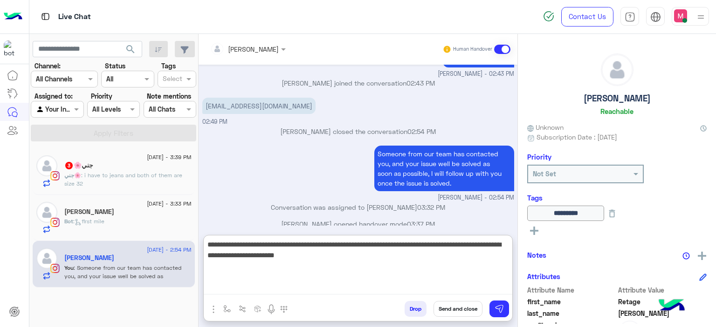
type textarea "**********"
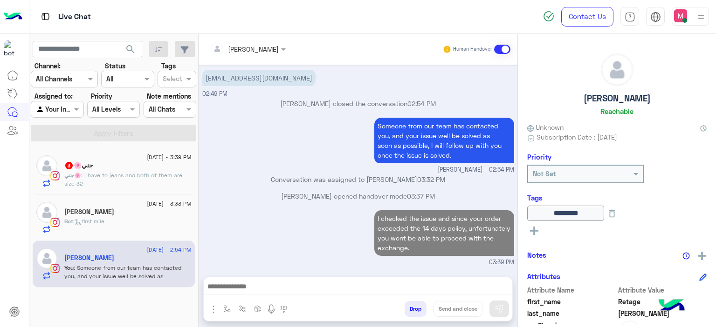
scroll to position [580, 0]
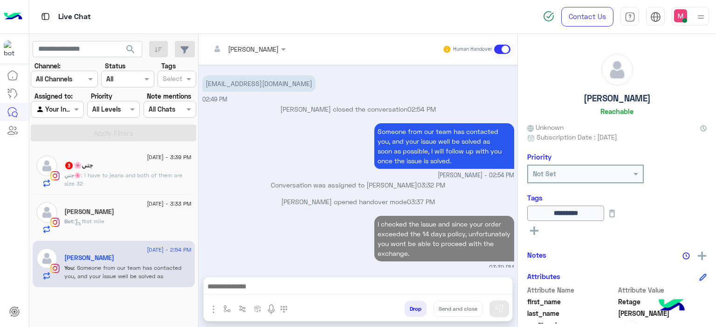
click at [162, 177] on span ": i have to jeans and both of them are size 32" at bounding box center [123, 179] width 118 height 15
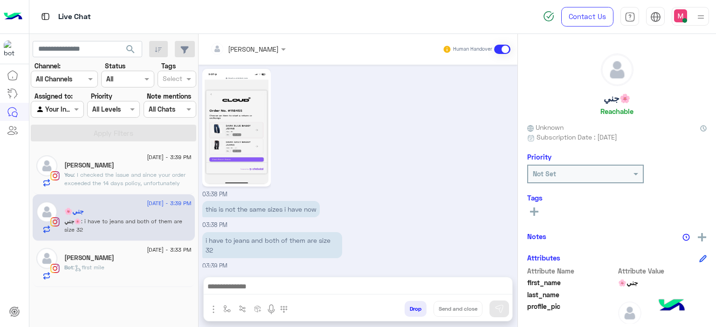
scroll to position [593, 0]
click at [245, 156] on img at bounding box center [236, 126] width 64 height 113
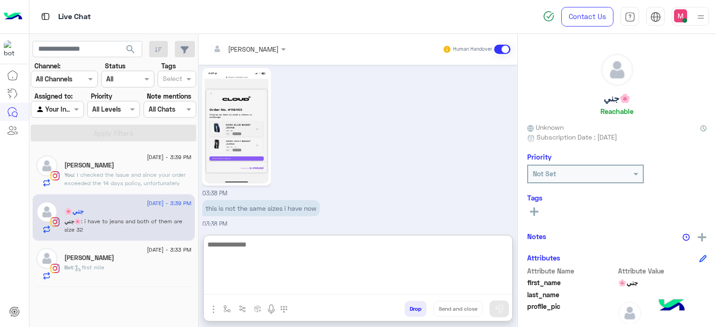
click at [249, 287] on textarea at bounding box center [358, 267] width 308 height 56
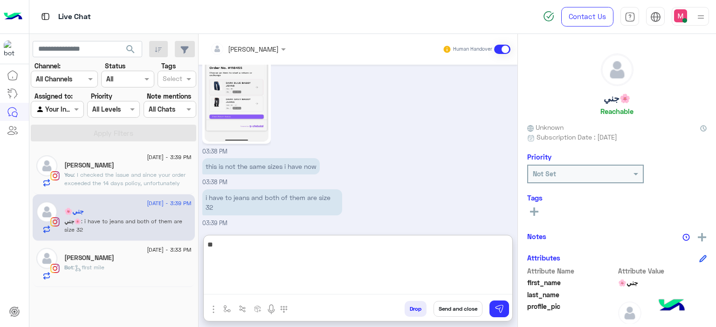
type textarea "*"
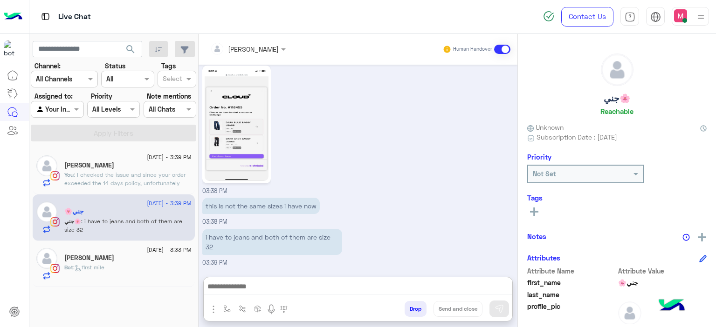
scroll to position [619, 0]
click at [152, 259] on div "[PERSON_NAME]" at bounding box center [127, 259] width 127 height 10
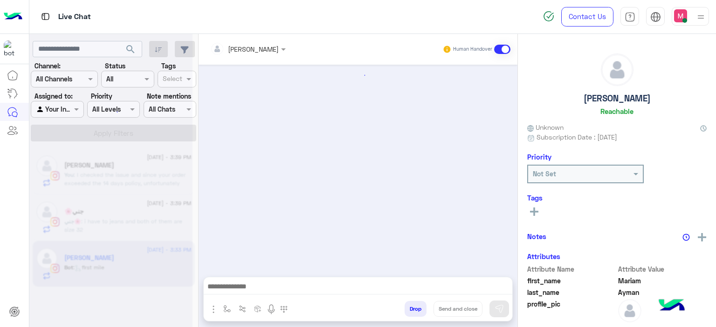
click at [160, 218] on div at bounding box center [110, 167] width 163 height 327
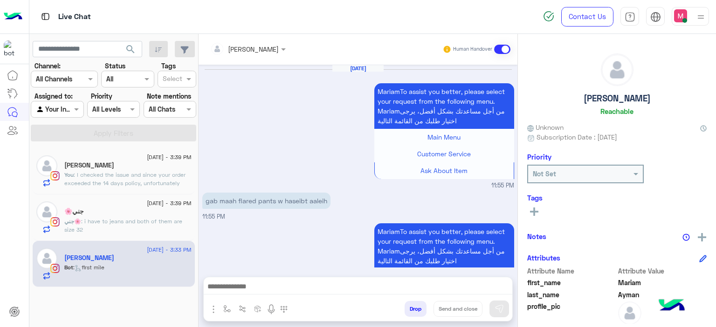
scroll to position [857, 0]
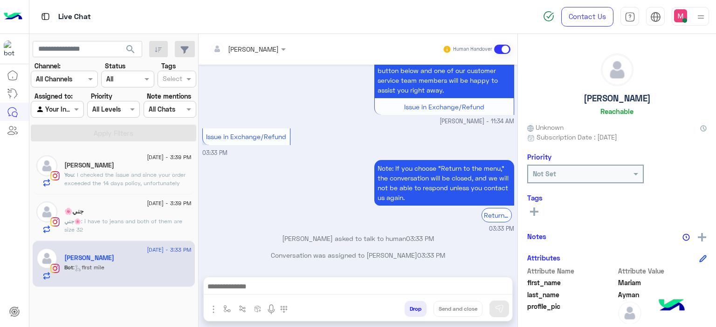
click at [160, 218] on p "جني🌸 : i have to jeans and both of them are size 32" at bounding box center [127, 226] width 127 height 17
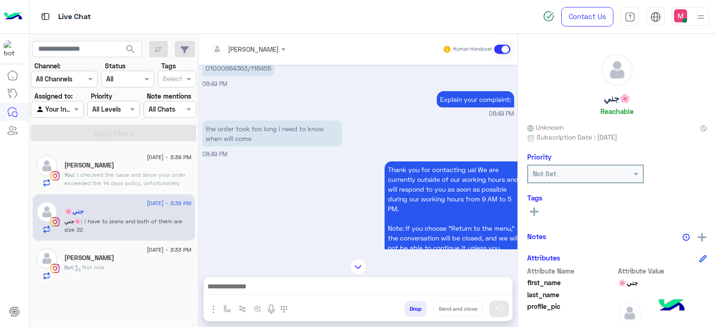
scroll to position [410, 0]
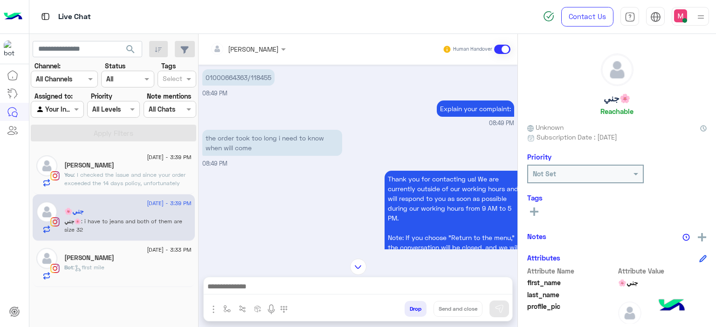
click at [263, 85] on p "01000664363/118455" at bounding box center [238, 77] width 72 height 16
copy p "118455"
click at [278, 189] on div "Thank you for contacting us! We are currently outside of our working hours and …" at bounding box center [363, 223] width 322 height 104
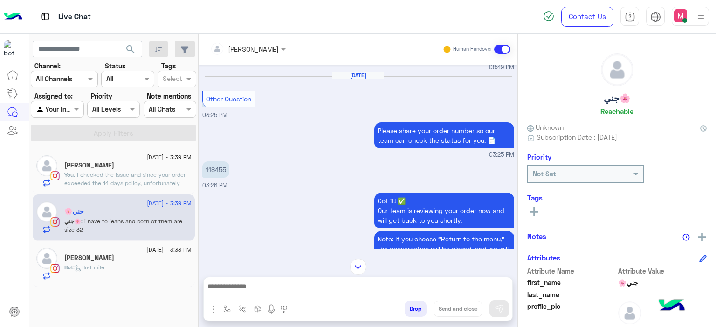
scroll to position [731, 0]
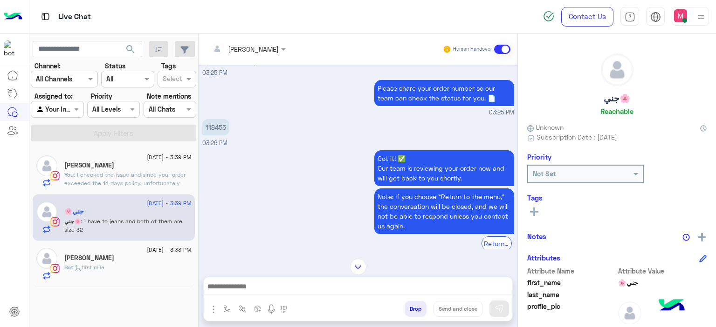
click at [354, 267] on img at bounding box center [358, 267] width 16 height 16
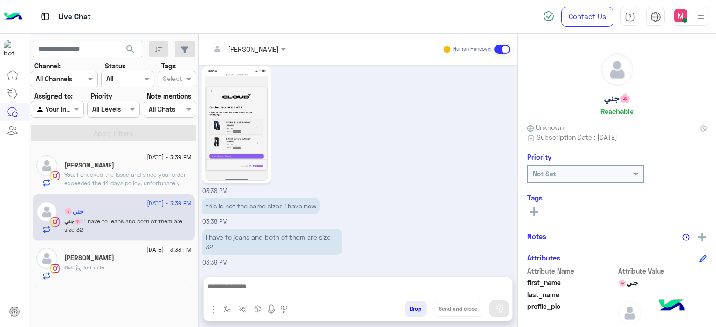
scroll to position [1662, 0]
click at [171, 160] on span "12 August - 3:39 PM" at bounding box center [169, 157] width 44 height 8
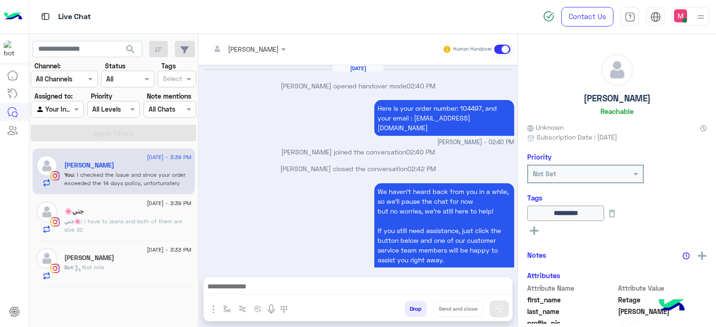
scroll to position [558, 0]
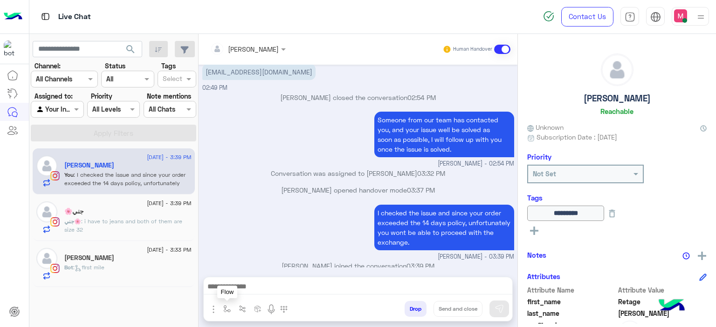
click at [224, 308] on img "button" at bounding box center [226, 309] width 7 height 7
click at [238, 285] on input "text" at bounding box center [244, 289] width 38 height 11
type input "*****"
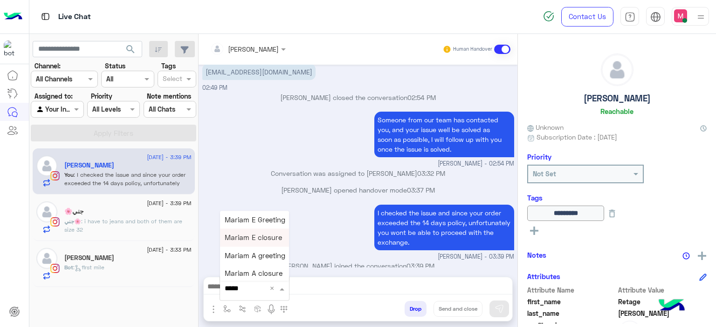
click at [264, 239] on span "Mariam E closure" at bounding box center [253, 238] width 57 height 8
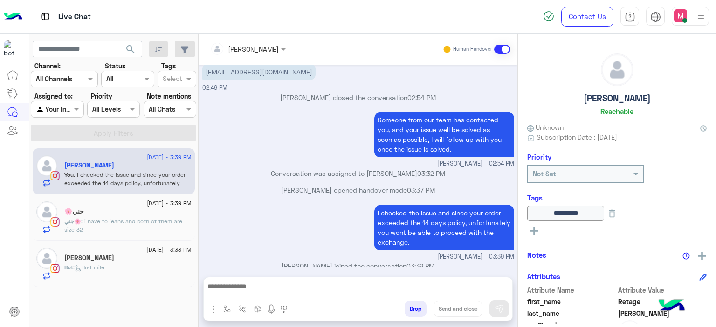
type textarea "**********"
click at [459, 312] on button "Send and close" at bounding box center [457, 309] width 49 height 16
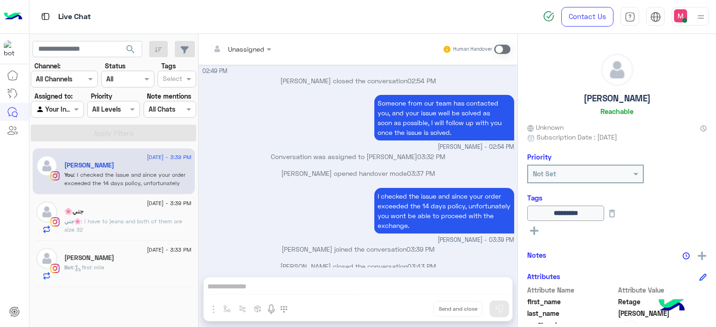
click at [137, 213] on div "جني🌸" at bounding box center [127, 213] width 127 height 10
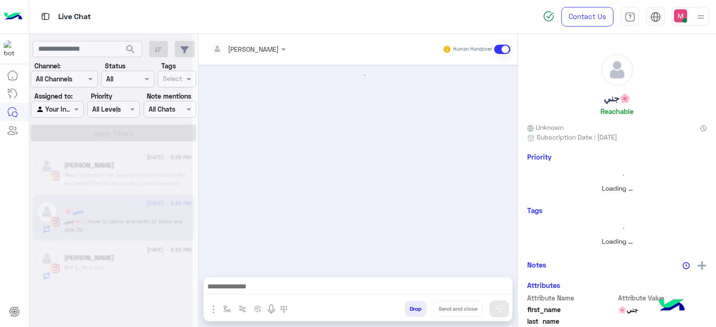
scroll to position [593, 0]
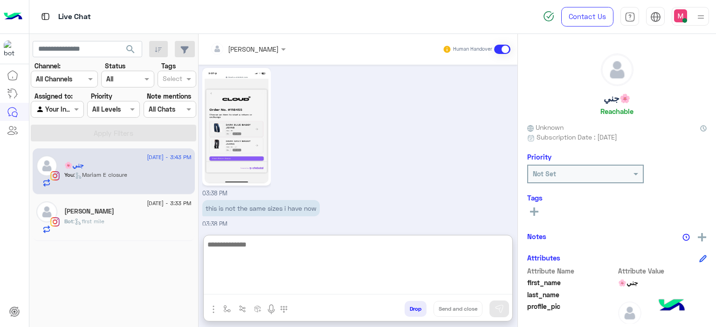
click at [264, 285] on textarea at bounding box center [358, 267] width 308 height 56
paste textarea "**********"
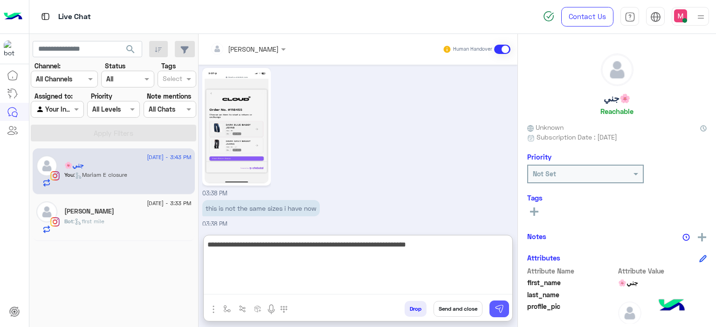
type textarea "**********"
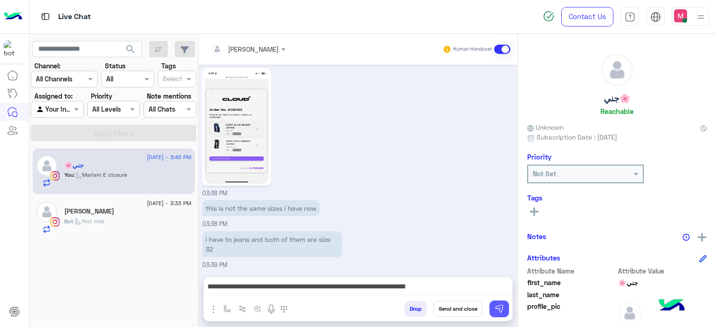
click at [499, 307] on img at bounding box center [498, 309] width 9 height 9
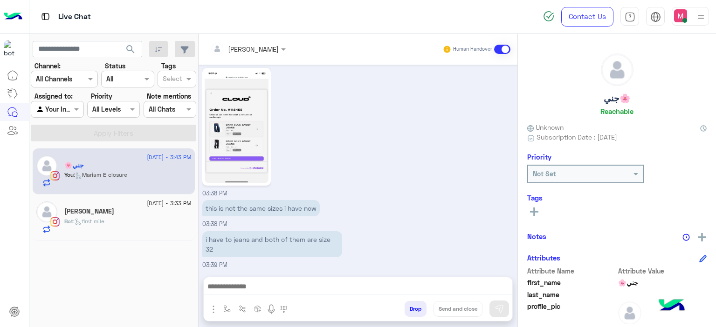
scroll to position [633, 0]
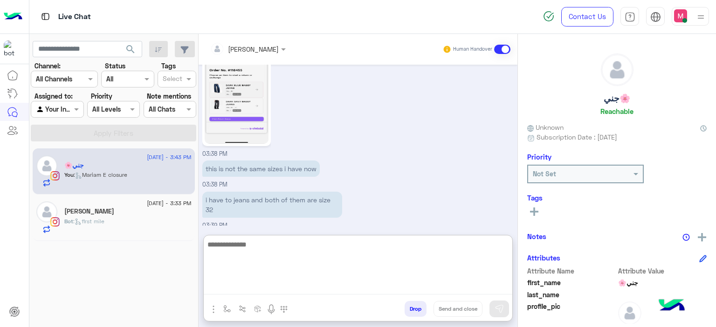
click at [353, 290] on textarea at bounding box center [358, 267] width 308 height 56
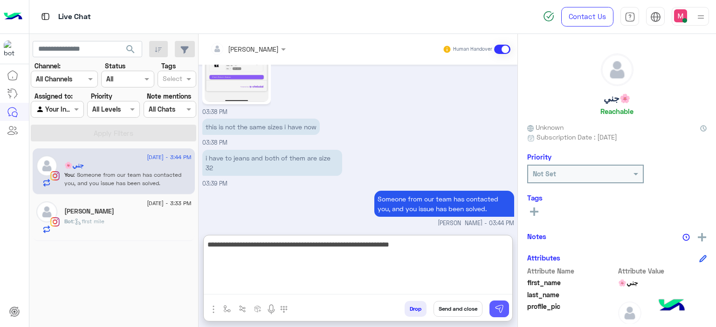
type textarea "**********"
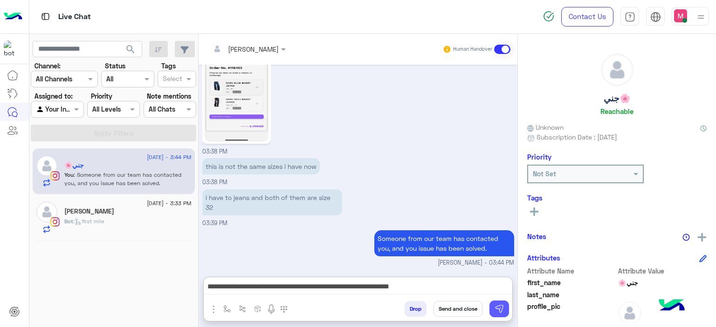
click at [503, 305] on img at bounding box center [498, 309] width 9 height 9
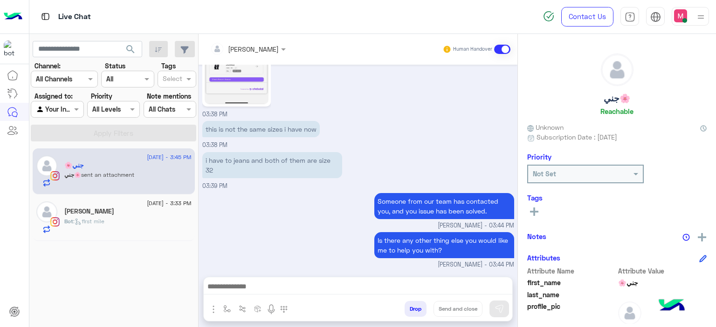
scroll to position [836, 0]
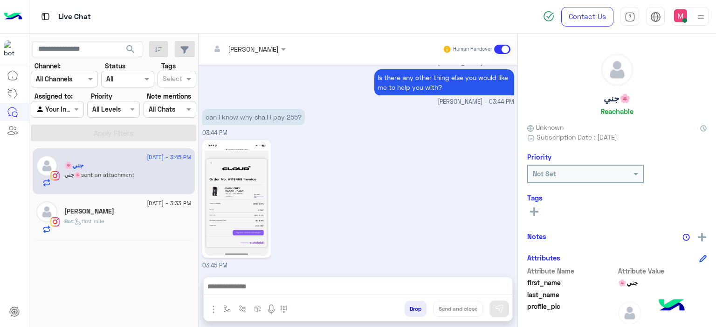
click at [244, 207] on img at bounding box center [236, 199] width 64 height 113
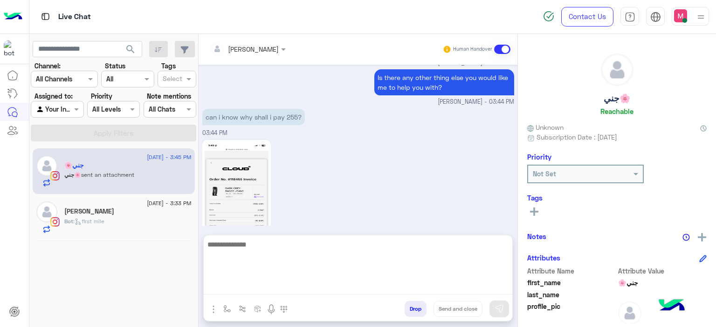
click at [254, 286] on textarea at bounding box center [358, 267] width 308 height 56
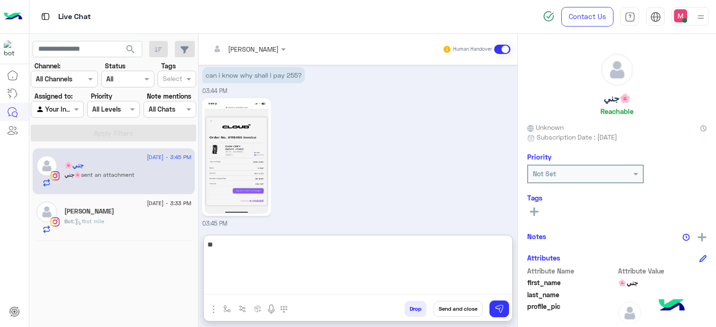
type textarea "*"
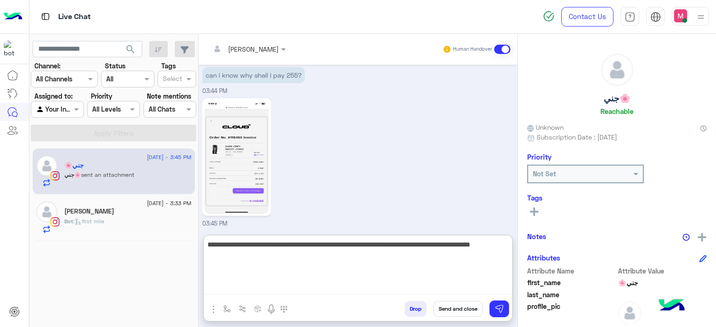
type textarea "**********"
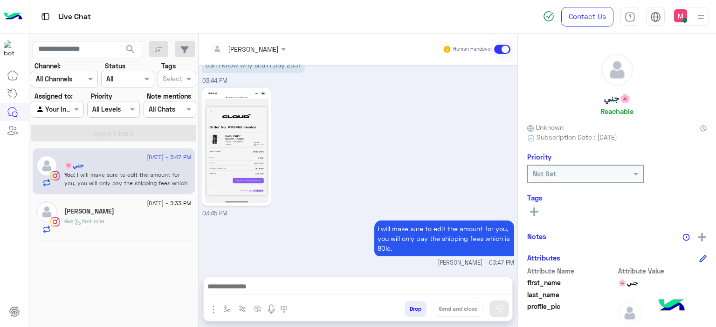
scroll to position [901, 0]
click at [156, 225] on div "Bot : first mile" at bounding box center [127, 226] width 127 height 16
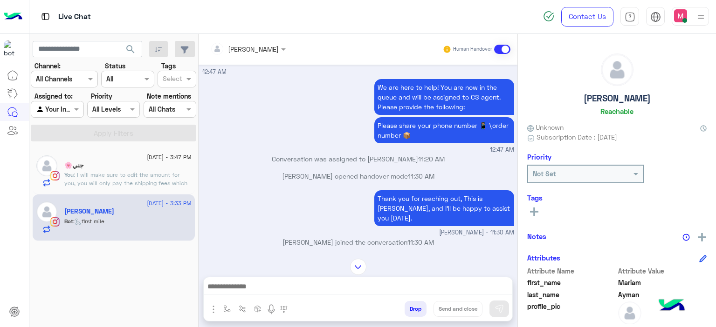
scroll to position [857, 0]
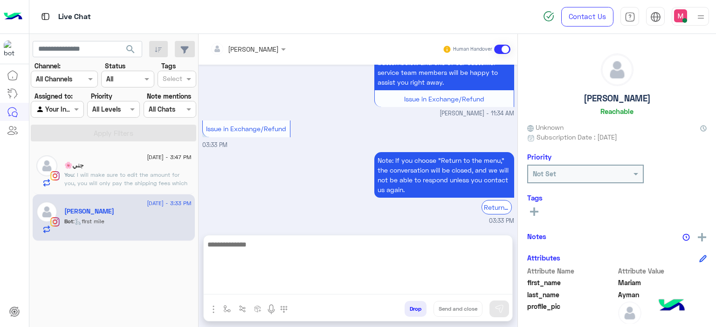
click at [229, 289] on textarea at bounding box center [358, 267] width 308 height 56
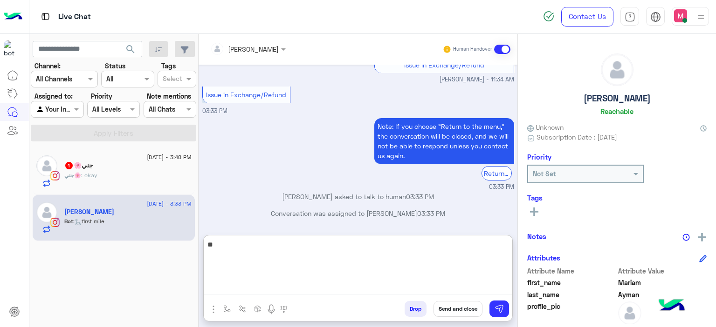
type textarea "*"
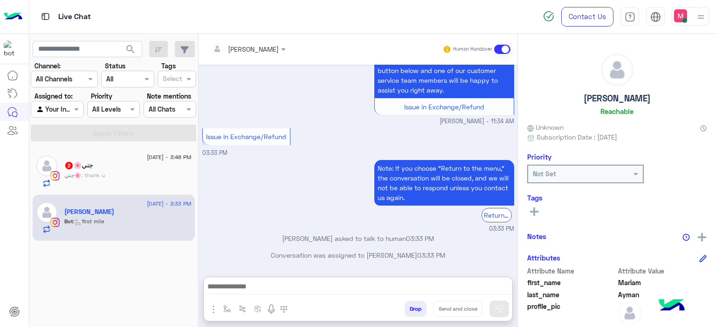
scroll to position [873, 0]
click at [157, 178] on div "جني🌸 : thank u" at bounding box center [127, 179] width 127 height 16
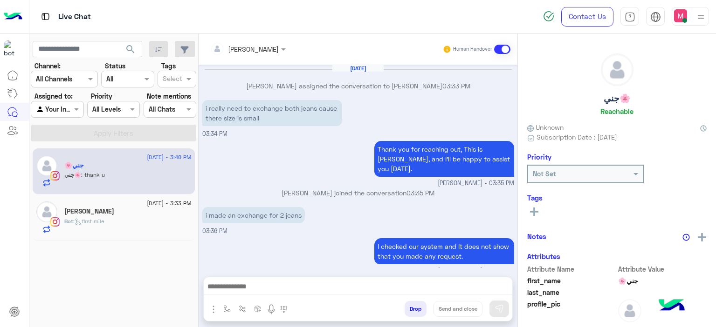
scroll to position [706, 0]
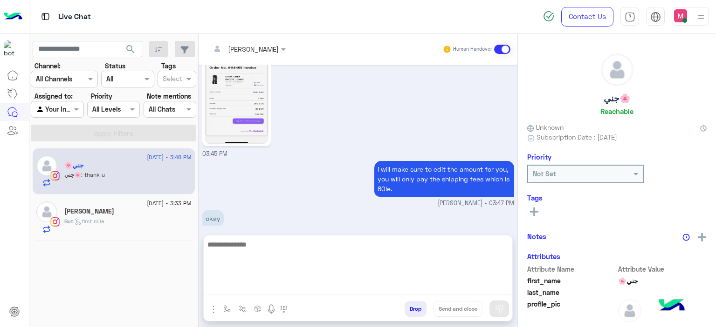
click at [232, 285] on textarea at bounding box center [358, 267] width 308 height 56
type textarea "**********"
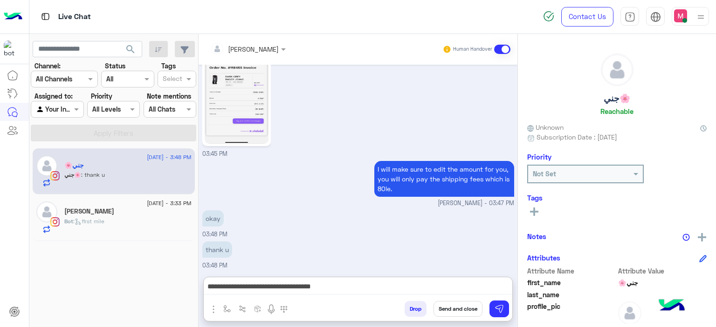
click at [457, 307] on button "Send and close" at bounding box center [457, 309] width 49 height 16
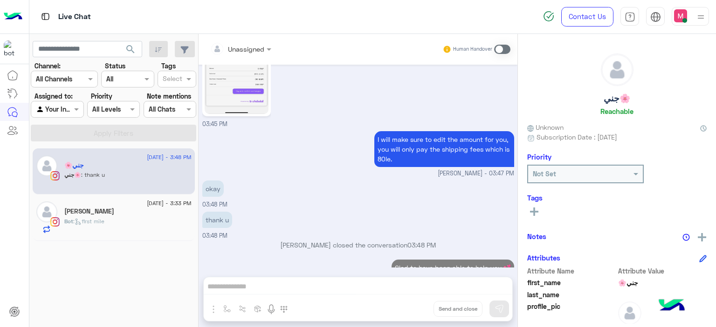
scroll to position [753, 0]
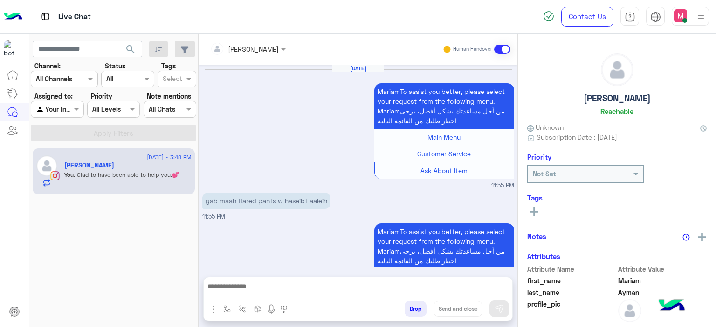
scroll to position [857, 0]
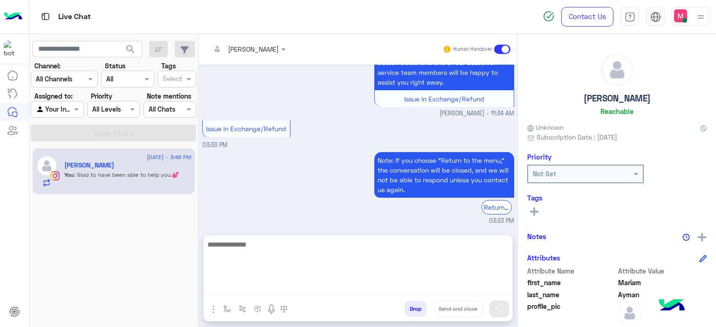
click at [246, 282] on textarea at bounding box center [358, 267] width 308 height 56
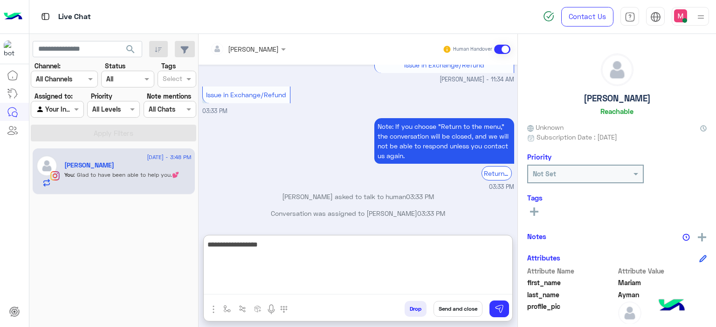
type textarea "**********"
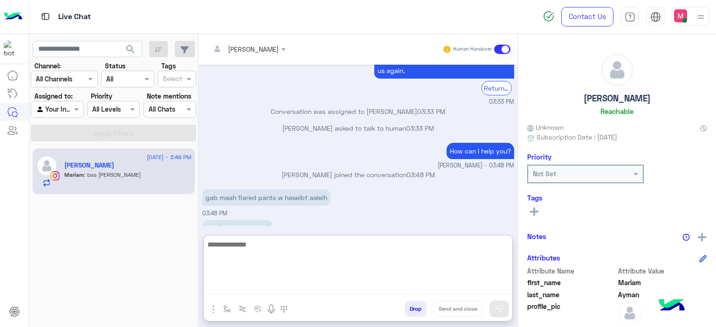
scroll to position [1008, 0]
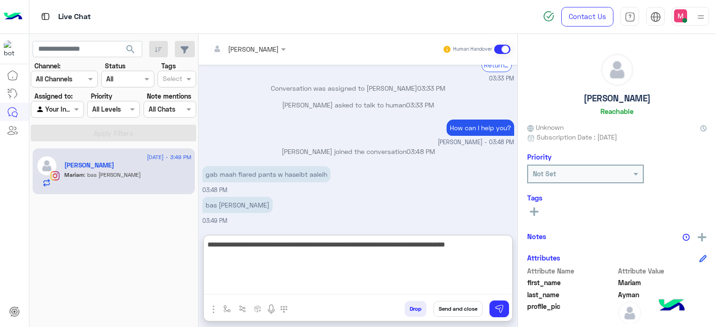
type textarea "**********"
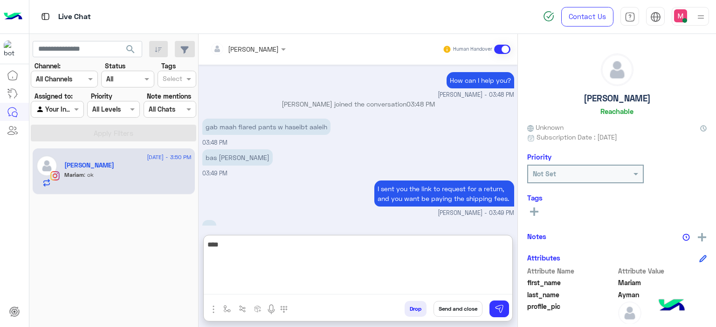
scroll to position [1078, 0]
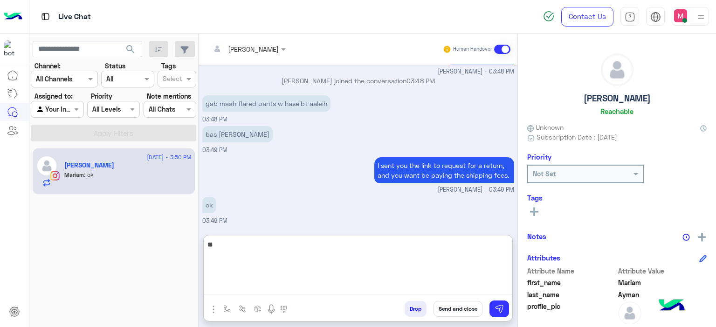
type textarea "*"
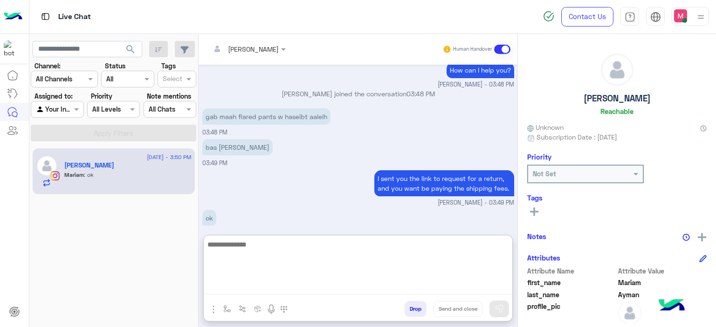
scroll to position [1232, 0]
paste textarea "**********"
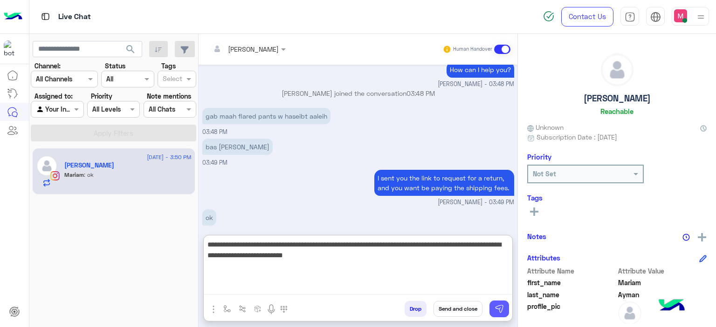
type textarea "**********"
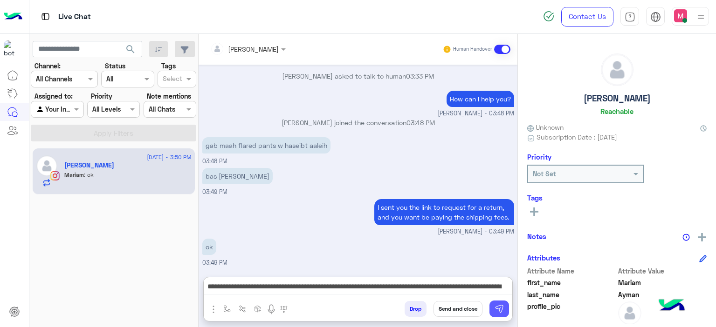
click at [503, 303] on button at bounding box center [499, 309] width 20 height 17
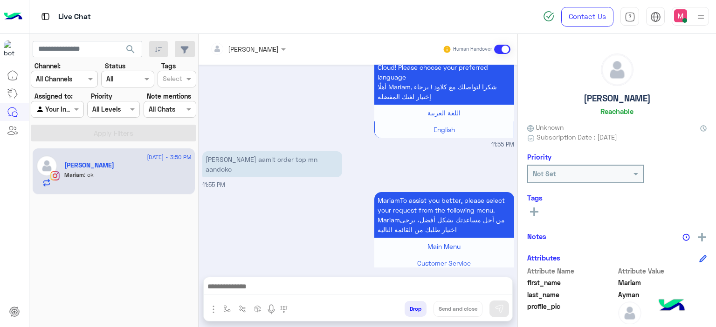
scroll to position [1336, 0]
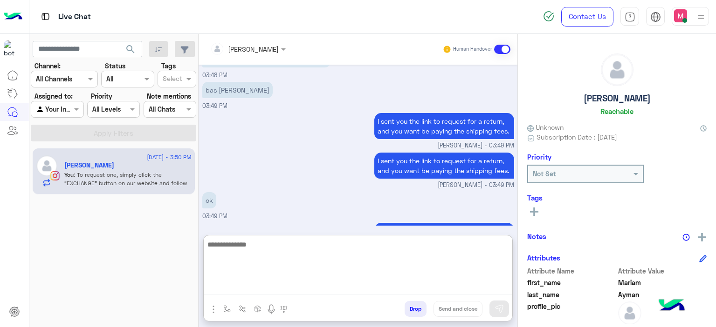
click at [259, 289] on textarea at bounding box center [358, 267] width 308 height 56
paste textarea "**********"
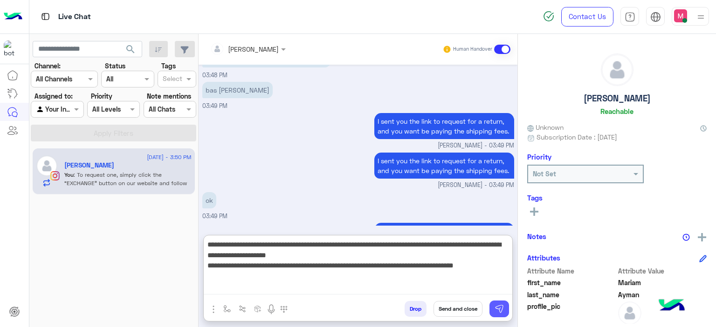
type textarea "**********"
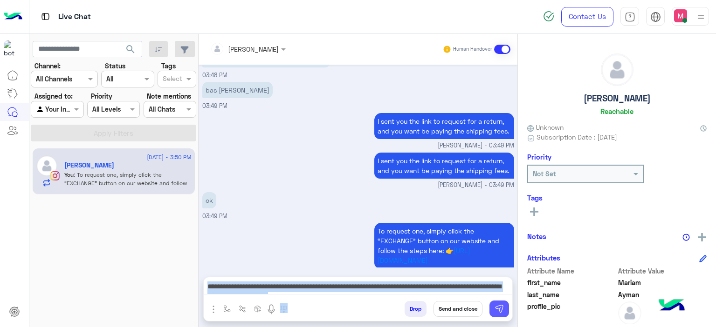
click at [500, 302] on div "**********" at bounding box center [357, 299] width 309 height 45
click at [499, 306] on img at bounding box center [498, 309] width 9 height 9
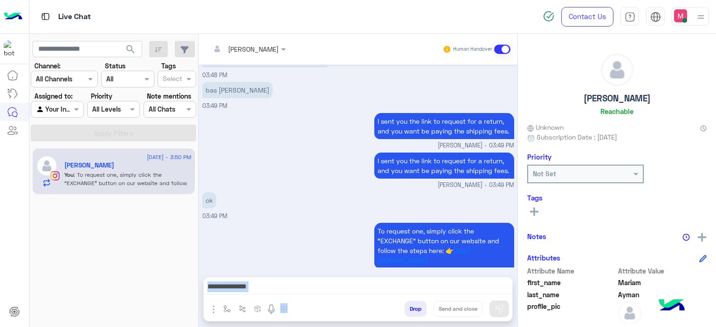
scroll to position [1414, 0]
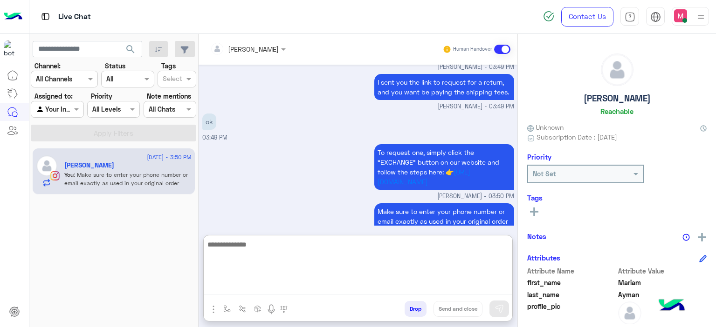
click at [261, 286] on textarea at bounding box center [358, 267] width 308 height 56
type textarea "**********"
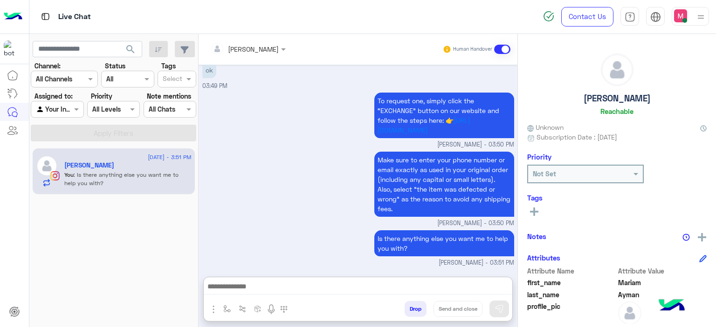
click at [76, 101] on div "Agent Filter Your Inbox" at bounding box center [57, 109] width 53 height 17
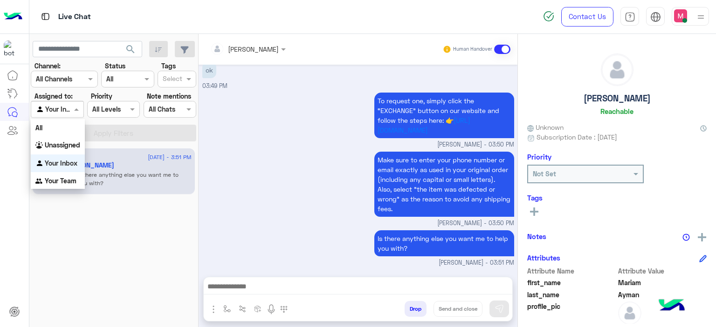
scroll to position [1453, 0]
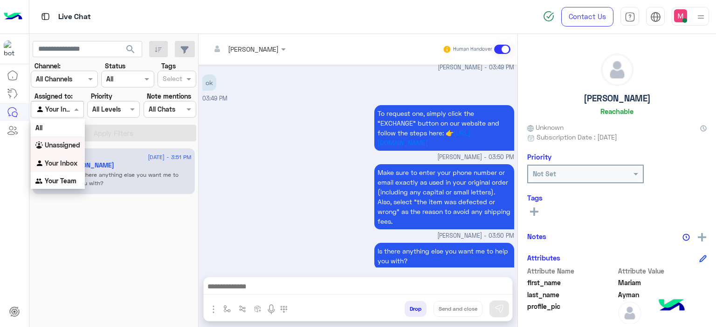
click at [72, 145] on b "Unassigned" at bounding box center [62, 145] width 35 height 8
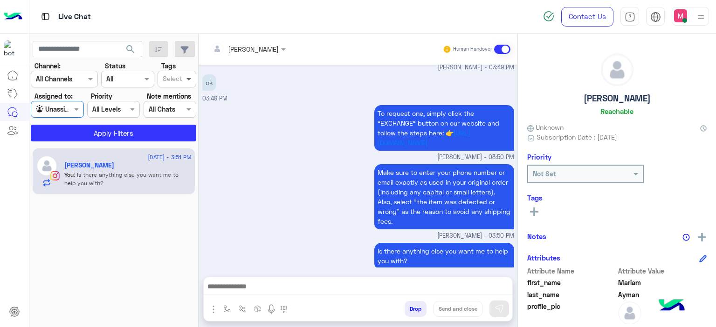
click at [186, 81] on span at bounding box center [190, 79] width 12 height 10
click at [178, 98] on div "Follow up" at bounding box center [176, 98] width 29 height 10
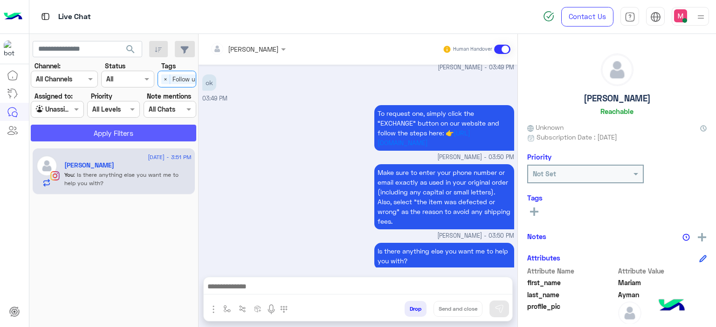
click at [162, 131] on button "Apply Filters" at bounding box center [113, 133] width 165 height 17
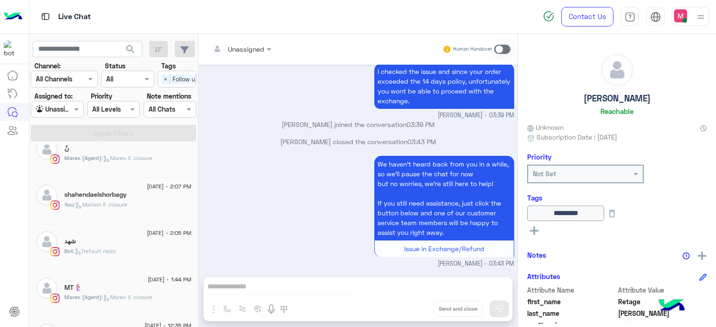
scroll to position [203, 0]
click at [119, 206] on span ": Mariam E closure" at bounding box center [101, 204] width 54 height 7
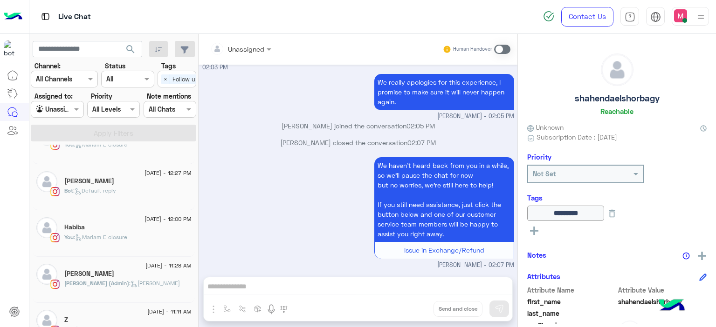
scroll to position [365, 0]
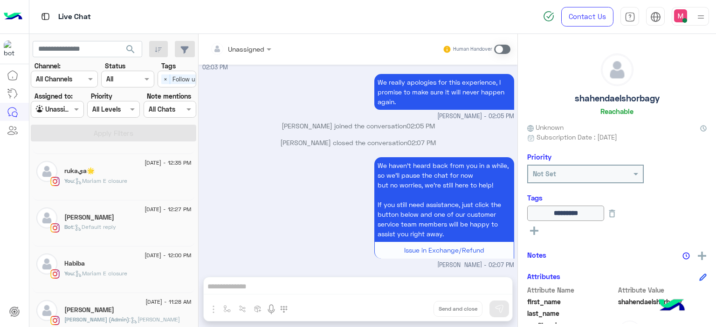
click at [116, 178] on span ": Mariam E closure" at bounding box center [101, 180] width 54 height 7
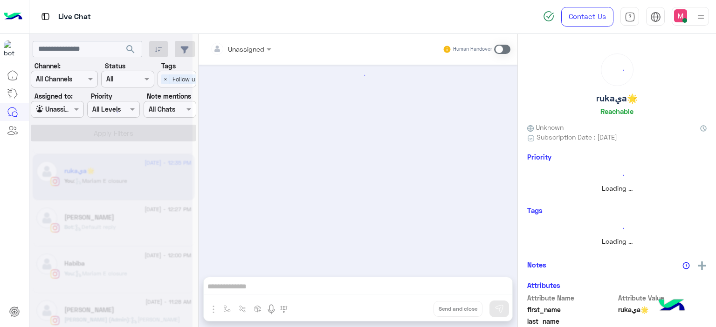
click at [116, 178] on div at bounding box center [110, 167] width 163 height 327
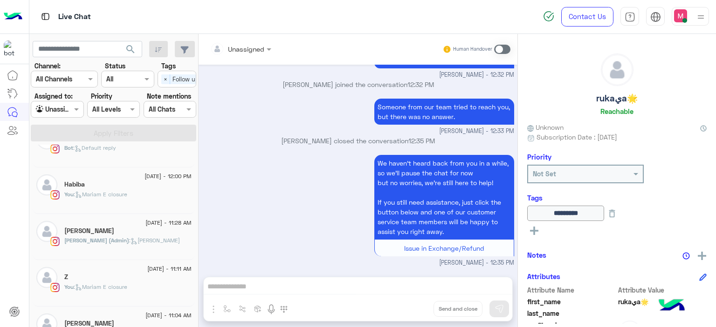
scroll to position [418, 0]
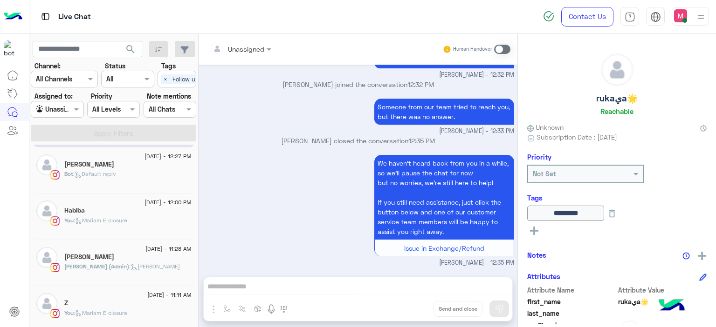
click at [114, 173] on span ": Default reply" at bounding box center [94, 173] width 43 height 7
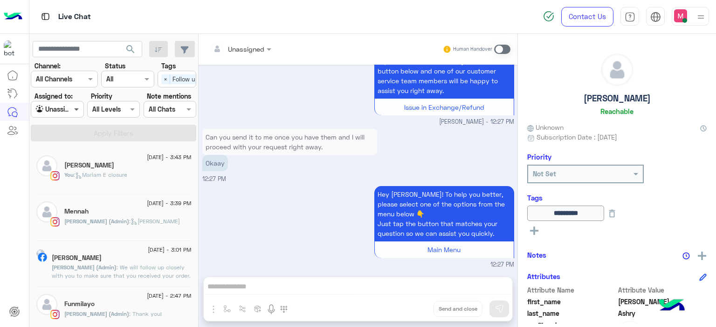
click at [76, 111] on span at bounding box center [78, 109] width 12 height 10
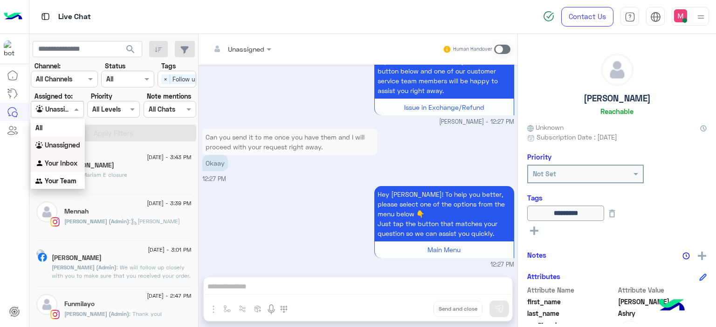
click at [65, 160] on b "Your Inbox" at bounding box center [61, 163] width 33 height 8
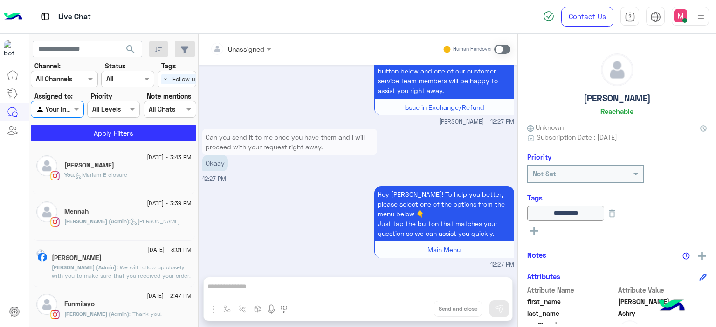
click at [166, 75] on span "×" at bounding box center [165, 80] width 9 height 10
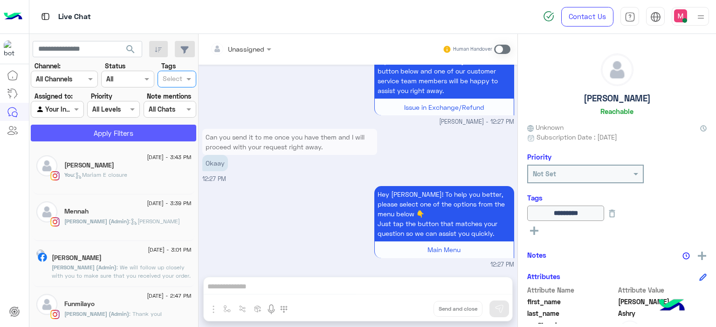
click at [159, 132] on button "Apply Filters" at bounding box center [113, 133] width 165 height 17
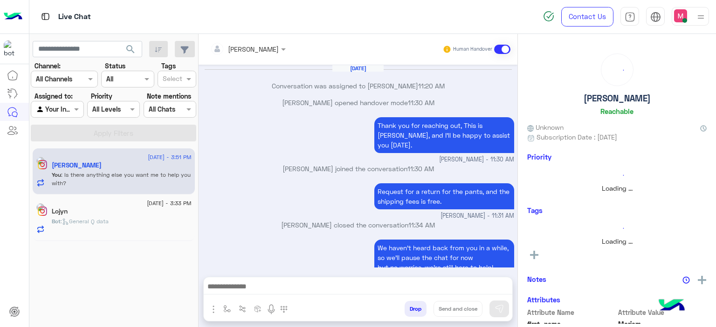
scroll to position [581, 0]
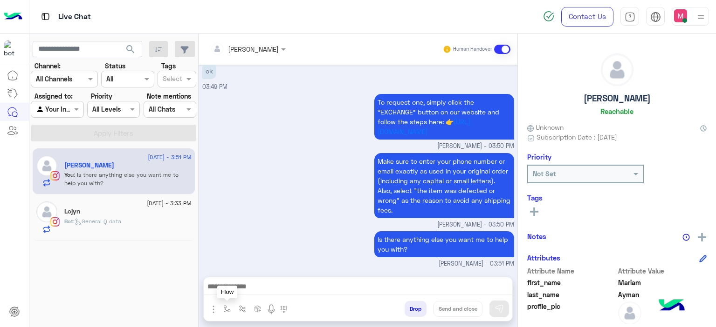
click at [225, 306] on img "button" at bounding box center [226, 309] width 7 height 7
click at [244, 285] on div "enter flow name" at bounding box center [255, 288] width 70 height 17
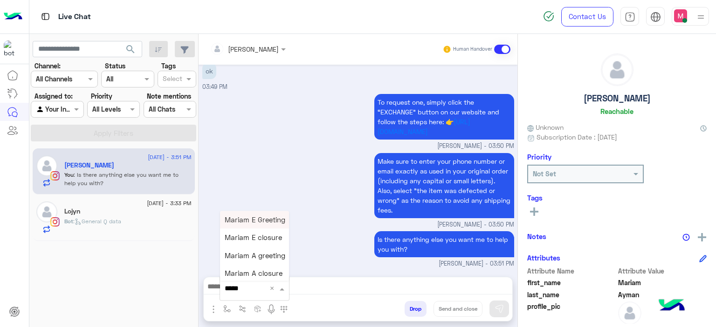
type input "******"
click at [259, 237] on span "Mariam E closure" at bounding box center [253, 238] width 57 height 8
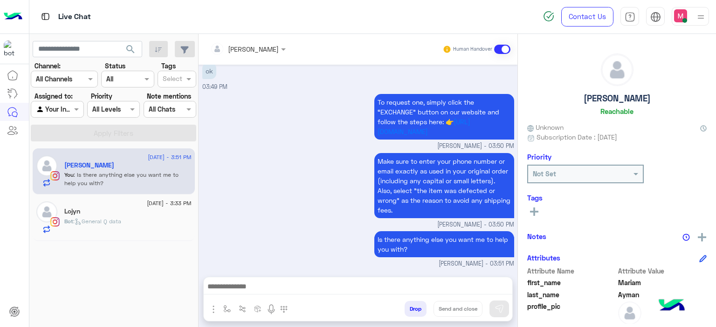
type textarea "**********"
click at [449, 312] on button "Send and close" at bounding box center [457, 309] width 49 height 16
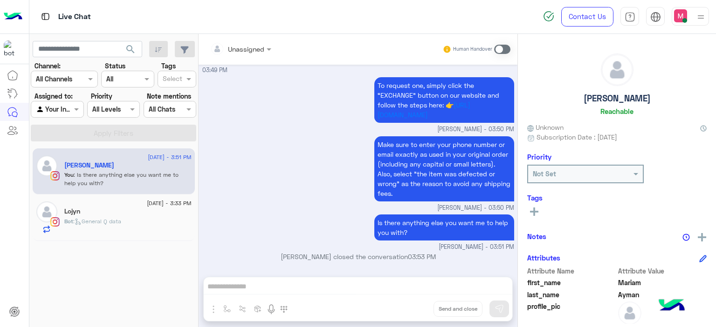
click at [152, 215] on div "Lojyn" at bounding box center [127, 213] width 127 height 10
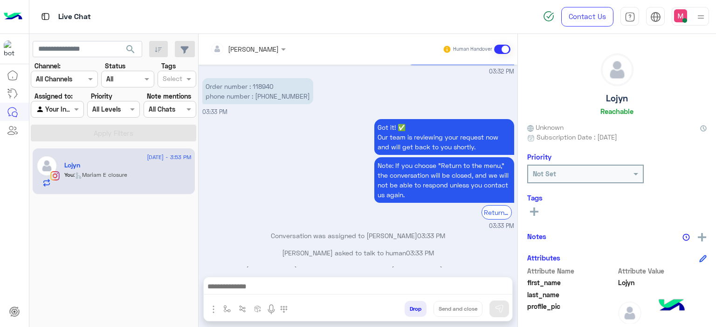
scroll to position [1990, 0]
click at [226, 311] on img "button" at bounding box center [226, 309] width 7 height 7
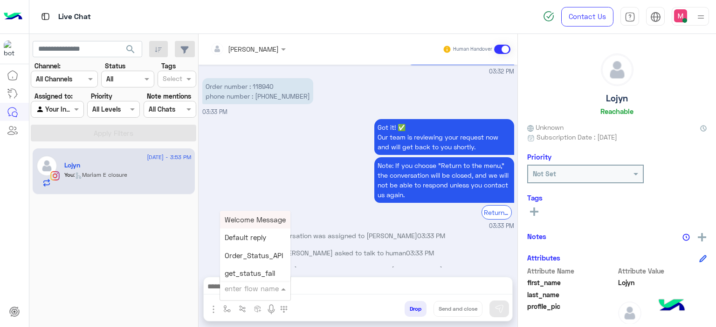
click at [239, 284] on input "text" at bounding box center [244, 289] width 38 height 11
type input "*****"
click at [255, 216] on div "Mariam E Greeting" at bounding box center [254, 220] width 69 height 18
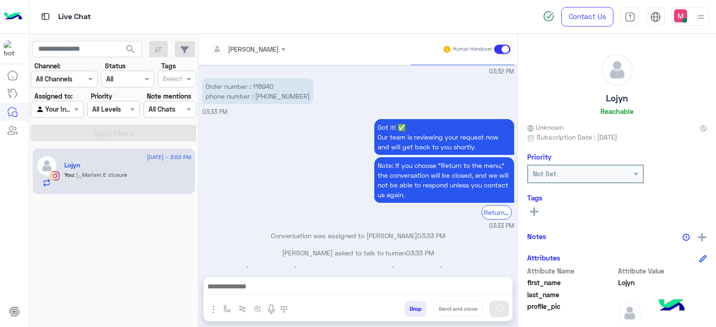
type textarea "**********"
click at [497, 309] on img at bounding box center [498, 309] width 9 height 9
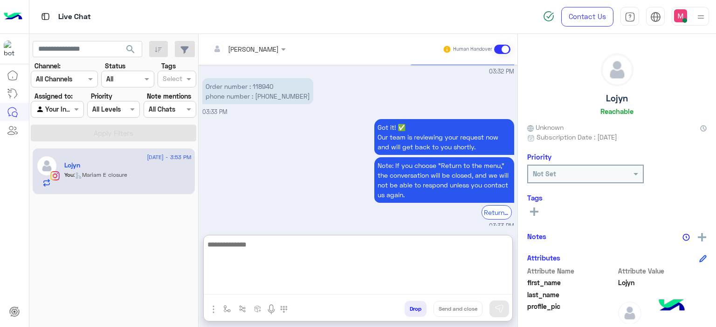
click at [264, 286] on textarea at bounding box center [358, 267] width 308 height 56
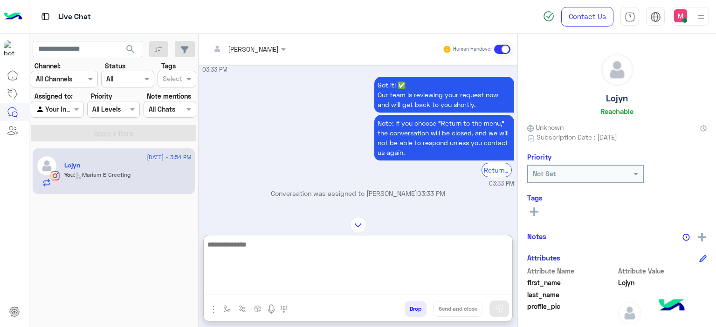
scroll to position [2099, 0]
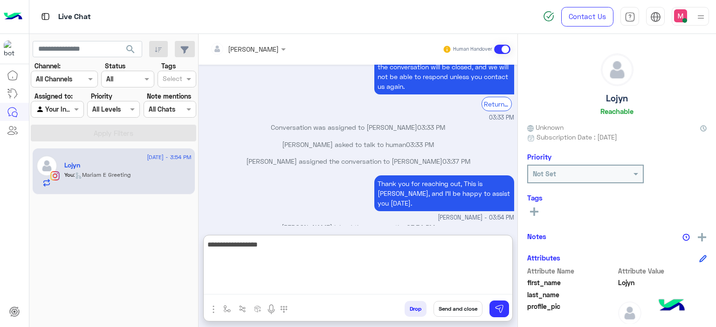
type textarea "**********"
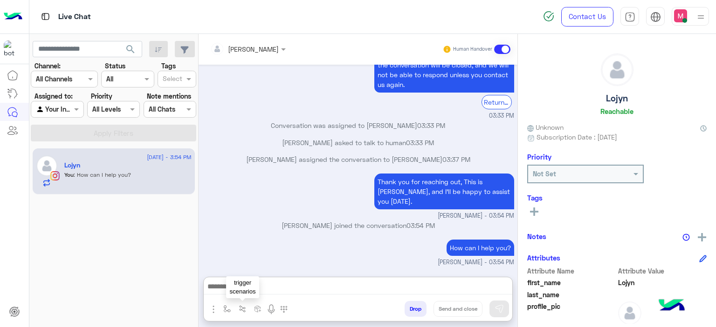
click at [228, 306] on img "button" at bounding box center [226, 309] width 7 height 7
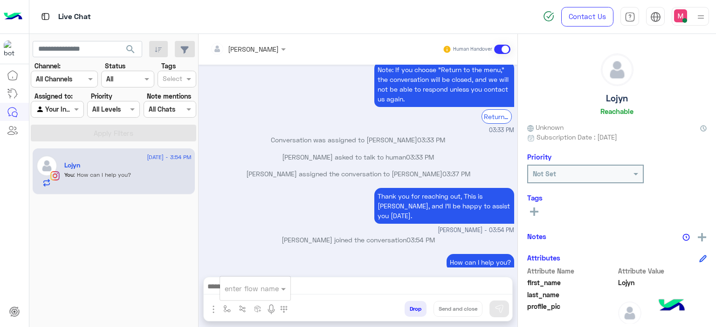
click at [242, 291] on input "text" at bounding box center [244, 289] width 38 height 11
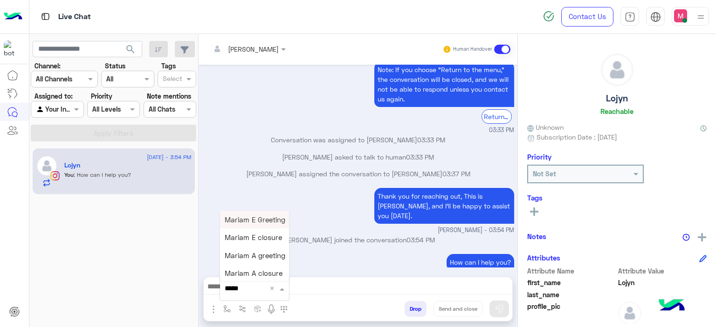
type input "******"
click at [252, 245] on div "Mariam E closure" at bounding box center [254, 238] width 69 height 18
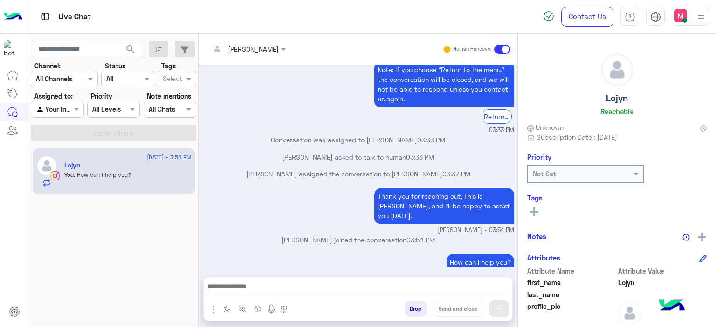
type textarea "**********"
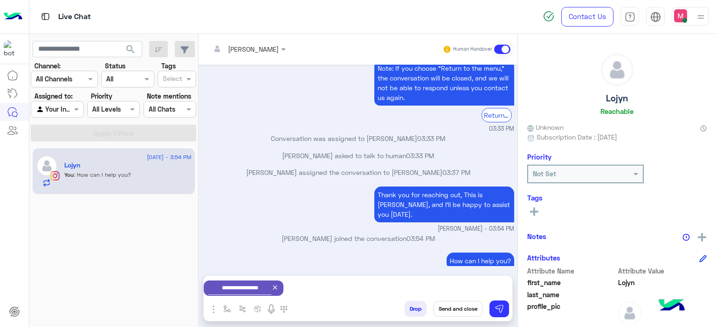
click at [457, 307] on button "Send and close" at bounding box center [457, 309] width 49 height 16
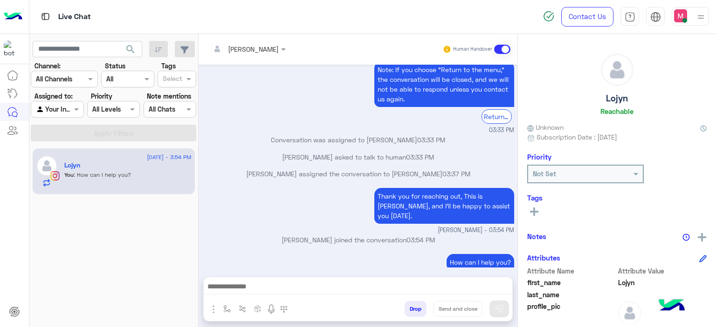
scroll to position [2104, 0]
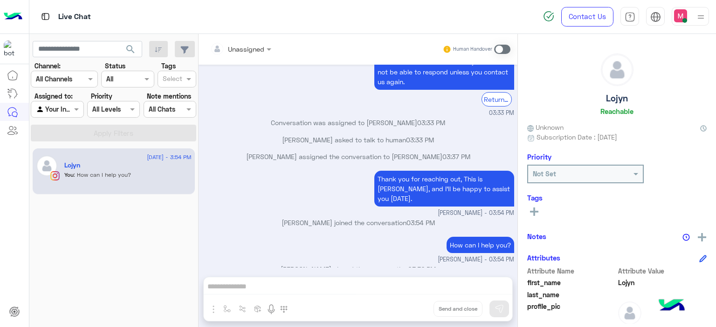
click at [71, 108] on div at bounding box center [57, 109] width 52 height 11
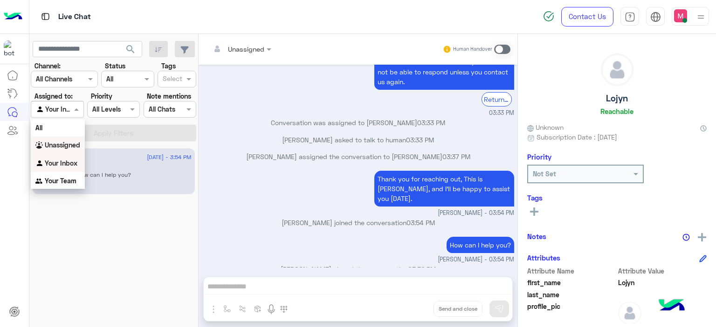
click at [72, 148] on b "Unassigned" at bounding box center [62, 145] width 35 height 8
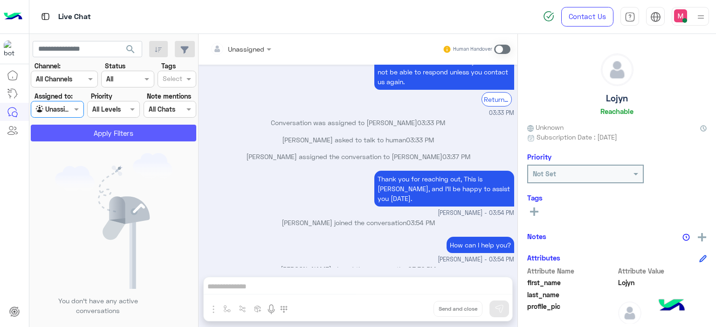
scroll to position [2218, 0]
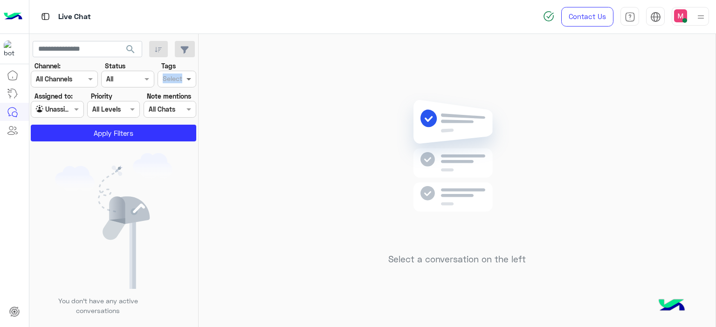
drag, startPoint x: 192, startPoint y: 72, endPoint x: 188, endPoint y: 76, distance: 5.3
click at [190, 75] on div "Tags Select" at bounding box center [176, 74] width 39 height 27
click at [187, 75] on span at bounding box center [190, 79] width 12 height 10
click at [178, 98] on div "Follow up" at bounding box center [176, 98] width 29 height 10
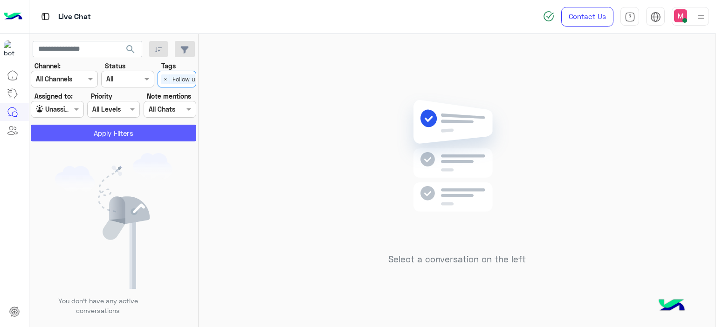
click at [160, 128] on button "Apply Filters" at bounding box center [113, 133] width 165 height 17
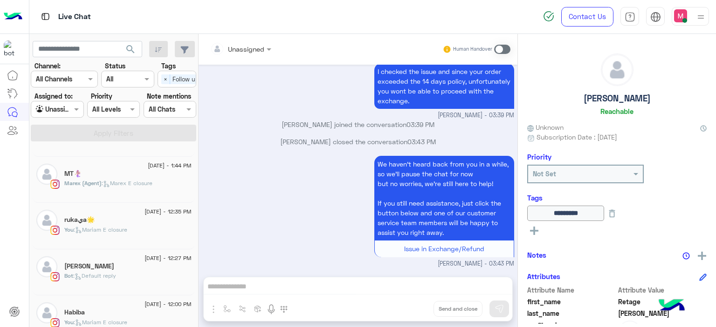
scroll to position [317, 0]
click at [109, 222] on div "rukaيa🌟" at bounding box center [127, 221] width 127 height 10
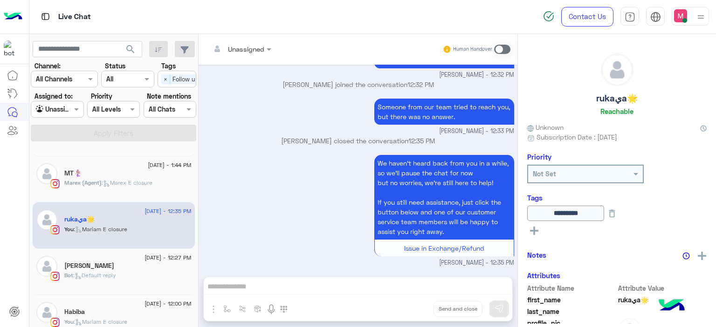
scroll to position [839, 0]
click at [104, 268] on div "Sohaila Ashry" at bounding box center [127, 267] width 127 height 10
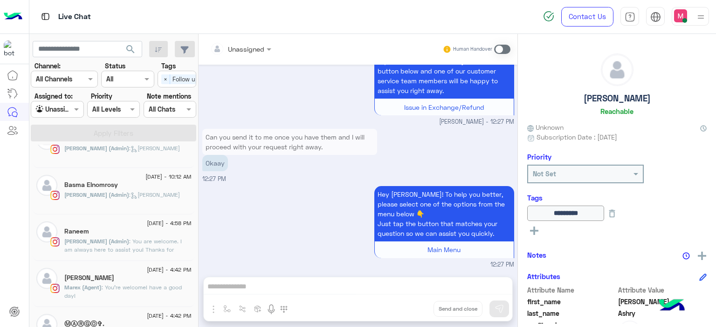
scroll to position [725, 0]
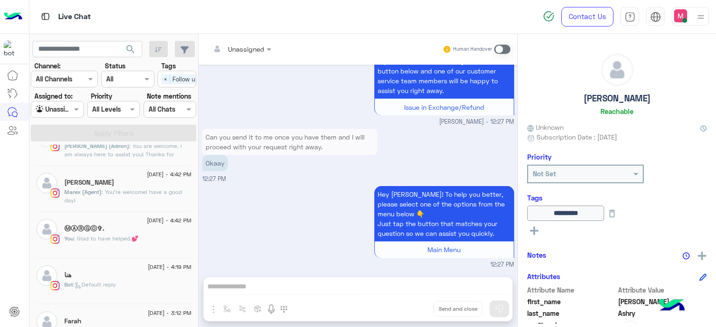
click at [123, 238] on span ": Glad to have helped.💕" at bounding box center [106, 238] width 65 height 7
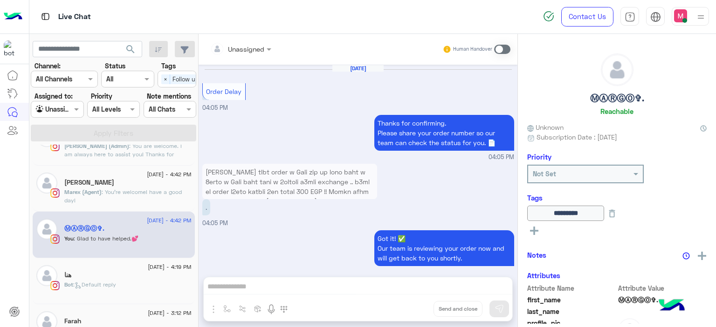
scroll to position [818, 0]
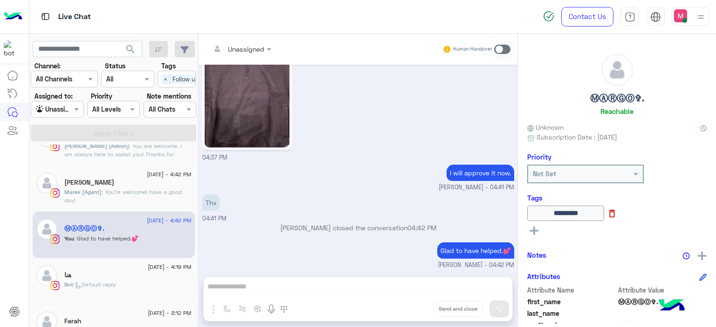
click at [615, 217] on icon at bounding box center [612, 214] width 6 height 8
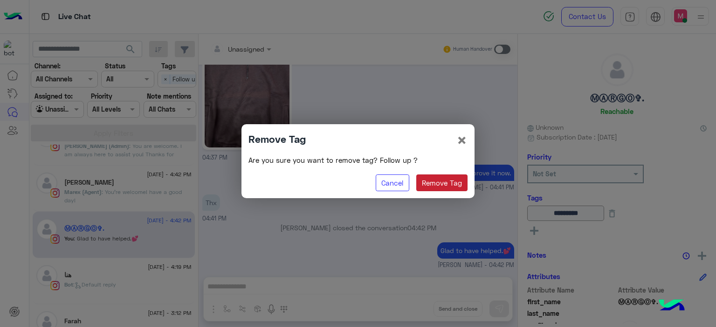
click at [445, 179] on button "Remove Tag" at bounding box center [442, 183] width 52 height 17
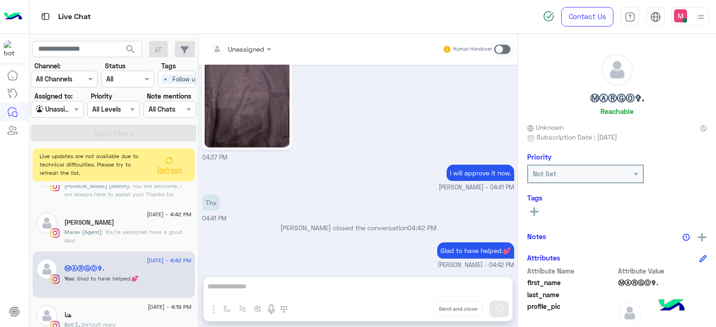
click at [178, 167] on span "Refresh" at bounding box center [169, 170] width 25 height 8
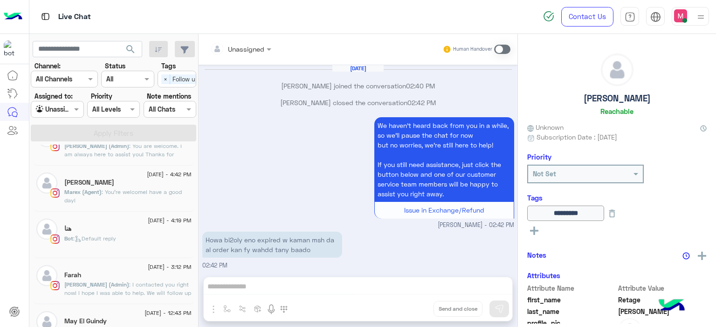
scroll to position [634, 0]
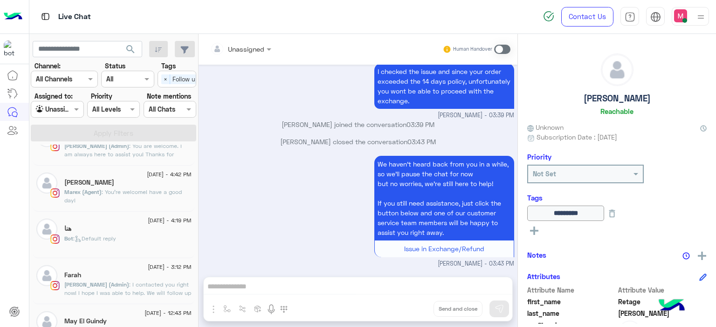
click at [123, 184] on div "Andrew Edrawi" at bounding box center [127, 184] width 127 height 10
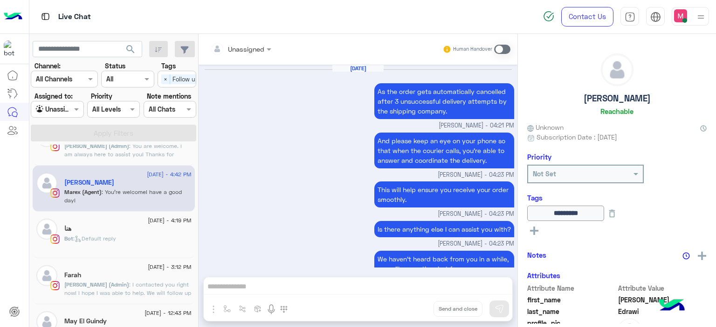
scroll to position [616, 0]
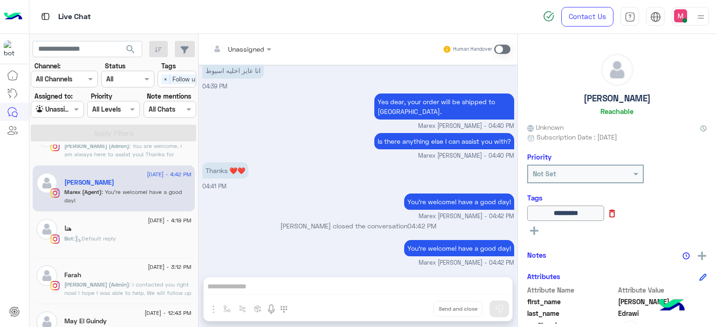
click at [617, 212] on icon at bounding box center [612, 214] width 10 height 10
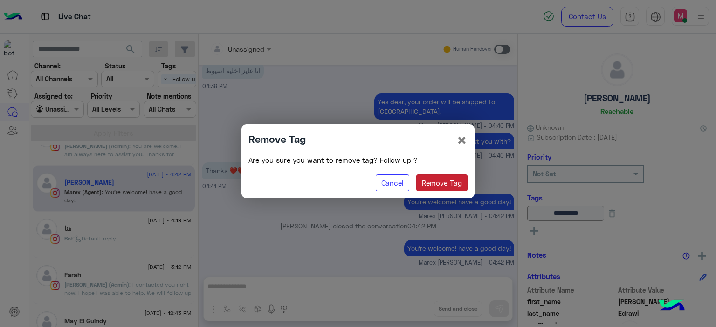
click at [432, 176] on button "Remove Tag" at bounding box center [442, 183] width 52 height 17
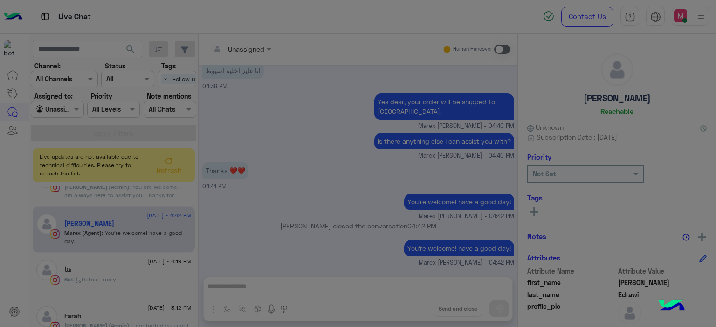
click at [432, 176] on modal-container "Remove Tag × Are you sure you want to remove tag? Follow up ? Cancel Remove Tag" at bounding box center [358, 163] width 716 height 327
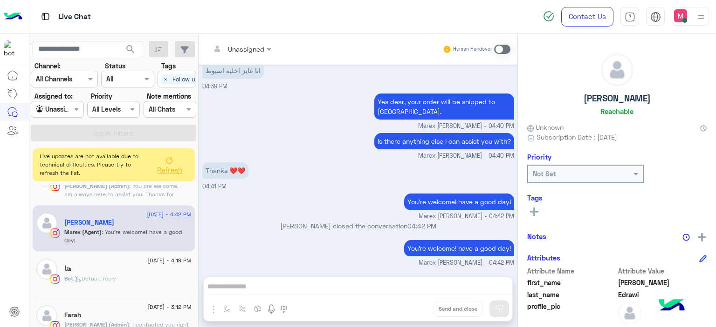
click at [173, 169] on span "Refresh" at bounding box center [169, 170] width 25 height 8
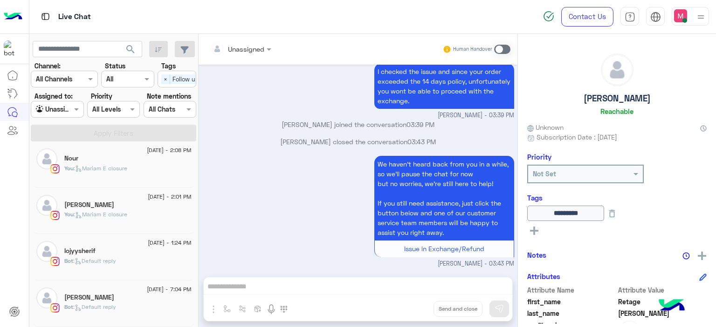
scroll to position [5, 0]
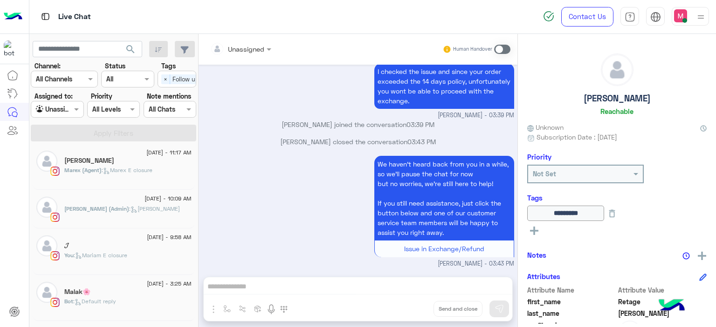
drag, startPoint x: 125, startPoint y: 223, endPoint x: 111, endPoint y: 247, distance: 28.4
click at [111, 247] on div "𝓙" at bounding box center [127, 247] width 127 height 10
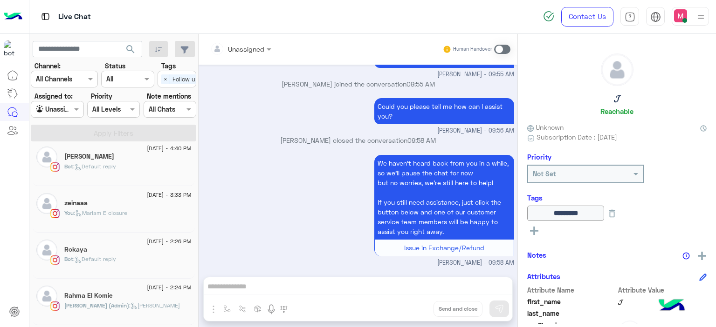
scroll to position [271, 0]
click at [121, 223] on div "You : [PERSON_NAME] closure" at bounding box center [127, 218] width 127 height 16
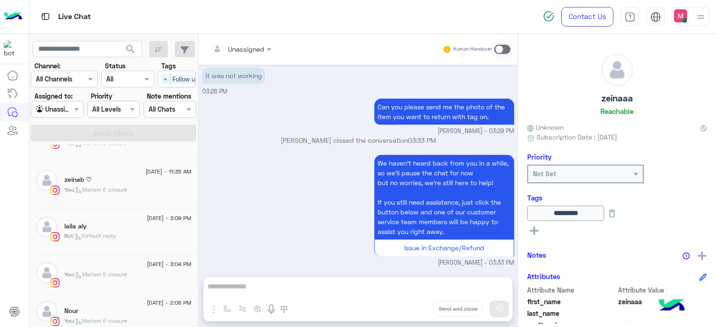
scroll to position [585, 0]
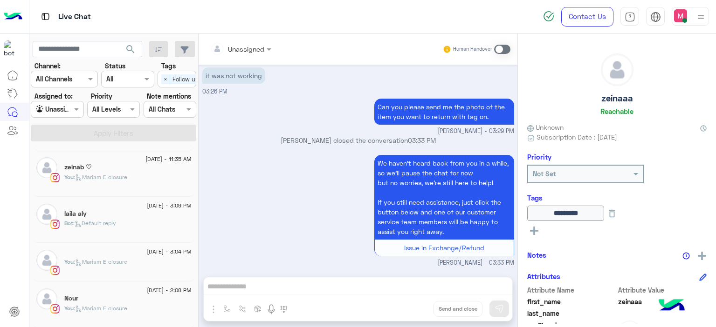
click at [133, 173] on div "You : [PERSON_NAME] closure" at bounding box center [127, 181] width 127 height 16
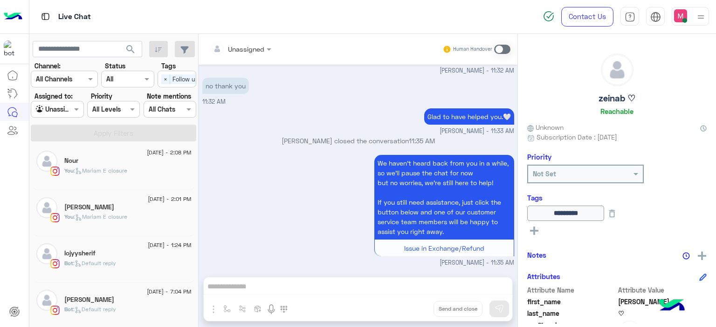
scroll to position [722, 0]
click at [126, 229] on div "9 August - 2:01 PM Farah kholief You : Mariam E closure" at bounding box center [114, 214] width 162 height 47
click at [174, 208] on div "Farah kholief" at bounding box center [127, 209] width 127 height 10
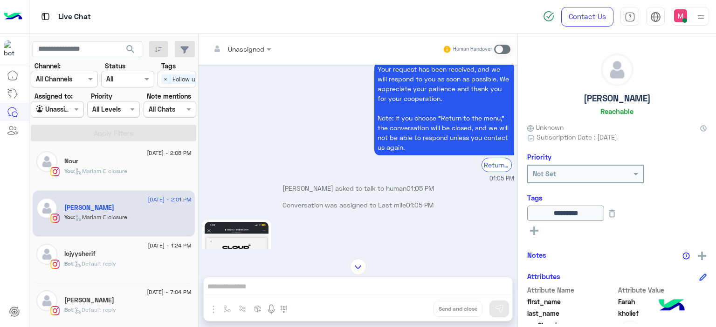
scroll to position [364, 0]
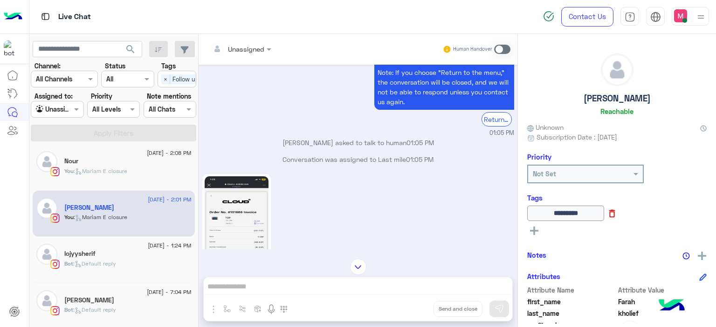
click at [617, 216] on icon at bounding box center [612, 214] width 10 height 10
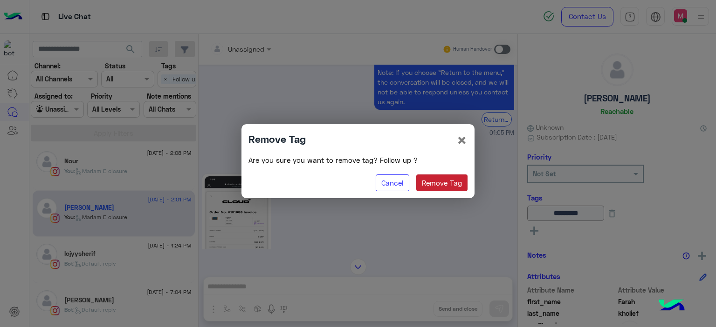
click at [434, 187] on button "Remove Tag" at bounding box center [442, 183] width 52 height 17
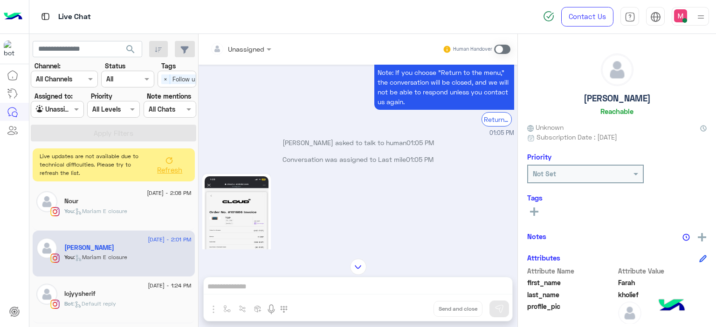
click at [170, 166] on span "Refresh" at bounding box center [169, 170] width 25 height 8
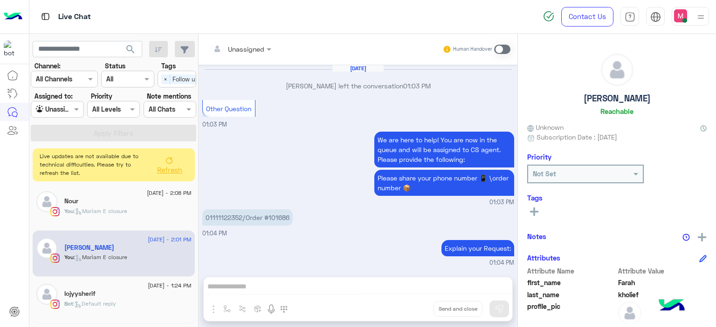
scroll to position [779, 0]
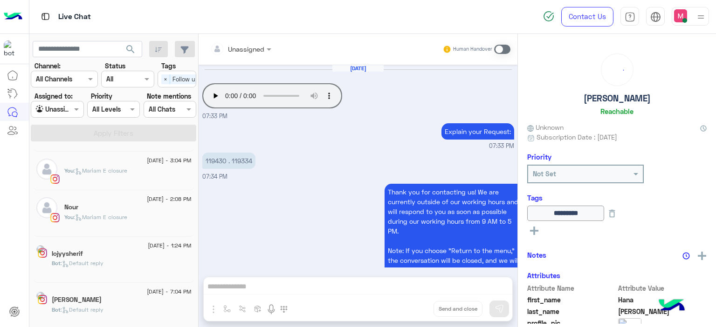
scroll to position [849, 0]
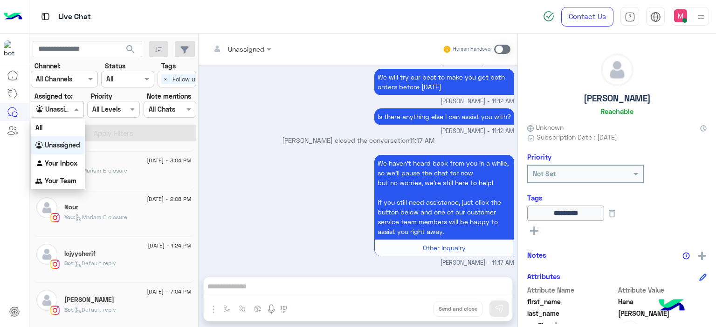
drag, startPoint x: 75, startPoint y: 102, endPoint x: 62, endPoint y: 160, distance: 59.5
click at [62, 160] on body "Live Chat Contact Us Help Center عربي English search Channel: Channel All Chann…" at bounding box center [358, 163] width 716 height 327
click at [62, 160] on b "Your Inbox" at bounding box center [61, 163] width 33 height 8
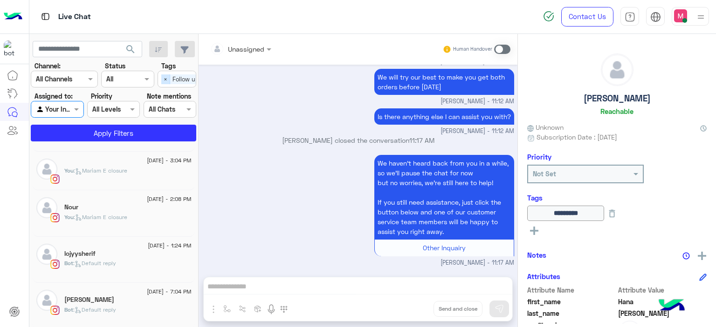
click at [163, 81] on span "×" at bounding box center [165, 80] width 9 height 10
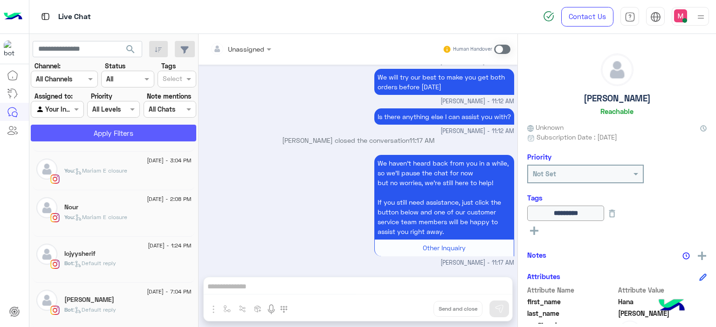
click at [148, 129] on button "Apply Filters" at bounding box center [113, 133] width 165 height 17
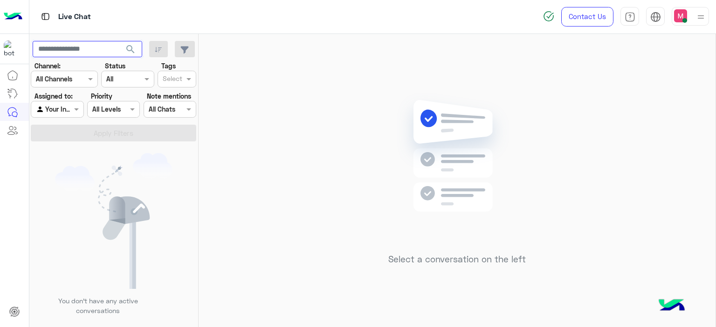
click at [101, 50] on input "text" at bounding box center [87, 49] width 109 height 17
paste input "**********"
type input "**********"
click at [129, 47] on span "search" at bounding box center [130, 49] width 11 height 11
click at [130, 47] on span "search" at bounding box center [130, 49] width 11 height 11
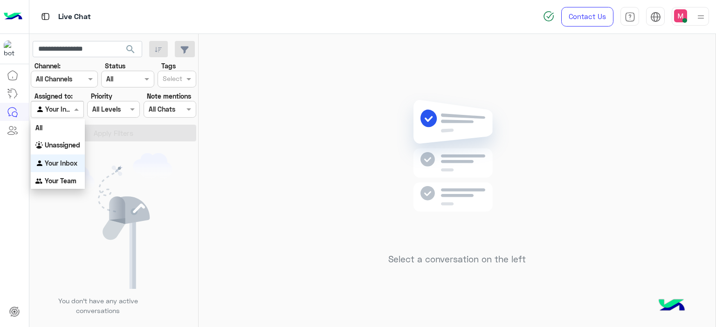
click at [75, 108] on span at bounding box center [78, 109] width 12 height 10
click at [70, 142] on b "Unassigned" at bounding box center [62, 145] width 35 height 8
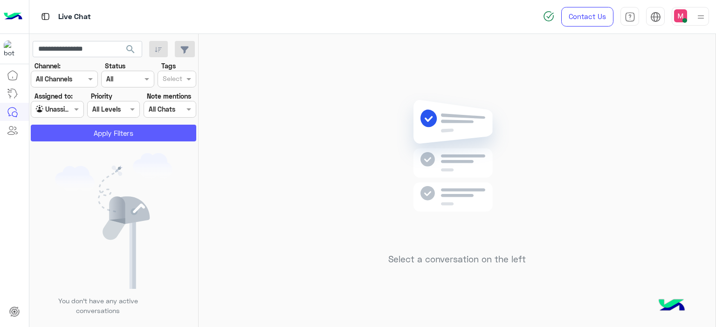
click at [95, 133] on button "Apply Filters" at bounding box center [113, 133] width 165 height 17
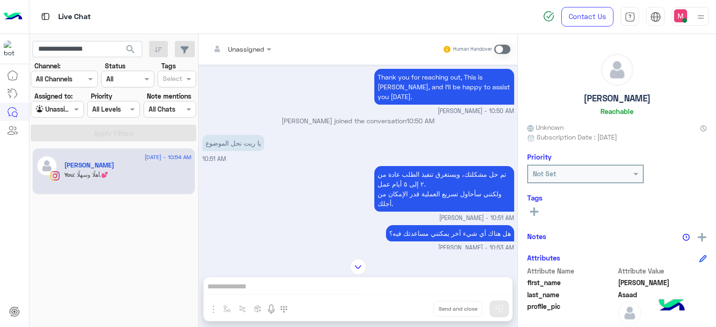
scroll to position [3212, 0]
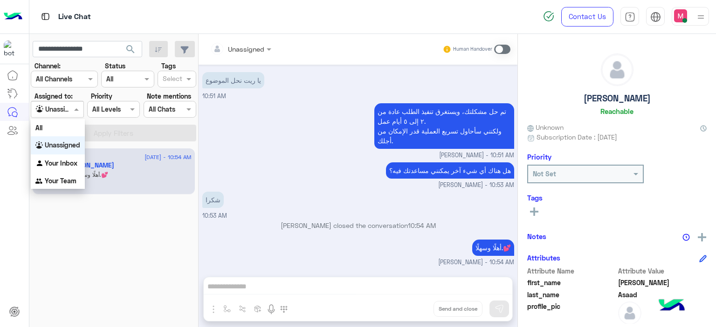
click at [81, 108] on span at bounding box center [78, 109] width 12 height 10
click at [58, 130] on div "All" at bounding box center [58, 127] width 54 height 17
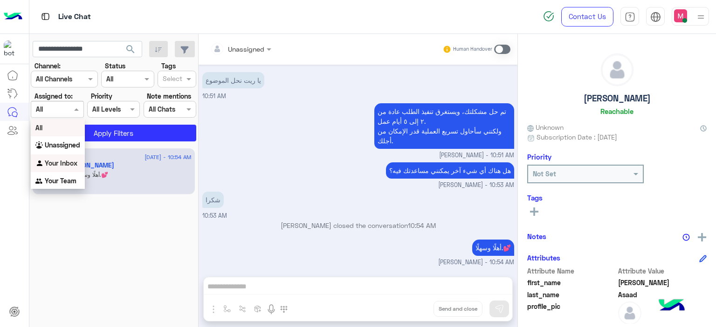
drag, startPoint x: 74, startPoint y: 111, endPoint x: 63, endPoint y: 158, distance: 47.8
click at [63, 158] on body "**********" at bounding box center [358, 163] width 716 height 327
click at [63, 158] on div "Your Inbox" at bounding box center [58, 164] width 54 height 18
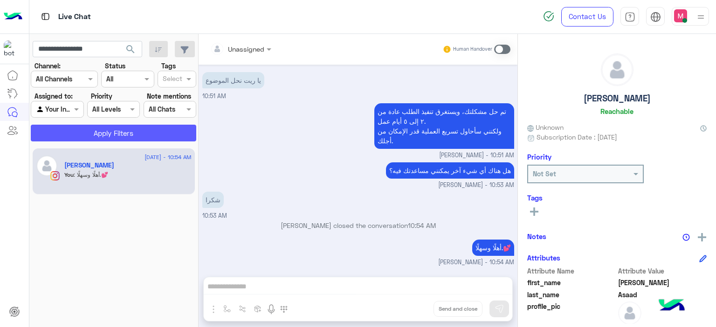
click at [118, 134] on button "Apply Filters" at bounding box center [113, 133] width 165 height 17
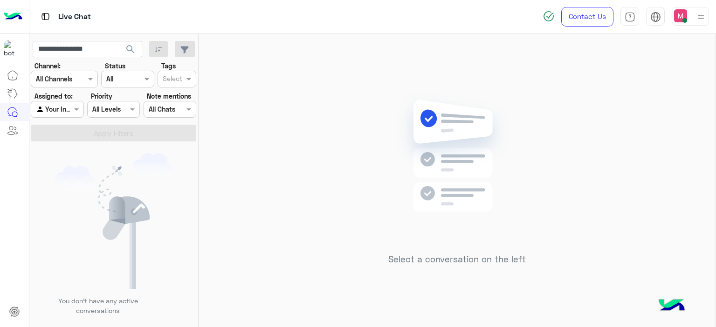
click at [127, 49] on span "search" at bounding box center [130, 49] width 11 height 11
click at [107, 48] on input "**********" at bounding box center [87, 49] width 109 height 17
click at [119, 41] on button "search" at bounding box center [130, 51] width 23 height 20
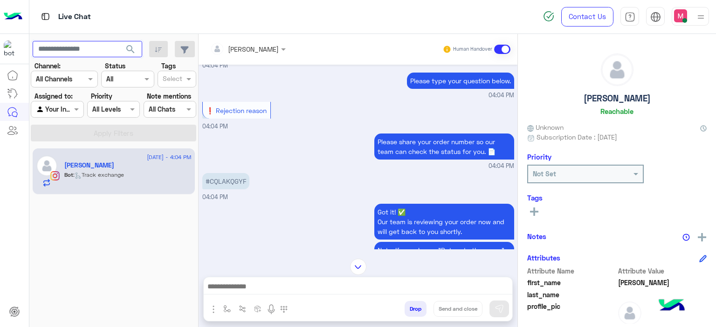
scroll to position [1814, 0]
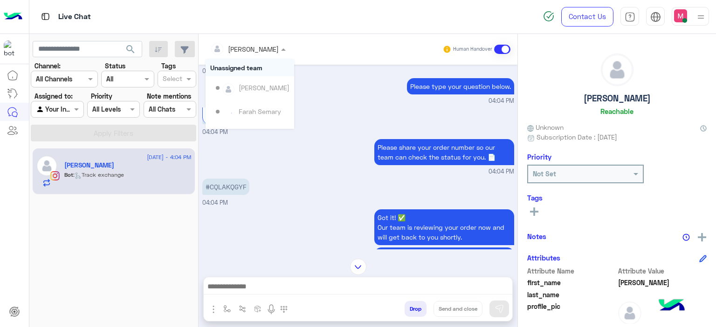
click at [279, 50] on span at bounding box center [285, 49] width 12 height 10
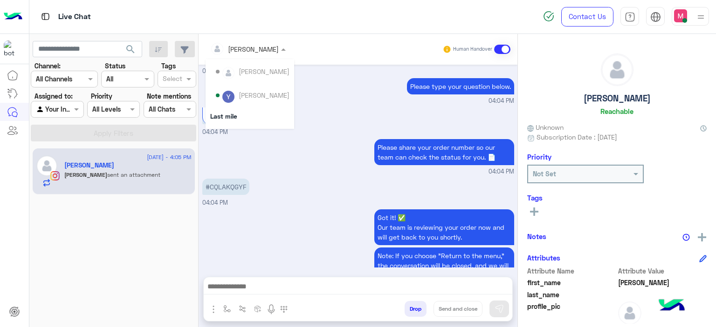
scroll to position [143, 0]
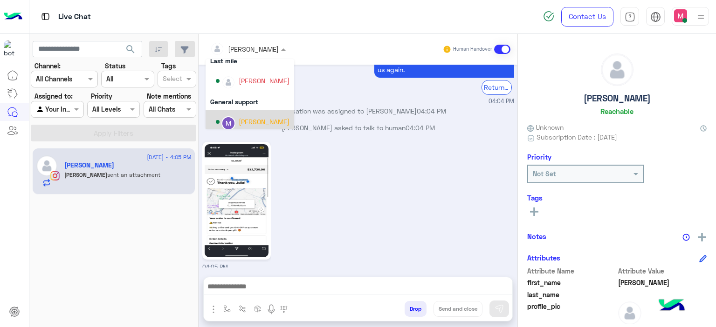
click at [329, 153] on div "04:05 PM" at bounding box center [358, 206] width 312 height 133
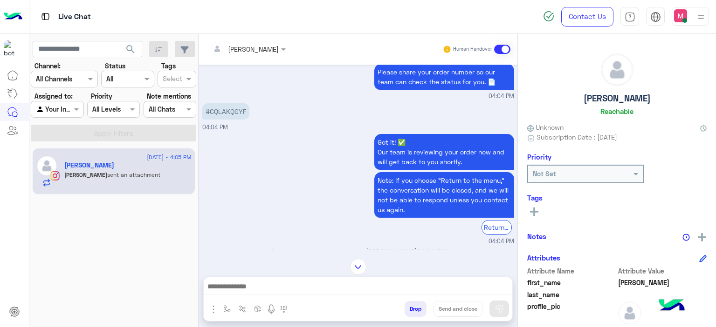
scroll to position [2030, 0]
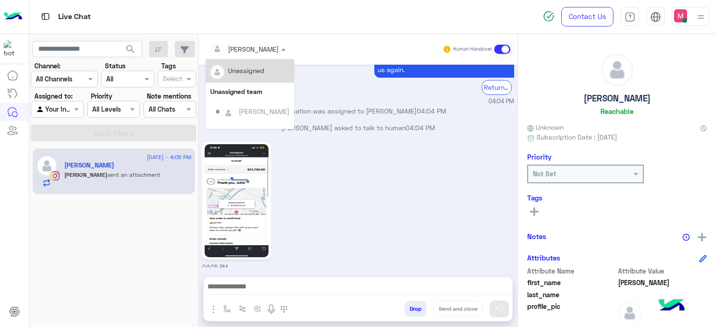
click at [263, 50] on div at bounding box center [247, 48] width 85 height 11
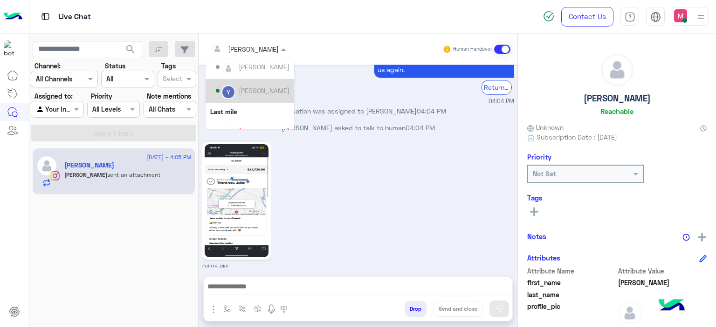
scroll to position [111, 0]
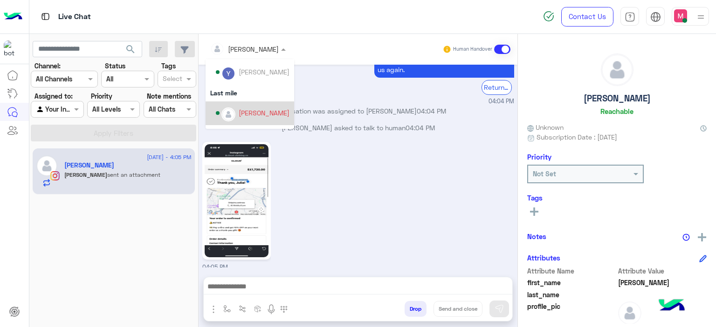
click at [258, 109] on div "Jana Aboelseoud" at bounding box center [264, 113] width 51 height 10
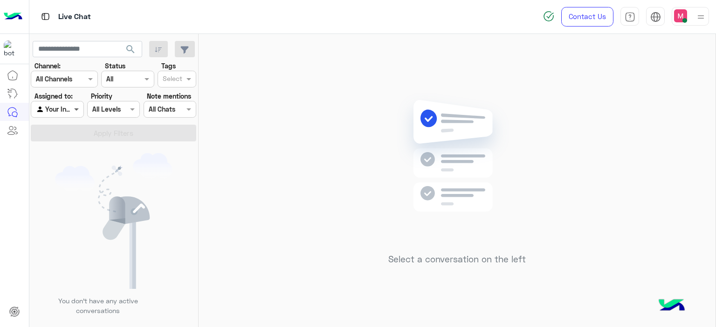
click at [75, 109] on span at bounding box center [78, 109] width 12 height 10
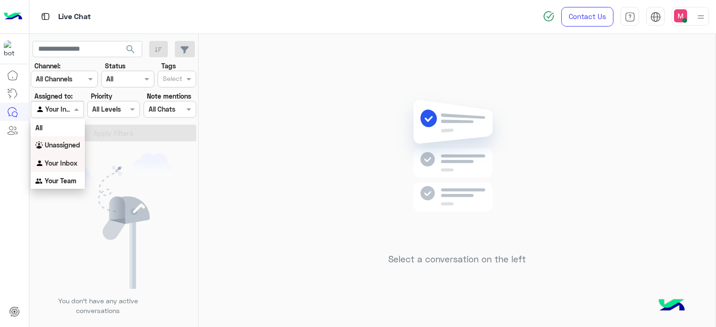
click at [68, 145] on b "Unassigned" at bounding box center [62, 145] width 35 height 8
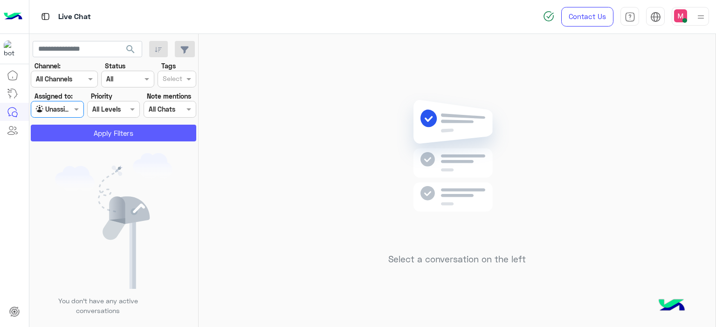
click at [183, 132] on button "Apply Filters" at bounding box center [113, 133] width 165 height 17
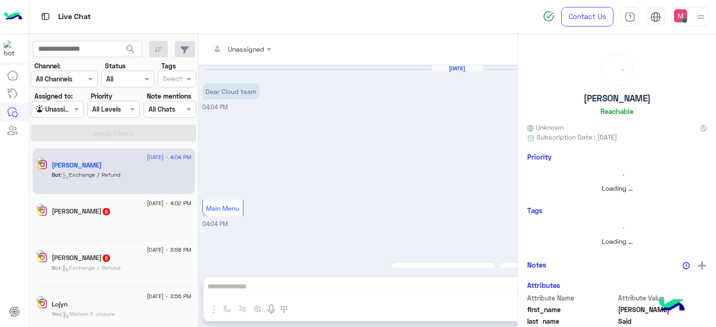
scroll to position [275, 0]
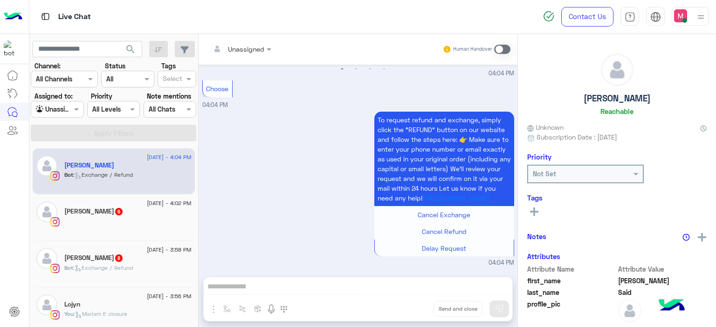
click at [132, 48] on span "search" at bounding box center [130, 49] width 11 height 11
click at [124, 222] on div at bounding box center [127, 226] width 127 height 16
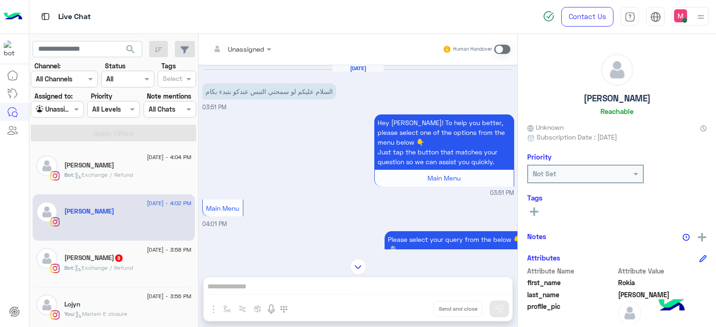
scroll to position [1, 0]
click at [144, 257] on div "Jamana Walled 8" at bounding box center [127, 259] width 127 height 10
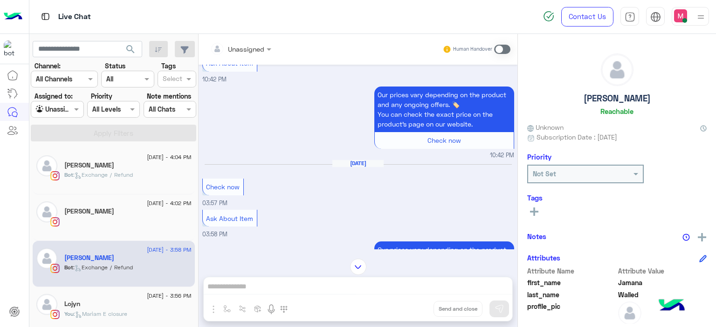
scroll to position [1143, 0]
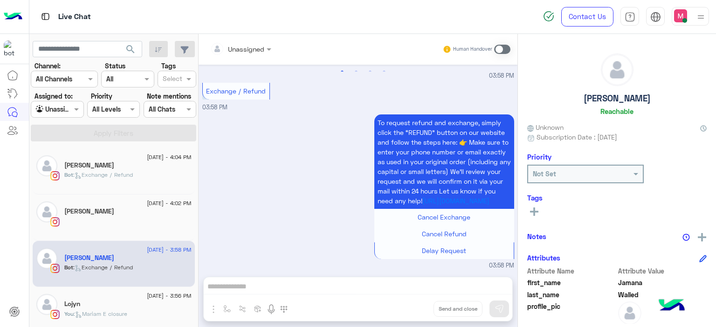
click at [260, 48] on div at bounding box center [240, 48] width 70 height 11
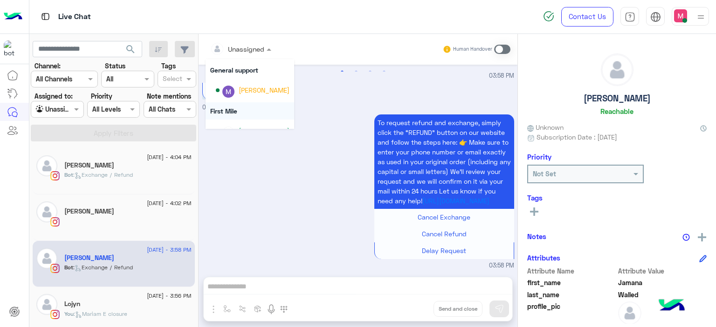
scroll to position [189, 0]
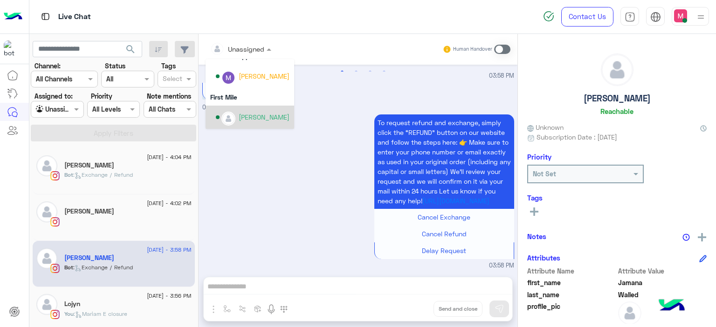
click at [258, 117] on div "[PERSON_NAME]" at bounding box center [264, 117] width 51 height 10
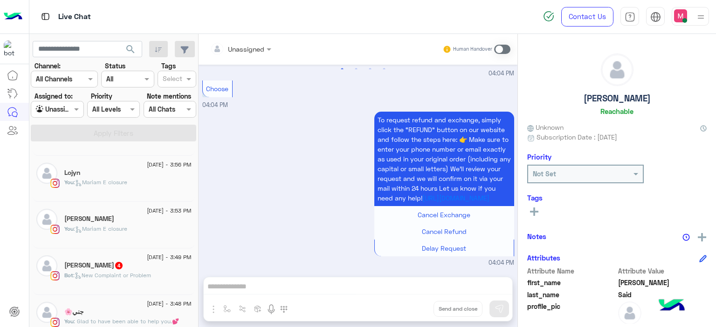
scroll to position [84, 0]
click at [128, 277] on span ": New Complaint or Problem" at bounding box center [112, 276] width 78 height 7
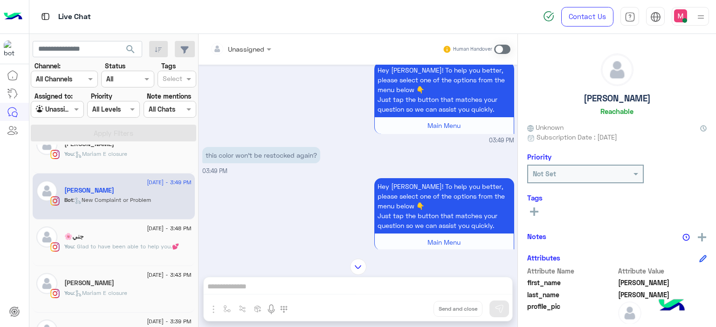
scroll to position [160, 0]
click at [129, 282] on div "[PERSON_NAME]" at bounding box center [127, 284] width 127 height 10
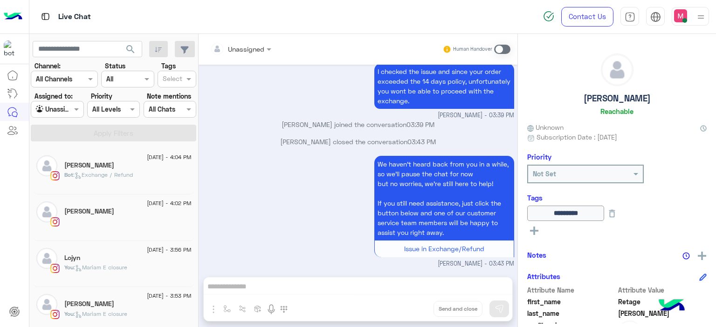
click at [123, 177] on span ": Exchange / Refund" at bounding box center [103, 174] width 60 height 7
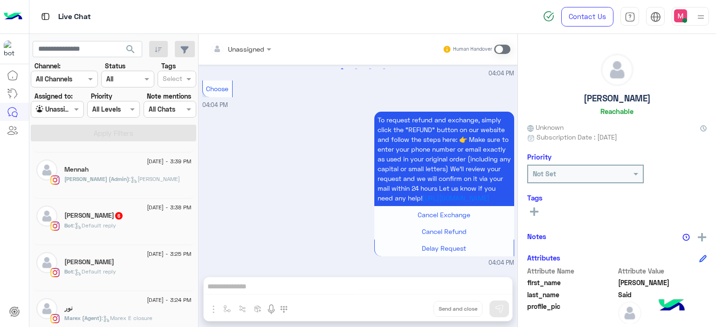
scroll to position [343, 0]
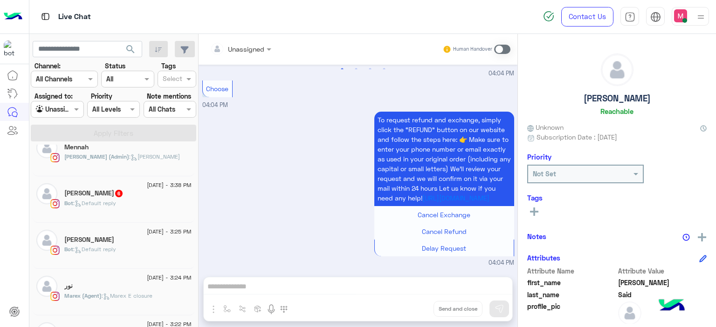
click at [128, 206] on div "Bot : Default reply" at bounding box center [127, 207] width 127 height 16
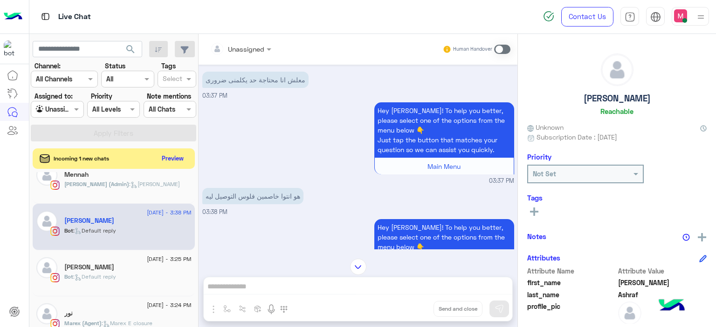
scroll to position [1513, 0]
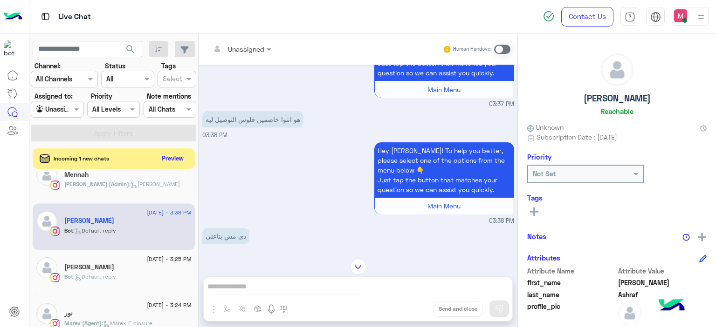
click at [257, 51] on div at bounding box center [240, 48] width 70 height 11
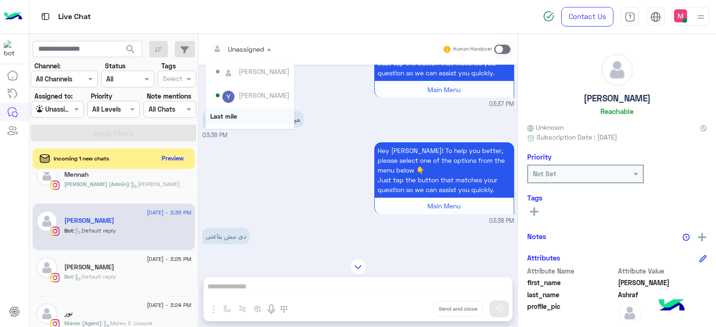
scroll to position [189, 0]
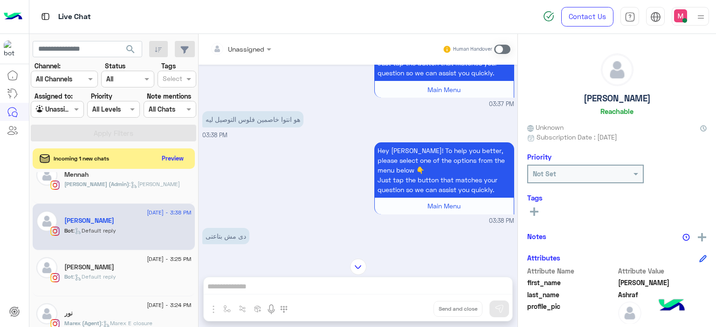
click at [261, 179] on div "Hey Haneen! To help you better, please select one of the options from the menu …" at bounding box center [358, 183] width 312 height 86
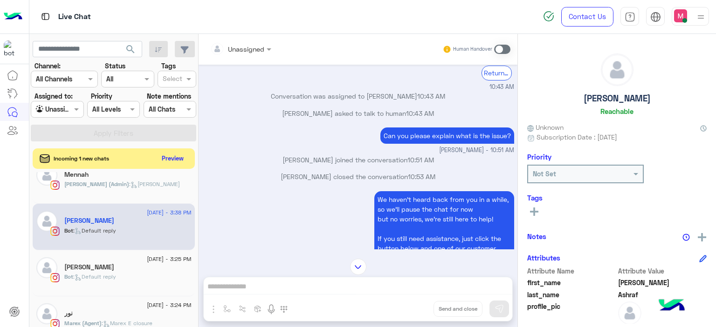
scroll to position [1187, 0]
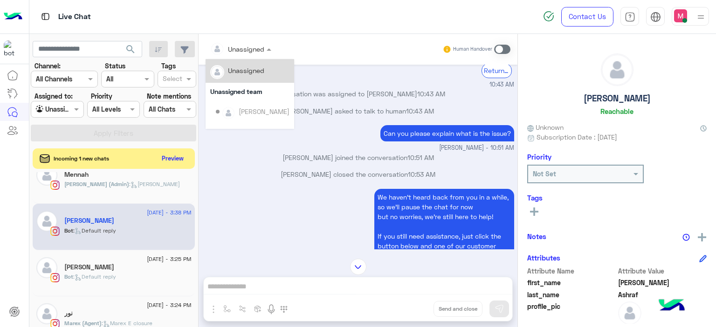
click at [252, 47] on div at bounding box center [240, 48] width 70 height 11
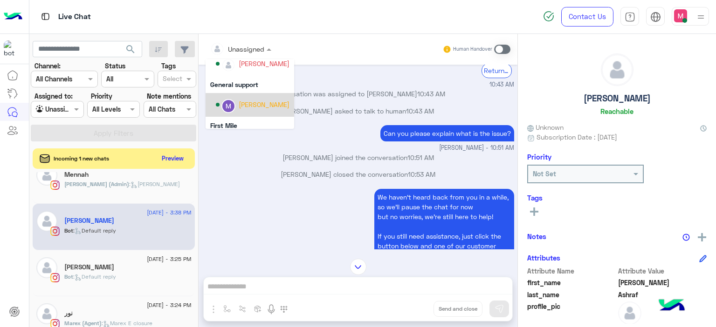
scroll to position [189, 0]
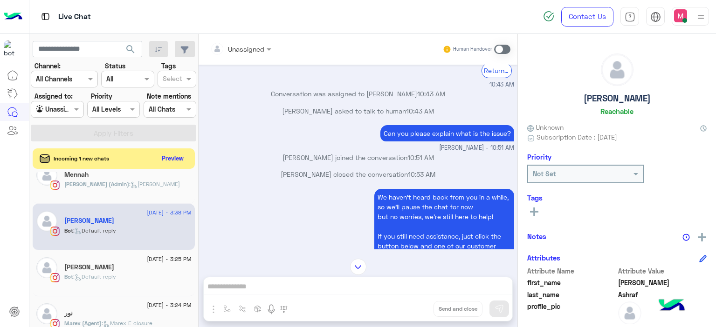
click at [261, 154] on div "Mariam Ahmed joined the conversation 10:51 AM" at bounding box center [358, 161] width 312 height 17
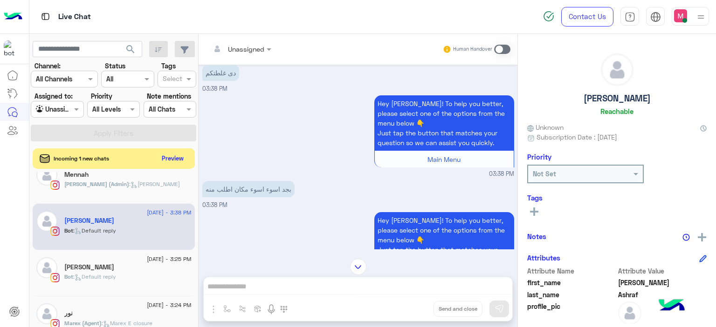
scroll to position [2848, 0]
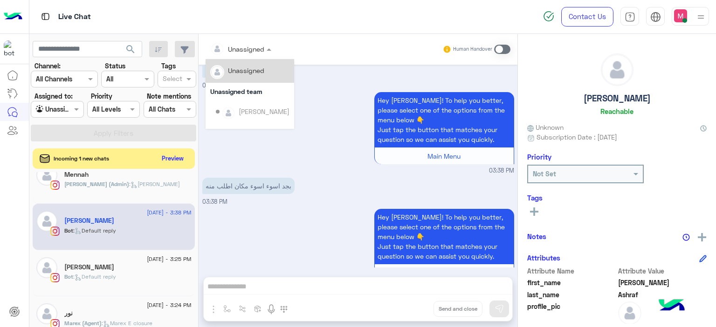
click at [255, 47] on div at bounding box center [240, 48] width 70 height 11
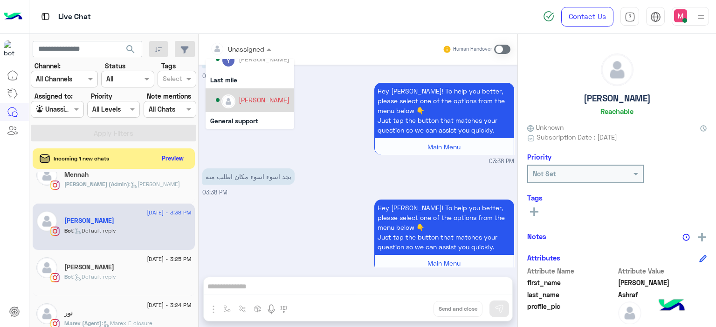
scroll to position [164, 0]
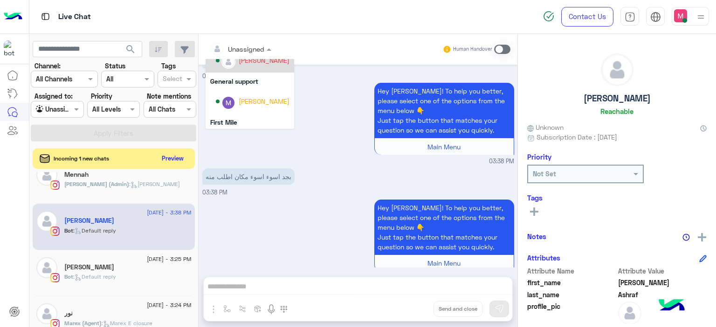
click at [243, 64] on div "Jana Aboelseoud" at bounding box center [264, 60] width 51 height 10
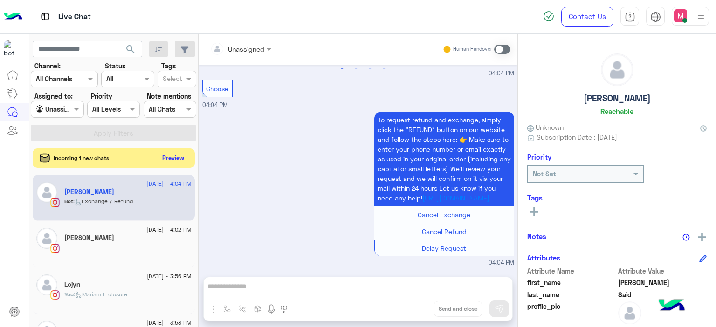
click at [169, 159] on button "Preview" at bounding box center [173, 158] width 29 height 13
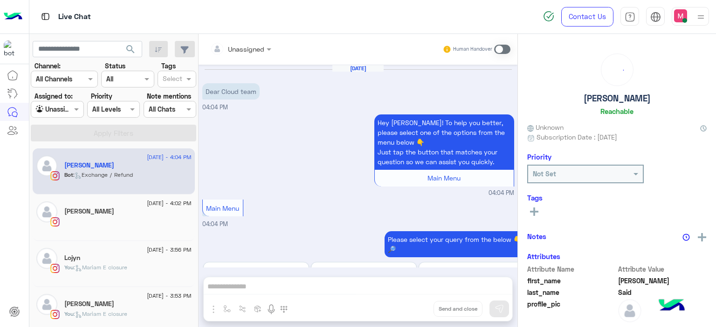
scroll to position [275, 0]
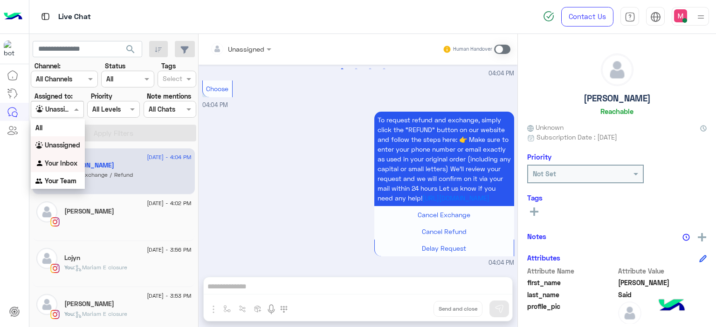
drag, startPoint x: 75, startPoint y: 109, endPoint x: 67, endPoint y: 162, distance: 52.8
click at [67, 162] on body "Live Chat Contact Us Help Center عربي English search Channel: Channel All Chann…" at bounding box center [358, 163] width 716 height 327
click at [67, 162] on b "Your Inbox" at bounding box center [61, 163] width 33 height 8
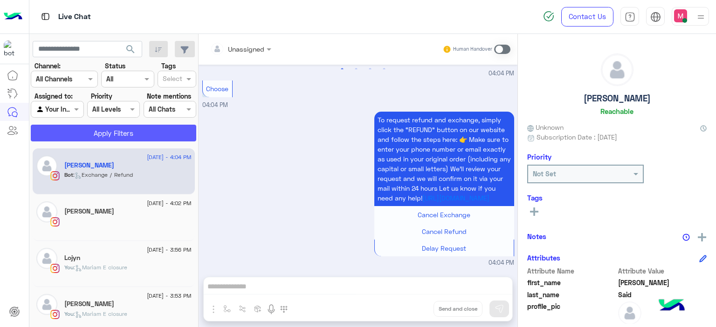
click at [116, 130] on button "Apply Filters" at bounding box center [113, 133] width 165 height 17
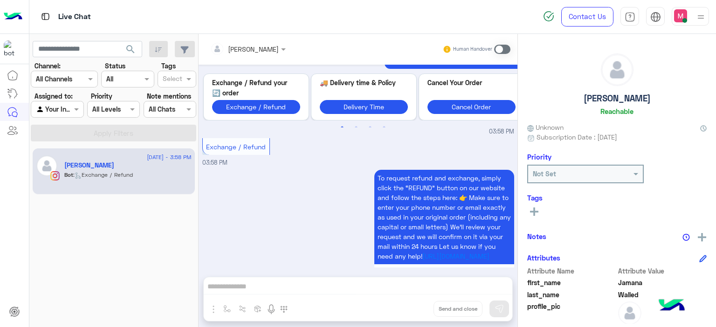
scroll to position [1131, 0]
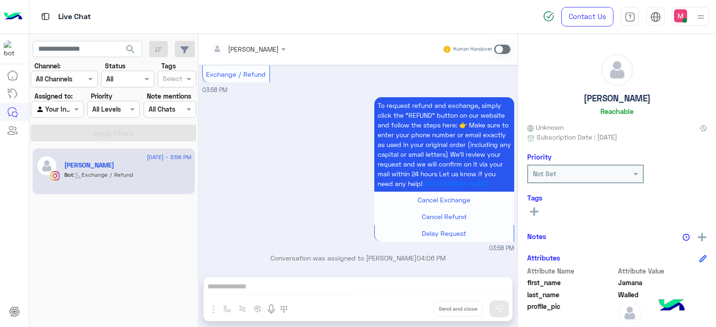
click at [495, 45] on label at bounding box center [502, 49] width 16 height 9
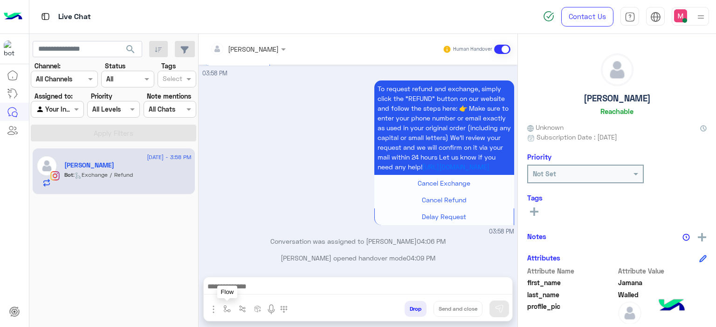
click at [225, 313] on button "button" at bounding box center [226, 308] width 15 height 15
click at [231, 290] on input "text" at bounding box center [244, 289] width 38 height 11
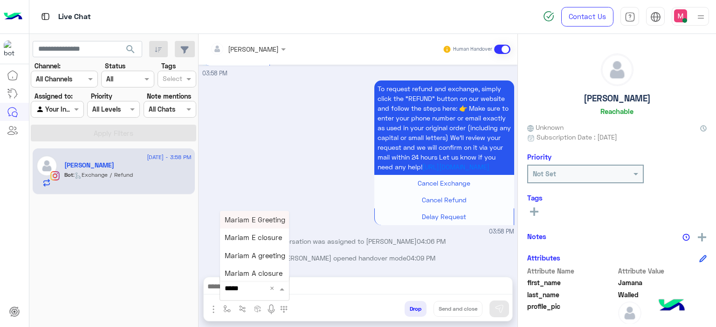
type input "******"
click at [264, 219] on span "Mariam E Greeting" at bounding box center [255, 220] width 61 height 8
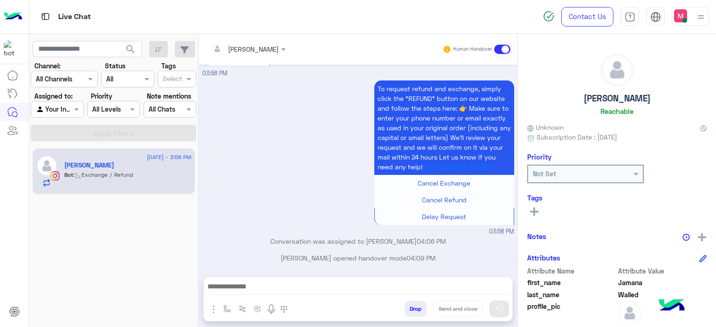
type textarea "**********"
click at [501, 308] on img at bounding box center [498, 309] width 9 height 9
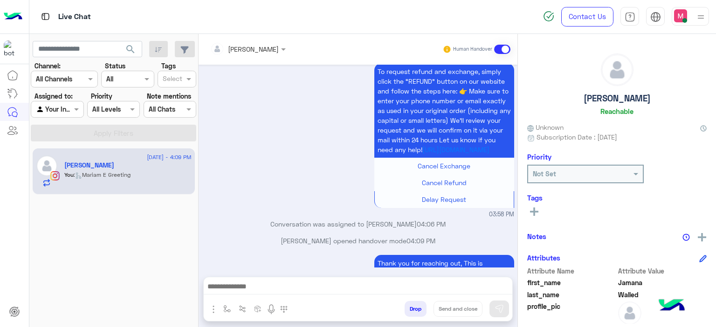
scroll to position [1213, 0]
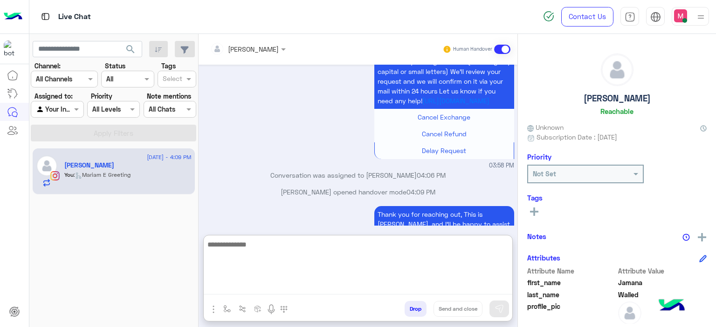
click at [258, 284] on textarea at bounding box center [358, 267] width 308 height 56
type textarea "**********"
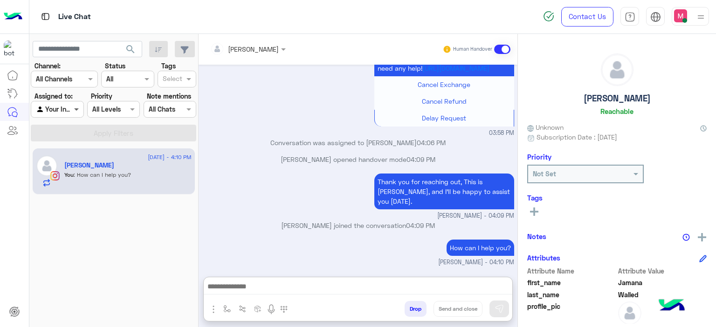
click at [75, 109] on span at bounding box center [78, 109] width 12 height 10
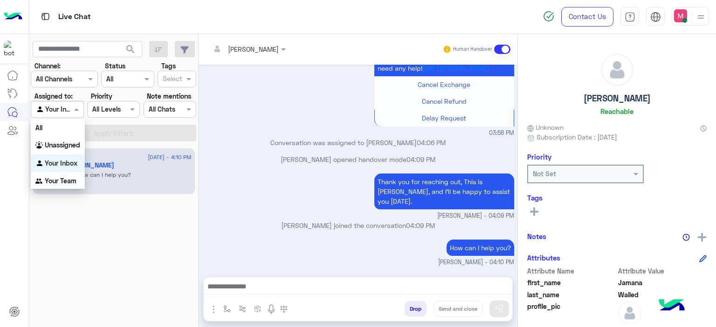
scroll to position [1243, 0]
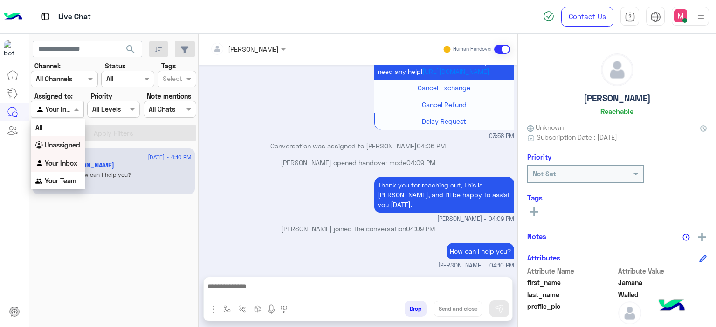
click at [64, 147] on b "Unassigned" at bounding box center [62, 145] width 35 height 8
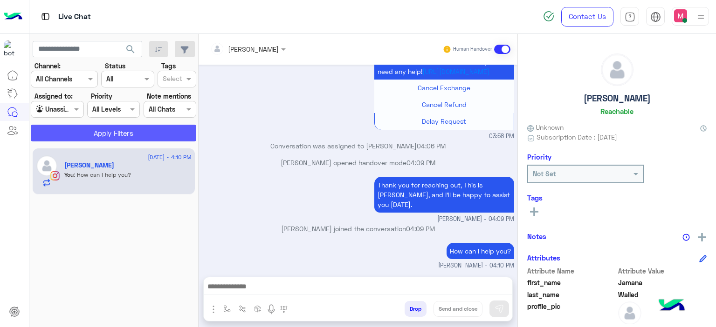
click at [132, 131] on button "Apply Filters" at bounding box center [113, 133] width 165 height 17
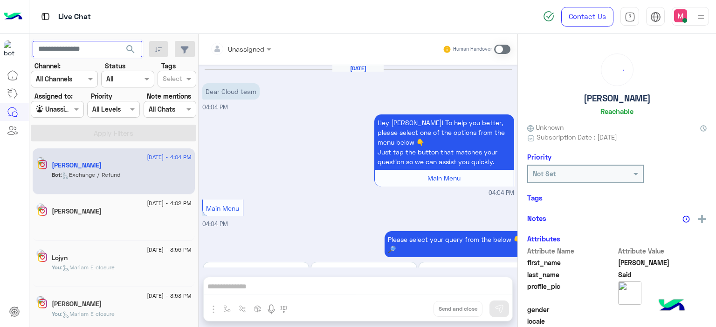
scroll to position [275, 0]
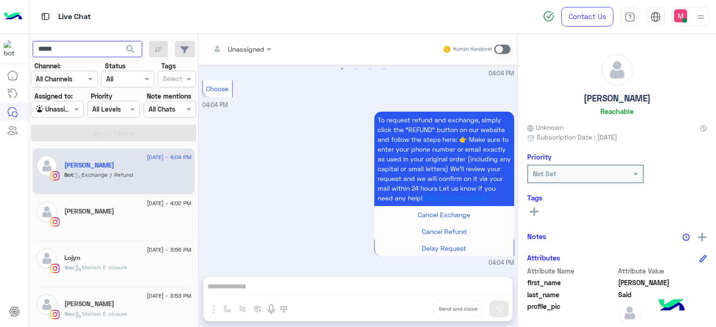
click at [119, 41] on button "search" at bounding box center [130, 51] width 23 height 20
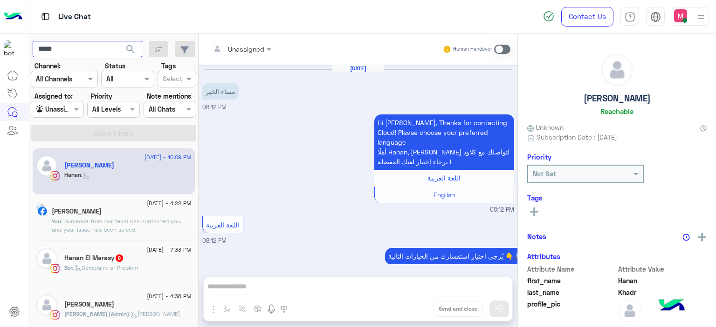
scroll to position [1056, 0]
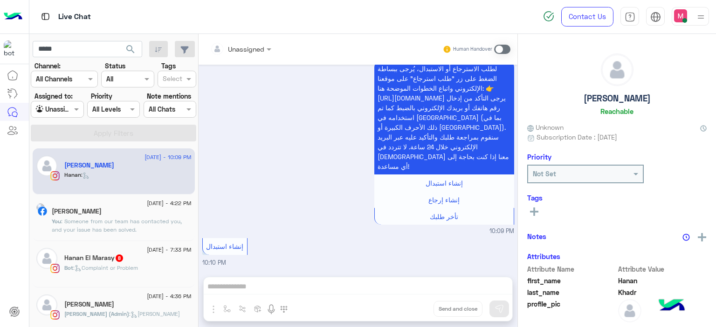
click at [115, 218] on span ": Someone from our team has contacted you, and your issue has been solved." at bounding box center [117, 225] width 130 height 15
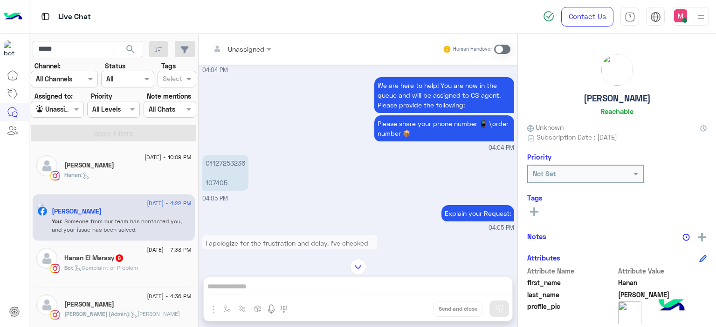
scroll to position [727, 0]
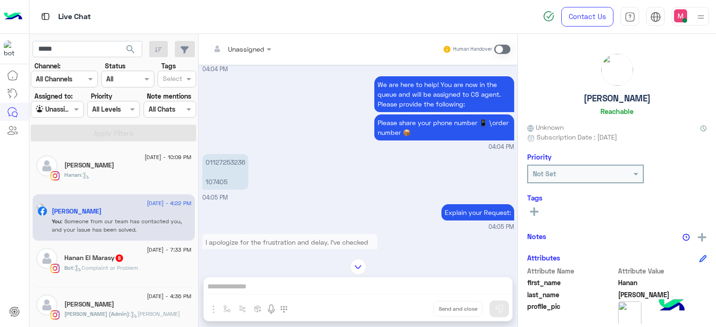
click at [225, 190] on p "01127253236 107405" at bounding box center [225, 172] width 46 height 36
copy app-message "107405"
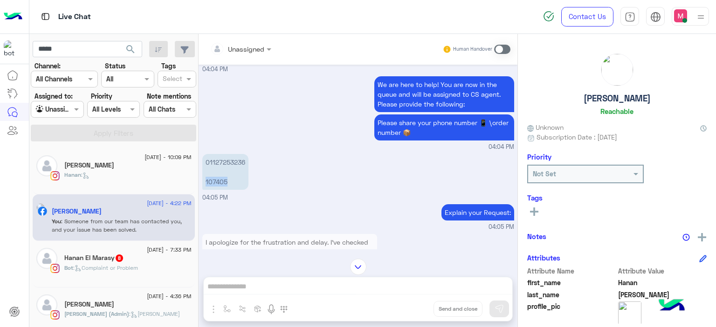
click at [246, 49] on input "text" at bounding box center [229, 49] width 38 height 10
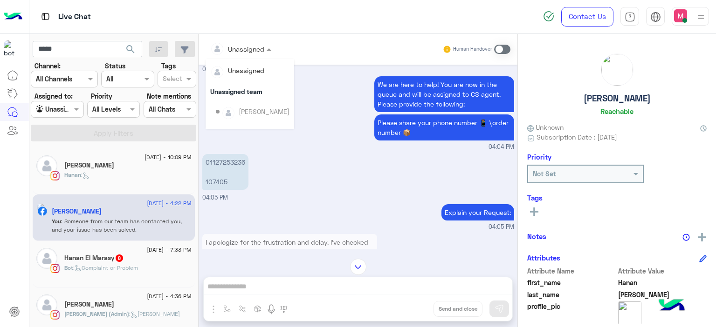
scroll to position [189, 0]
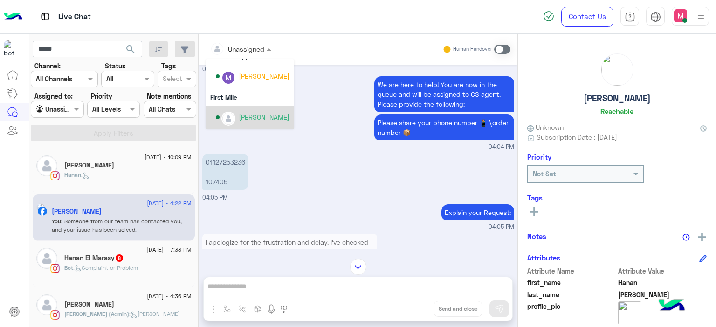
click at [259, 123] on div "[PERSON_NAME]" at bounding box center [253, 117] width 74 height 16
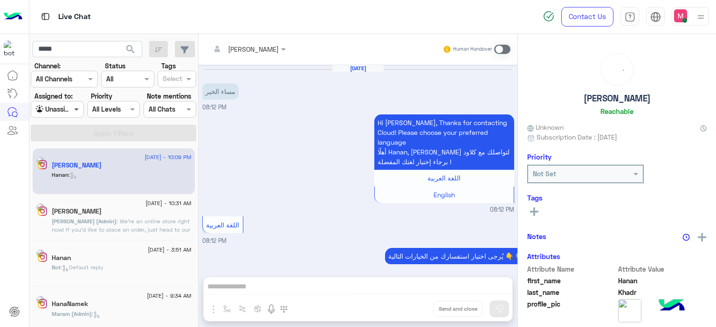
scroll to position [1056, 0]
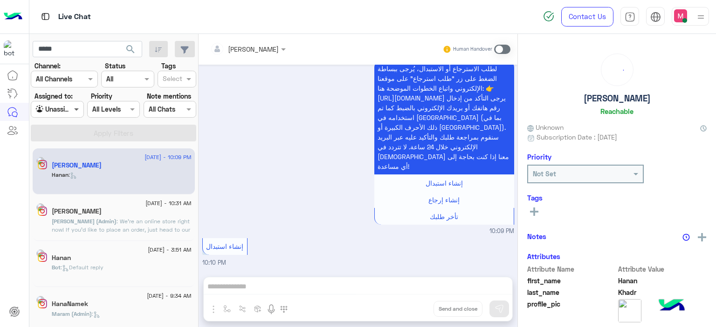
click at [78, 108] on span at bounding box center [78, 109] width 12 height 10
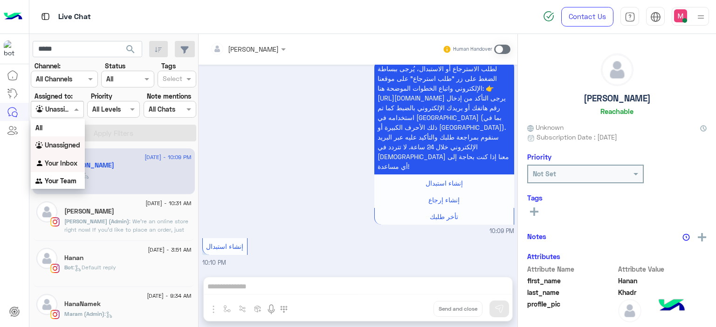
click at [71, 160] on b "Your Inbox" at bounding box center [61, 163] width 33 height 8
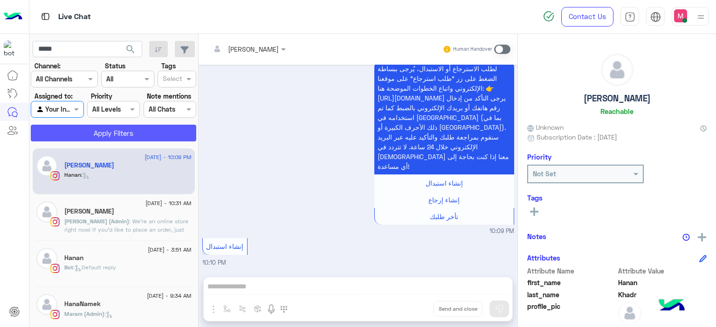
click at [107, 133] on button "Apply Filters" at bounding box center [113, 133] width 165 height 17
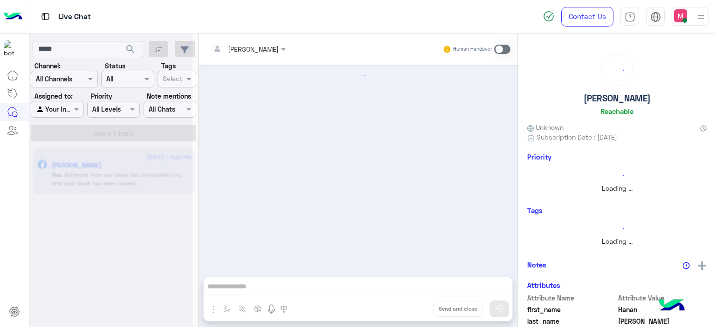
scroll to position [1025, 0]
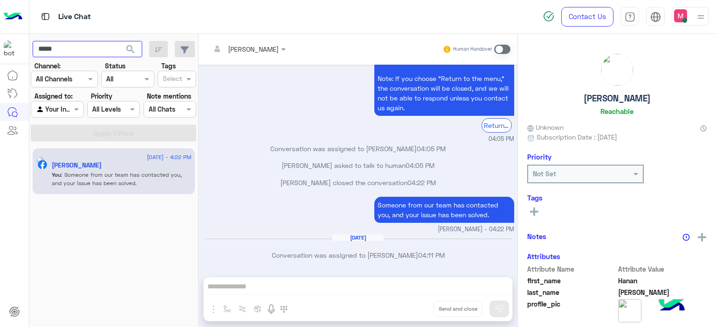
click at [85, 48] on input "*****" at bounding box center [87, 49] width 109 height 17
type input "*"
click at [119, 41] on button "search" at bounding box center [130, 51] width 23 height 20
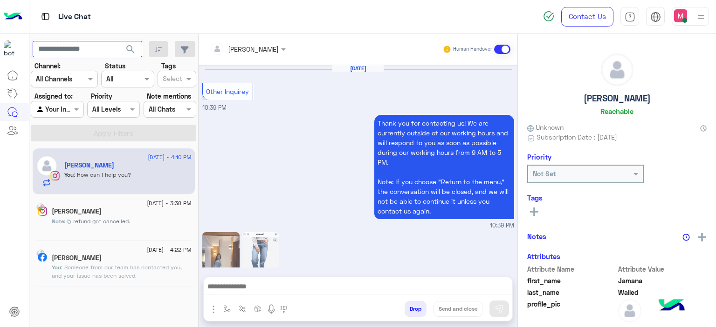
scroll to position [1029, 0]
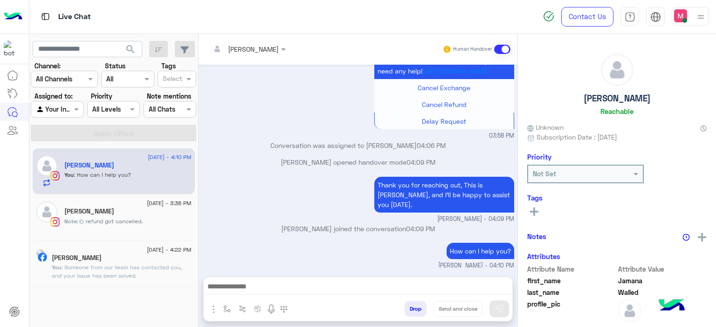
click at [139, 222] on span "refund got cancelled." at bounding box center [114, 222] width 57 height 8
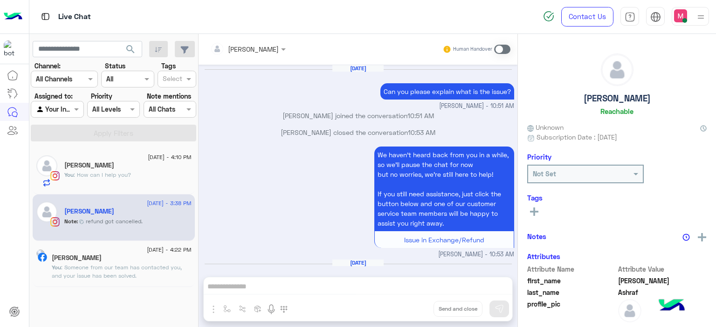
scroll to position [788, 0]
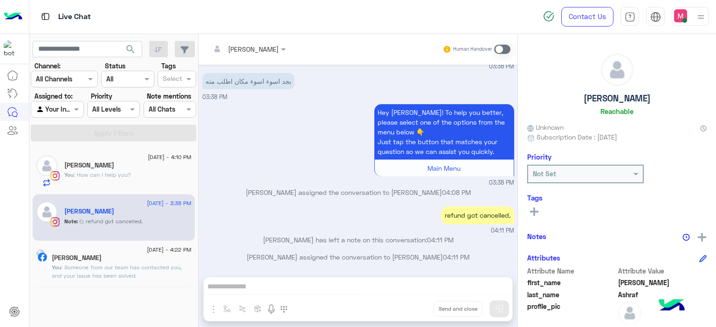
click at [159, 179] on div "You : How can I help you?" at bounding box center [127, 179] width 127 height 16
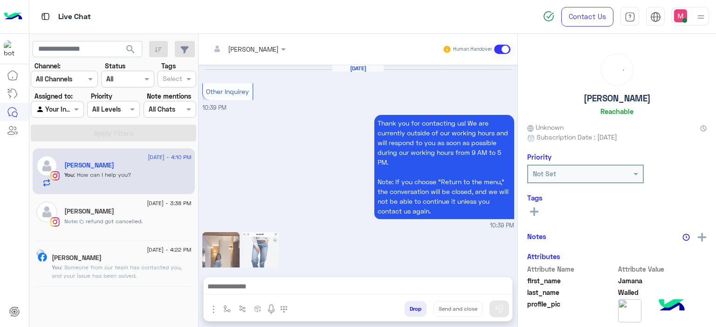
scroll to position [1029, 0]
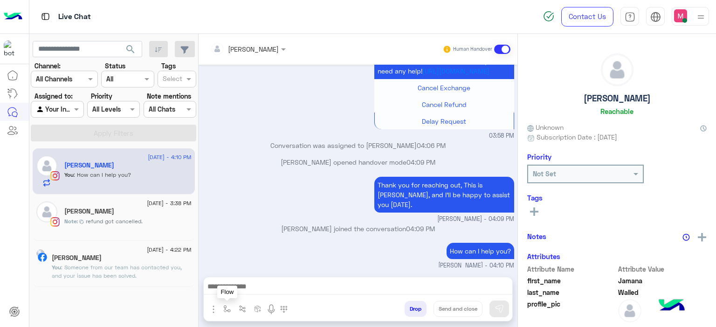
click at [224, 306] on img "button" at bounding box center [226, 309] width 7 height 7
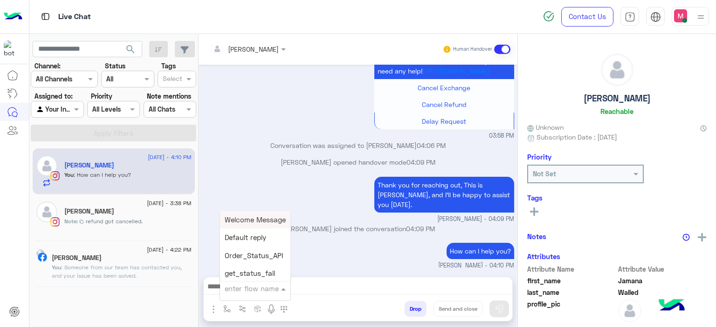
click at [235, 290] on input "text" at bounding box center [244, 289] width 38 height 11
type input "******"
click at [257, 240] on span "Mariam E closure" at bounding box center [253, 238] width 57 height 8
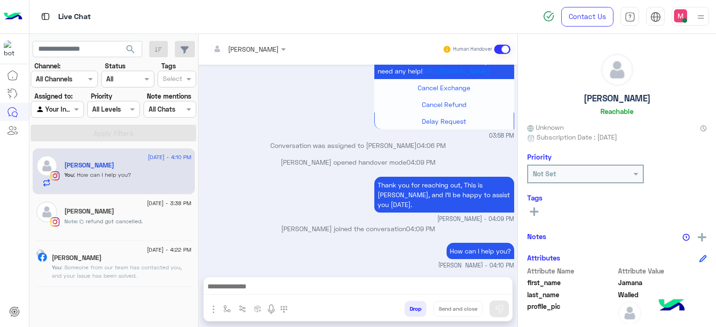
type textarea "**********"
click at [455, 313] on button "Send and close" at bounding box center [457, 309] width 49 height 16
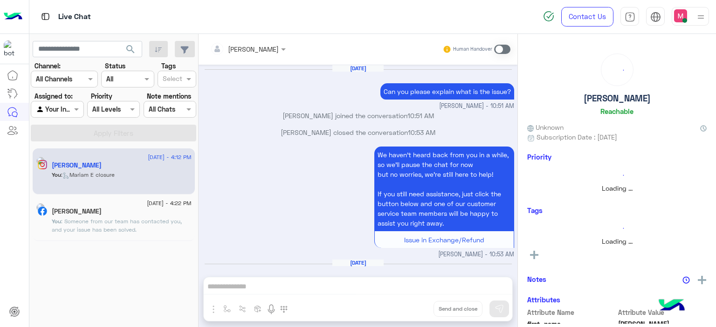
scroll to position [788, 0]
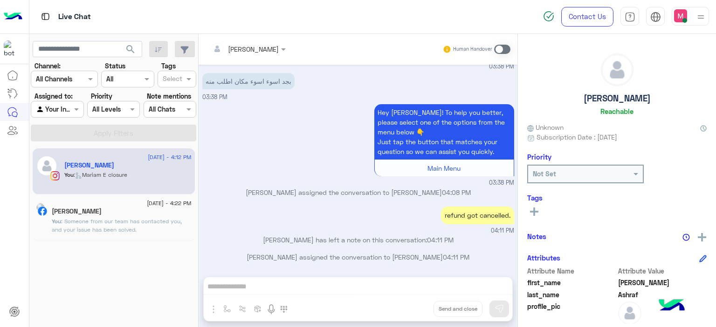
click at [239, 284] on div "Mariam Ahmed Human Handover Aug 11, 2025 Can you please explain what is the iss…" at bounding box center [357, 182] width 319 height 297
click at [498, 51] on span at bounding box center [502, 49] width 16 height 9
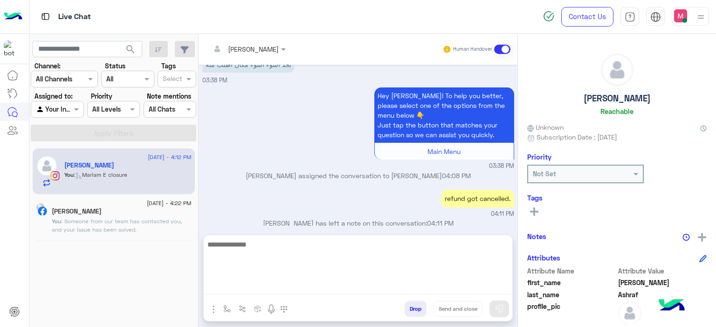
click at [250, 283] on textarea at bounding box center [358, 267] width 308 height 56
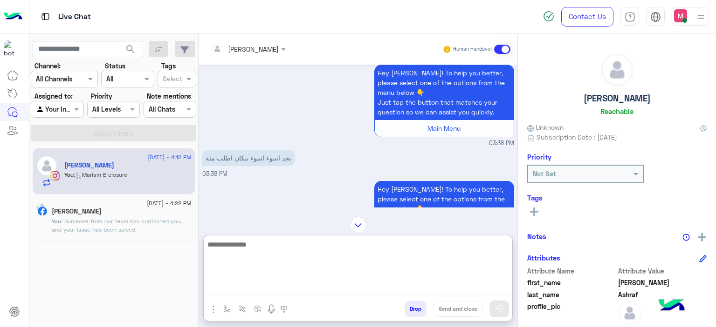
scroll to position [847, 0]
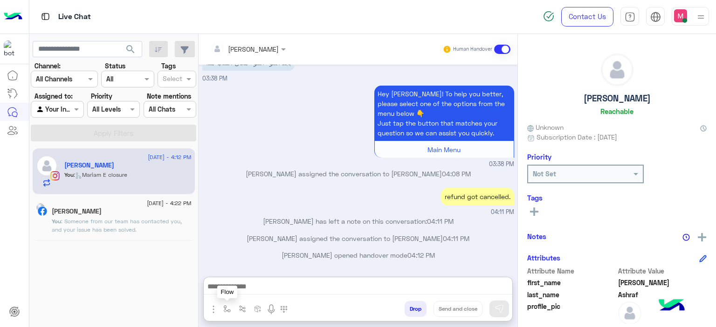
click at [226, 307] on img "button" at bounding box center [226, 309] width 7 height 7
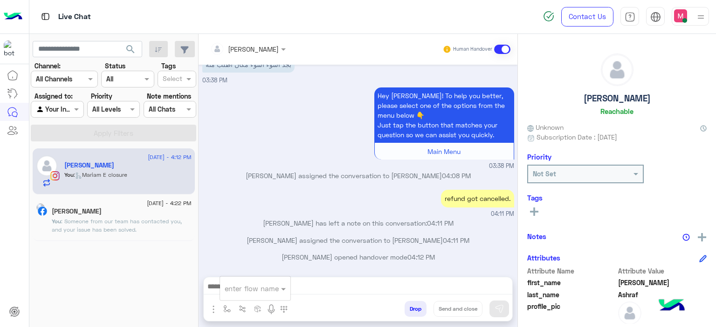
click at [233, 287] on input "text" at bounding box center [244, 289] width 38 height 11
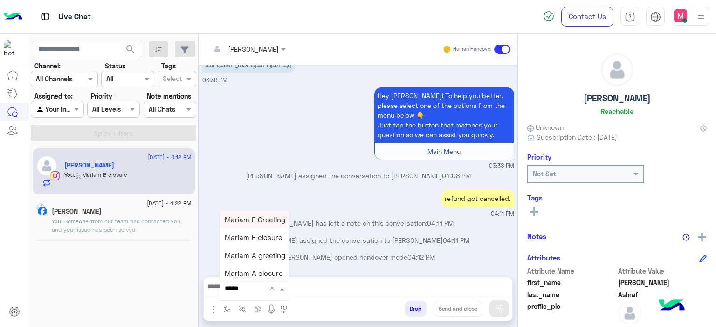
type input "******"
click at [246, 220] on span "Mariam E Greeting" at bounding box center [255, 220] width 61 height 8
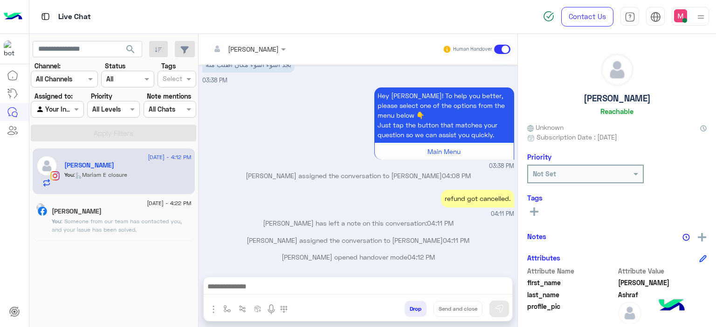
type textarea "**********"
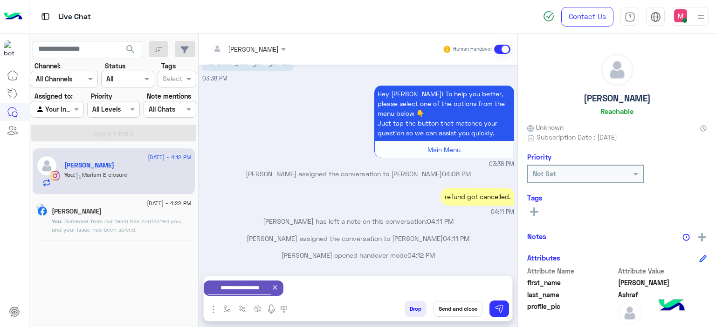
click at [279, 286] on icon at bounding box center [274, 287] width 7 height 7
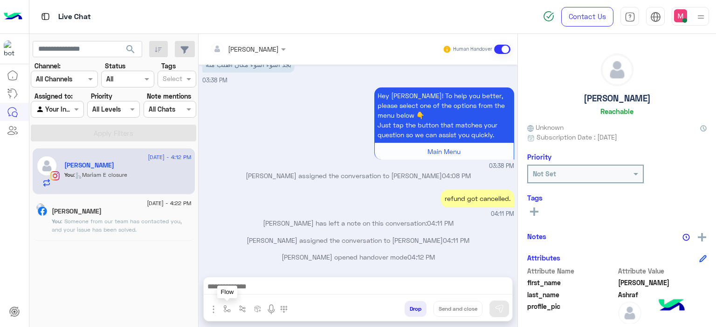
click at [227, 306] on img "button" at bounding box center [226, 309] width 7 height 7
click at [239, 290] on input "text" at bounding box center [244, 289] width 38 height 11
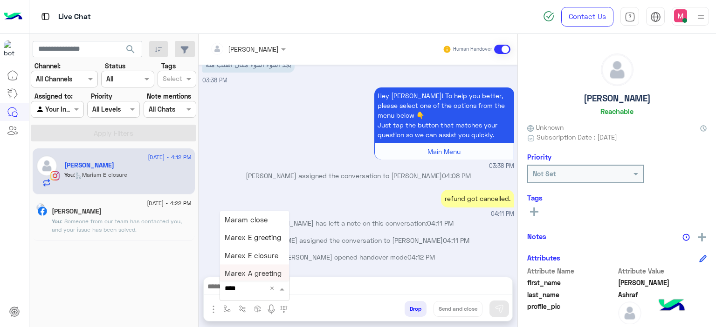
type input "*****"
click at [256, 223] on span "Mariam E Greeting" at bounding box center [255, 220] width 61 height 8
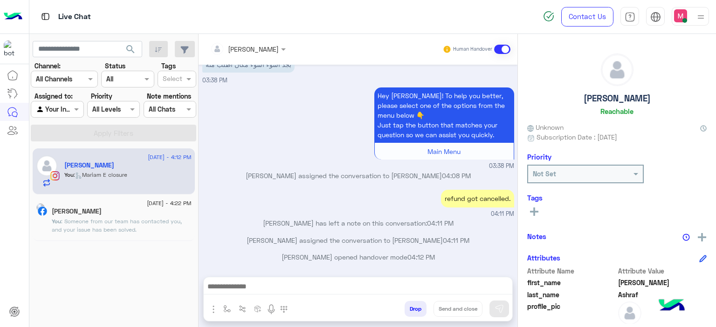
type textarea "**********"
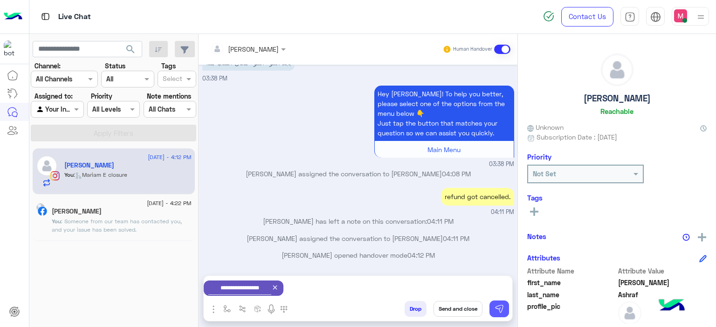
click at [499, 309] on img at bounding box center [498, 309] width 9 height 9
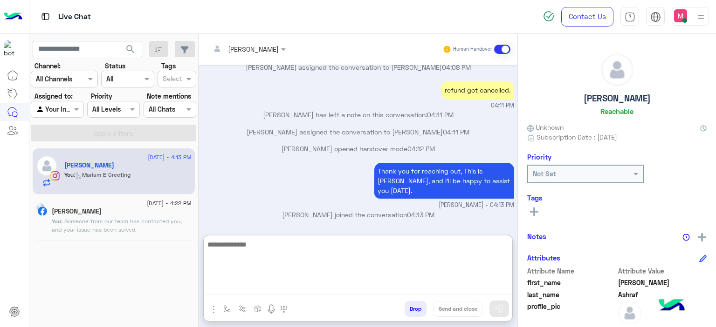
scroll to position [913, 0]
drag, startPoint x: 293, startPoint y: 287, endPoint x: 257, endPoint y: 248, distance: 53.4
click at [257, 248] on textarea at bounding box center [358, 267] width 308 height 56
type textarea "**********"
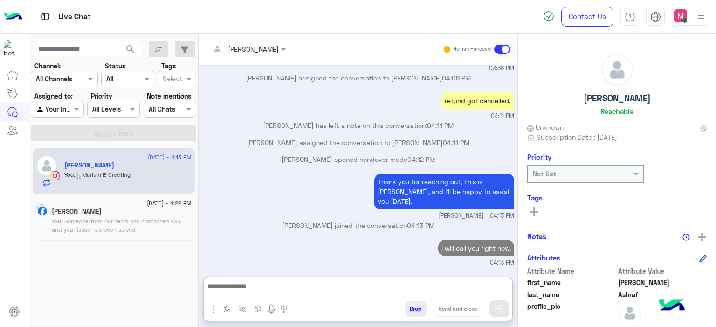
click at [177, 225] on p "You : Someone from our team has contacted you, and your issue has been solved." at bounding box center [122, 226] width 140 height 17
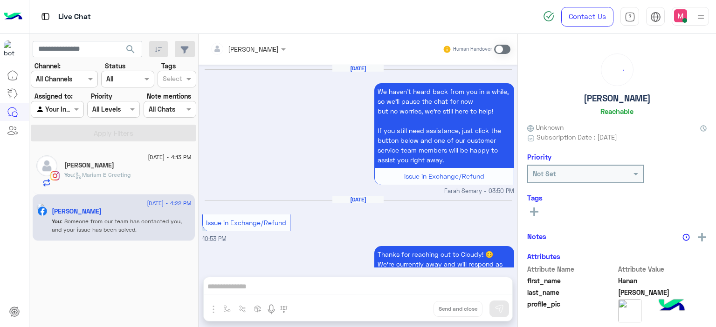
scroll to position [1025, 0]
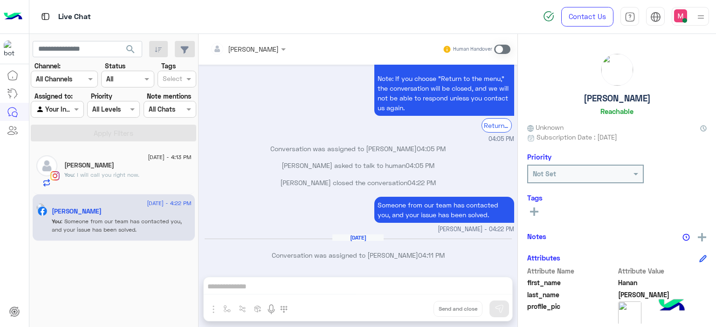
click at [158, 173] on div "You : I will call you right now." at bounding box center [127, 179] width 127 height 16
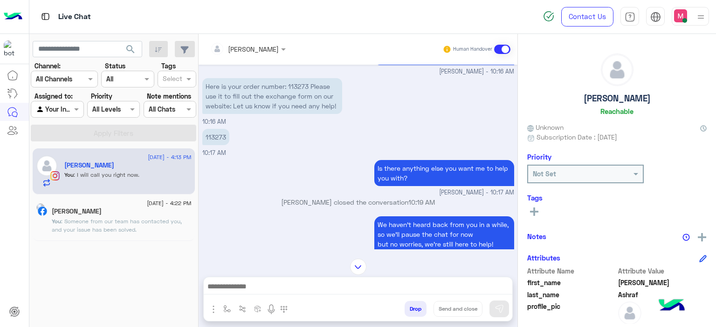
scroll to position [328, 0]
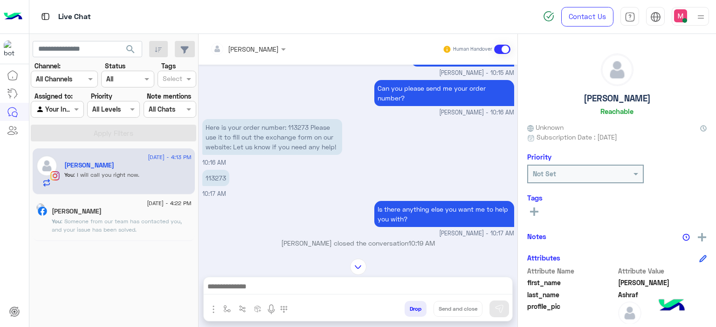
click at [216, 174] on p "113273" at bounding box center [215, 178] width 27 height 16
copy p "113273"
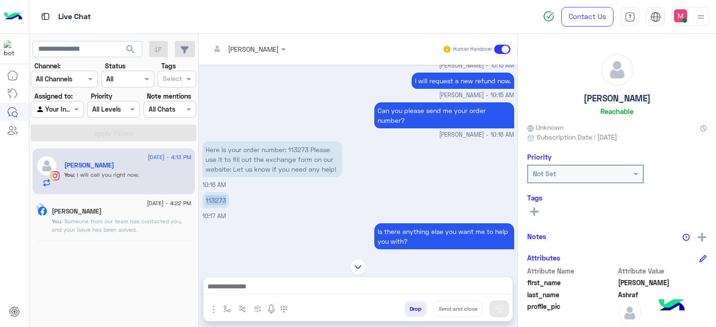
scroll to position [292, 0]
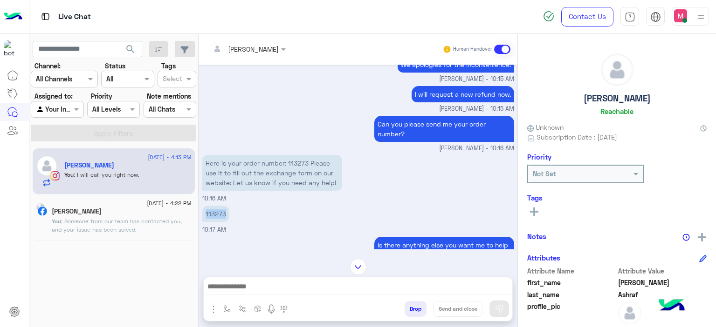
copy p "113273"
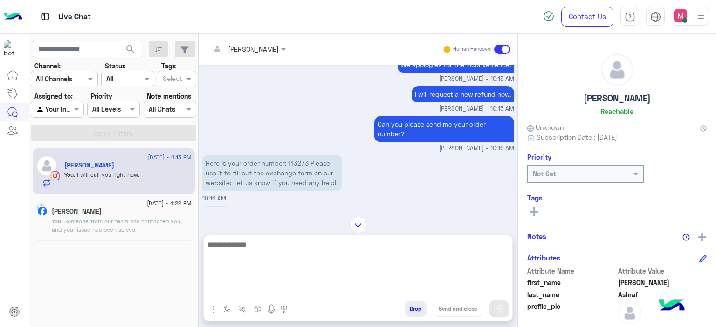
click at [239, 287] on textarea at bounding box center [358, 267] width 308 height 56
click at [386, 245] on textarea "**********" at bounding box center [358, 267] width 308 height 56
click at [401, 247] on textarea "**********" at bounding box center [358, 267] width 308 height 56
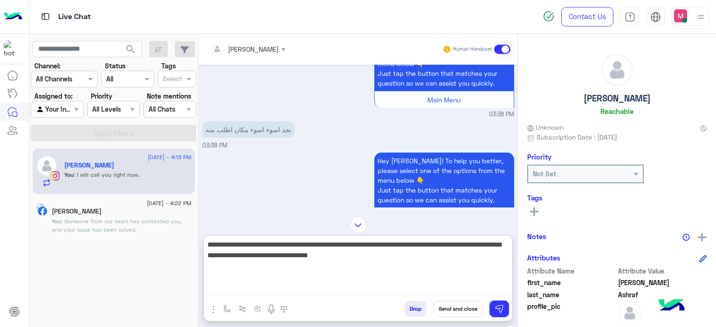
scroll to position [1906, 0]
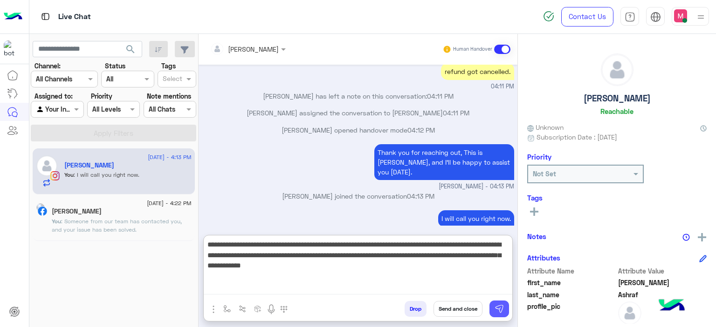
type textarea "**********"
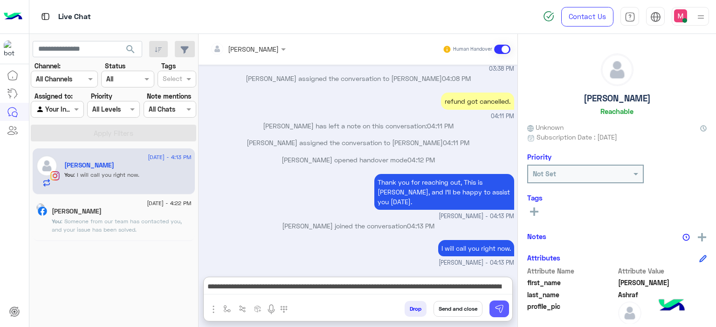
click at [499, 305] on img at bounding box center [498, 309] width 9 height 9
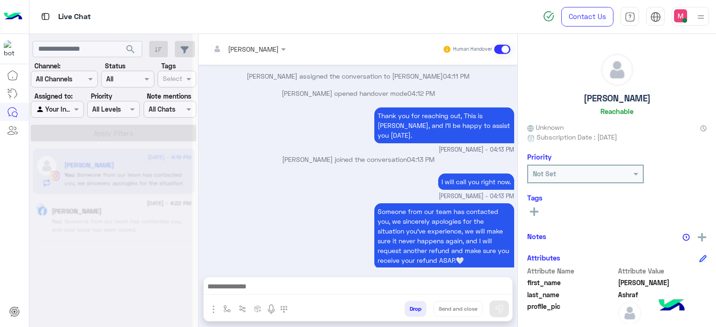
scroll to position [2021, 0]
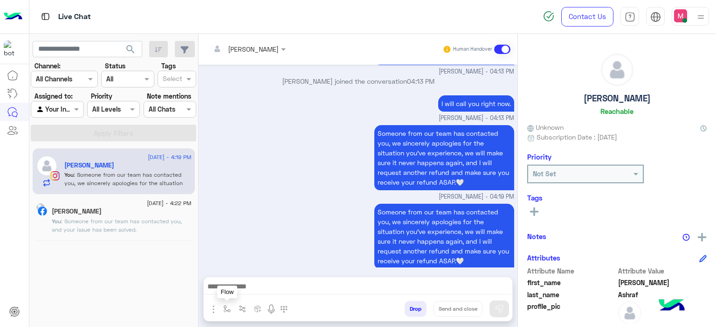
click at [224, 305] on button "button" at bounding box center [226, 308] width 15 height 15
click at [535, 206] on button at bounding box center [534, 211] width 14 height 11
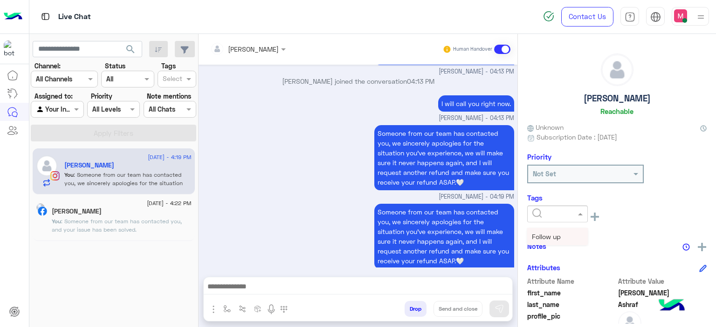
click at [581, 209] on span at bounding box center [581, 214] width 12 height 10
click at [565, 238] on div "Follow up" at bounding box center [557, 236] width 61 height 17
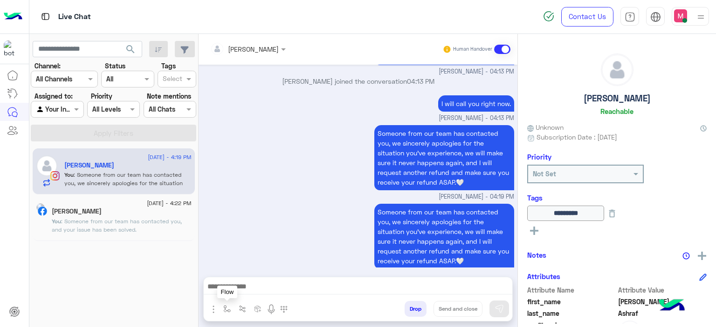
click at [224, 303] on button "button" at bounding box center [226, 308] width 15 height 15
click at [247, 286] on input "text" at bounding box center [244, 289] width 38 height 11
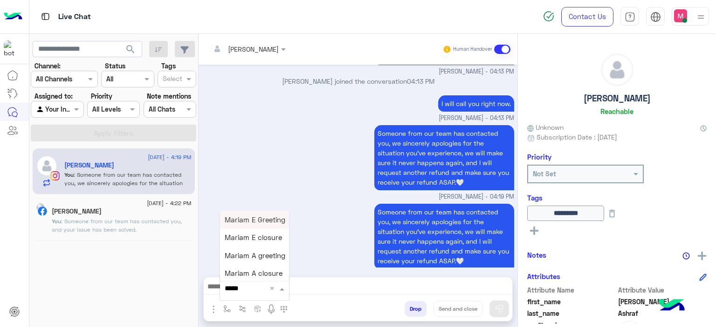
type input "******"
click at [258, 238] on span "Mariam E closure" at bounding box center [253, 238] width 57 height 8
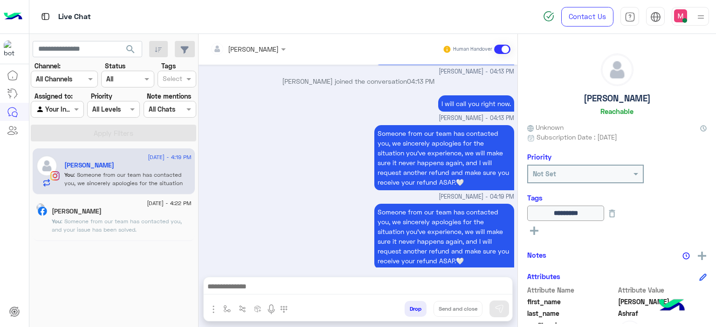
type textarea "**********"
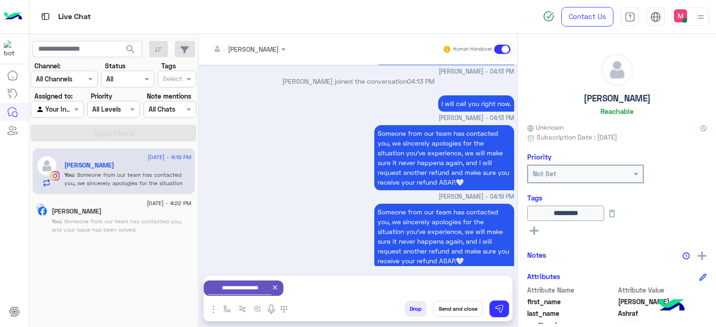
click at [453, 307] on button "Send and close" at bounding box center [457, 309] width 49 height 16
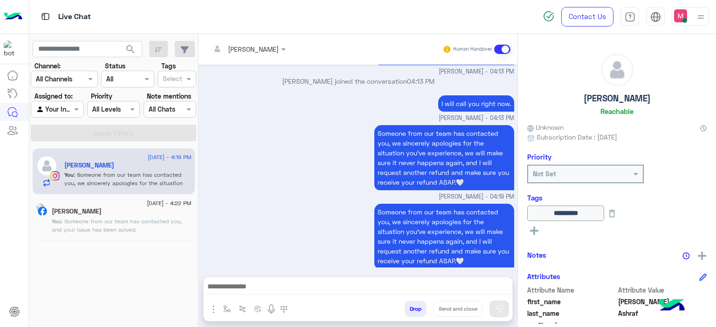
scroll to position [2038, 0]
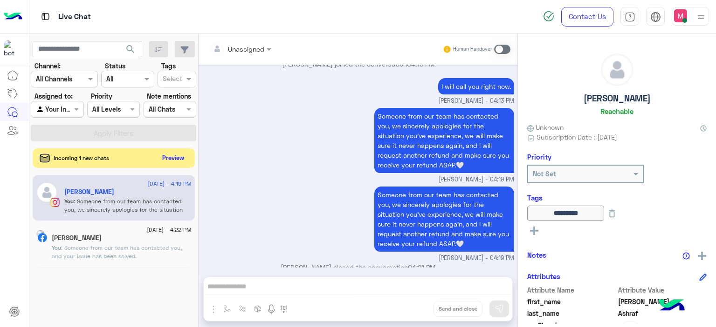
click at [173, 156] on button "Preview" at bounding box center [173, 158] width 29 height 13
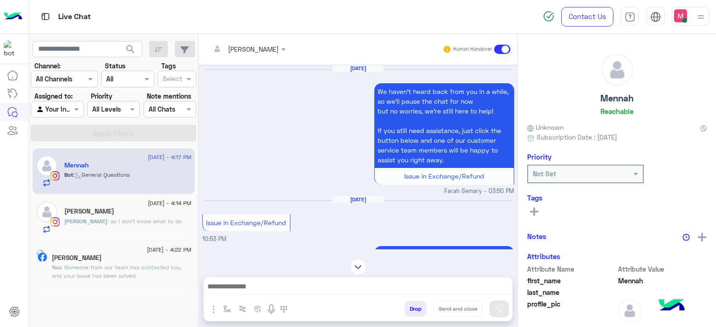
scroll to position [1964, 0]
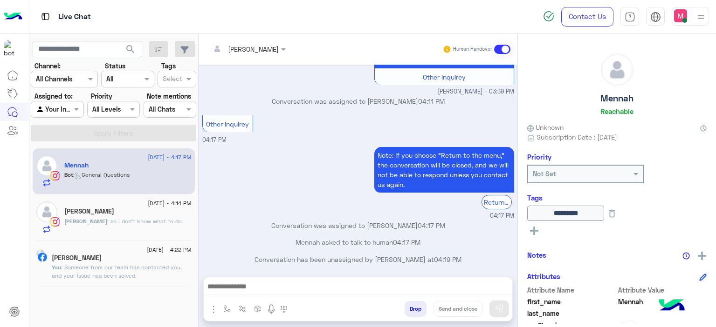
click at [143, 215] on div "[PERSON_NAME]" at bounding box center [127, 213] width 127 height 10
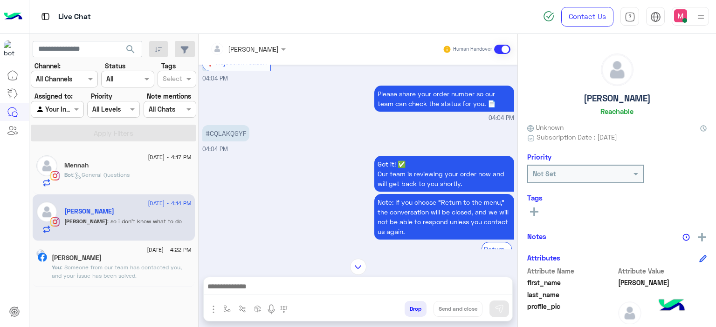
scroll to position [1328, 0]
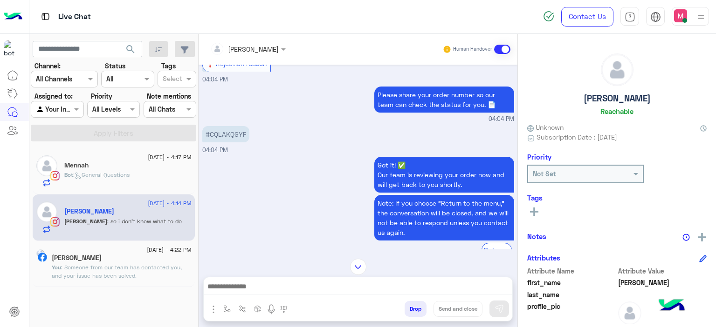
click at [224, 141] on p "#CQLAKQGYF" at bounding box center [225, 134] width 47 height 16
copy p "CQLAKQGYF"
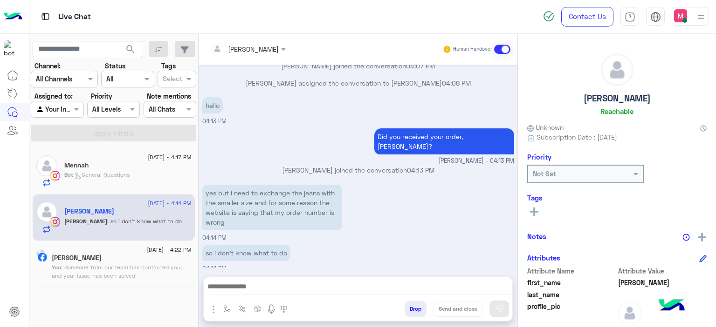
scroll to position [1794, 0]
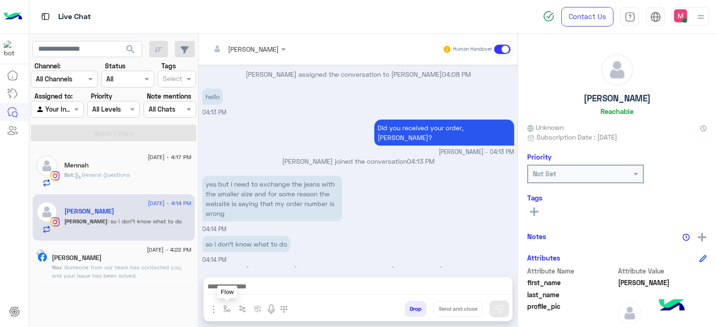
click at [224, 309] on img "button" at bounding box center [226, 309] width 7 height 7
click at [252, 286] on input "text" at bounding box center [244, 289] width 38 height 11
drag, startPoint x: 308, startPoint y: 253, endPoint x: 339, endPoint y: 320, distance: 73.8
click at [339, 320] on div "Mariam Ahmed Human Handover Jul 31, 2025 julia asked to talk to human 12:21 PM …" at bounding box center [357, 182] width 319 height 297
click at [268, 280] on div at bounding box center [358, 289] width 308 height 23
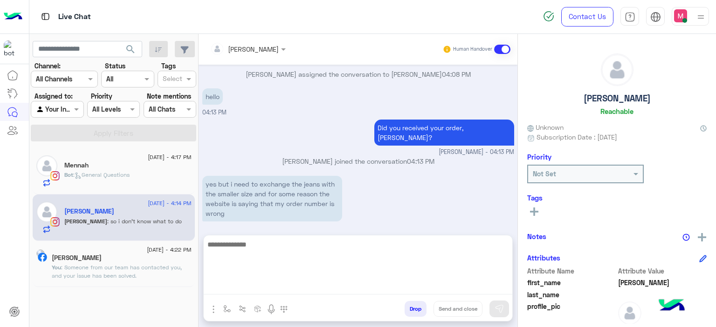
click at [248, 286] on textarea at bounding box center [358, 267] width 308 height 56
paste textarea "**********"
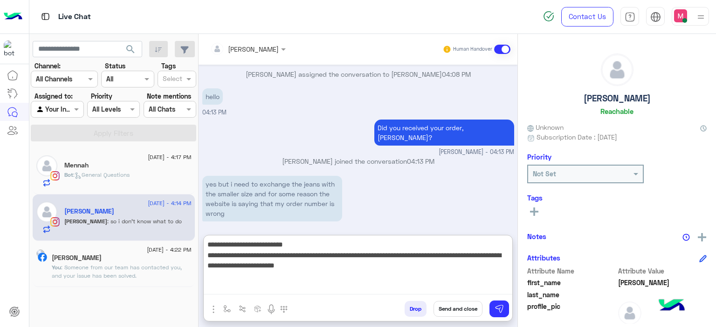
click at [300, 245] on textarea "**********" at bounding box center [358, 267] width 308 height 56
paste textarea "******"
type textarea "**********"
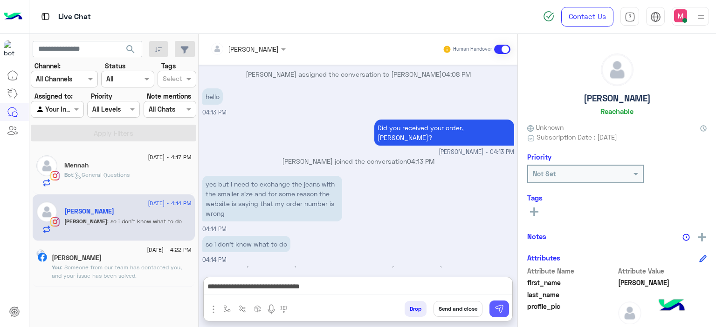
click at [500, 308] on img at bounding box center [498, 309] width 9 height 9
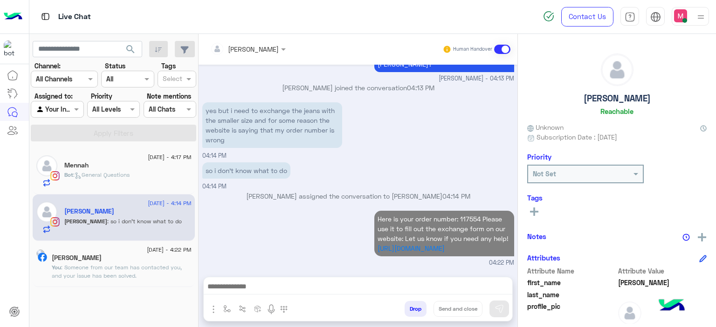
scroll to position [1854, 0]
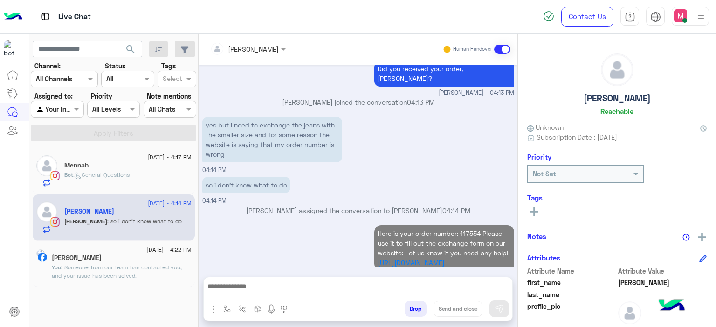
click at [123, 170] on div "Mennah" at bounding box center [127, 167] width 127 height 10
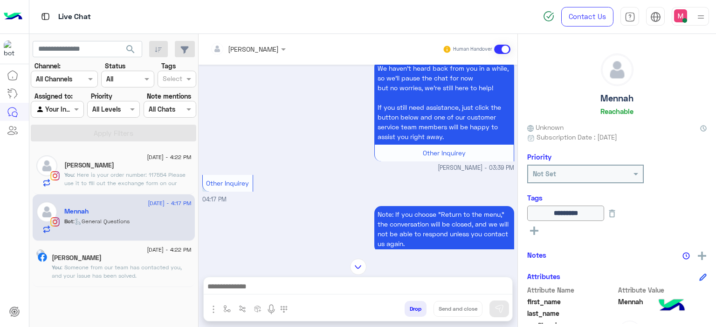
scroll to position [3175, 0]
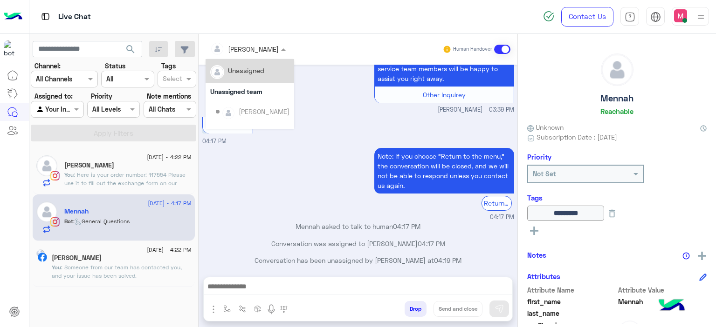
click at [265, 48] on div at bounding box center [247, 48] width 85 height 11
click at [261, 72] on div "Unassigned" at bounding box center [246, 71] width 36 height 10
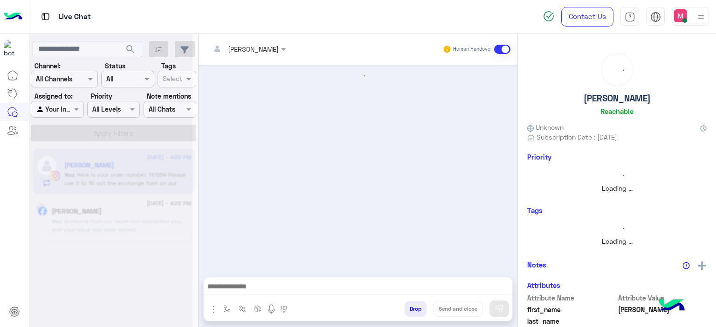
scroll to position [564, 0]
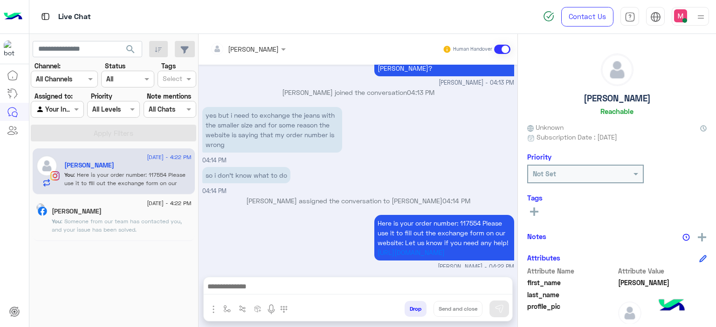
click at [166, 214] on div "Hanan Saleh" at bounding box center [122, 213] width 140 height 10
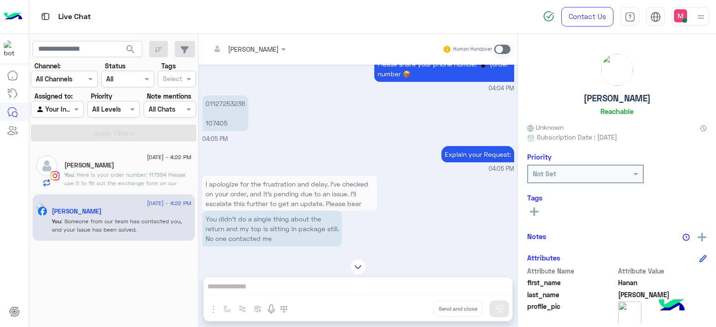
scroll to position [755, 0]
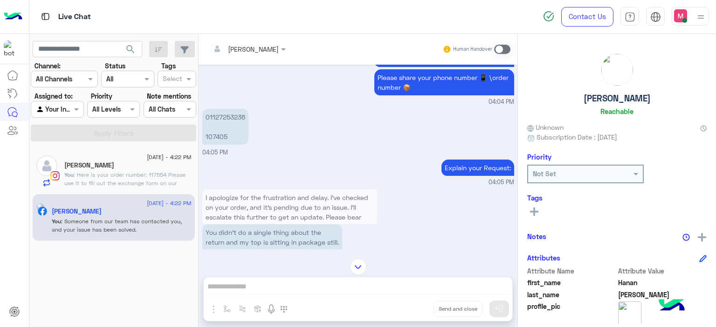
click at [149, 166] on div "[PERSON_NAME]" at bounding box center [127, 167] width 127 height 10
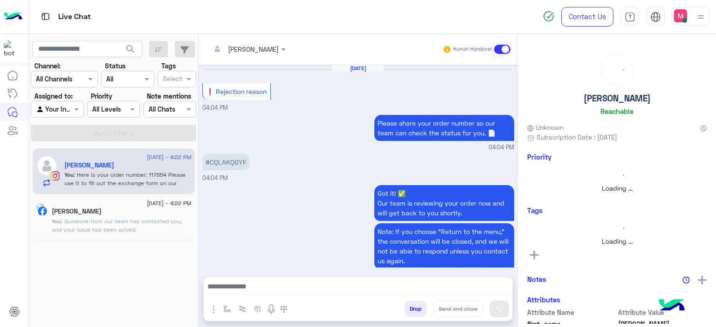
scroll to position [564, 0]
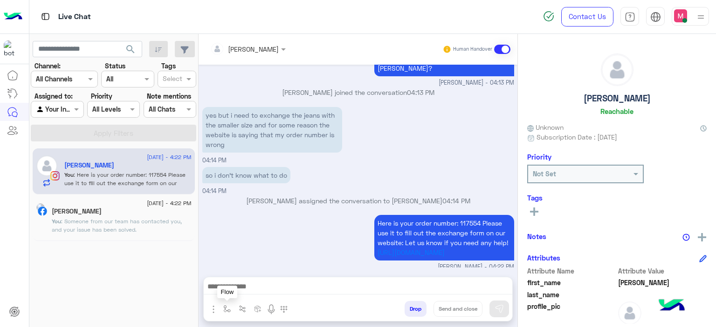
click at [226, 307] on img "button" at bounding box center [226, 309] width 7 height 7
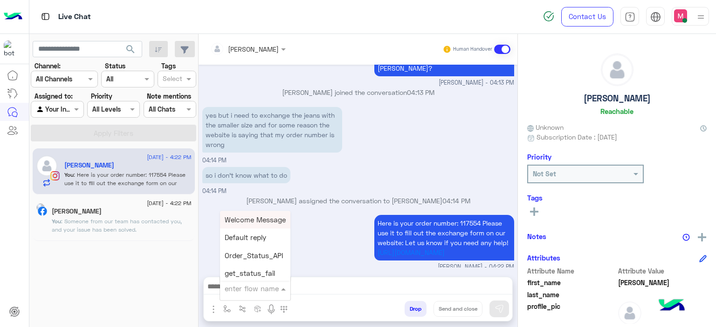
click at [241, 290] on input "text" at bounding box center [244, 289] width 38 height 11
type input "******"
click at [263, 237] on span "Mariam E closure" at bounding box center [253, 238] width 57 height 8
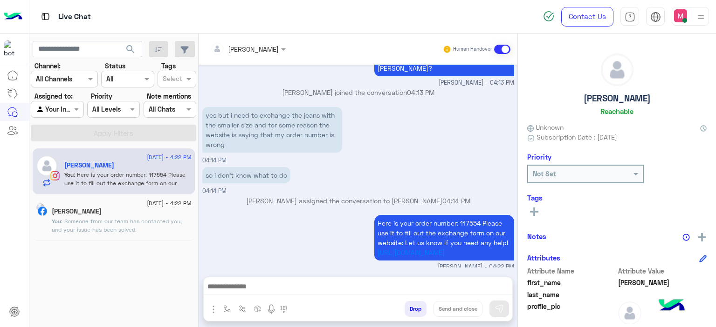
type textarea "**********"
click at [279, 285] on icon at bounding box center [274, 287] width 7 height 7
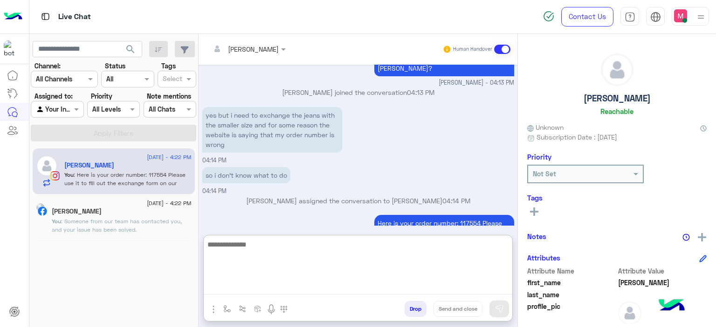
click at [283, 286] on textarea at bounding box center [358, 267] width 308 height 56
type textarea "**********"
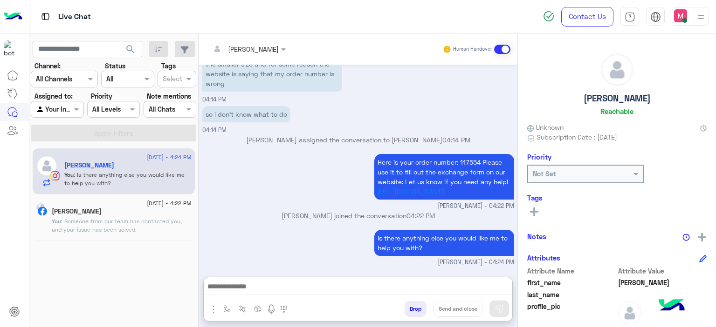
scroll to position [609, 0]
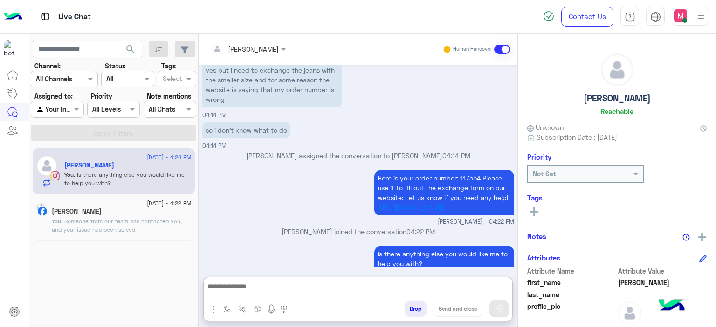
click at [133, 205] on div "11 August - 4:22 PM" at bounding box center [122, 205] width 140 height 6
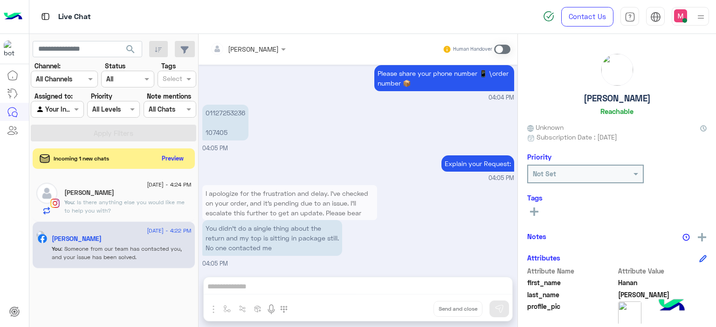
scroll to position [1025, 0]
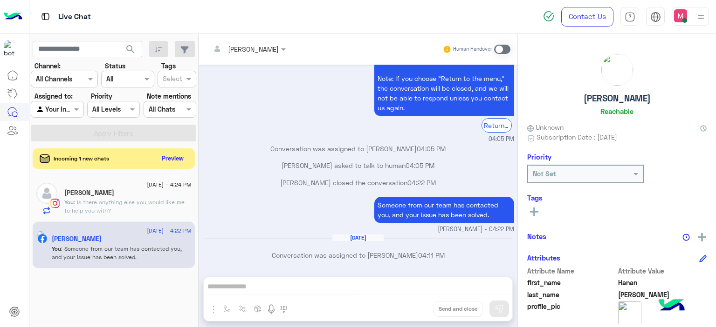
click at [498, 49] on span at bounding box center [502, 49] width 16 height 9
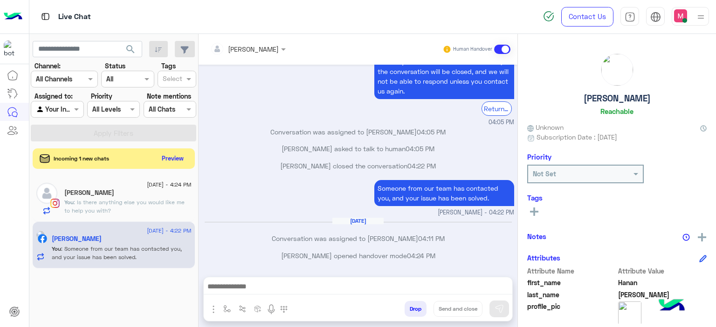
scroll to position [1042, 0]
click at [223, 312] on img "button" at bounding box center [226, 309] width 7 height 7
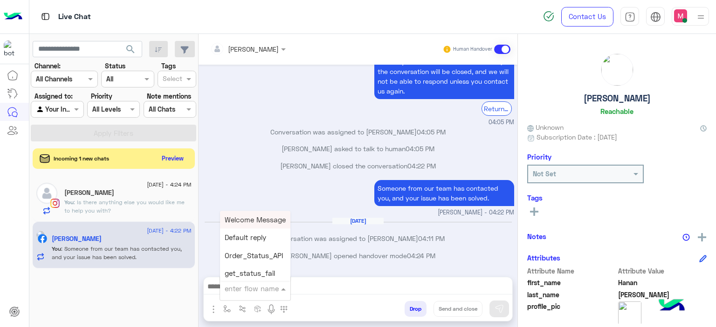
click at [240, 290] on input "text" at bounding box center [244, 289] width 38 height 11
type input "*****"
click at [257, 225] on div "Mariam E Greeting" at bounding box center [254, 220] width 69 height 18
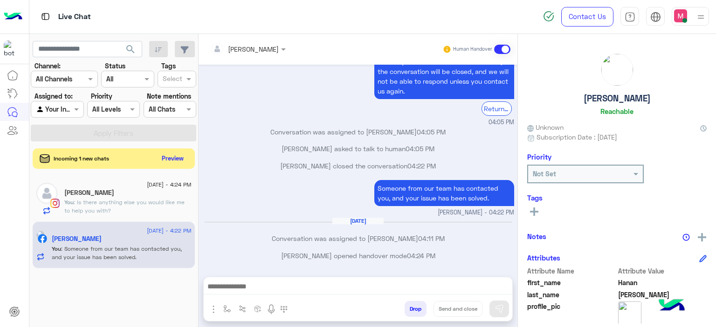
type textarea "**********"
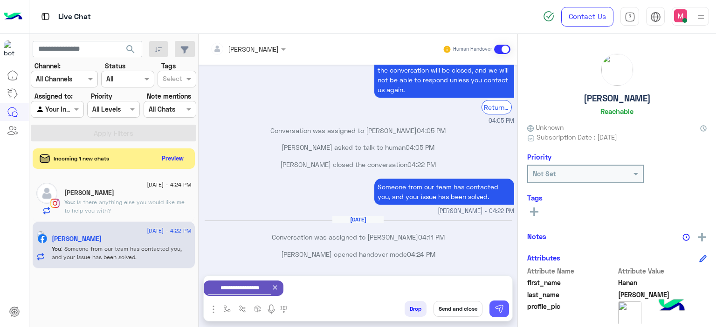
click at [497, 306] on img at bounding box center [498, 309] width 9 height 9
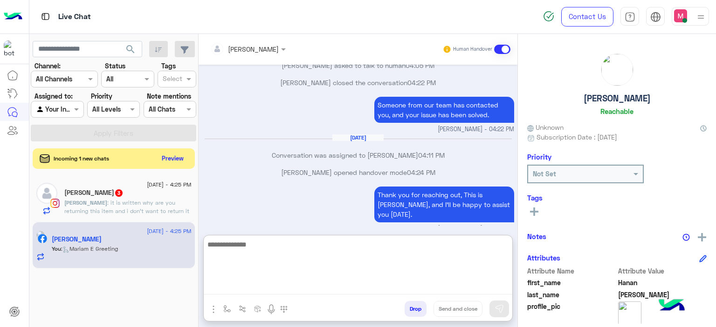
scroll to position [1111, 0]
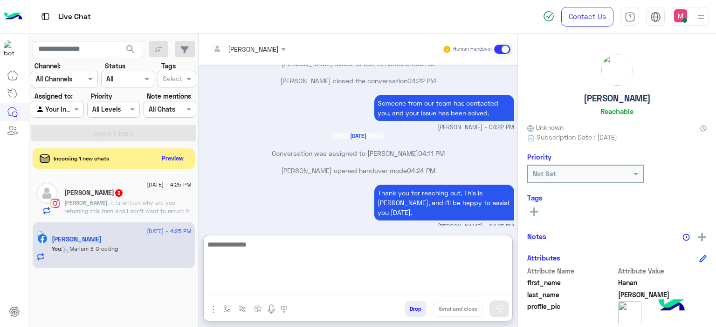
click at [274, 286] on textarea at bounding box center [358, 267] width 308 height 56
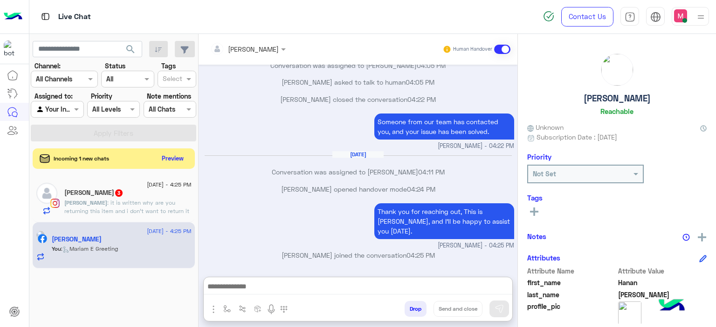
click at [130, 208] on span ": it is written why are you returning this item and i don’t want to return it i…" at bounding box center [126, 211] width 125 height 24
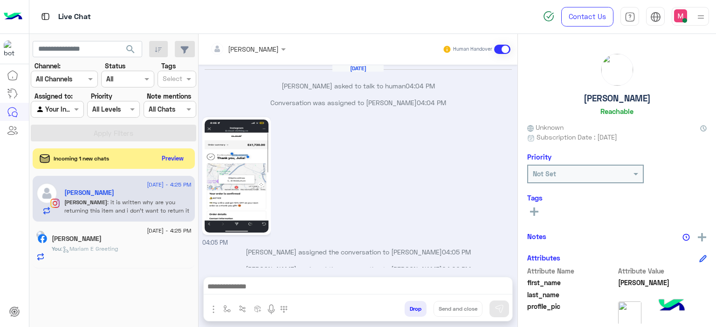
scroll to position [601, 0]
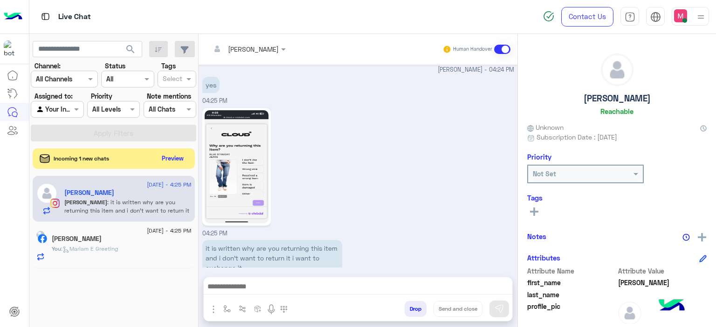
drag, startPoint x: 153, startPoint y: 245, endPoint x: 207, endPoint y: 245, distance: 53.6
click at [153, 245] on div "You : Mariam E Greeting" at bounding box center [122, 253] width 140 height 16
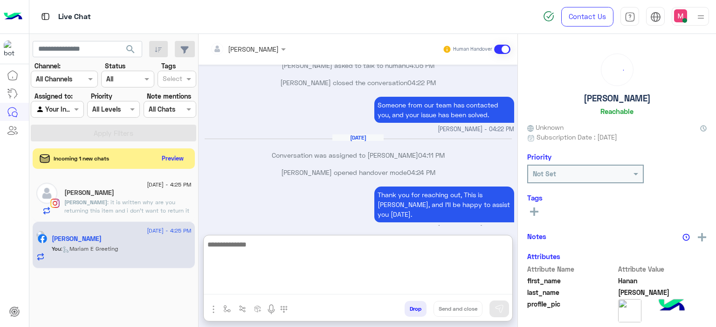
click at [228, 284] on textarea at bounding box center [358, 267] width 308 height 56
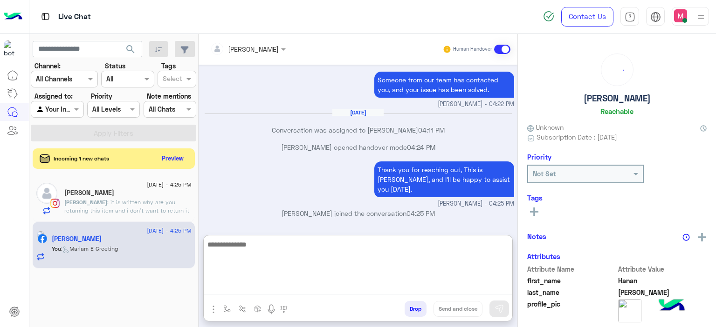
scroll to position [853, 0]
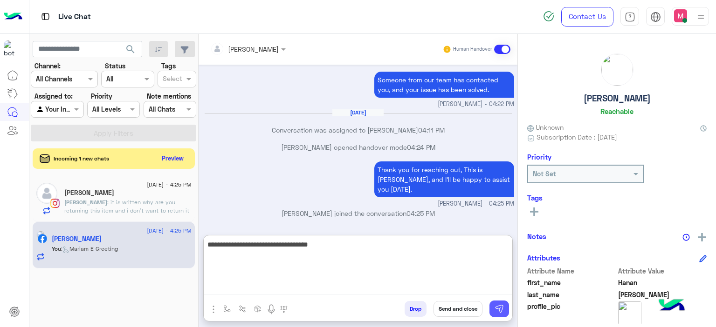
type textarea "**********"
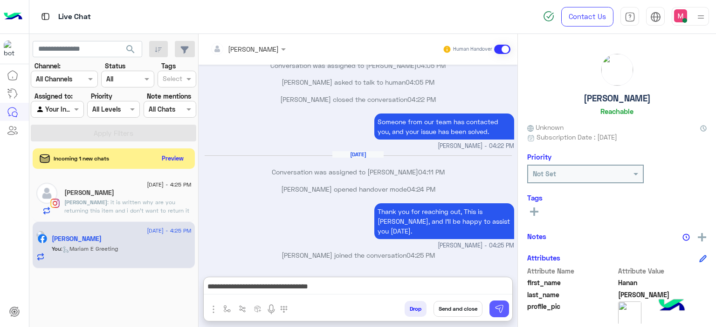
click at [495, 306] on img at bounding box center [498, 309] width 9 height 9
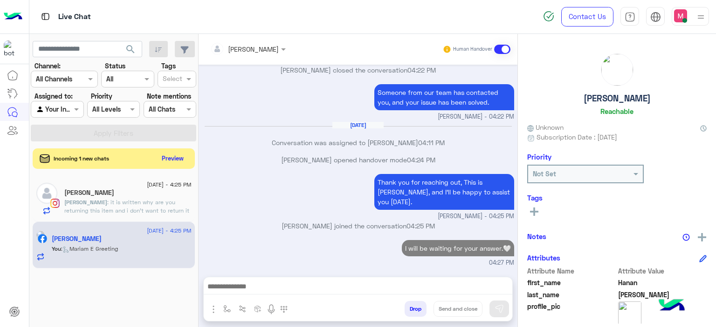
scroll to position [841, 0]
click at [170, 203] on span ": it is written why are you returning this item and i don’t want to return it i…" at bounding box center [126, 211] width 125 height 24
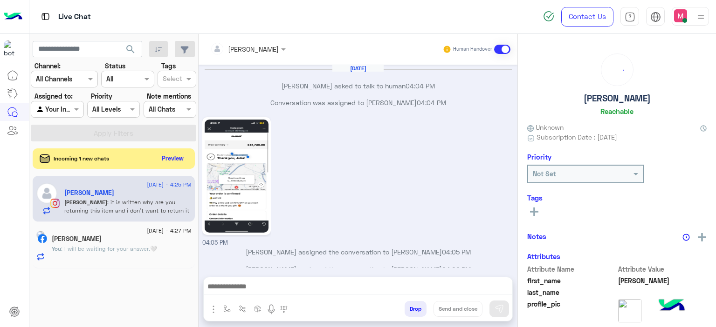
scroll to position [601, 0]
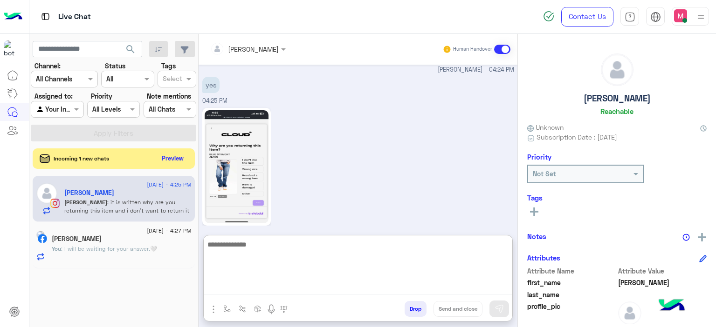
click at [229, 284] on textarea at bounding box center [358, 267] width 308 height 56
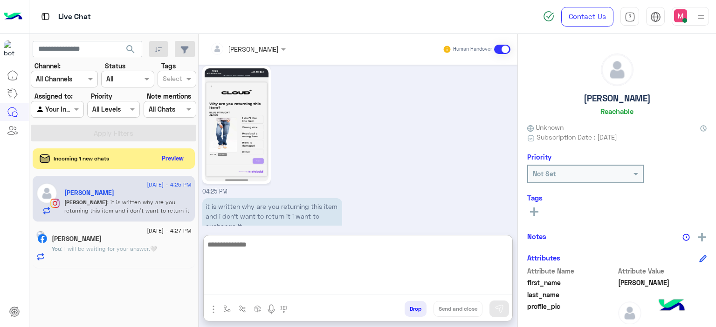
click at [275, 241] on textarea at bounding box center [358, 267] width 308 height 56
type textarea "*"
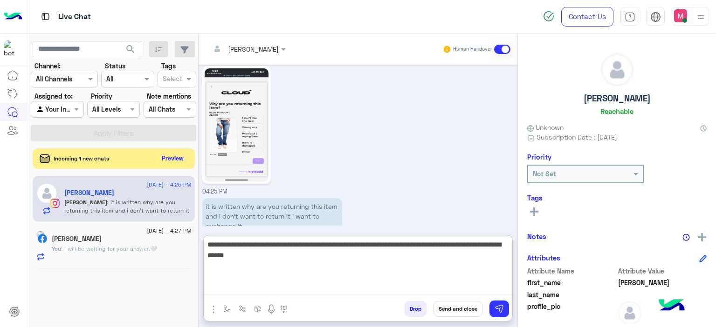
type textarea "**********"
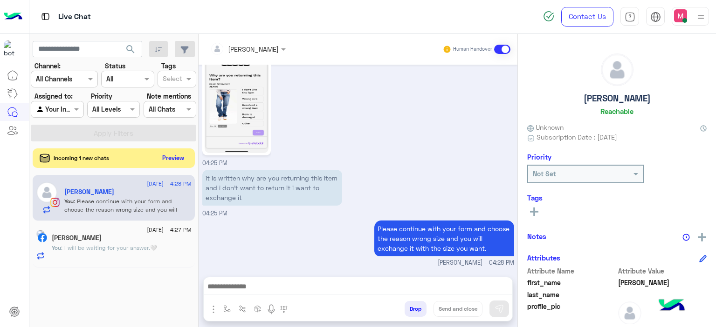
scroll to position [650, 0]
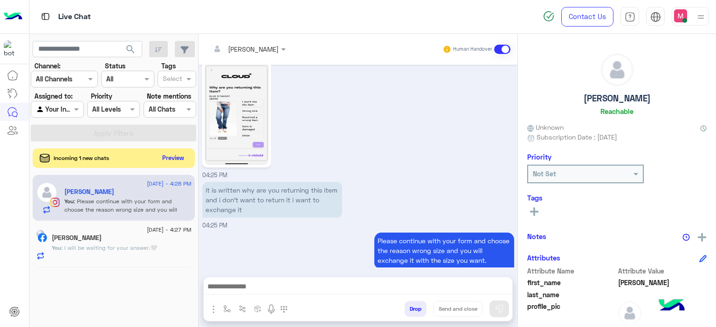
click at [178, 162] on button "Preview" at bounding box center [173, 158] width 29 height 13
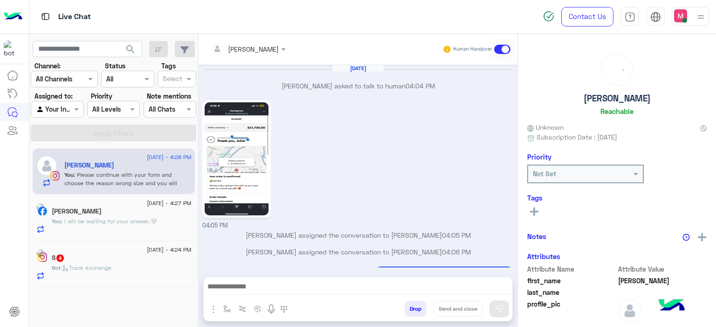
scroll to position [634, 0]
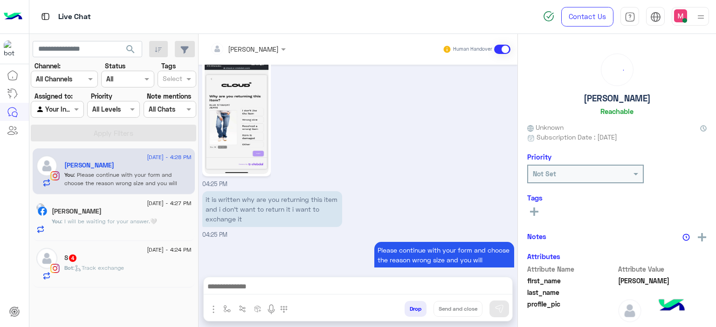
click at [124, 264] on p "Bot : Track exchange" at bounding box center [94, 268] width 60 height 8
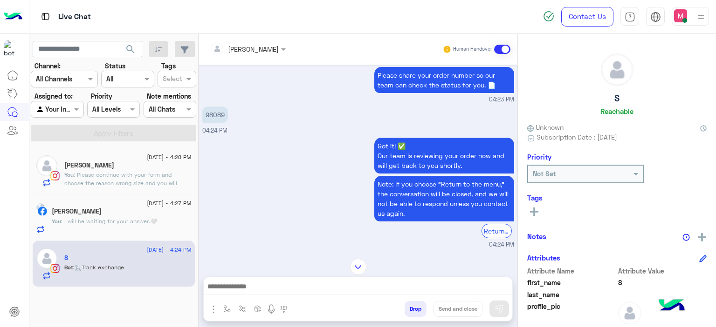
scroll to position [935, 0]
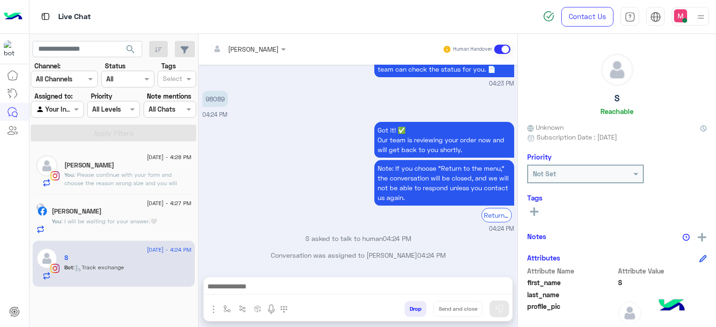
click at [142, 216] on div "Hanan Saleh" at bounding box center [122, 213] width 140 height 10
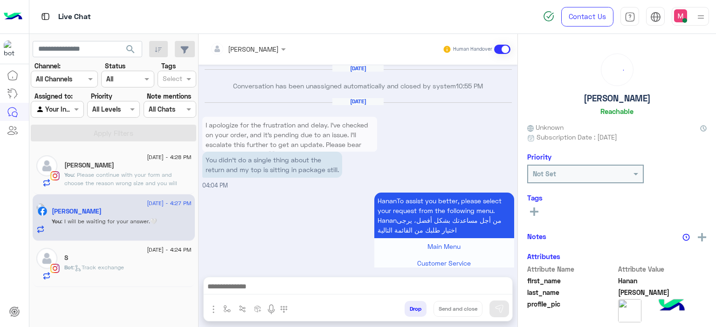
scroll to position [794, 0]
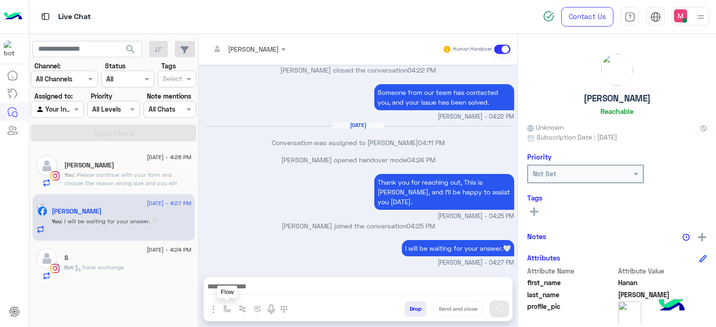
click at [221, 307] on button "button" at bounding box center [226, 308] width 15 height 15
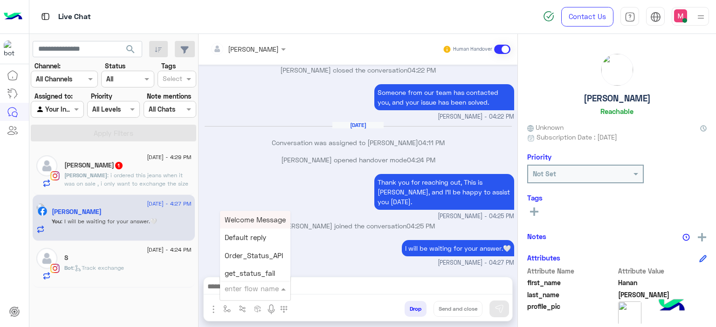
click at [242, 284] on input "text" at bounding box center [244, 289] width 38 height 11
type input "******"
click at [255, 238] on span "Mariam E closure" at bounding box center [253, 238] width 57 height 8
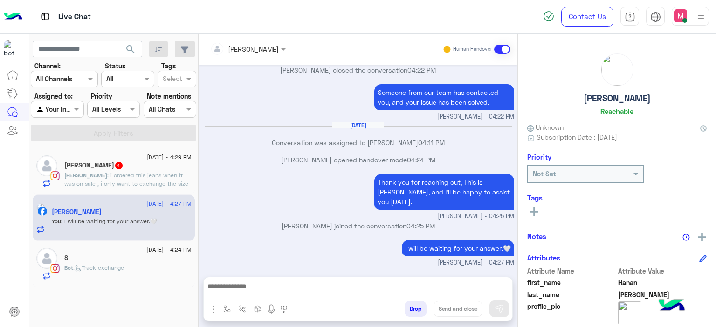
type textarea "**********"
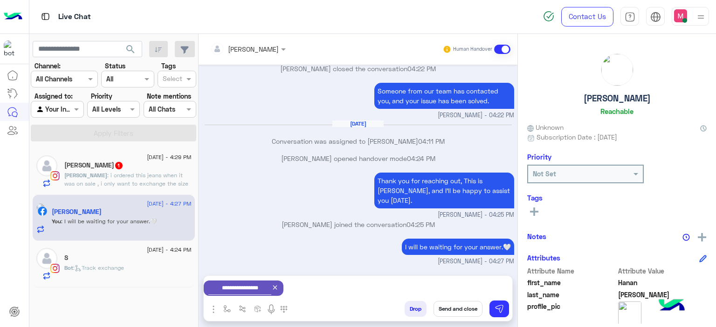
click at [450, 309] on button "Send and close" at bounding box center [457, 309] width 49 height 16
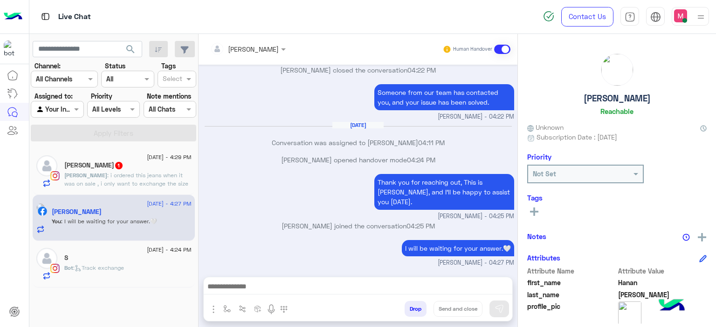
click at [162, 181] on span ": i ordered this jeans when it was on sale , i only want to exchange the size ,…" at bounding box center [126, 188] width 124 height 32
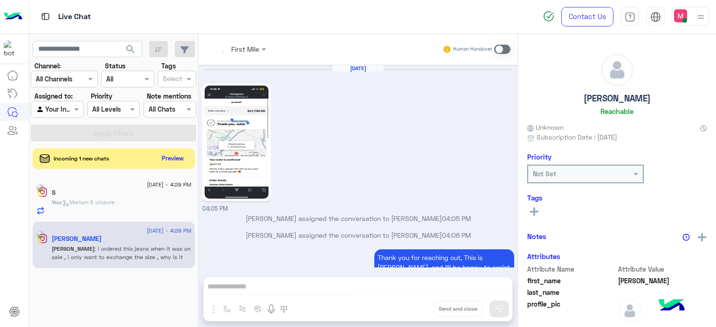
scroll to position [677, 0]
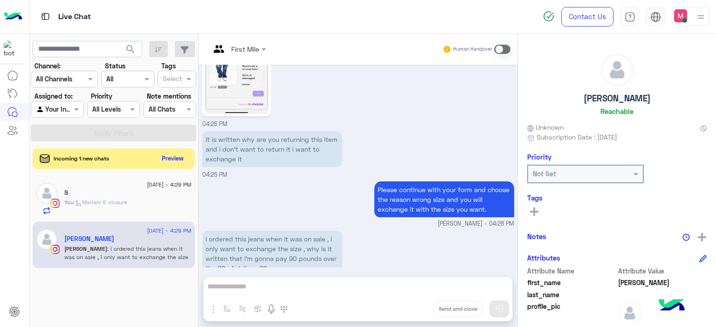
click at [500, 50] on span at bounding box center [502, 49] width 16 height 9
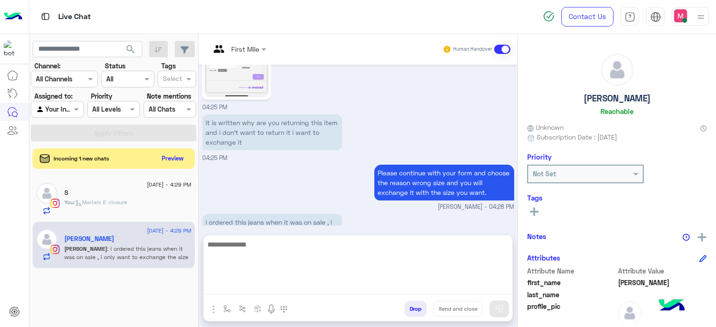
click at [242, 286] on textarea at bounding box center [358, 267] width 308 height 56
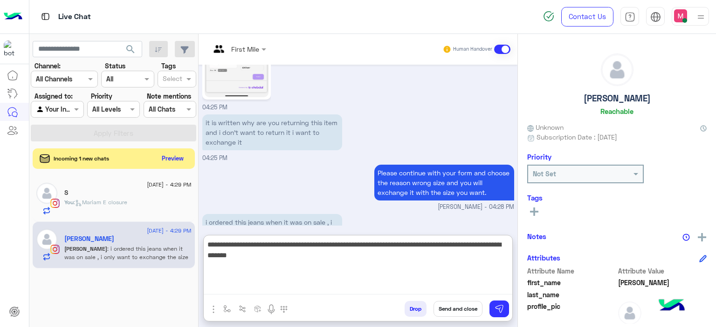
type textarea "**********"
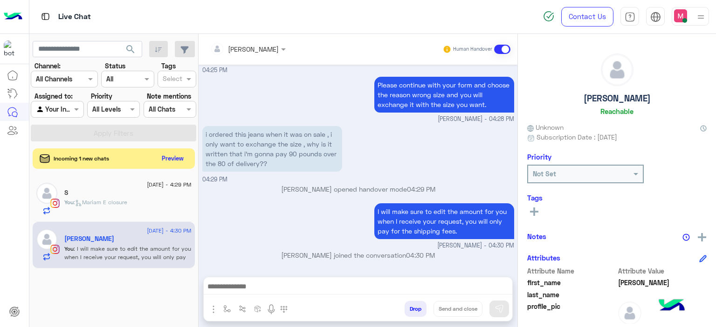
scroll to position [798, 0]
click at [148, 196] on div "S" at bounding box center [127, 194] width 127 height 10
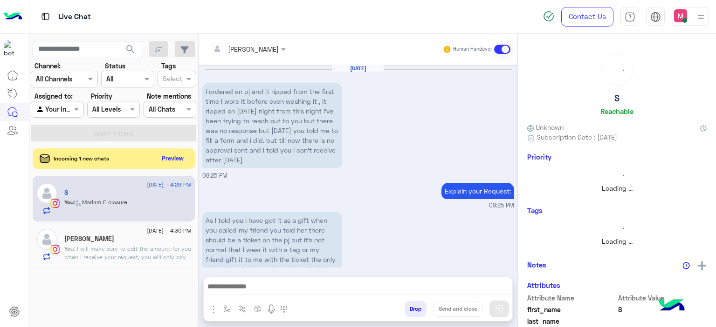
scroll to position [935, 0]
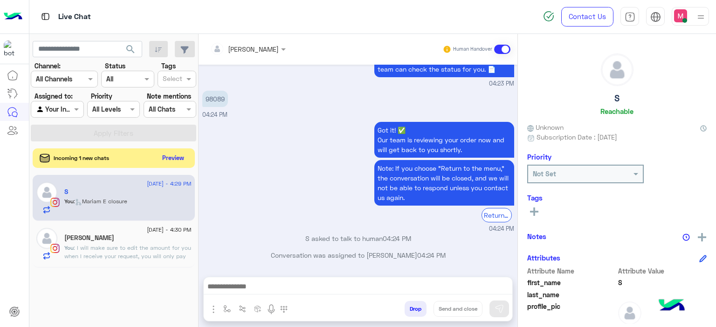
click at [177, 156] on button "Preview" at bounding box center [173, 158] width 29 height 13
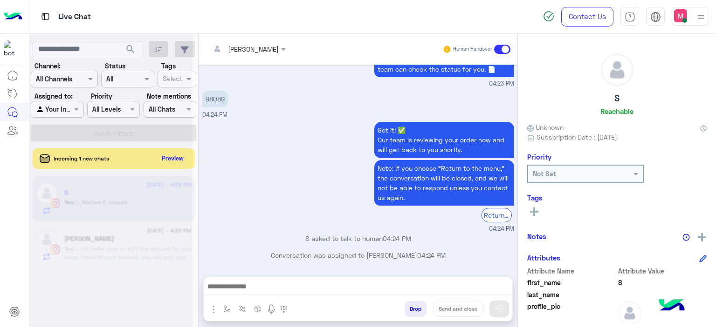
click at [177, 156] on div at bounding box center [110, 167] width 163 height 327
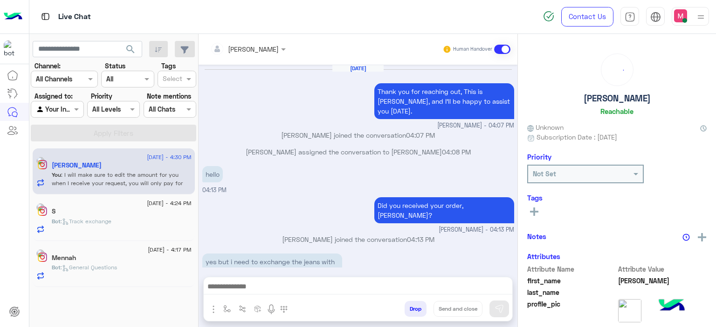
scroll to position [594, 0]
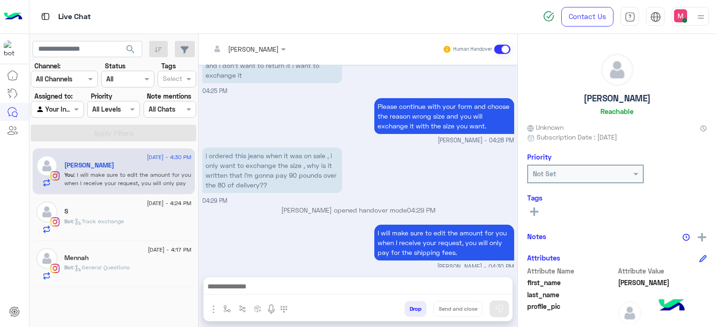
click at [149, 272] on div "Bot : General Questions" at bounding box center [127, 272] width 127 height 16
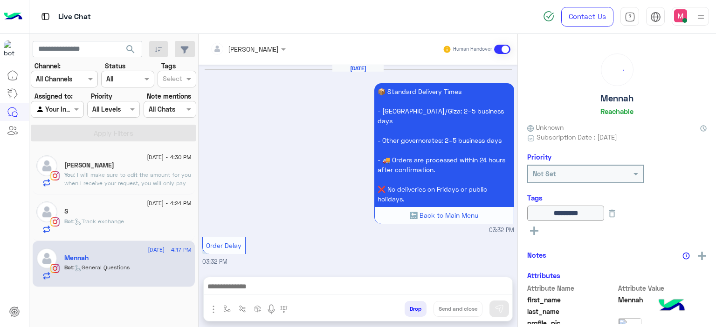
scroll to position [737, 0]
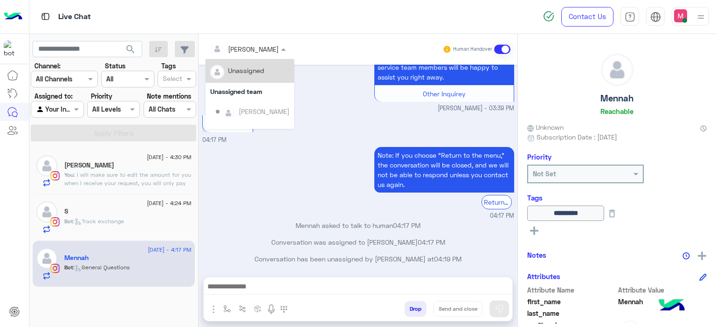
click at [279, 53] on span at bounding box center [285, 49] width 12 height 10
click at [259, 72] on div "Unassigned" at bounding box center [246, 71] width 36 height 10
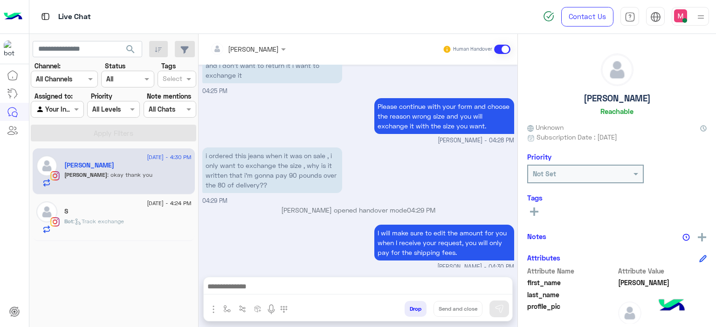
scroll to position [625, 0]
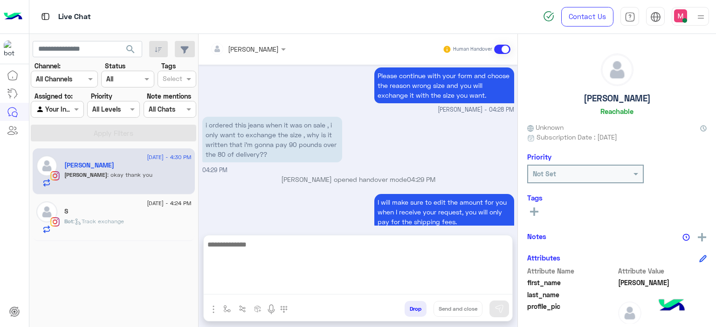
click at [249, 283] on textarea at bounding box center [358, 267] width 308 height 56
type textarea "**********"
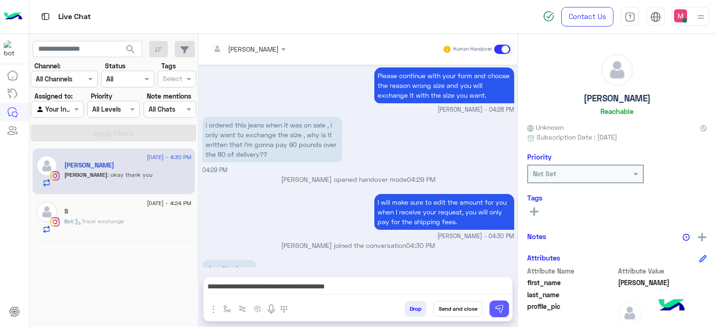
click at [500, 307] on img at bounding box center [498, 309] width 9 height 9
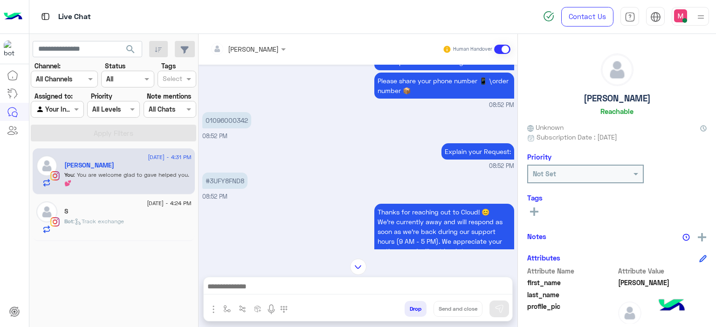
scroll to position [717, 0]
click at [223, 177] on p "#3UFY8FND8" at bounding box center [224, 181] width 45 height 16
copy p "3UFY8FND8"
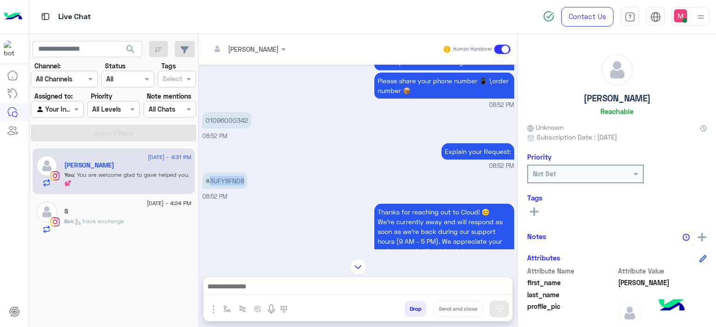
click at [358, 262] on img at bounding box center [358, 267] width 16 height 16
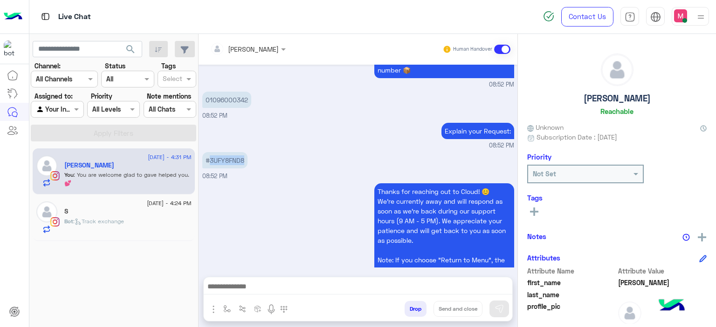
scroll to position [3926, 0]
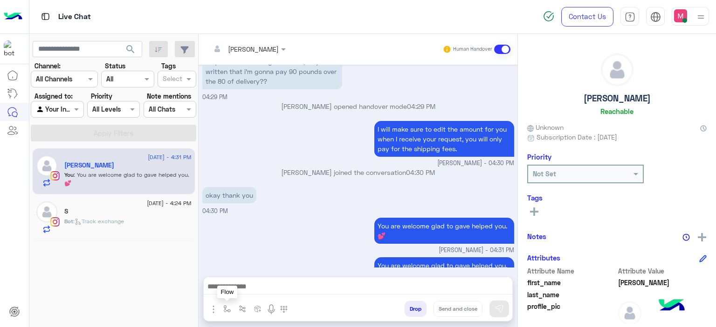
click at [225, 306] on img "button" at bounding box center [226, 309] width 7 height 7
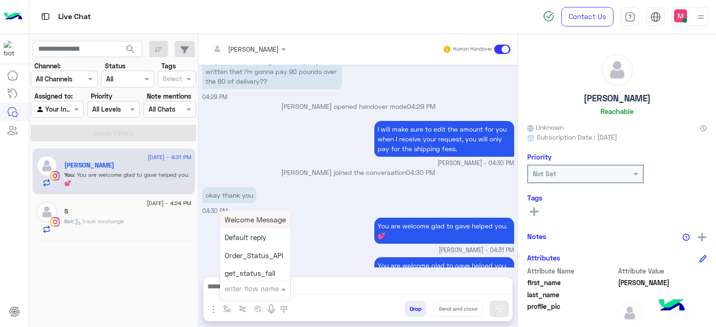
click at [236, 291] on input "text" at bounding box center [244, 289] width 38 height 11
type input "******"
click at [240, 236] on span "Mariam E closure" at bounding box center [253, 238] width 57 height 8
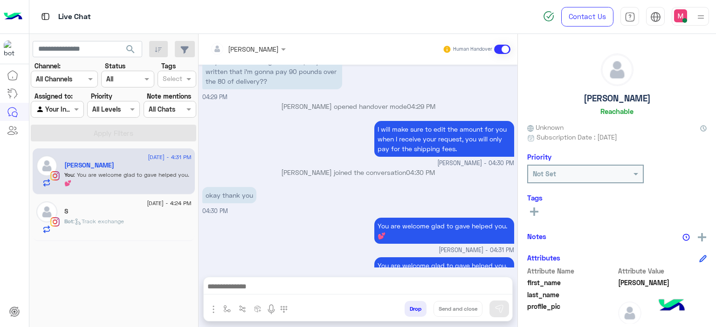
type textarea "**********"
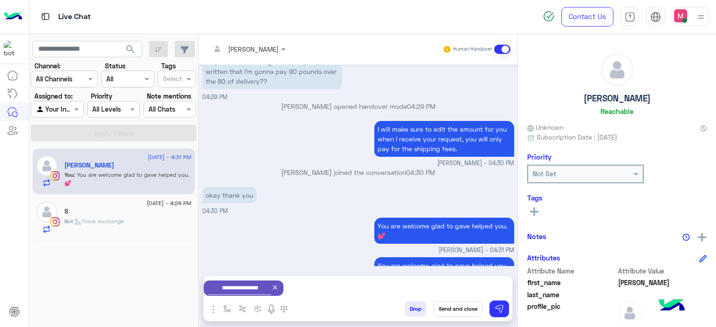
scroll to position [3927, 0]
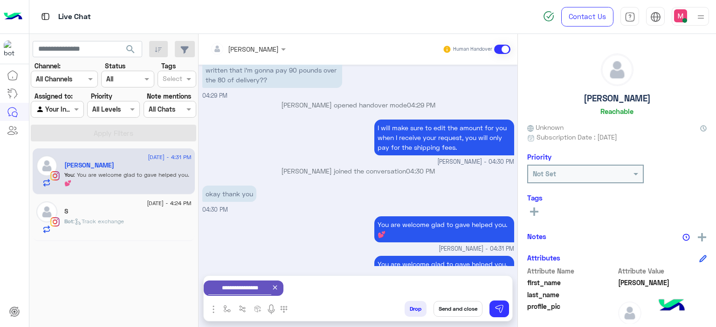
click at [460, 311] on button "Send and close" at bounding box center [457, 309] width 49 height 16
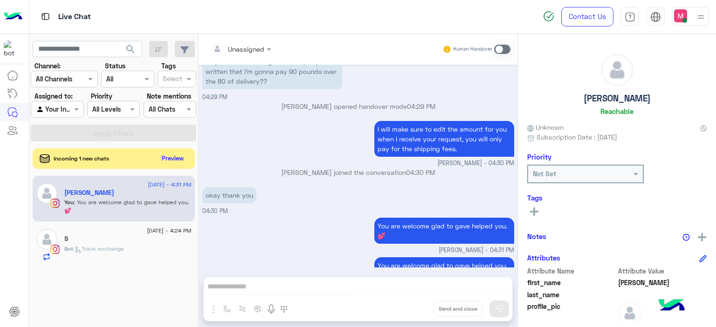
scroll to position [3942, 0]
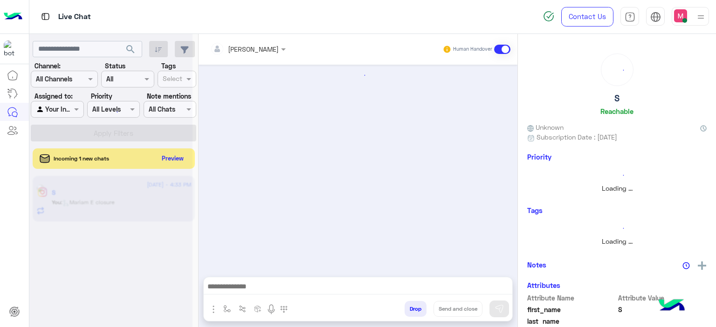
click at [180, 157] on div at bounding box center [110, 167] width 163 height 327
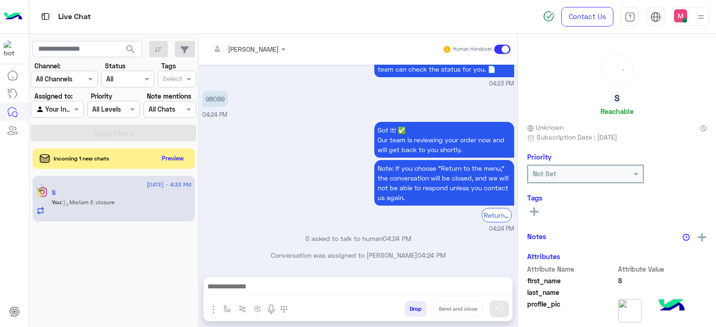
scroll to position [935, 0]
click at [181, 158] on button "Preview" at bounding box center [173, 158] width 29 height 13
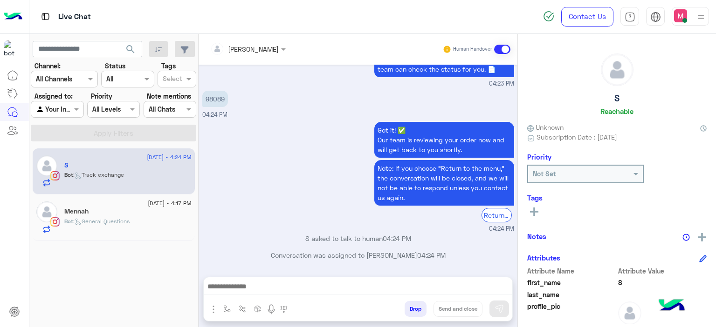
click at [134, 219] on div "Bot : General Questions" at bounding box center [127, 226] width 127 height 16
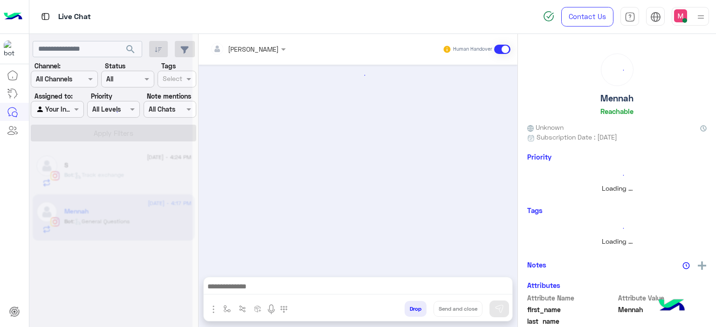
scroll to position [610, 0]
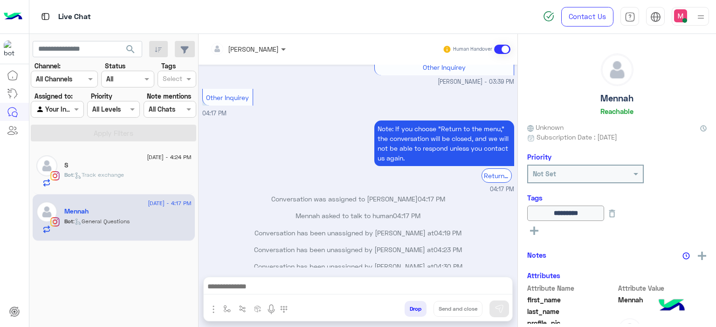
click at [279, 50] on span at bounding box center [285, 49] width 12 height 10
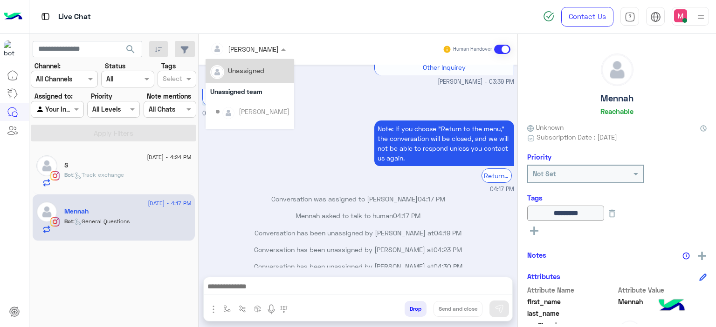
click at [251, 72] on div "Unassigned" at bounding box center [246, 71] width 36 height 10
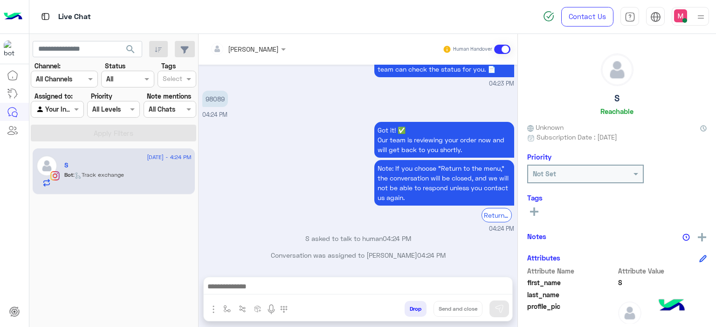
scroll to position [935, 0]
click at [219, 96] on p "98089" at bounding box center [215, 99] width 26 height 16
copy p "98089"
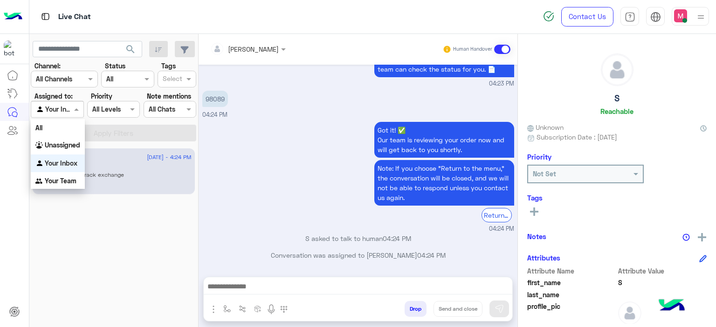
click at [75, 107] on span at bounding box center [78, 109] width 12 height 10
click at [71, 145] on b "Unassigned" at bounding box center [62, 145] width 35 height 8
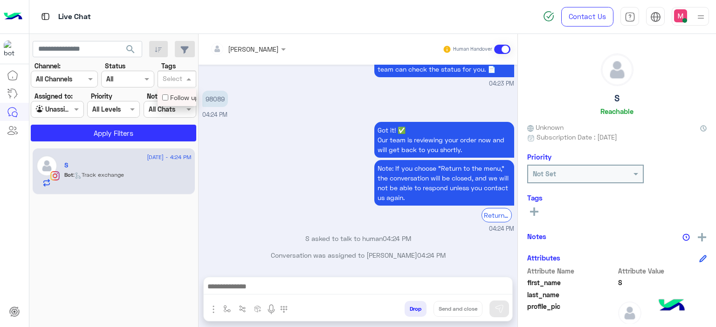
click at [181, 81] on input "text" at bounding box center [173, 80] width 20 height 10
click at [172, 97] on div "Follow up" at bounding box center [176, 98] width 29 height 10
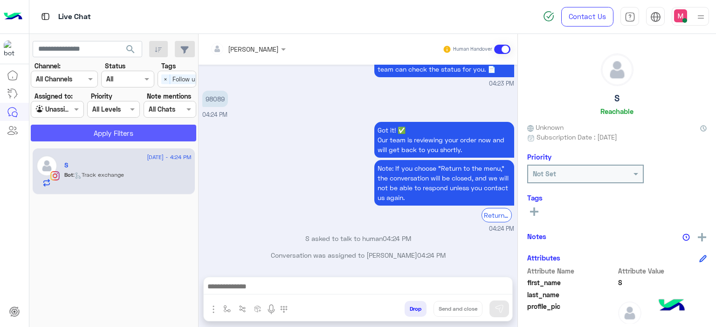
click at [134, 135] on button "Apply Filters" at bounding box center [113, 133] width 165 height 17
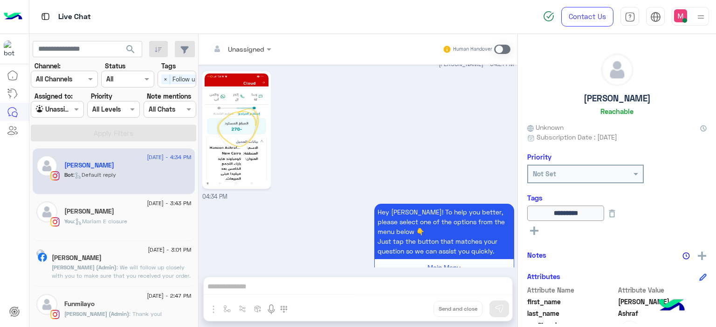
scroll to position [871, 0]
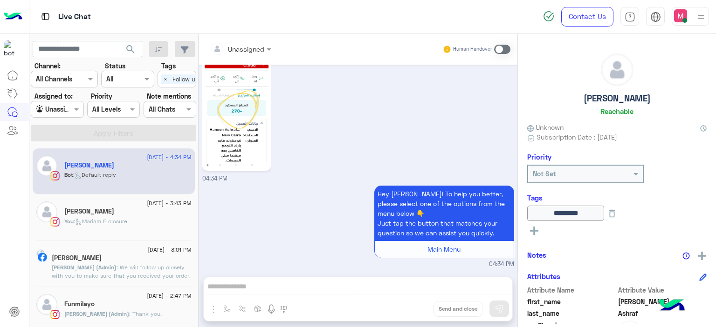
click at [121, 216] on div "[PERSON_NAME]" at bounding box center [127, 213] width 127 height 10
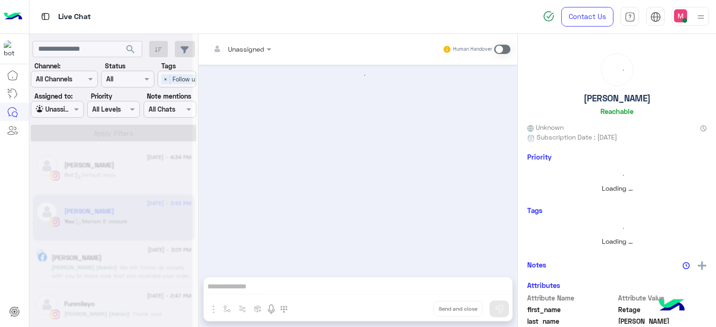
scroll to position [634, 0]
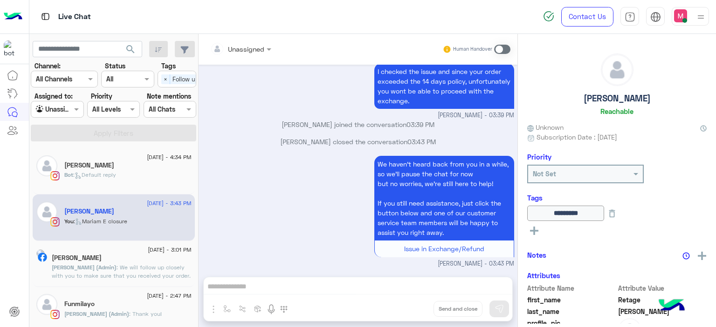
click at [144, 171] on div "Bot : Default reply" at bounding box center [127, 179] width 127 height 16
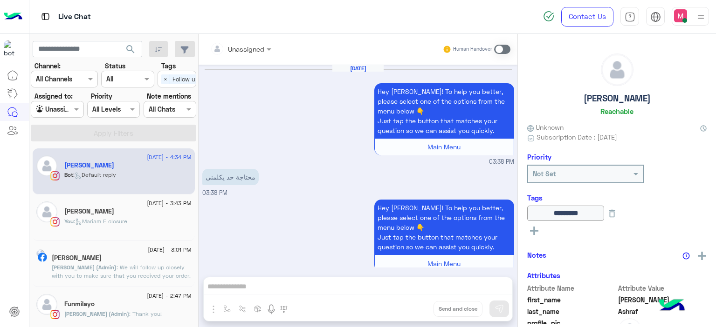
scroll to position [871, 0]
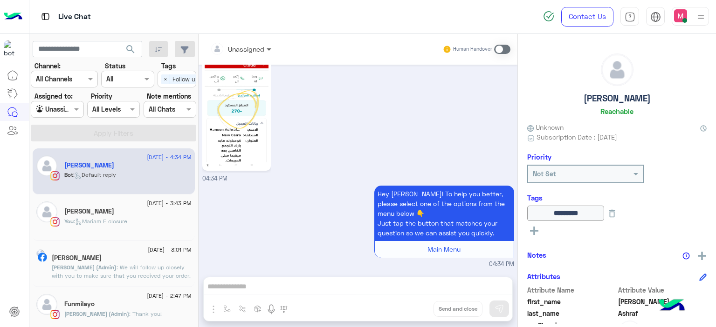
click at [265, 52] on span at bounding box center [270, 49] width 12 height 10
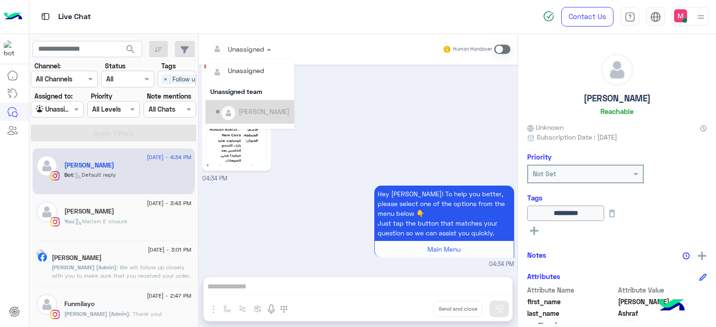
scroll to position [189, 0]
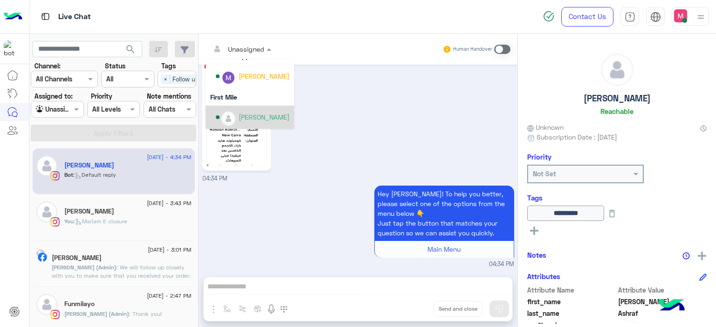
click at [268, 120] on div "[PERSON_NAME]" at bounding box center [264, 117] width 51 height 10
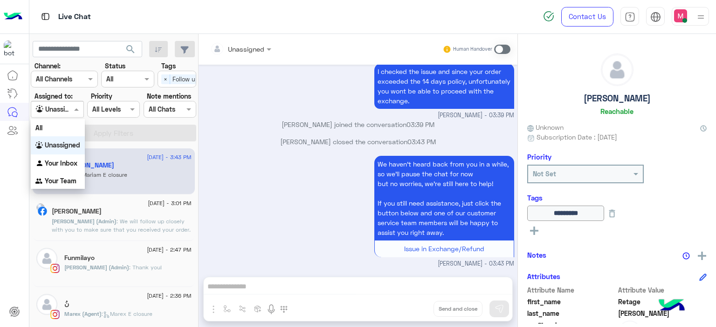
click at [74, 109] on span at bounding box center [78, 109] width 12 height 10
click at [71, 159] on b "Your Inbox" at bounding box center [61, 163] width 33 height 8
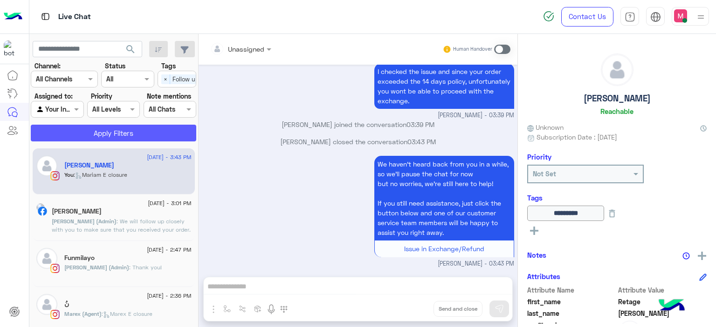
click at [77, 135] on button "Apply Filters" at bounding box center [113, 133] width 165 height 17
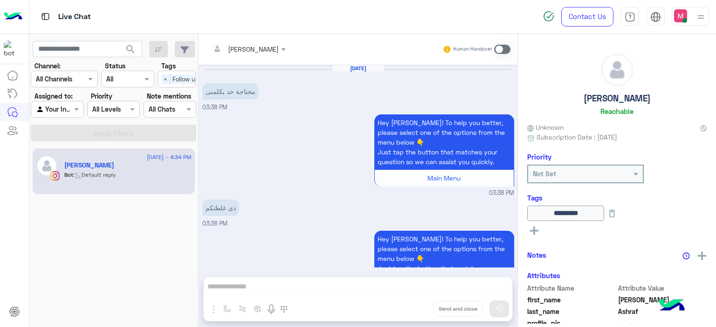
scroll to position [802, 0]
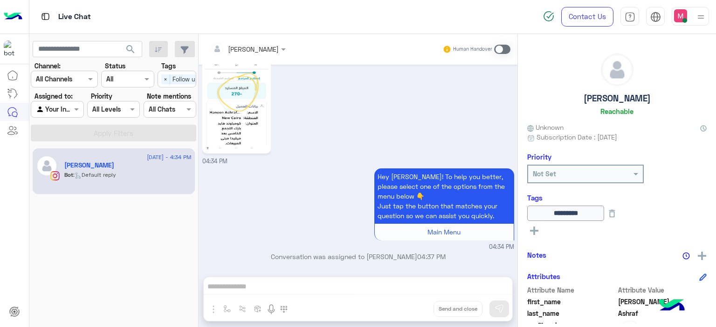
click at [497, 49] on span at bounding box center [502, 49] width 16 height 9
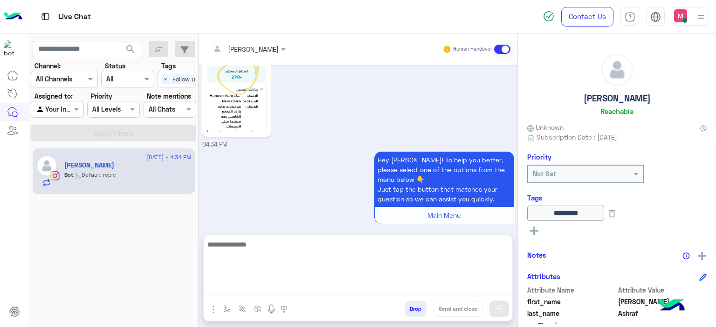
click at [243, 282] on textarea at bounding box center [358, 267] width 308 height 56
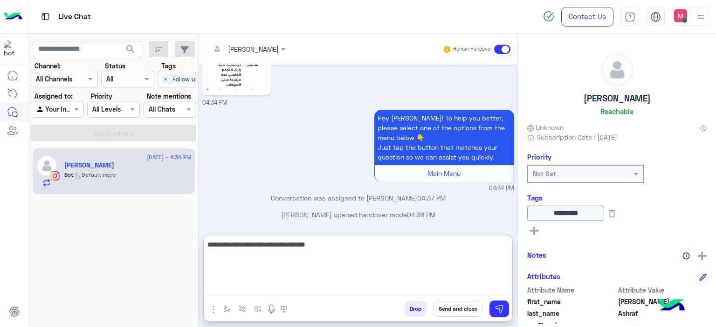
type textarea "**********"
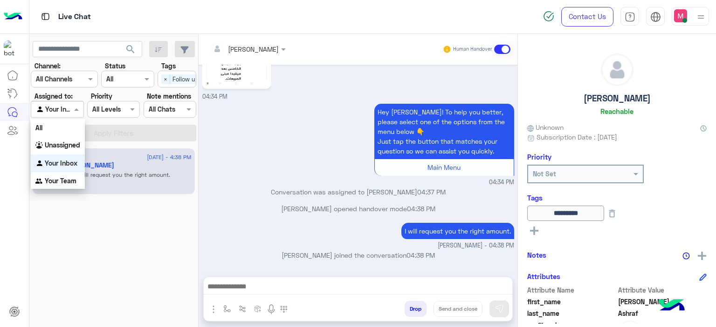
scroll to position [866, 0]
click at [76, 106] on span at bounding box center [78, 109] width 12 height 10
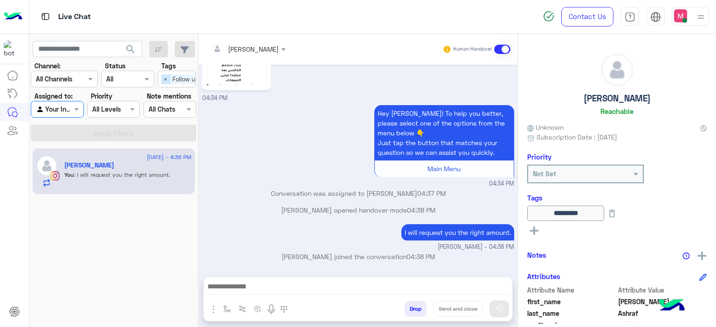
click at [165, 80] on span "×" at bounding box center [165, 80] width 9 height 10
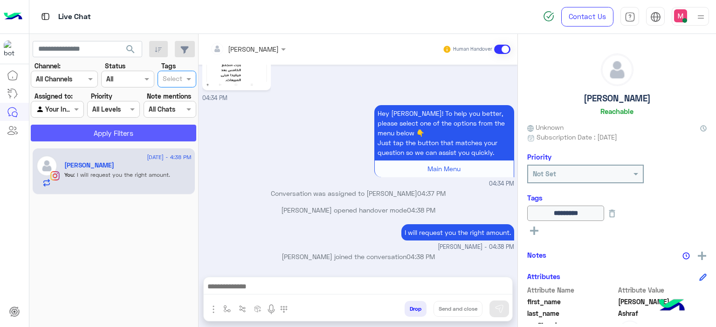
click at [134, 129] on button "Apply Filters" at bounding box center [113, 133] width 165 height 17
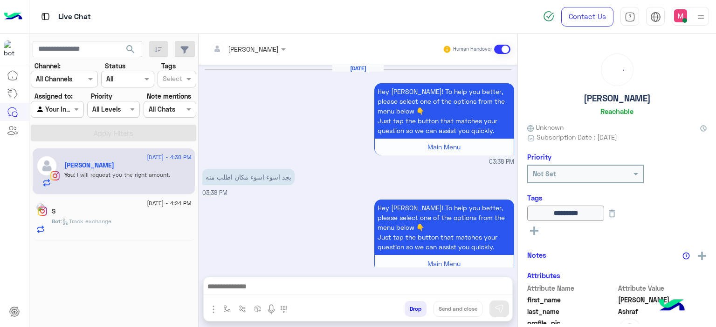
scroll to position [718, 0]
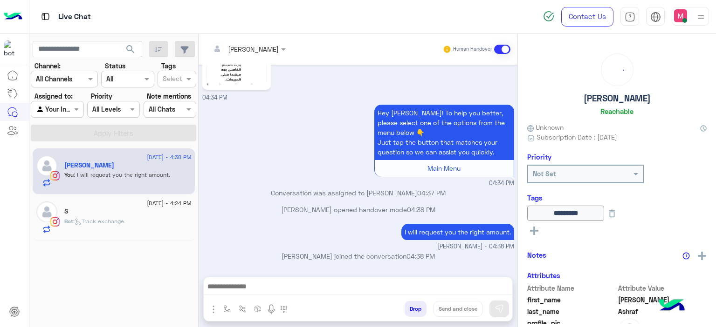
click at [123, 211] on div "S" at bounding box center [127, 213] width 127 height 10
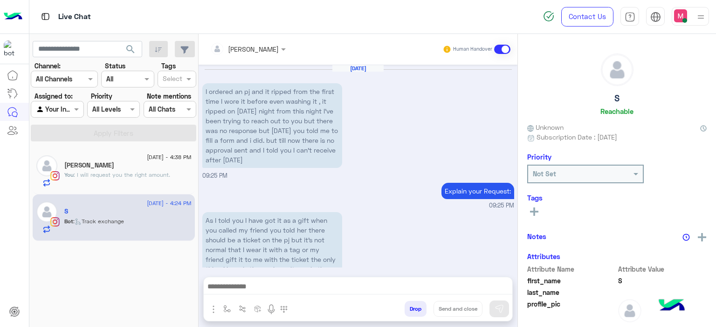
scroll to position [935, 0]
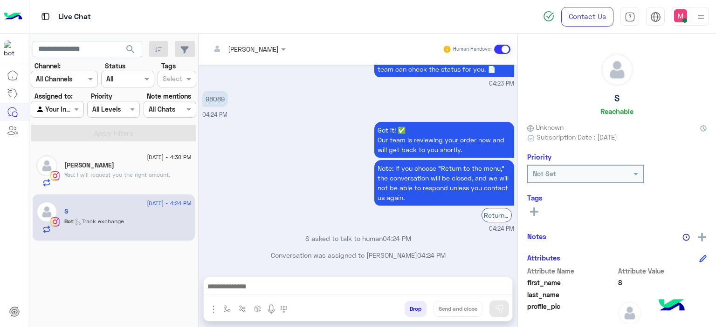
click at [210, 99] on p "98089" at bounding box center [215, 99] width 26 height 16
click at [176, 173] on div "You : I will request you the right amount." at bounding box center [127, 179] width 127 height 16
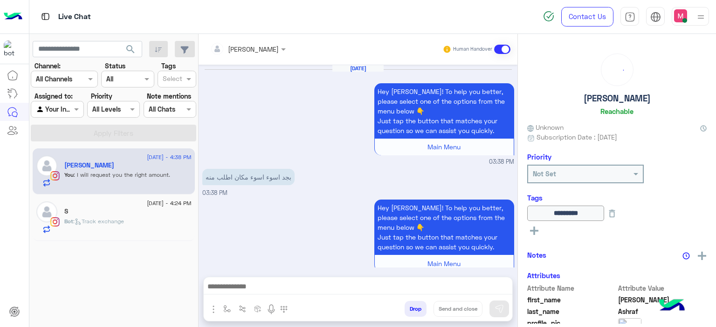
scroll to position [718, 0]
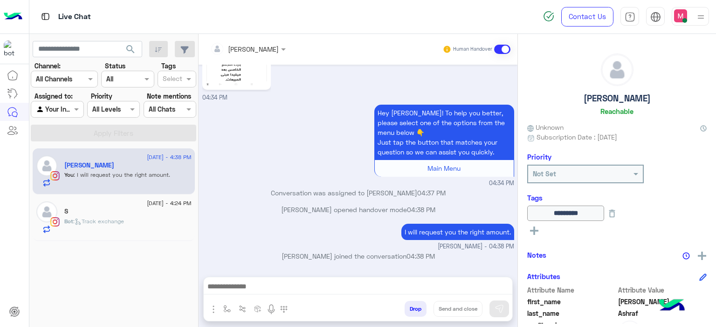
click at [146, 224] on div "Bot : Track exchange" at bounding box center [127, 226] width 127 height 16
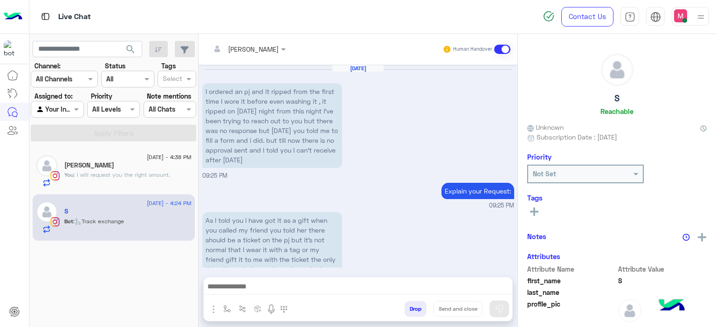
scroll to position [935, 0]
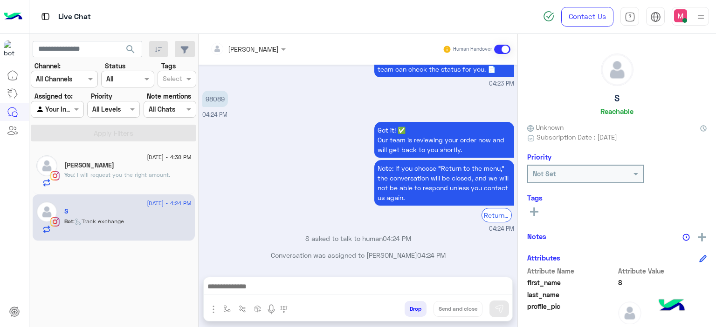
click at [132, 162] on div "[PERSON_NAME]" at bounding box center [127, 167] width 127 height 10
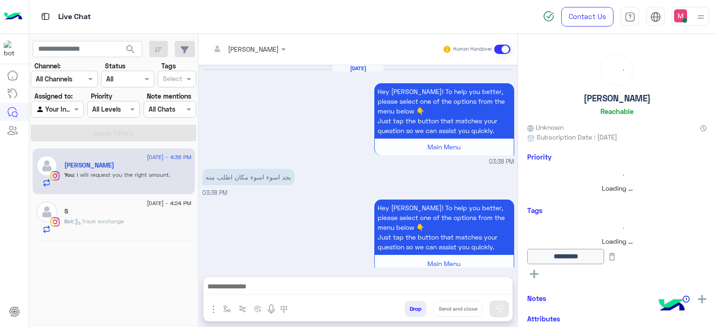
scroll to position [718, 0]
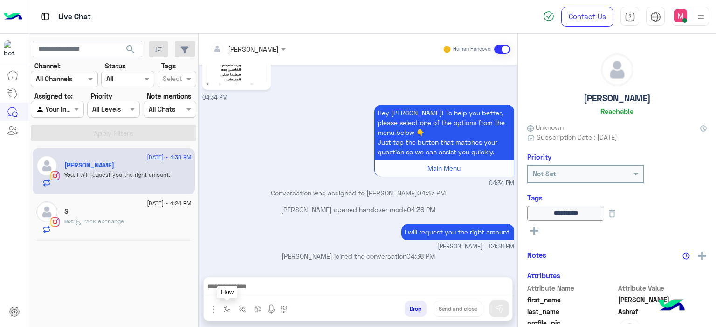
click at [225, 312] on img "button" at bounding box center [226, 309] width 7 height 7
click at [236, 285] on input "text" at bounding box center [244, 289] width 38 height 11
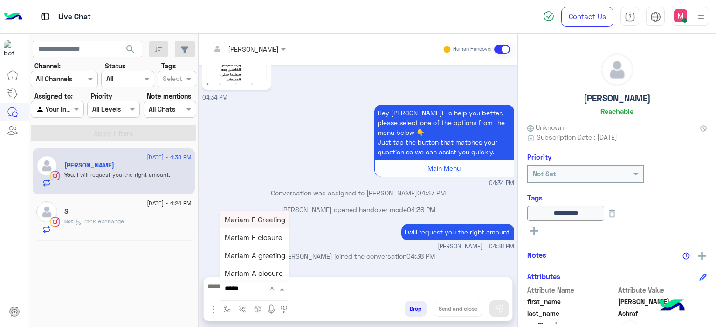
type input "******"
click at [253, 241] on span "Mariam E closure" at bounding box center [253, 238] width 57 height 8
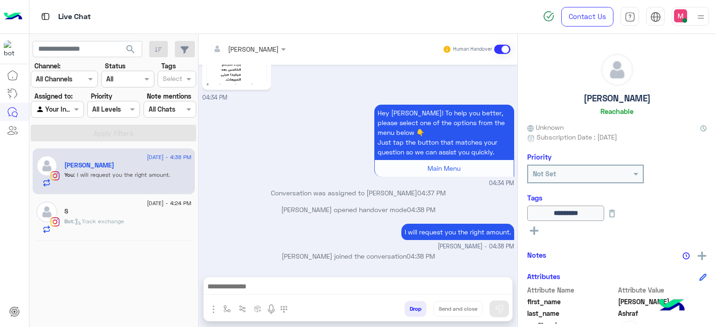
type textarea "**********"
click at [462, 314] on button "Send and close" at bounding box center [457, 309] width 49 height 16
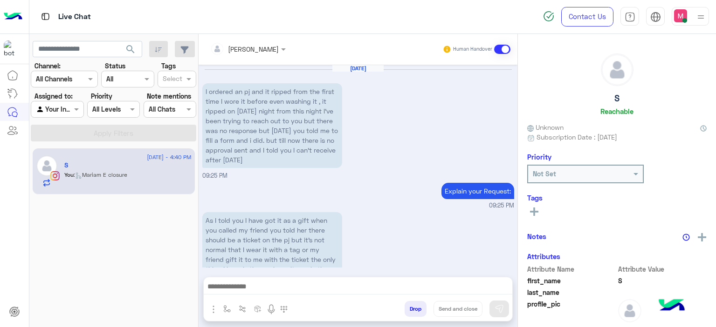
scroll to position [935, 0]
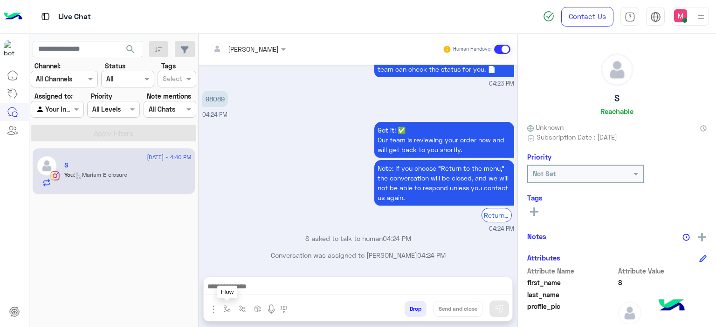
click at [228, 313] on button "button" at bounding box center [226, 308] width 15 height 15
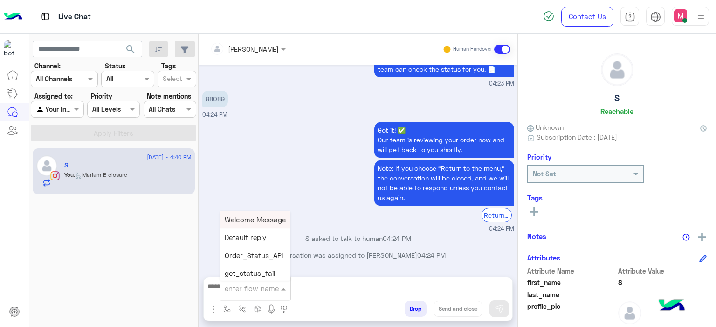
click at [252, 291] on input "text" at bounding box center [244, 289] width 38 height 11
type input "*****"
click at [259, 217] on span "Mariam E Greeting" at bounding box center [255, 220] width 61 height 8
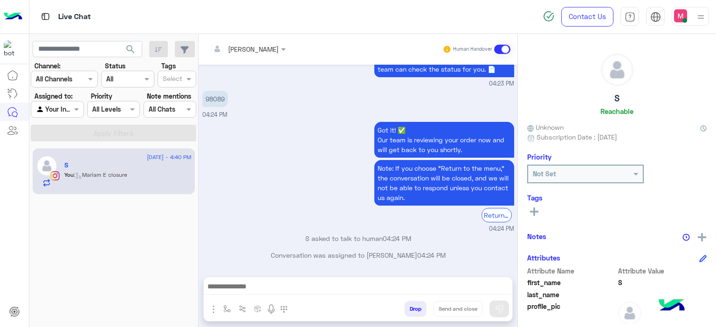
type textarea "**********"
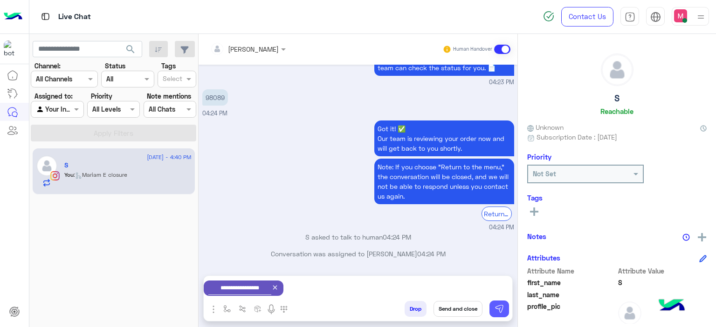
click at [497, 308] on img at bounding box center [498, 309] width 9 height 9
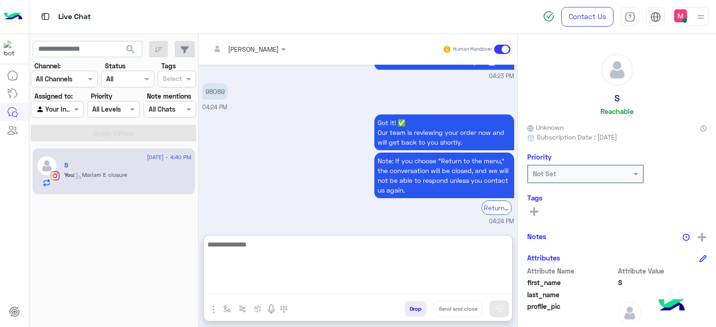
click at [308, 286] on textarea at bounding box center [358, 267] width 308 height 56
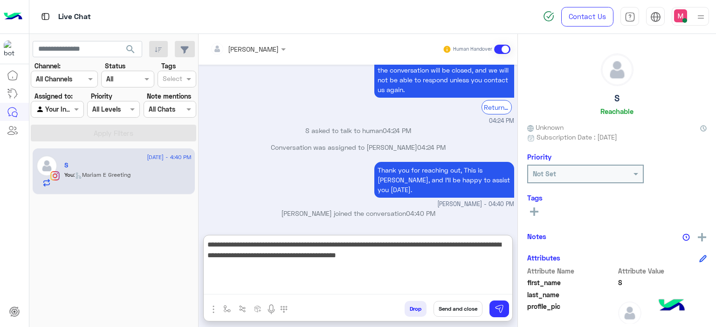
click at [382, 255] on textarea "**********" at bounding box center [358, 267] width 308 height 56
click at [416, 257] on textarea "**********" at bounding box center [358, 267] width 308 height 56
type textarea "**********"
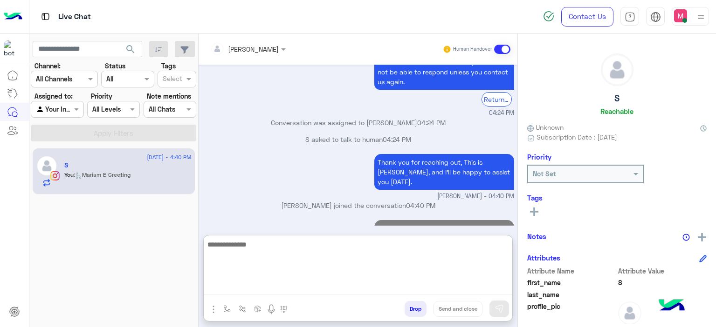
scroll to position [1112, 0]
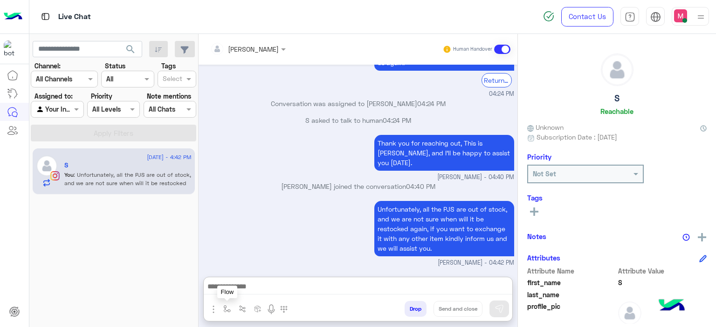
click at [222, 307] on button "button" at bounding box center [226, 308] width 15 height 15
click at [236, 289] on input "text" at bounding box center [244, 289] width 38 height 11
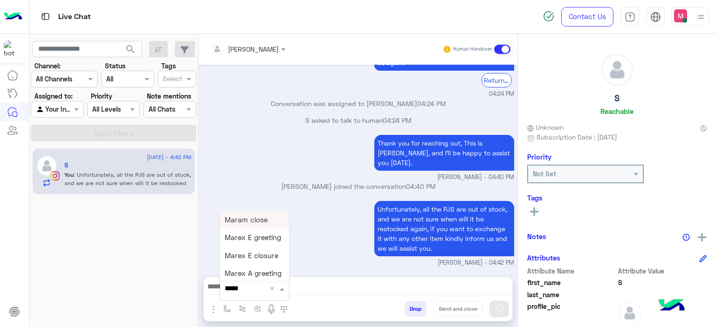
type input "******"
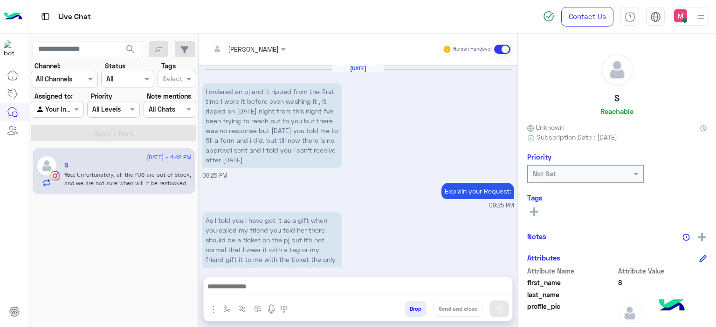
scroll to position [1070, 0]
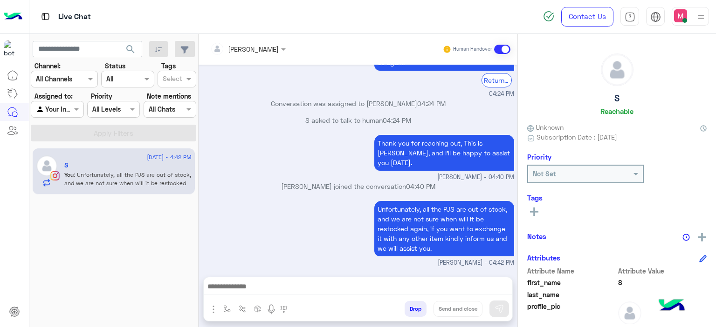
type textarea "**********"
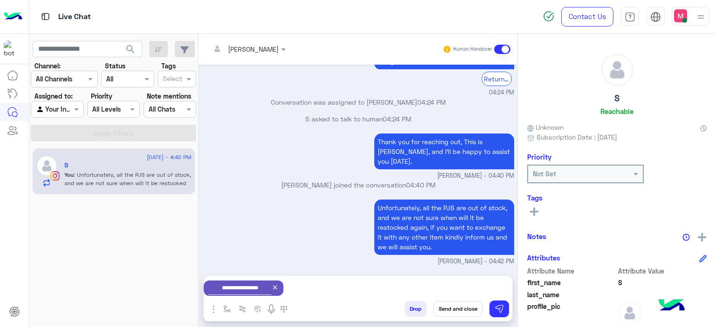
scroll to position [1071, 0]
click at [462, 308] on button "Send and close" at bounding box center [457, 309] width 49 height 16
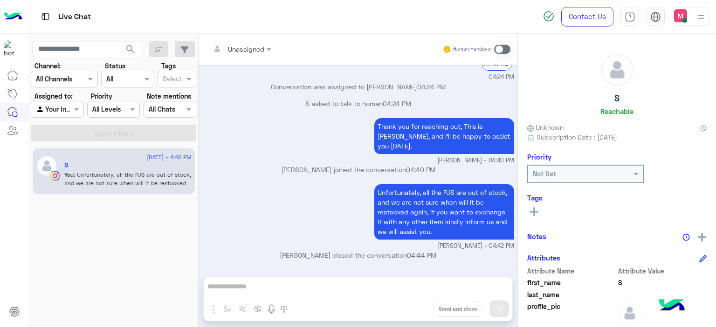
scroll to position [1202, 0]
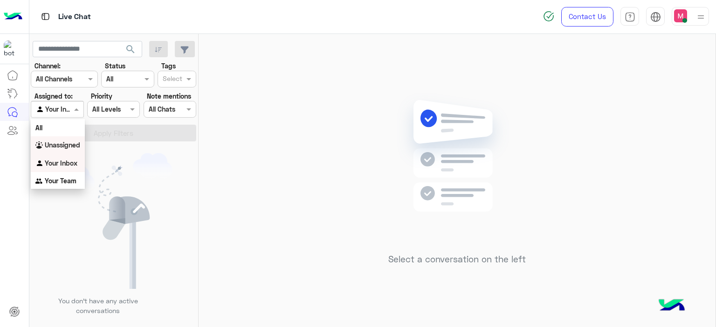
drag, startPoint x: 75, startPoint y: 107, endPoint x: 75, endPoint y: 146, distance: 38.7
click at [75, 146] on body "Live Chat Contact Us Help Center عربي English search Channel: Channel All Chann…" at bounding box center [358, 163] width 716 height 327
click at [75, 146] on b "Unassigned" at bounding box center [62, 145] width 35 height 8
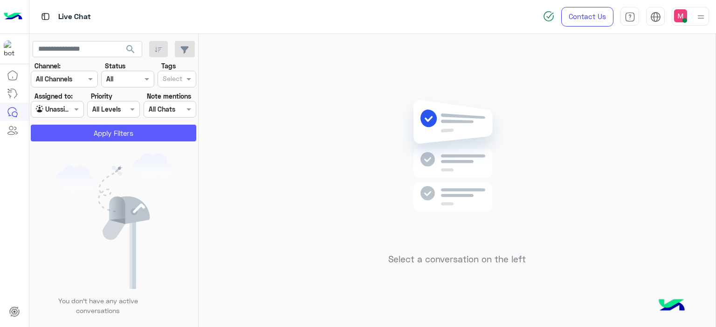
click at [100, 136] on button "Apply Filters" at bounding box center [113, 133] width 165 height 17
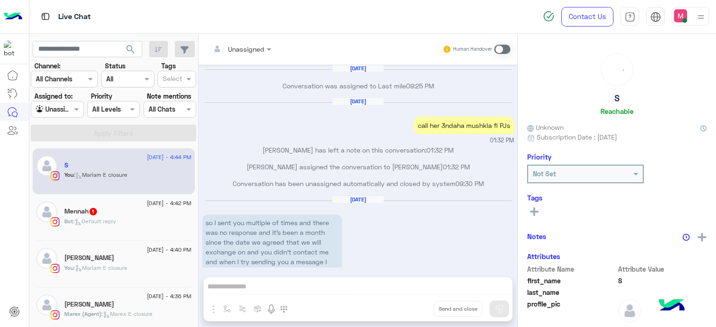
scroll to position [783, 0]
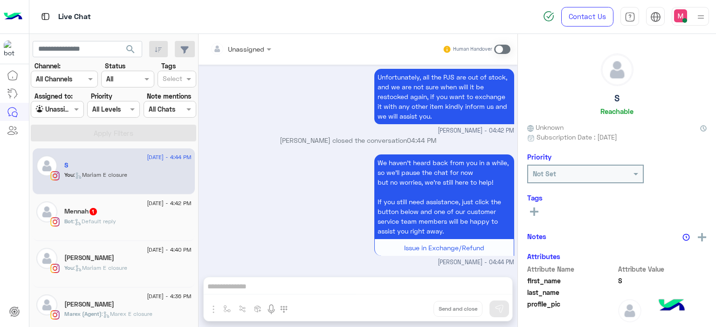
click at [128, 218] on div "Bot : Default reply" at bounding box center [127, 226] width 127 height 16
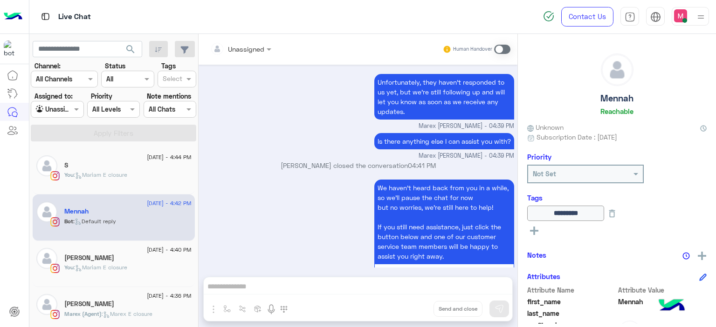
scroll to position [701, 0]
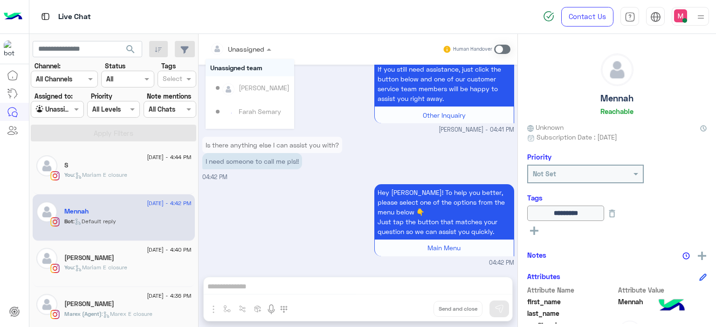
click at [251, 50] on div at bounding box center [240, 48] width 70 height 11
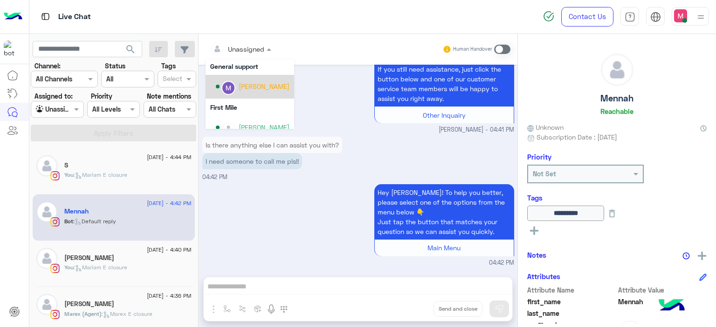
scroll to position [178, 0]
click at [253, 90] on div "[PERSON_NAME]" at bounding box center [264, 87] width 51 height 10
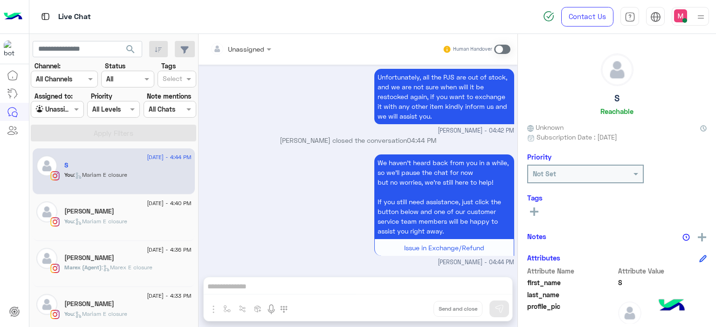
scroll to position [67, 0]
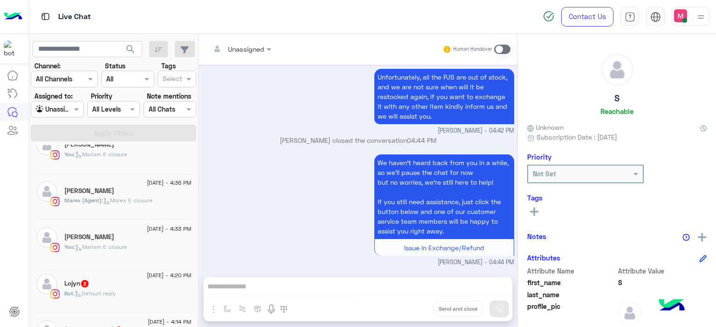
click at [116, 249] on span ": [PERSON_NAME] E closure" at bounding box center [101, 247] width 54 height 7
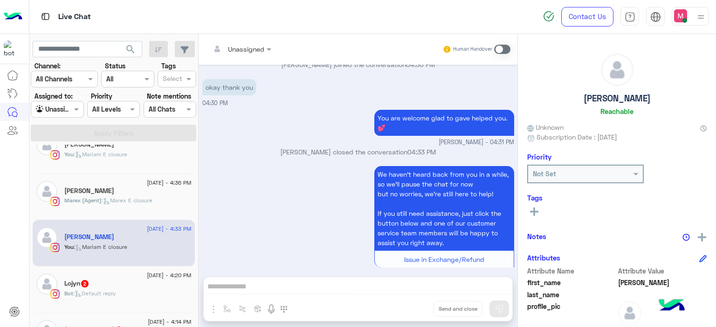
scroll to position [103, 0]
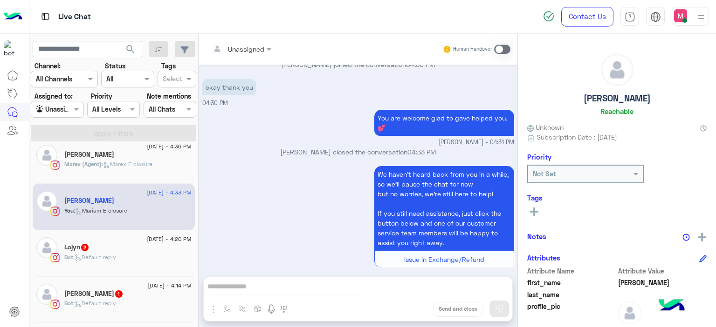
click at [112, 251] on div "Lojyn 2" at bounding box center [127, 249] width 127 height 10
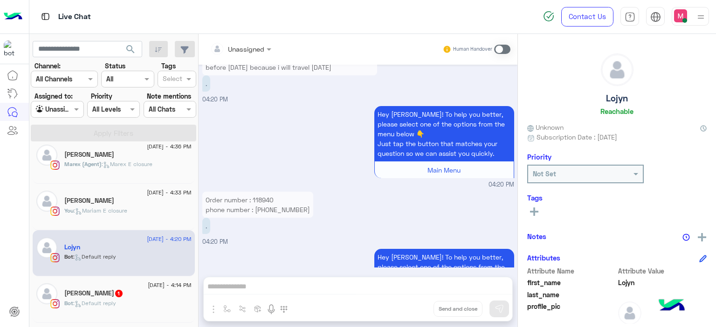
scroll to position [860, 0]
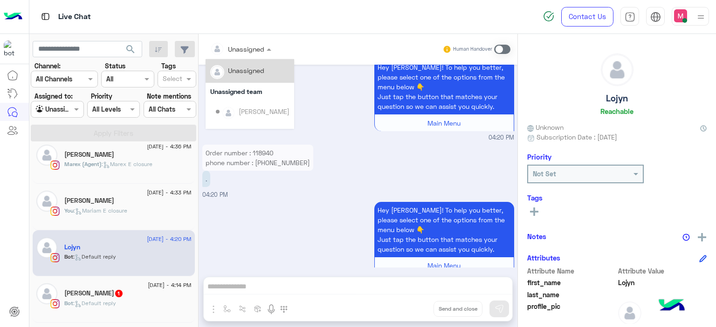
click at [258, 47] on div at bounding box center [240, 48] width 70 height 11
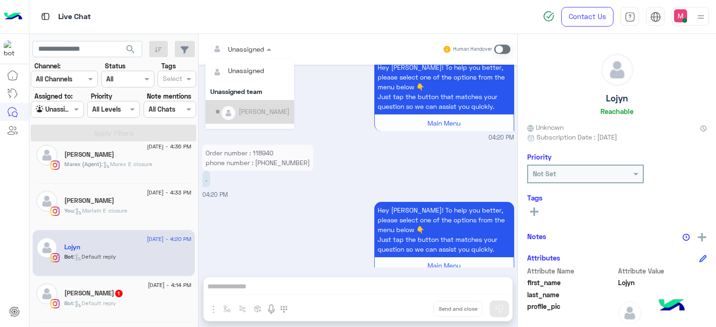
scroll to position [189, 0]
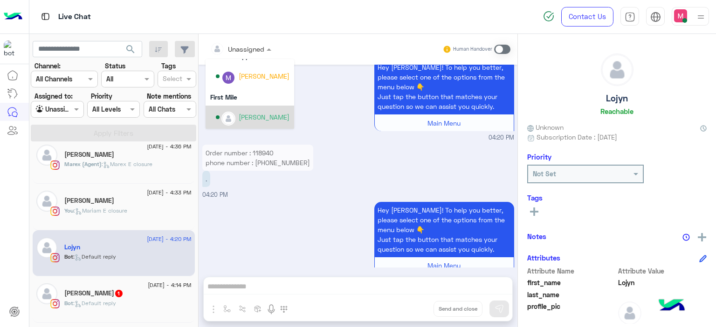
click at [251, 116] on div "[PERSON_NAME]" at bounding box center [264, 117] width 51 height 10
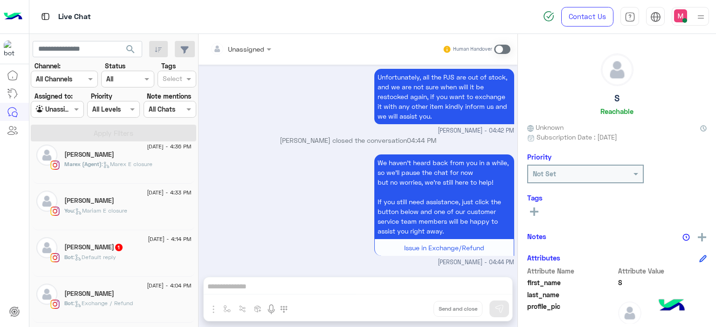
scroll to position [138, 0]
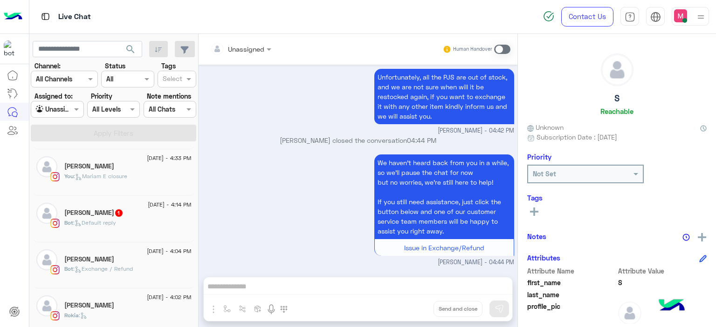
click at [123, 270] on span ": Exchange / Refund" at bounding box center [103, 269] width 60 height 7
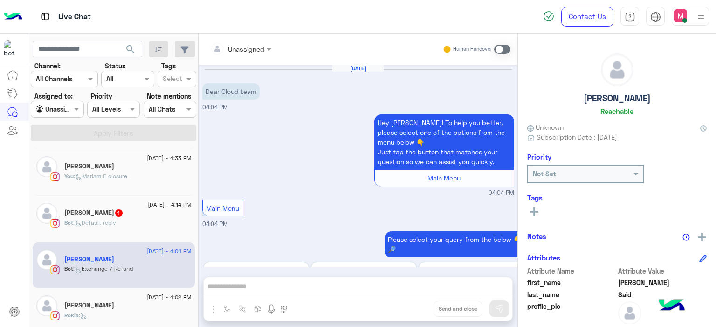
scroll to position [275, 0]
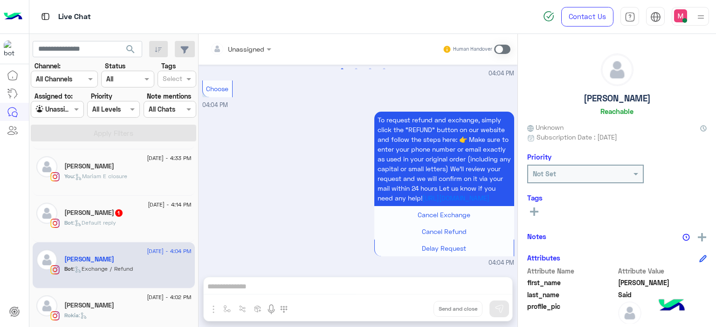
click at [134, 226] on div "Bot : Default reply" at bounding box center [127, 227] width 127 height 16
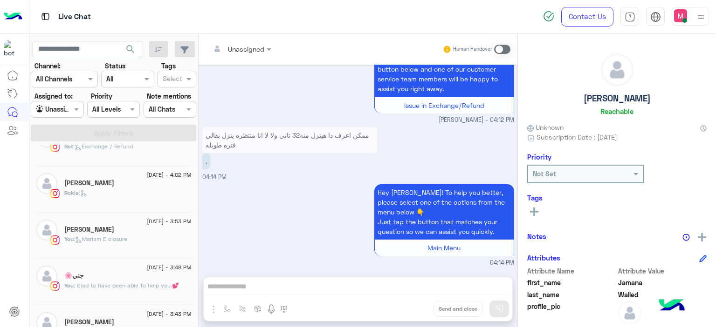
scroll to position [261, 0]
click at [136, 238] on div "You : [PERSON_NAME] closure" at bounding box center [127, 243] width 127 height 16
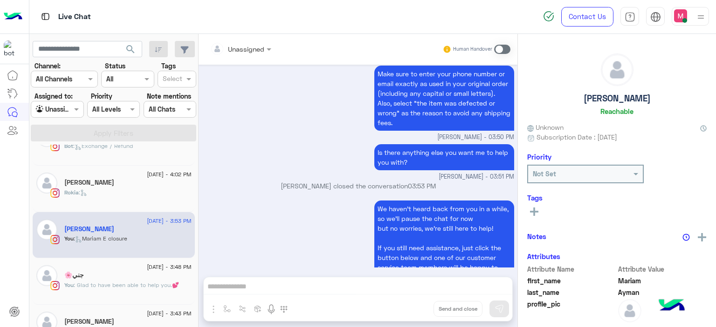
scroll to position [679, 0]
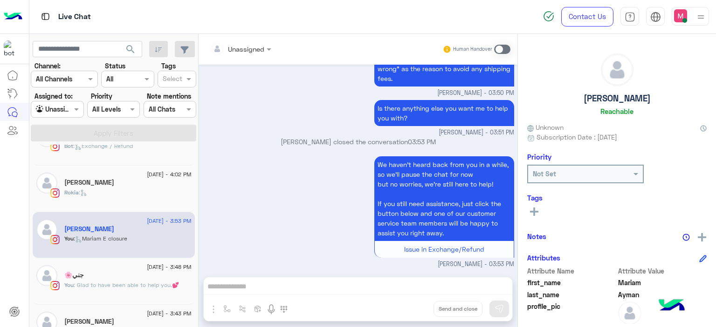
click at [140, 202] on div "Rokia :" at bounding box center [127, 197] width 127 height 16
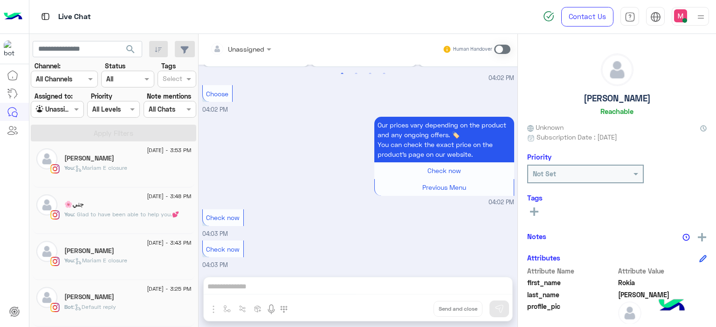
click at [133, 275] on div "12 August - 3:43 PM Retage mohamed You : Mariam E closure" at bounding box center [114, 257] width 162 height 47
click at [132, 264] on div "You : [PERSON_NAME] closure" at bounding box center [127, 265] width 127 height 16
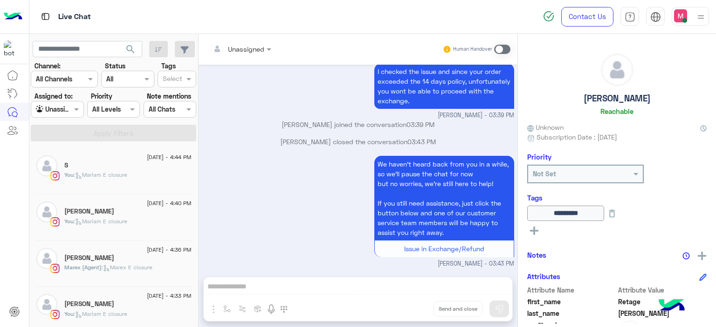
click at [118, 167] on div "S" at bounding box center [127, 167] width 127 height 10
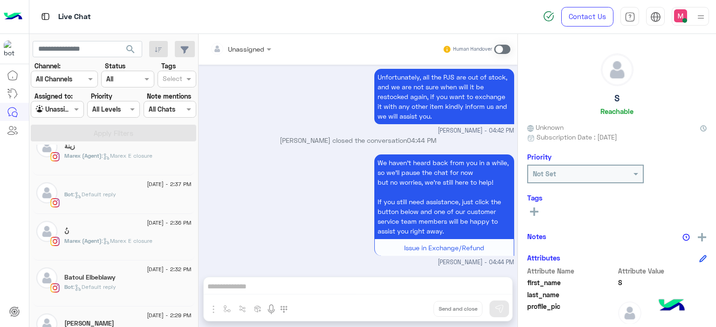
scroll to position [1, 0]
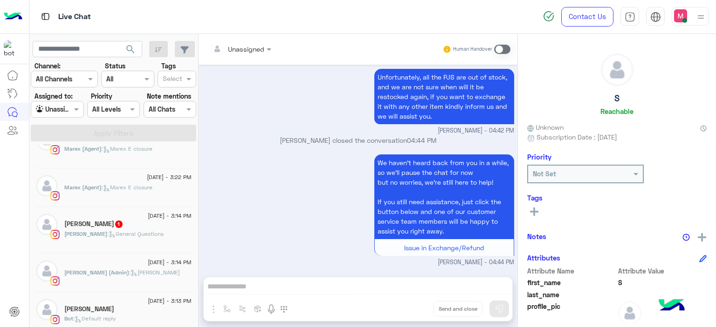
click at [115, 221] on span "1" at bounding box center [118, 224] width 7 height 7
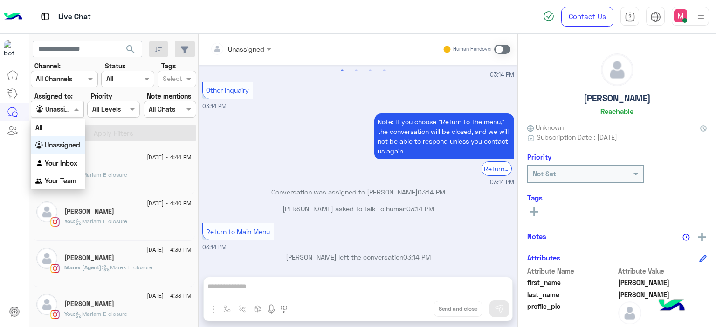
click at [76, 109] on span at bounding box center [78, 109] width 12 height 10
click at [66, 162] on b "Your Inbox" at bounding box center [61, 163] width 33 height 8
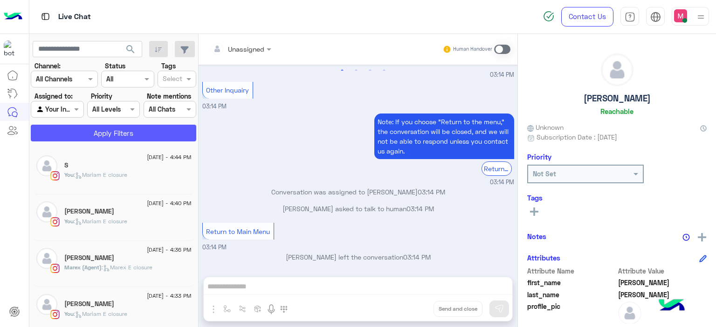
click at [114, 130] on button "Apply Filters" at bounding box center [113, 133] width 165 height 17
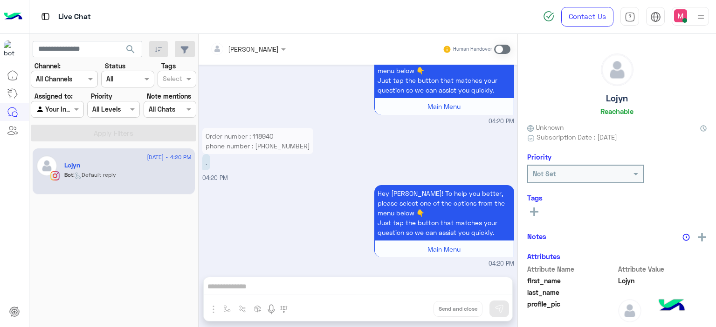
scroll to position [845, 0]
click at [261, 130] on p "Order number : 118940 phone number : 01112999057" at bounding box center [257, 141] width 111 height 26
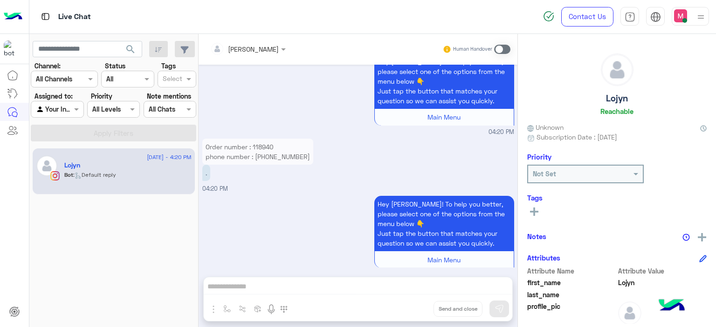
scroll to position [416, 0]
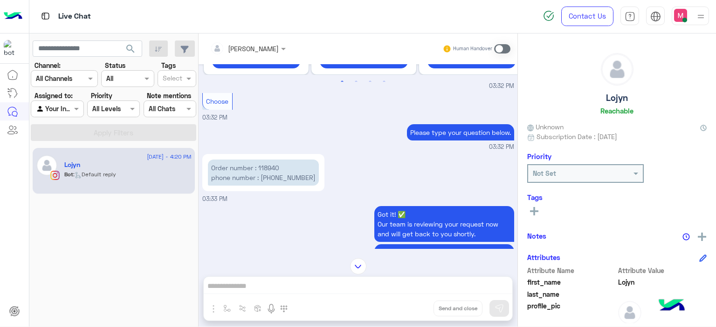
click at [268, 166] on p "Order number : 118940 phone number : 01112999057" at bounding box center [263, 173] width 111 height 26
copy p "118940"
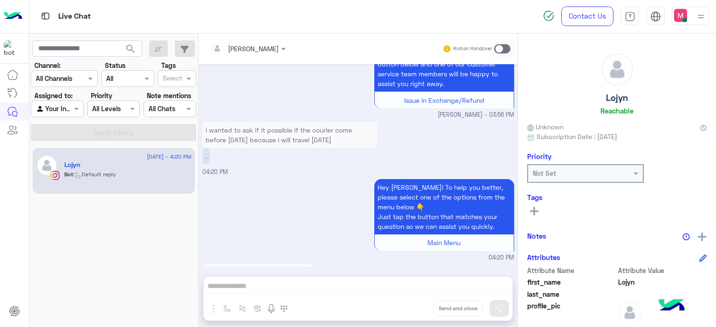
scroll to position [861, 0]
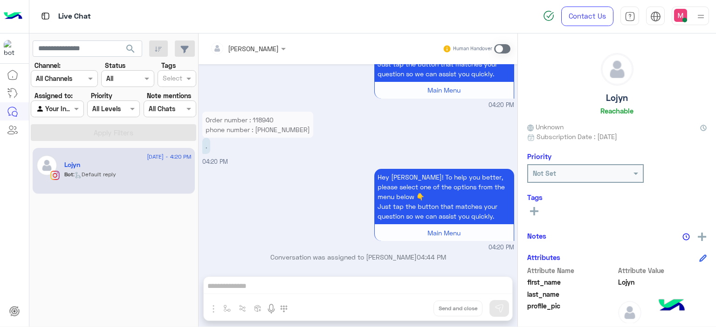
click at [499, 44] on span at bounding box center [502, 48] width 16 height 9
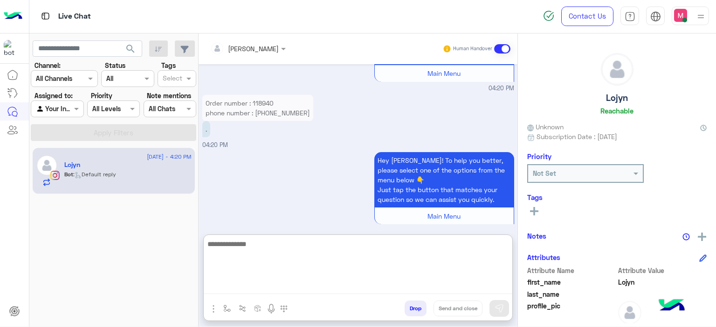
drag, startPoint x: 255, startPoint y: 286, endPoint x: 256, endPoint y: 193, distance: 93.2
click at [256, 193] on div "Mariam Ahmed Human Handover Aug 12, 2025 Please select your query from the belo…" at bounding box center [357, 182] width 319 height 297
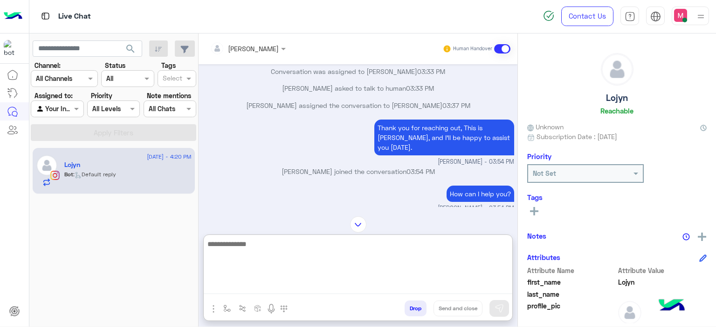
scroll to position [1969, 0]
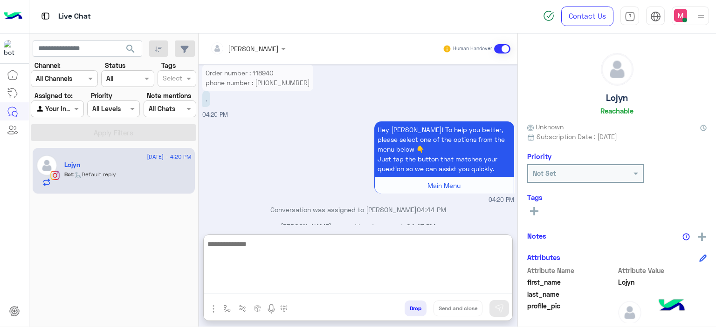
click at [224, 244] on textarea at bounding box center [358, 267] width 308 height 56
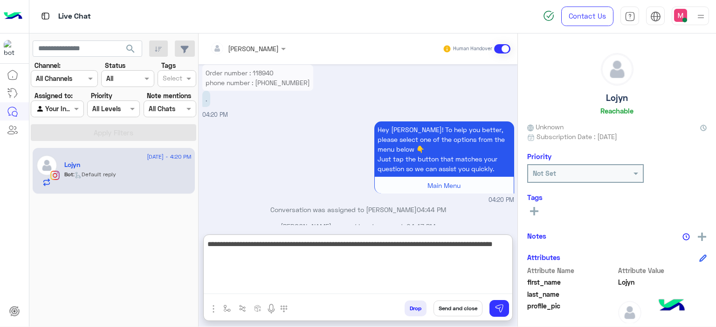
type textarea "**********"
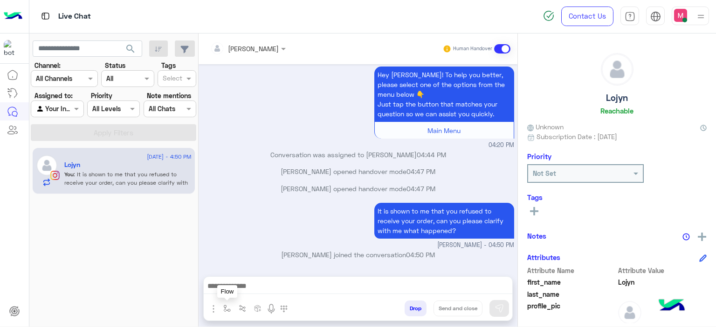
scroll to position [2010, 0]
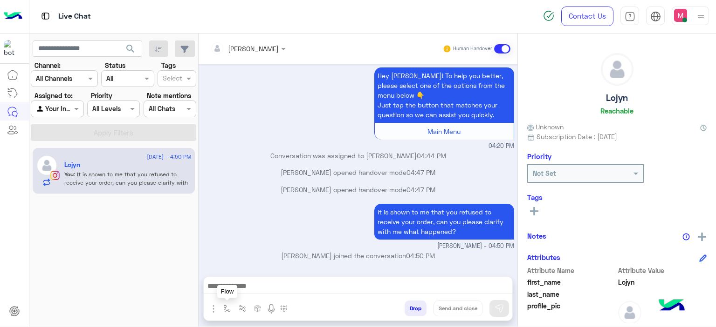
click at [223, 311] on img "button" at bounding box center [226, 308] width 7 height 7
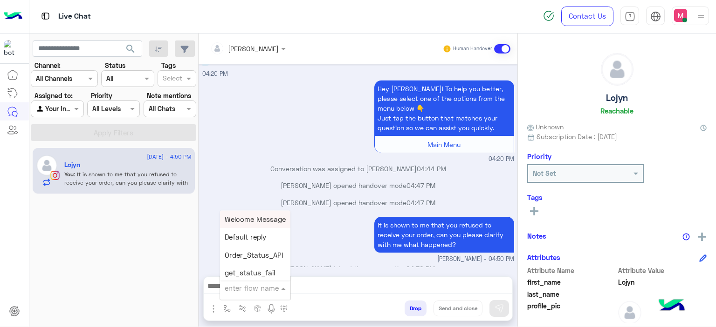
click at [254, 288] on input "text" at bounding box center [244, 288] width 38 height 11
type input "******"
click at [264, 239] on span "Mariam E closure" at bounding box center [253, 237] width 57 height 8
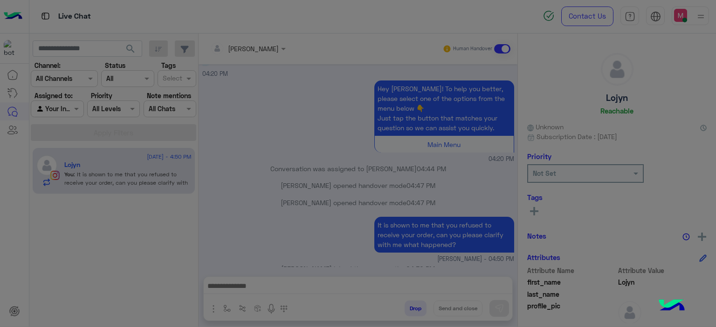
type textarea "**********"
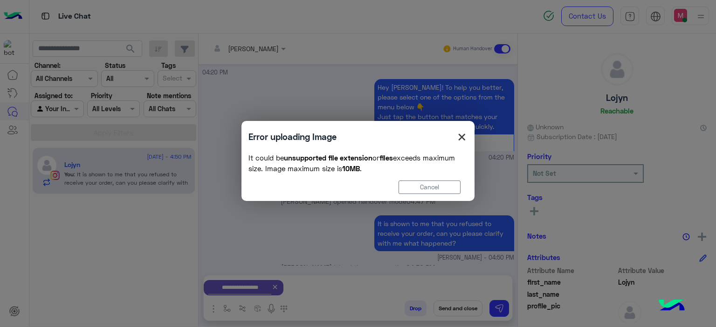
click at [463, 140] on span "×" at bounding box center [461, 136] width 11 height 21
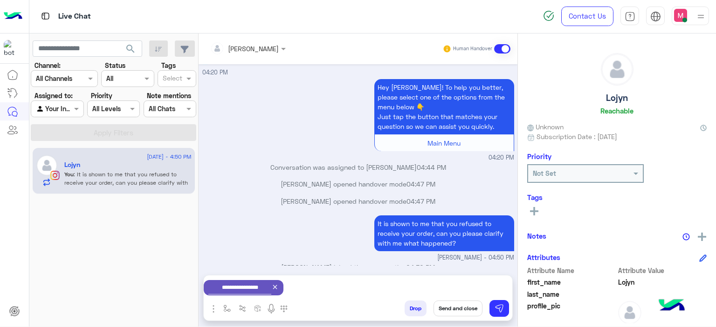
click at [461, 311] on button "Send and close" at bounding box center [457, 309] width 49 height 16
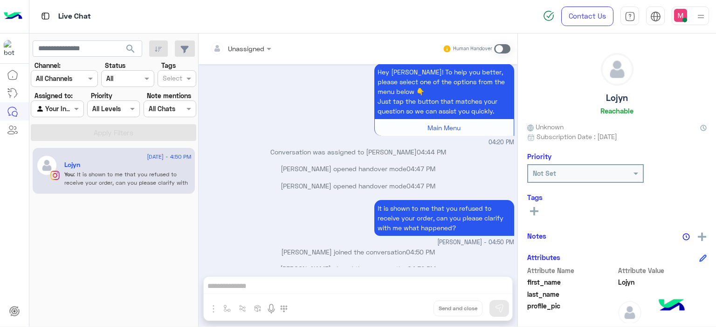
scroll to position [2142, 0]
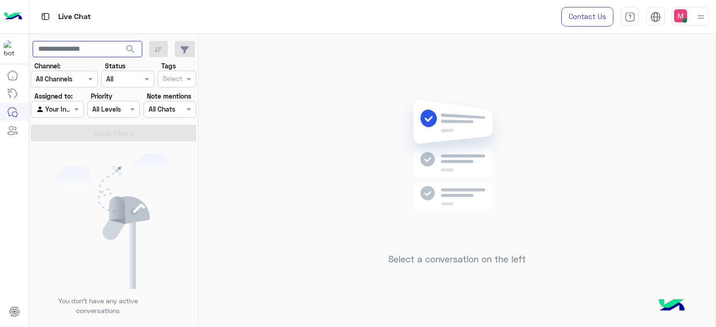
click at [102, 46] on input "text" at bounding box center [87, 49] width 109 height 17
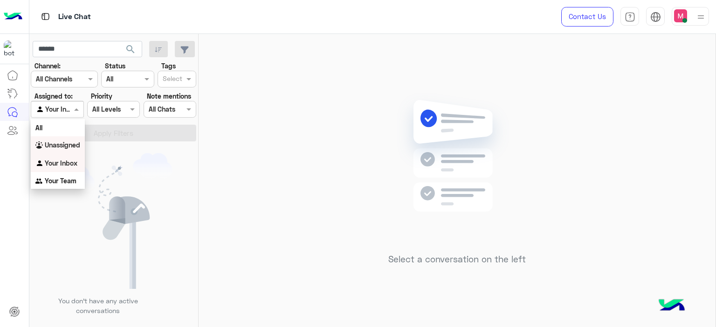
drag, startPoint x: 75, startPoint y: 109, endPoint x: 69, endPoint y: 147, distance: 38.5
click at [69, 147] on body "Live Chat Contact Us Help Center عربي English ****** search Channel: Channel Al…" at bounding box center [358, 163] width 716 height 327
click at [69, 147] on b "Unassigned" at bounding box center [62, 145] width 35 height 8
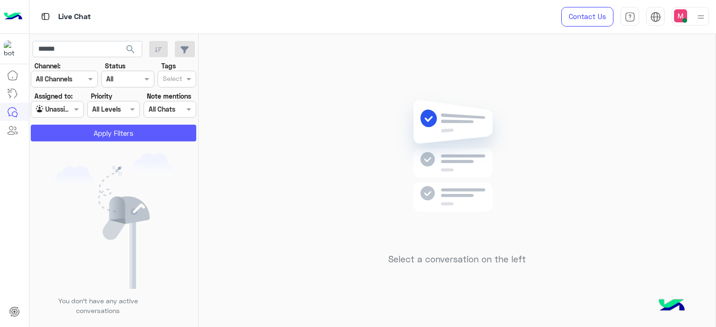
click at [99, 137] on button "Apply Filters" at bounding box center [113, 133] width 165 height 17
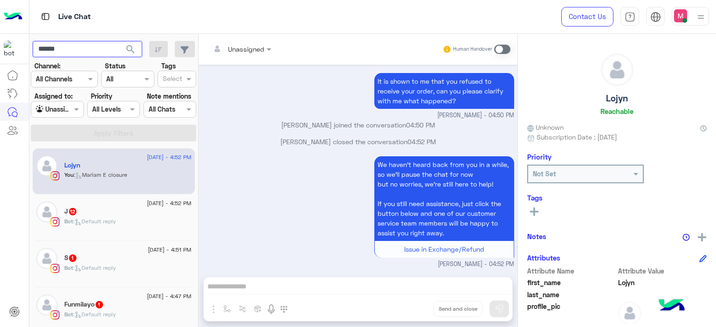
click at [103, 52] on input "******" at bounding box center [87, 49] width 109 height 17
click at [119, 41] on button "search" at bounding box center [130, 51] width 23 height 20
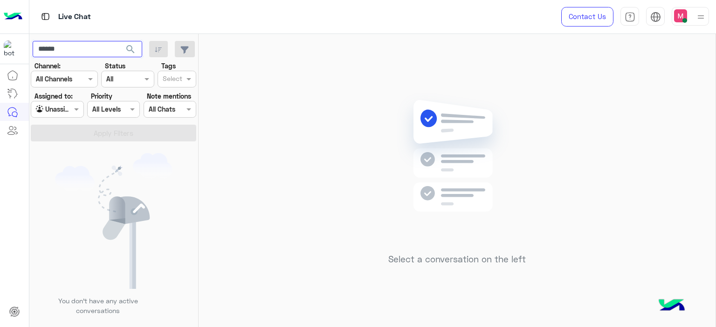
click at [93, 51] on input "******" at bounding box center [87, 49] width 109 height 17
type input "*"
click at [119, 41] on button "search" at bounding box center [130, 51] width 23 height 20
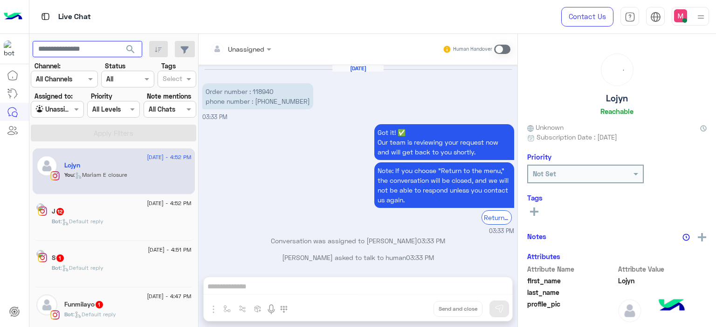
scroll to position [763, 0]
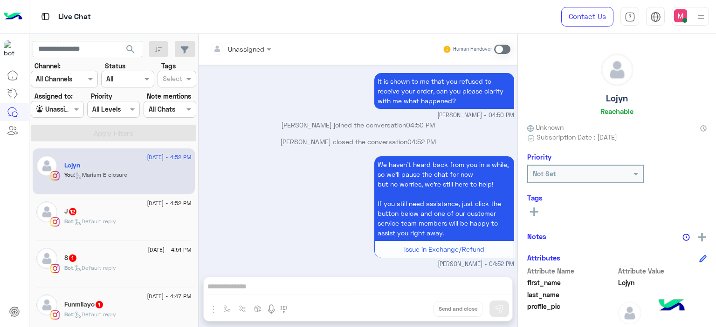
click at [136, 219] on div "Bot : Default reply" at bounding box center [127, 226] width 127 height 16
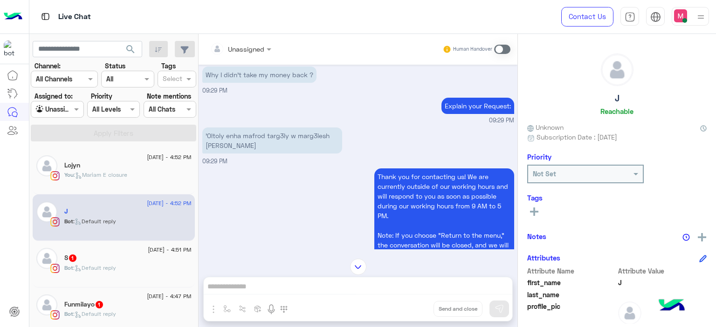
scroll to position [224, 0]
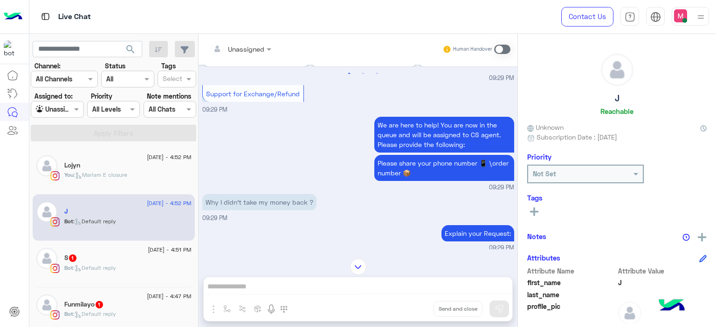
click at [298, 191] on div "We are here to help! You are now in the queue and will be assigned to CS agent.…" at bounding box center [358, 154] width 312 height 78
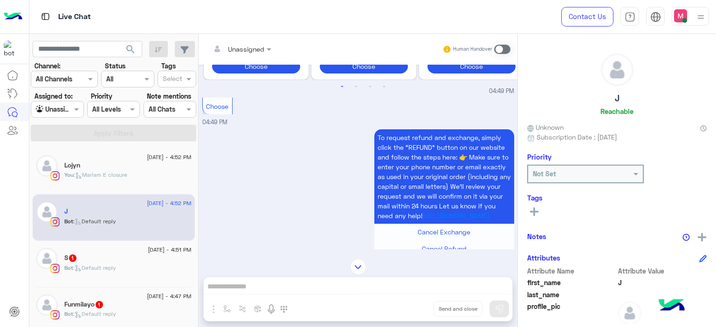
scroll to position [1912, 0]
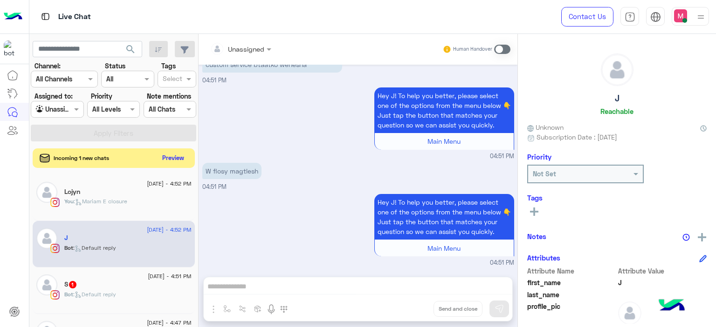
click at [175, 158] on button "Preview" at bounding box center [173, 158] width 29 height 13
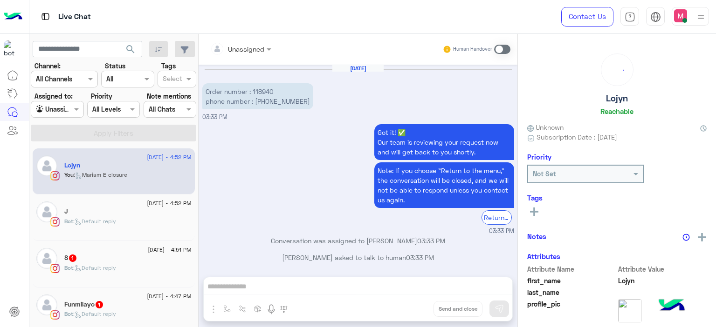
scroll to position [763, 0]
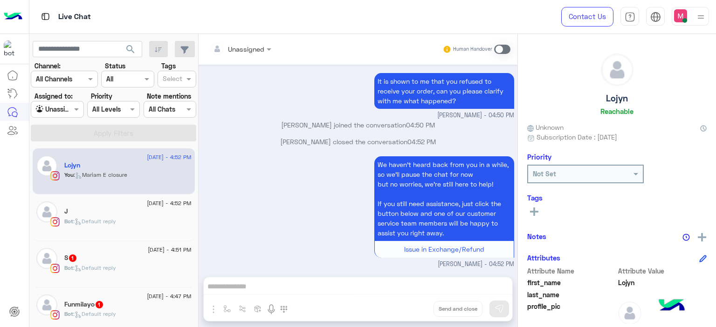
click at [141, 223] on div "Bot : Default reply" at bounding box center [127, 226] width 127 height 16
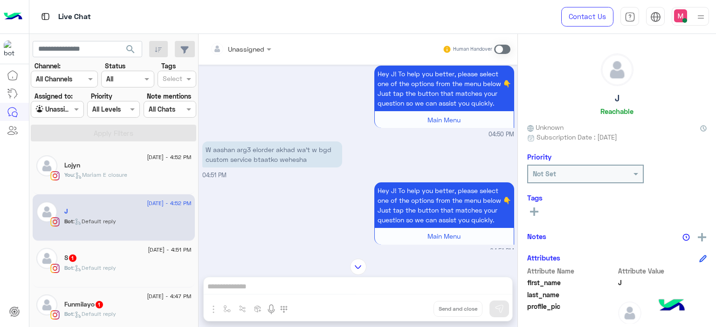
scroll to position [946, 0]
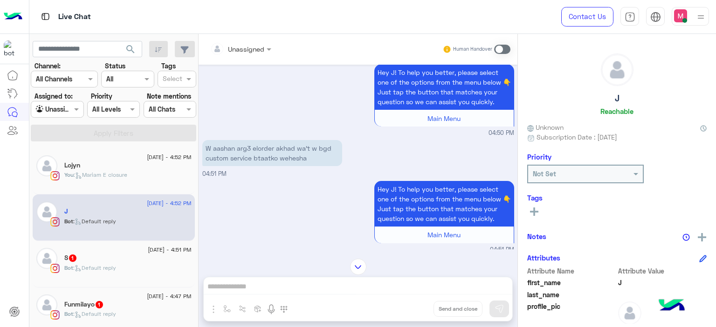
click at [139, 255] on div "S 1" at bounding box center [127, 259] width 127 height 10
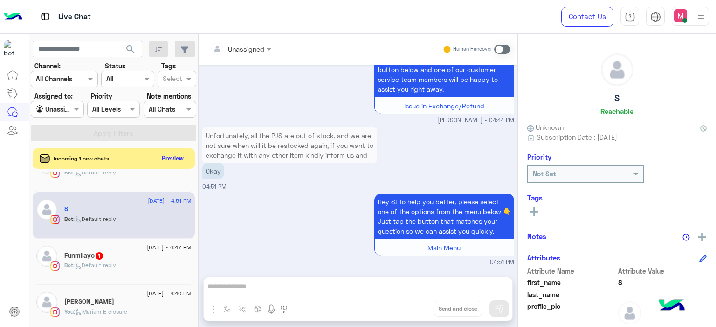
scroll to position [82, 0]
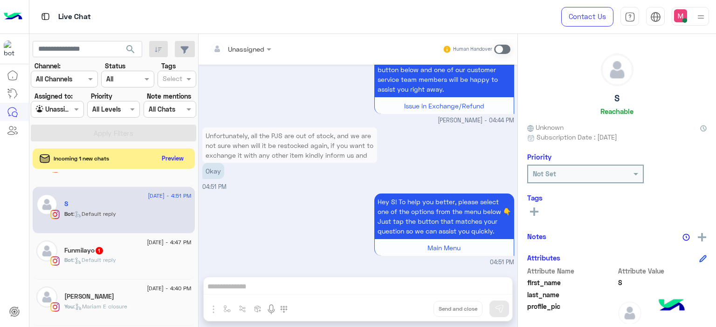
click at [148, 260] on div "Bot : Default reply" at bounding box center [127, 264] width 127 height 16
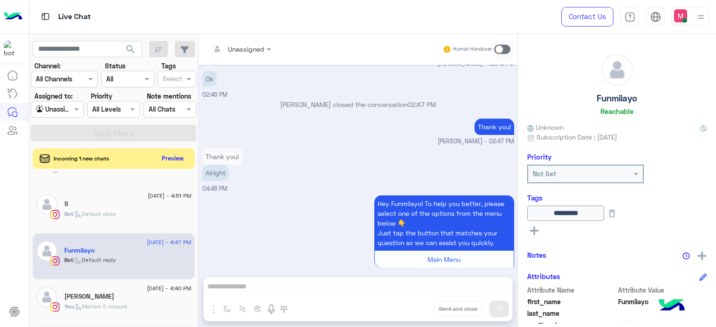
scroll to position [175, 0]
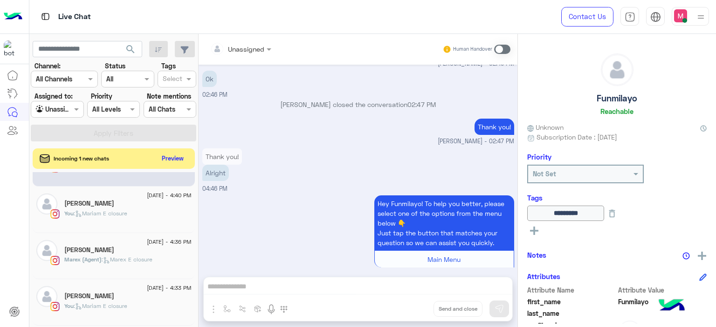
click at [148, 220] on div "You : [PERSON_NAME] closure" at bounding box center [127, 218] width 127 height 16
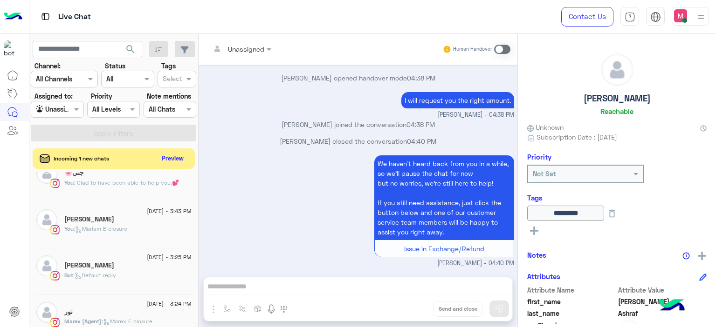
scroll to position [642, 0]
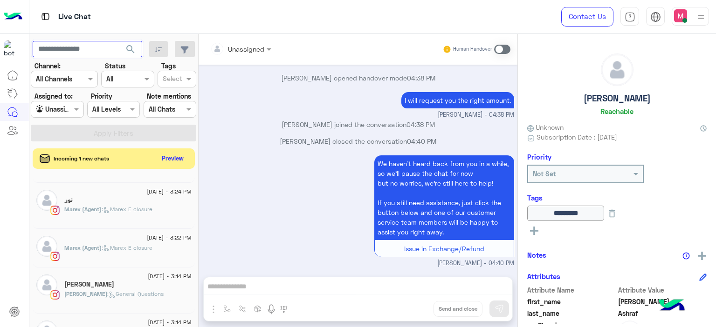
click at [94, 48] on input "text" at bounding box center [87, 49] width 109 height 17
click at [119, 41] on button "search" at bounding box center [130, 51] width 23 height 20
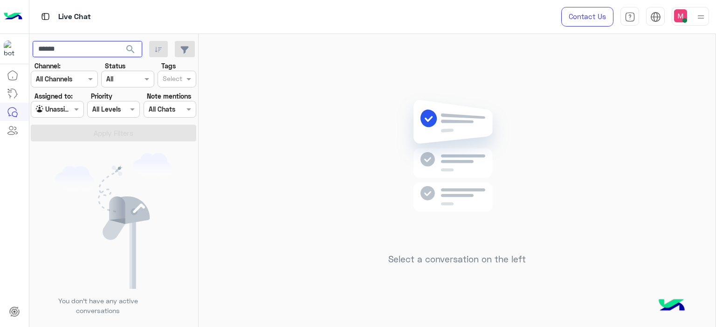
click at [101, 52] on input "******" at bounding box center [87, 49] width 109 height 17
type input "*"
click at [119, 41] on button "search" at bounding box center [130, 51] width 23 height 20
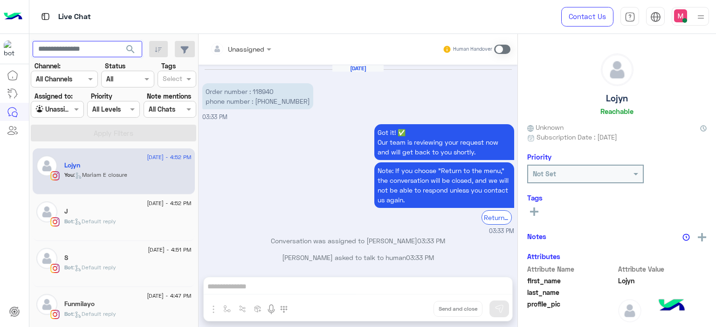
scroll to position [763, 0]
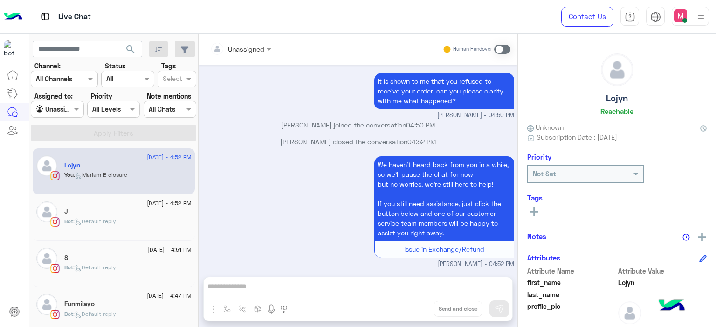
click at [109, 232] on div "Bot : Default reply" at bounding box center [127, 226] width 127 height 16
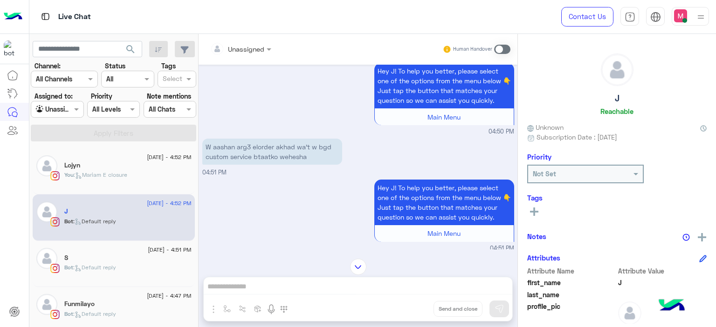
scroll to position [947, 0]
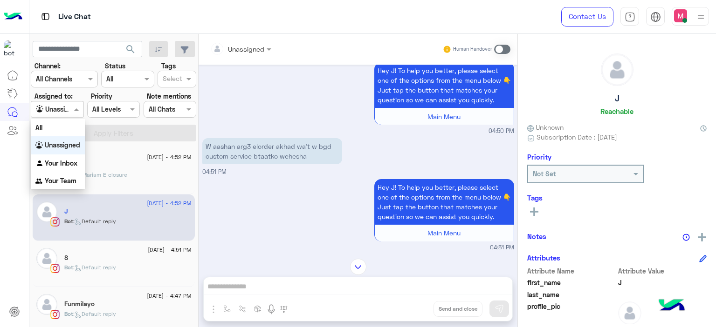
click at [78, 109] on span at bounding box center [78, 109] width 12 height 10
click at [69, 163] on b "Your Inbox" at bounding box center [61, 163] width 33 height 8
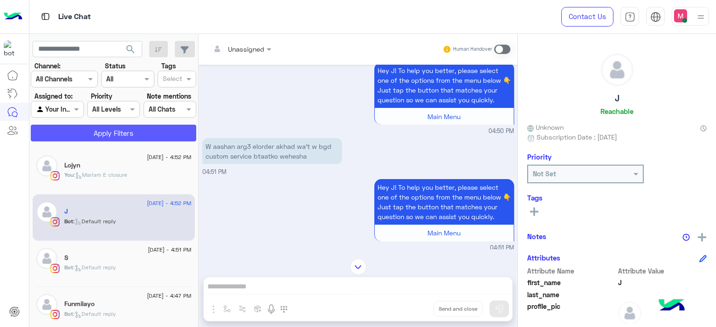
click at [112, 129] on button "Apply Filters" at bounding box center [113, 133] width 165 height 17
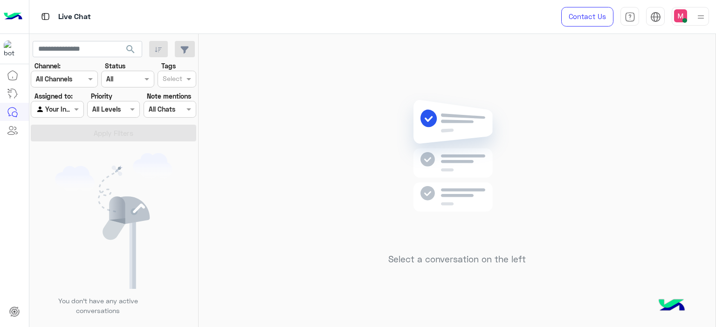
click at [695, 21] on img at bounding box center [701, 17] width 12 height 12
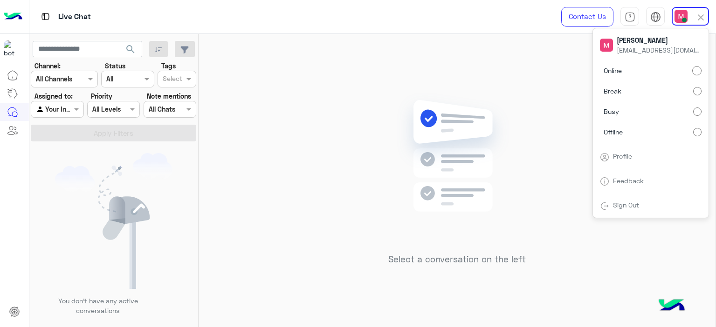
click at [636, 130] on label "Offline" at bounding box center [651, 131] width 102 height 17
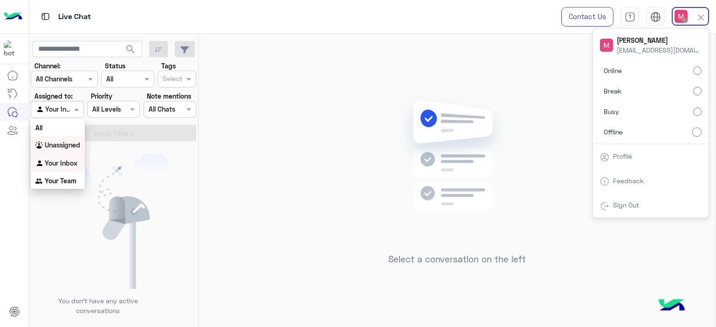
drag, startPoint x: 80, startPoint y: 102, endPoint x: 65, endPoint y: 143, distance: 43.2
click at [65, 143] on body "Live Chat Contact Us Help Center عربي English [PERSON_NAME] [EMAIL_ADDRESS][DOM…" at bounding box center [358, 163] width 716 height 327
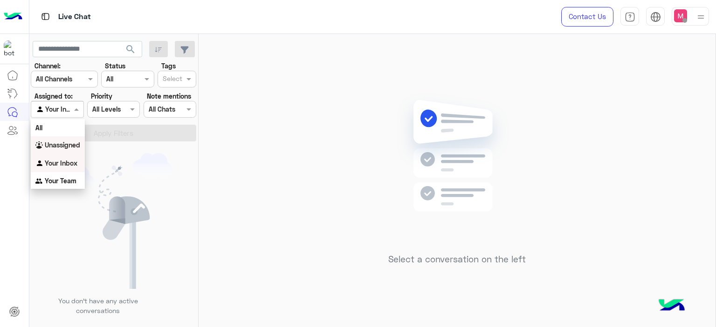
click at [65, 143] on b "Unassigned" at bounding box center [62, 145] width 35 height 8
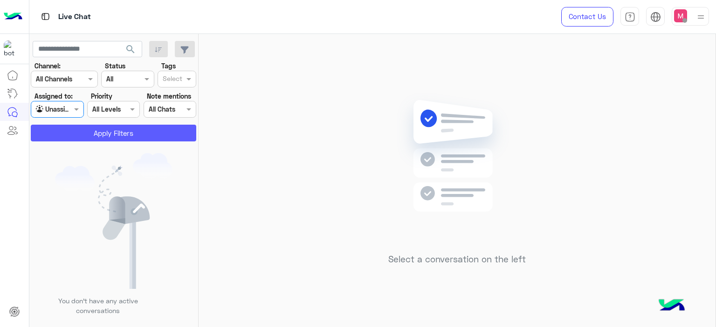
click at [96, 134] on button "Apply Filters" at bounding box center [113, 133] width 165 height 17
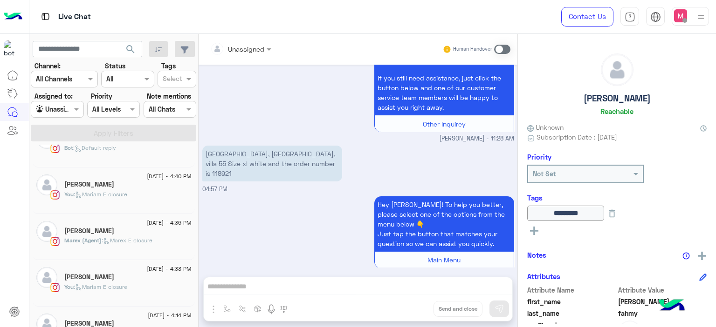
scroll to position [259, 0]
click at [103, 201] on div "You : [PERSON_NAME] closure" at bounding box center [127, 199] width 127 height 16
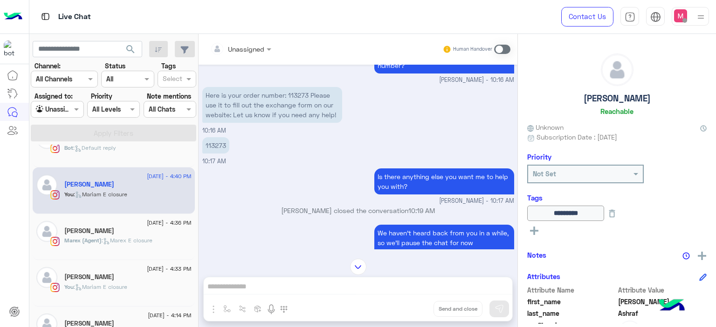
scroll to position [597, 0]
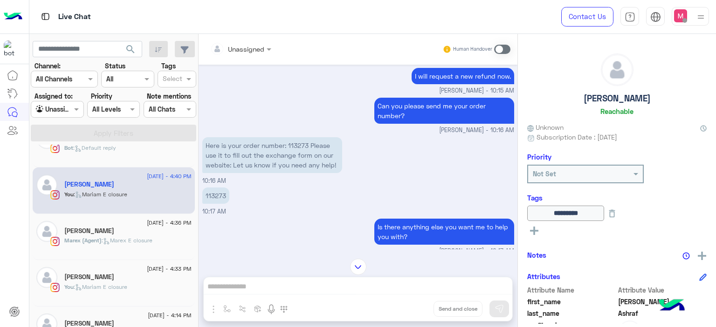
click at [211, 195] on p "113273" at bounding box center [215, 196] width 27 height 16
copy p "113273"
